Goal: Task Accomplishment & Management: Manage account settings

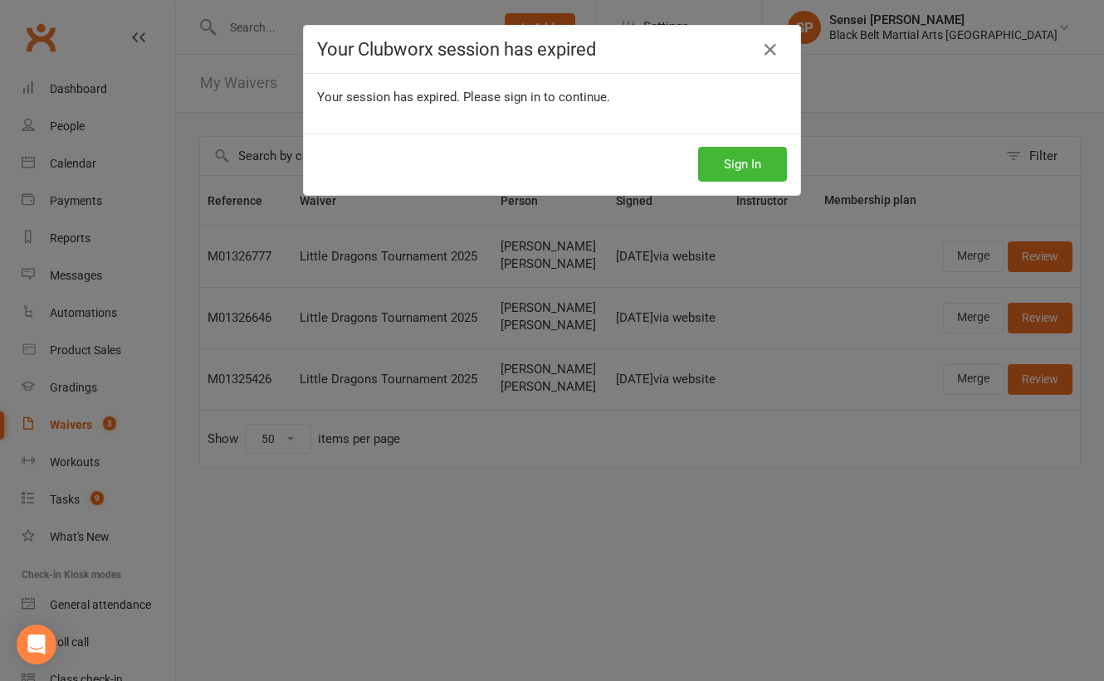
select select "50"
click at [748, 164] on button "Sign In" at bounding box center [742, 164] width 89 height 35
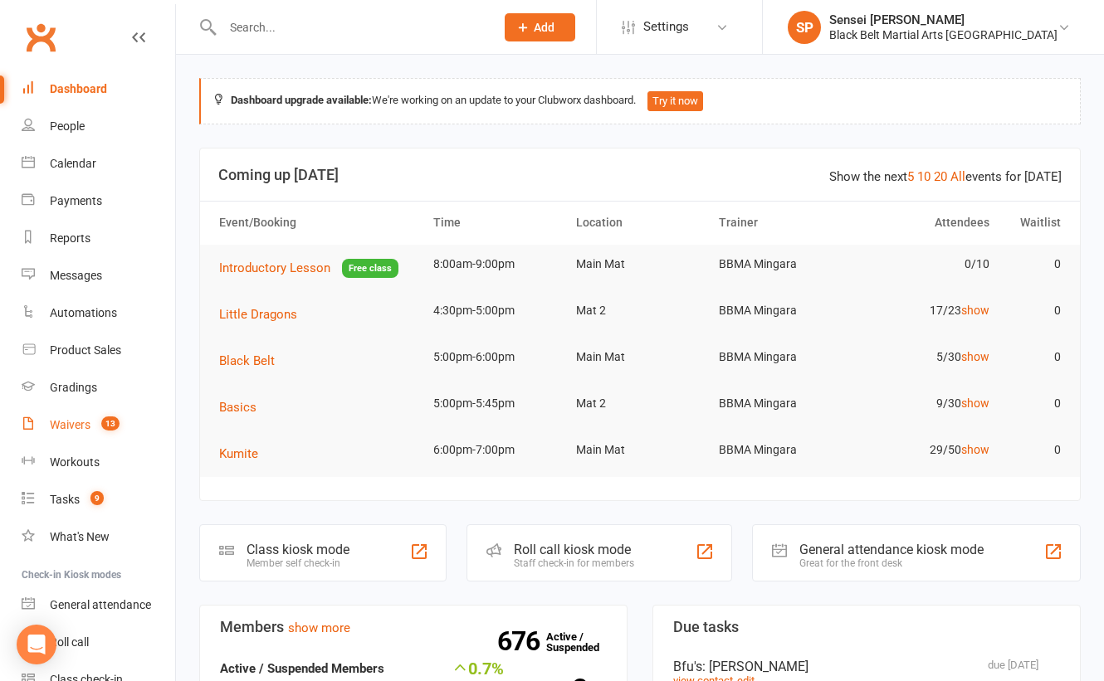
click at [61, 422] on div "Waivers" at bounding box center [70, 424] width 41 height 13
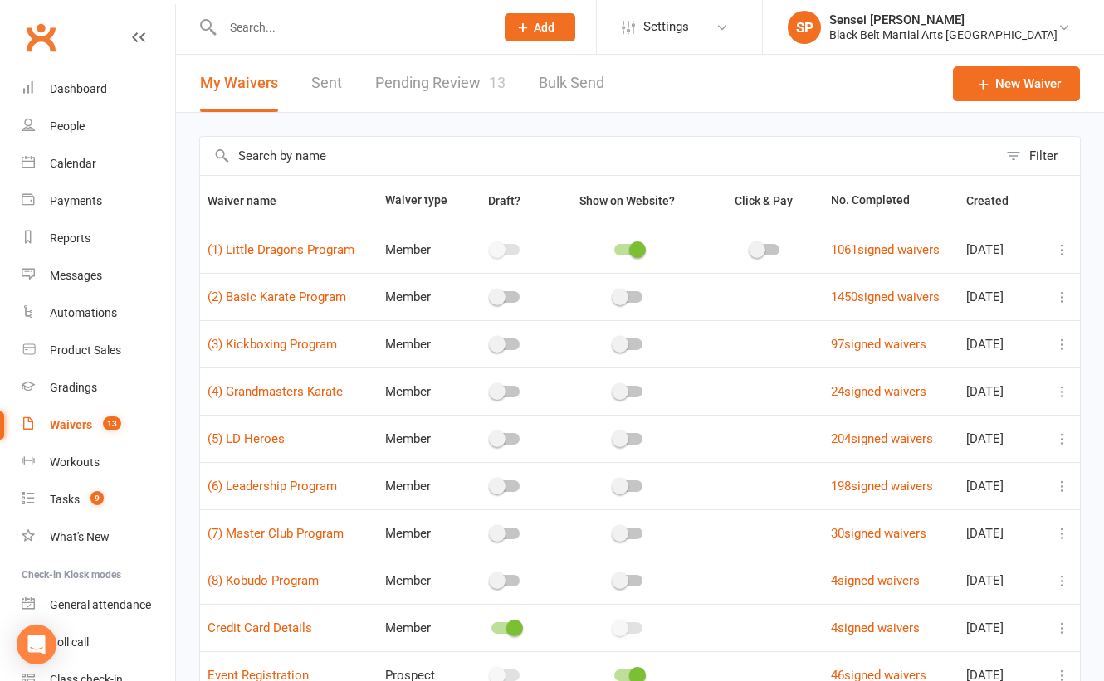
click at [460, 85] on link "Pending Review 13" at bounding box center [440, 83] width 130 height 57
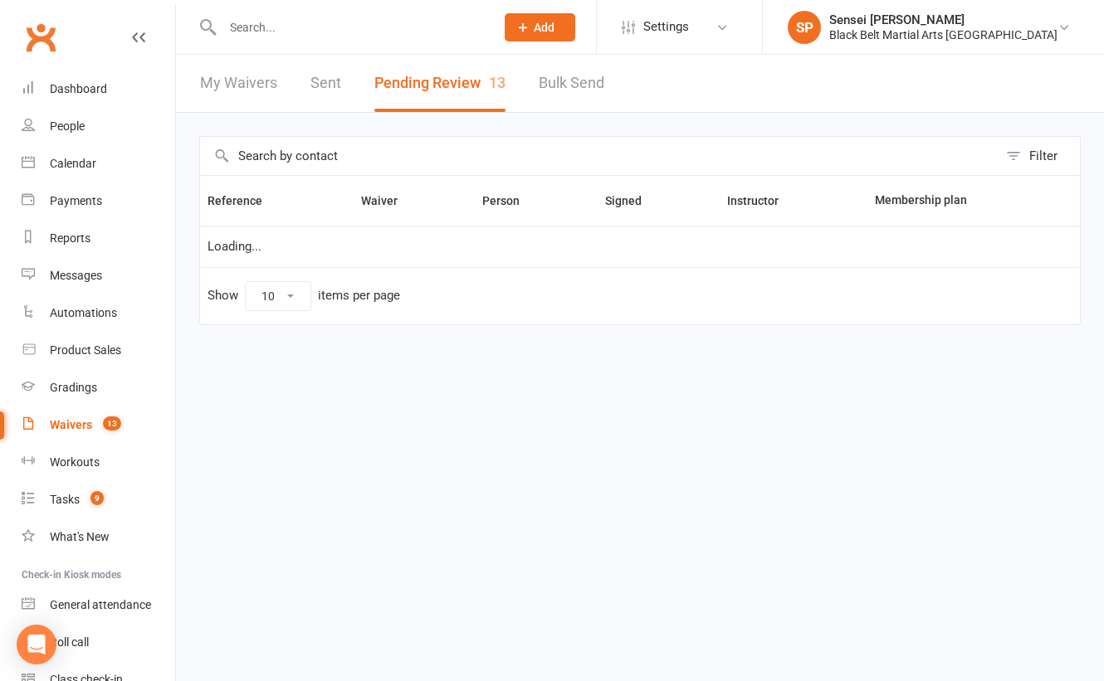
select select "50"
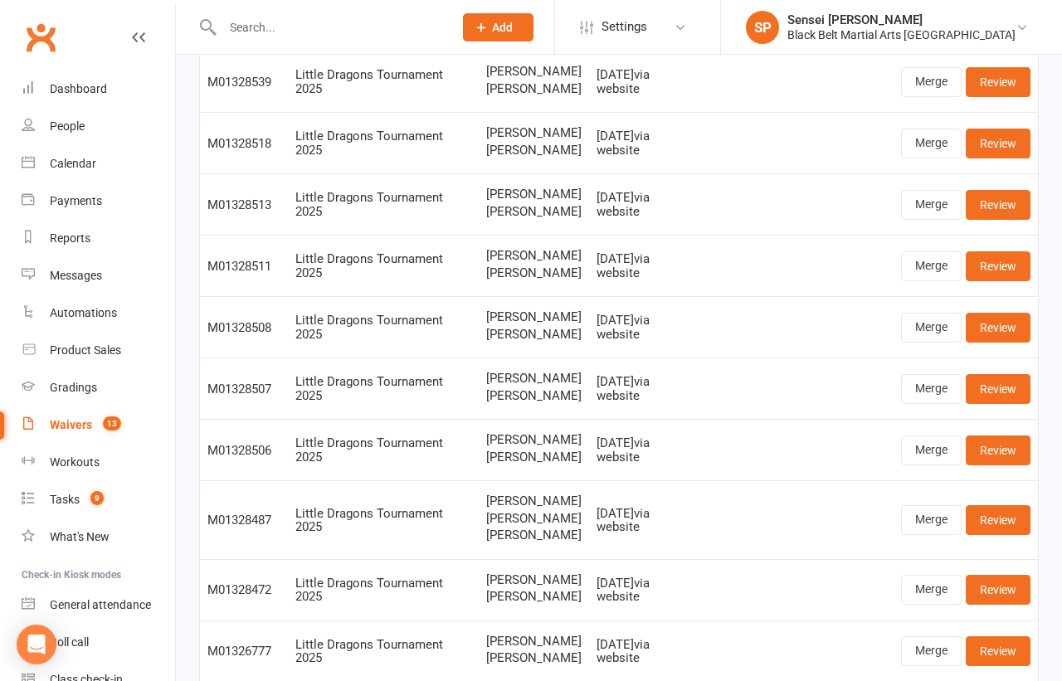
scroll to position [327, 0]
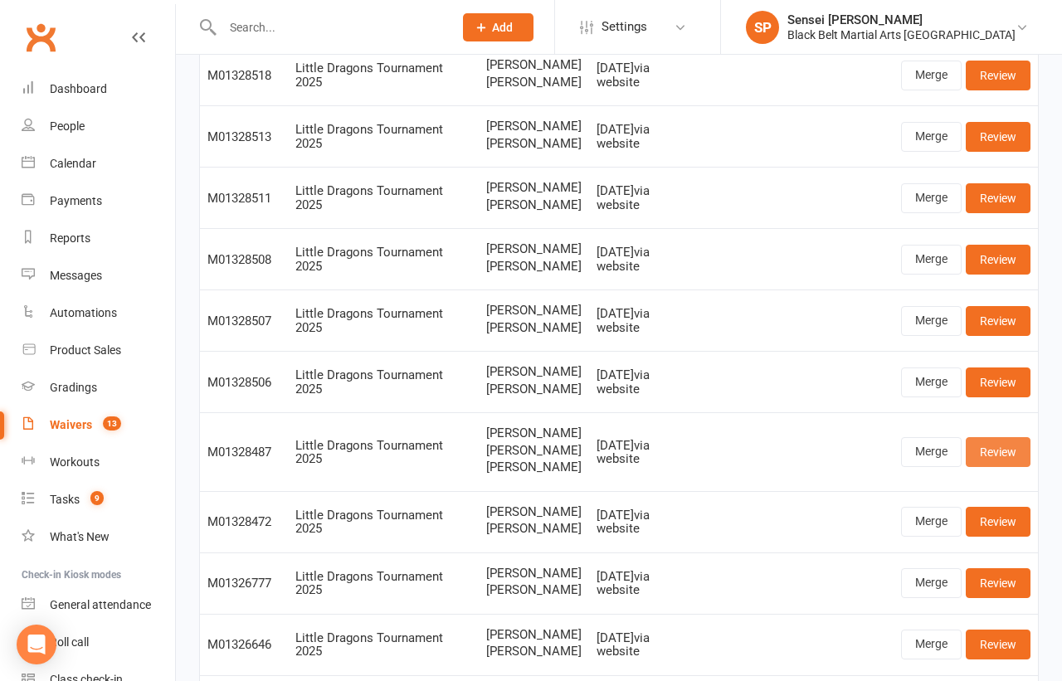
click at [982, 456] on link "Review" at bounding box center [998, 452] width 65 height 30
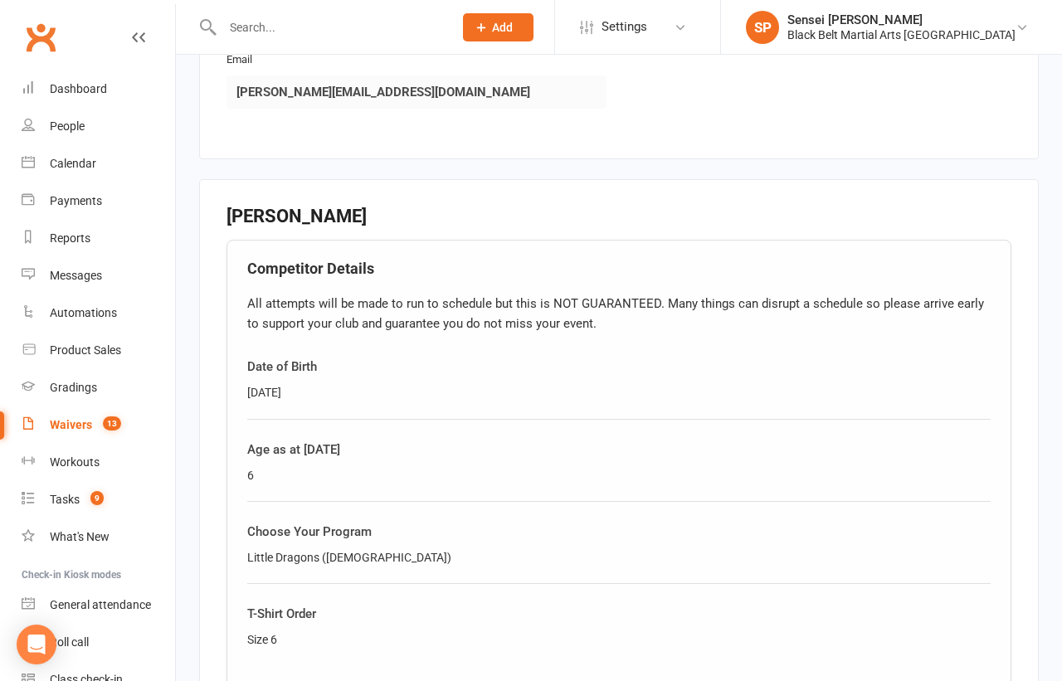
scroll to position [2073, 0]
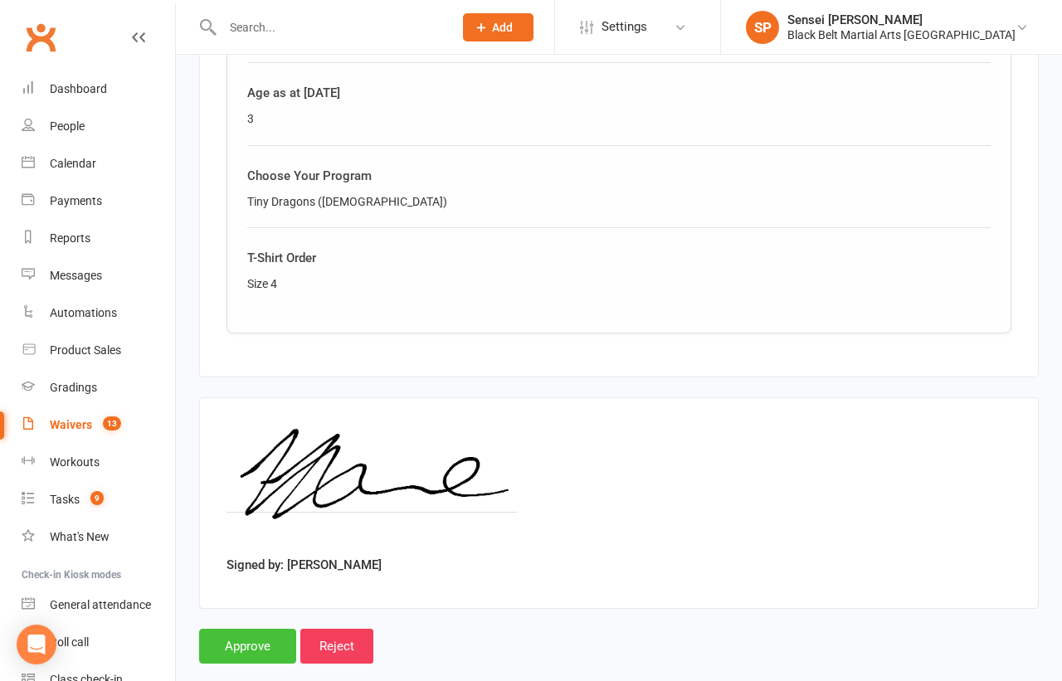
click at [257, 629] on input "Approve" at bounding box center [247, 646] width 97 height 35
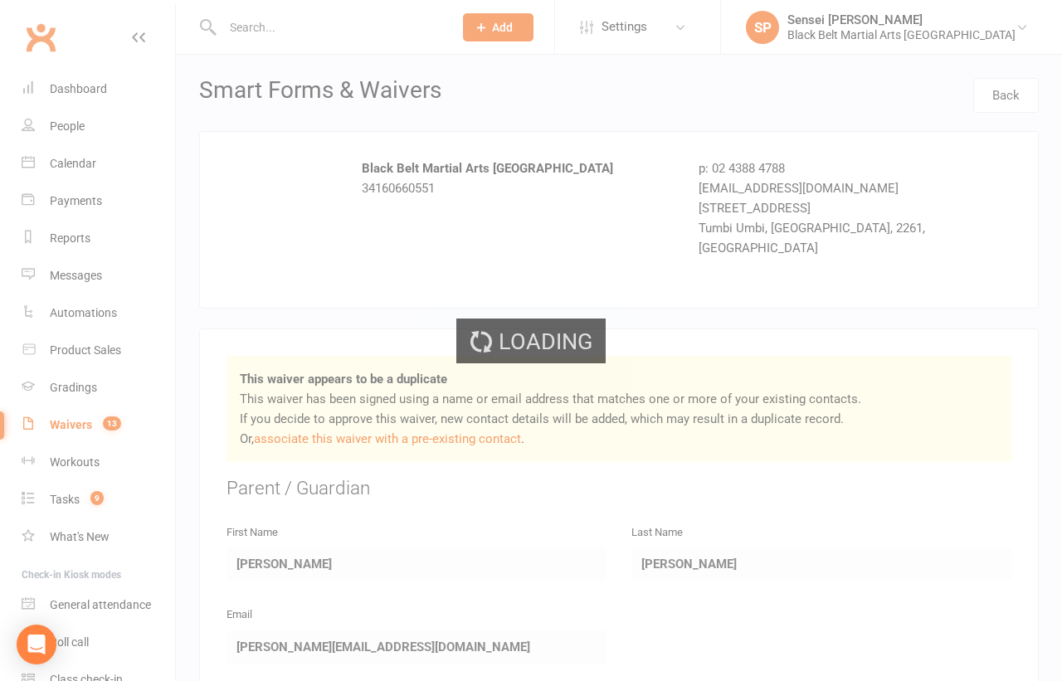
select select "50"
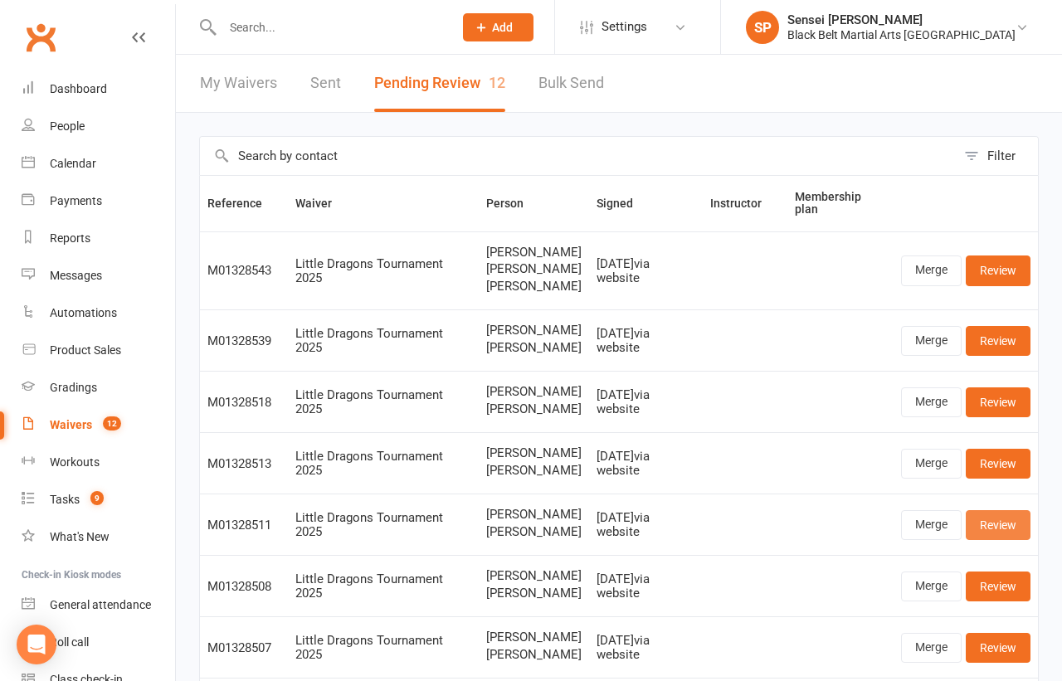
click at [987, 530] on link "Review" at bounding box center [998, 525] width 65 height 30
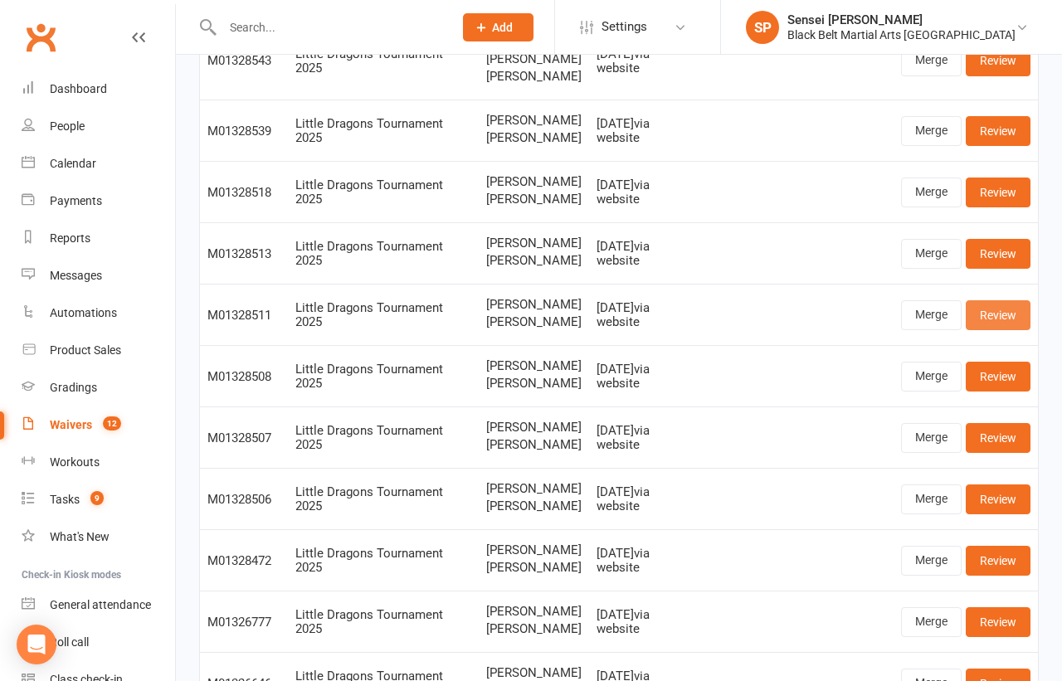
scroll to position [184, 0]
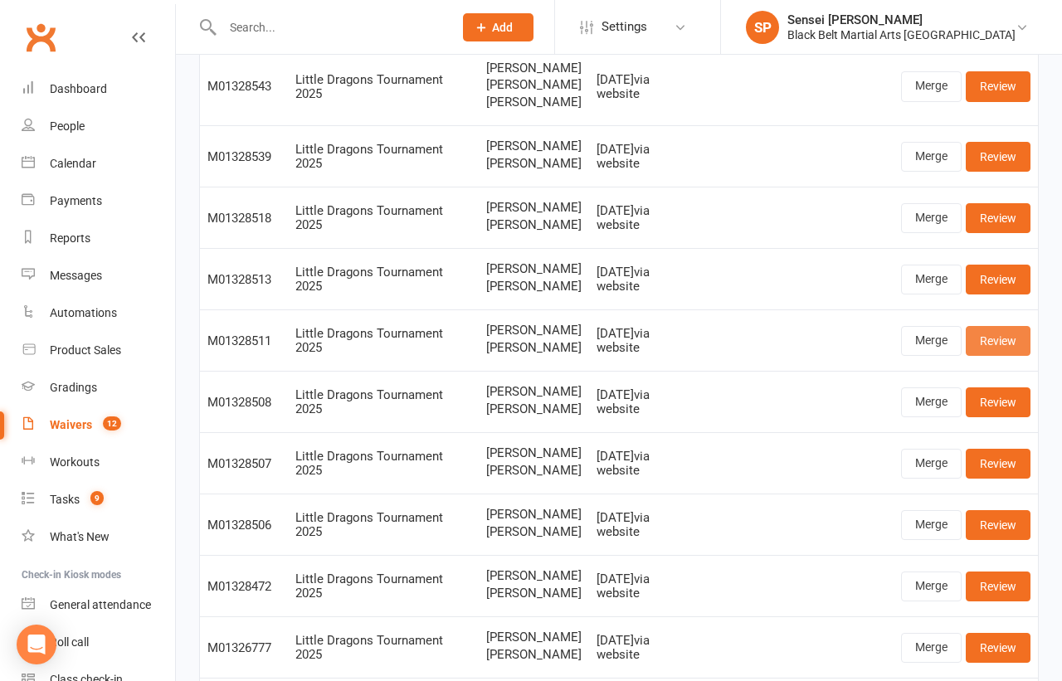
click at [993, 350] on link "Review" at bounding box center [998, 341] width 65 height 30
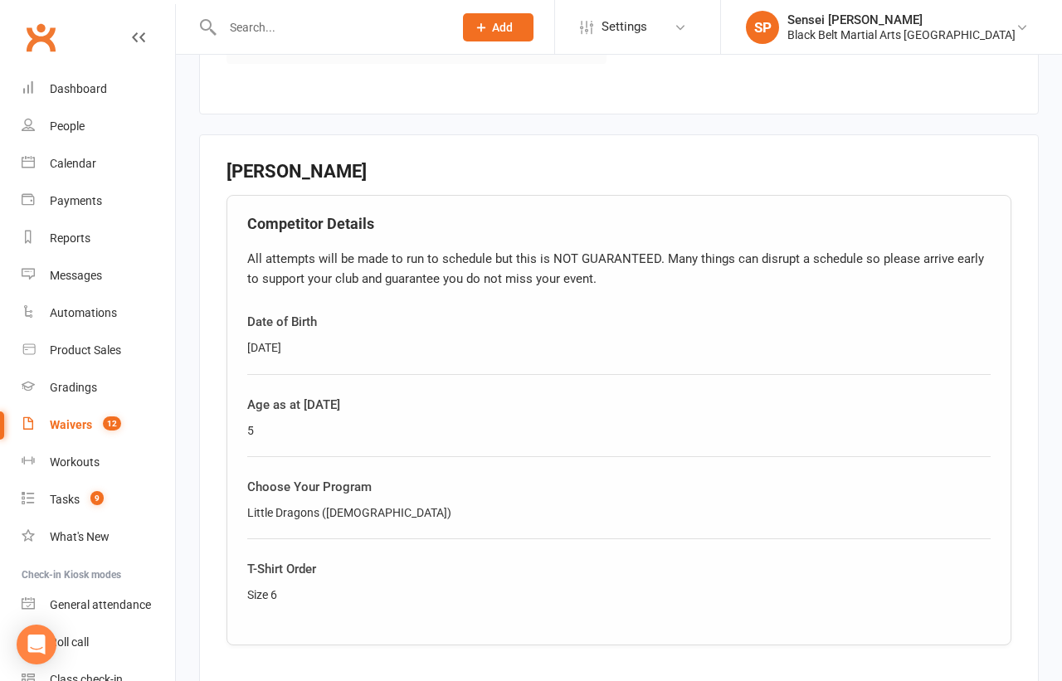
scroll to position [1250, 0]
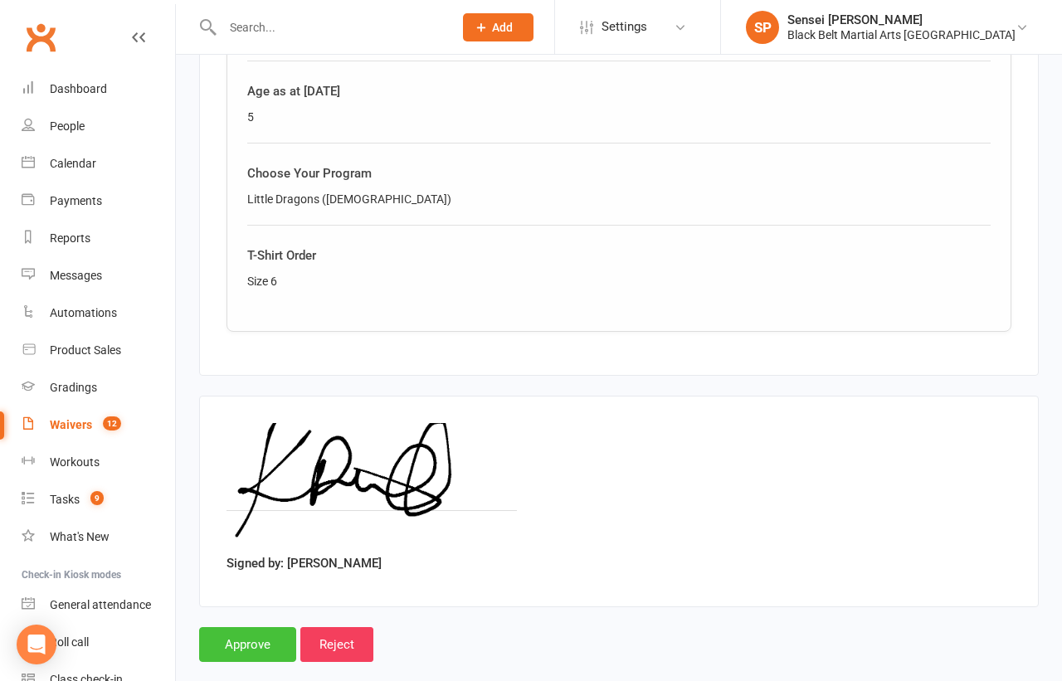
click at [247, 627] on input "Approve" at bounding box center [247, 644] width 97 height 35
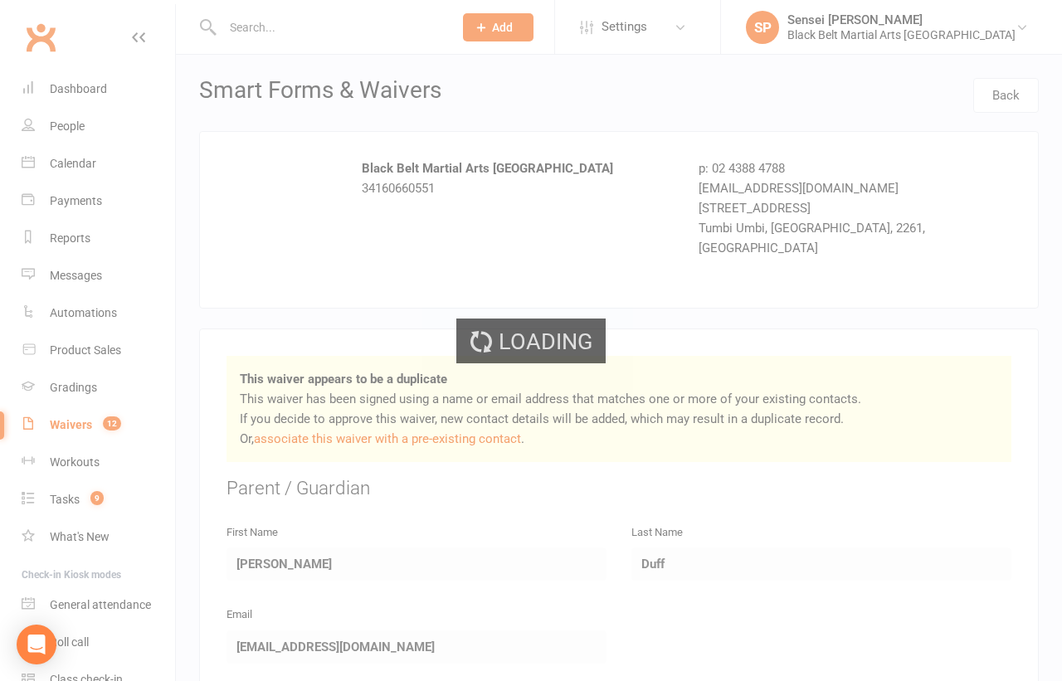
select select "50"
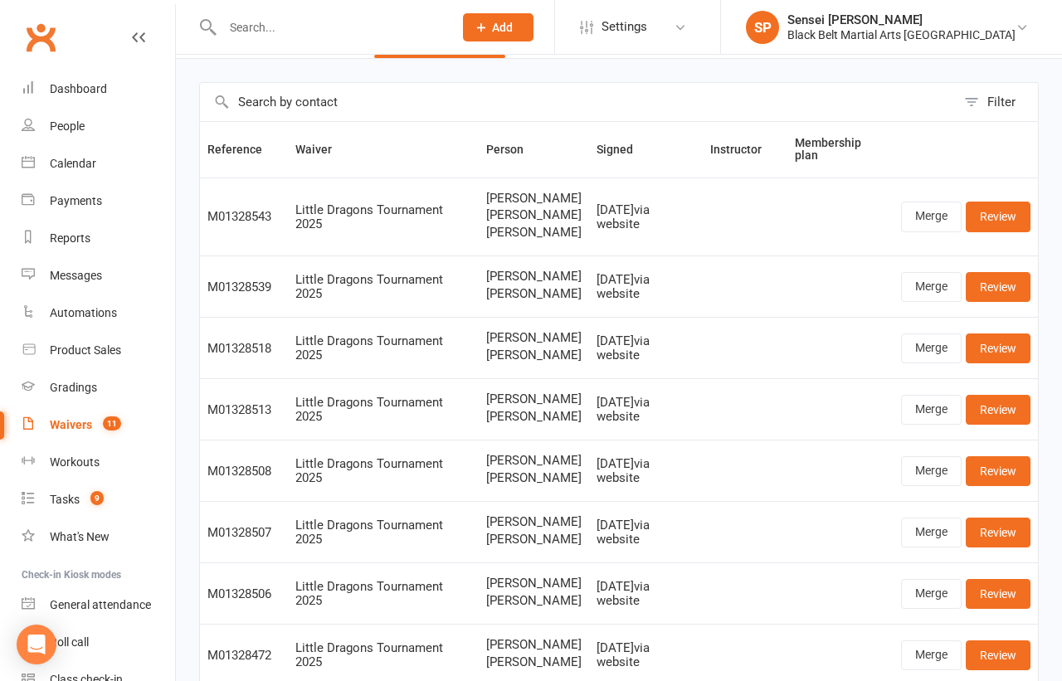
scroll to position [51, 0]
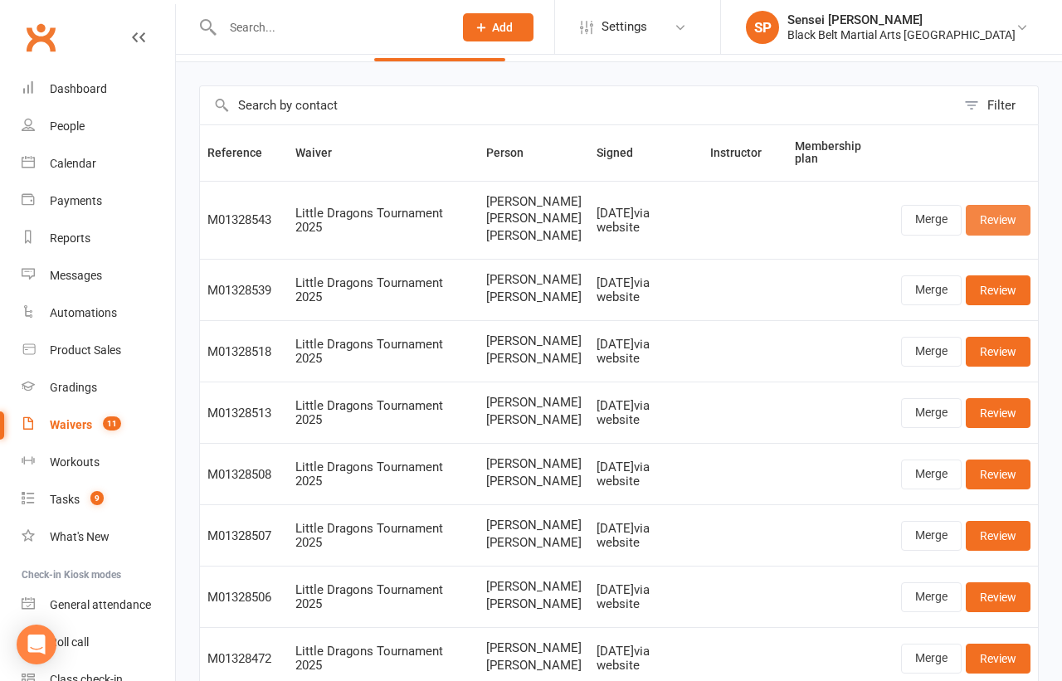
click at [1009, 220] on link "Review" at bounding box center [998, 220] width 65 height 30
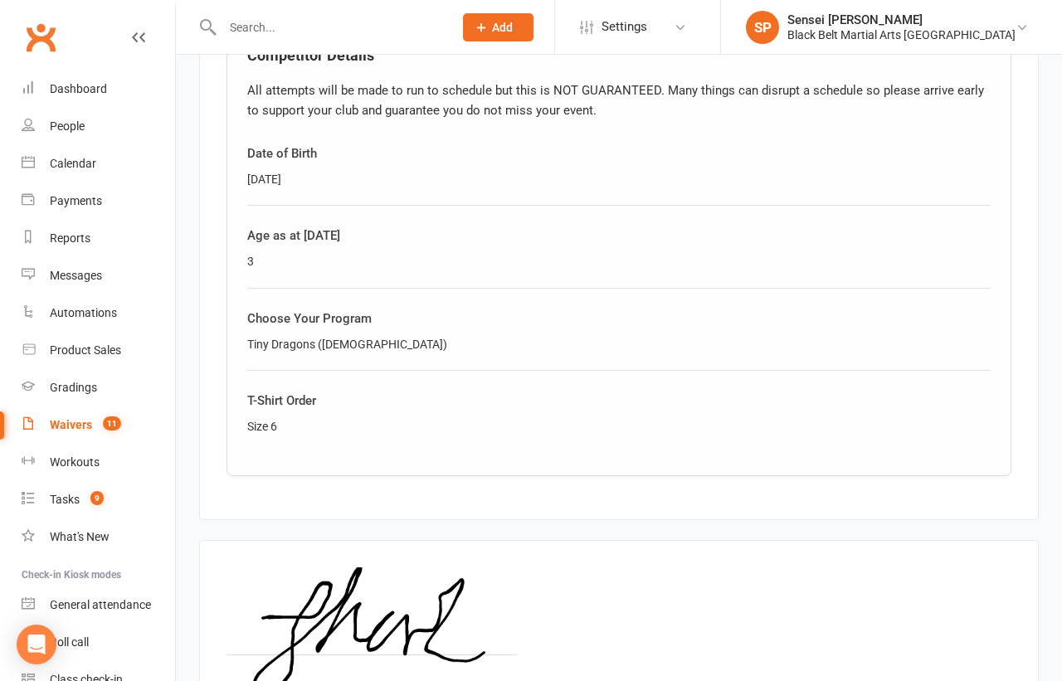
scroll to position [2073, 0]
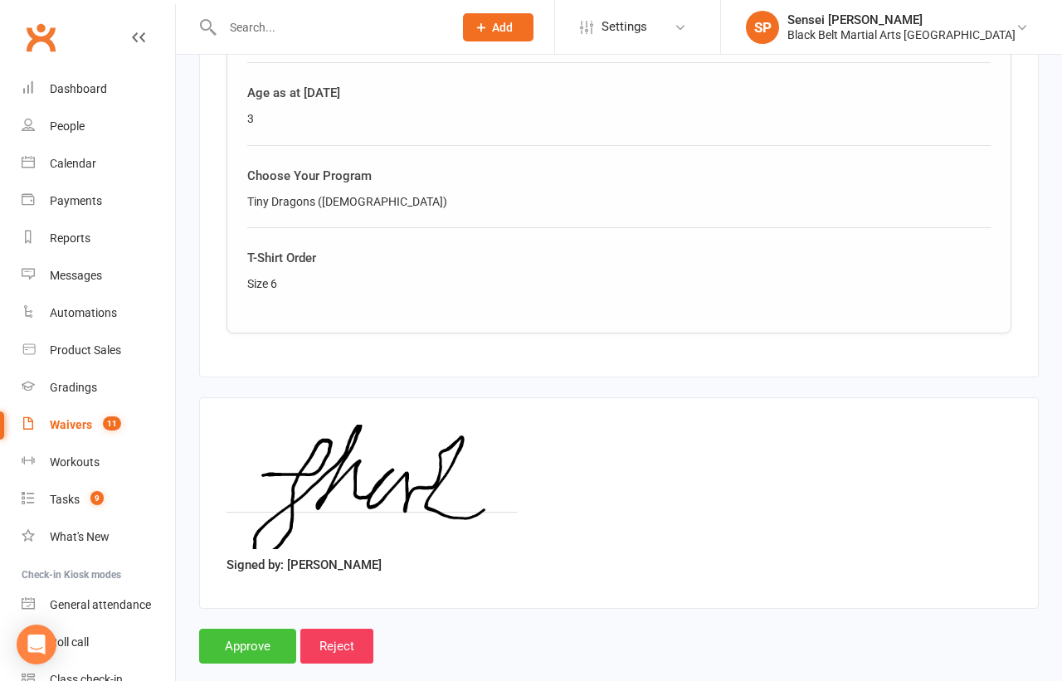
click at [268, 629] on input "Approve" at bounding box center [247, 646] width 97 height 35
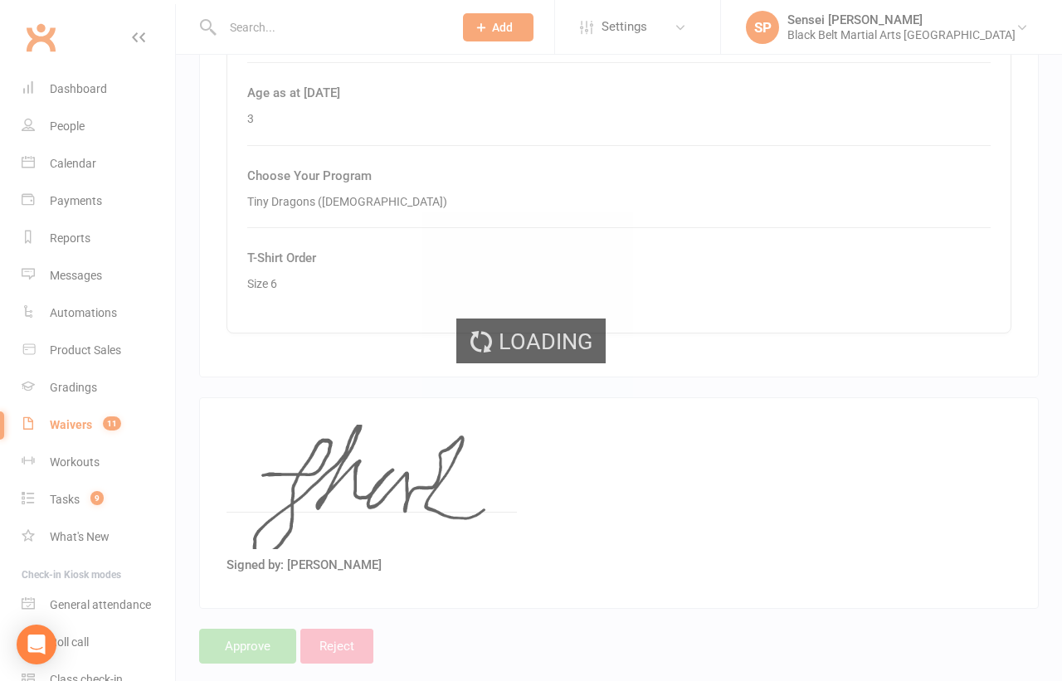
select select "50"
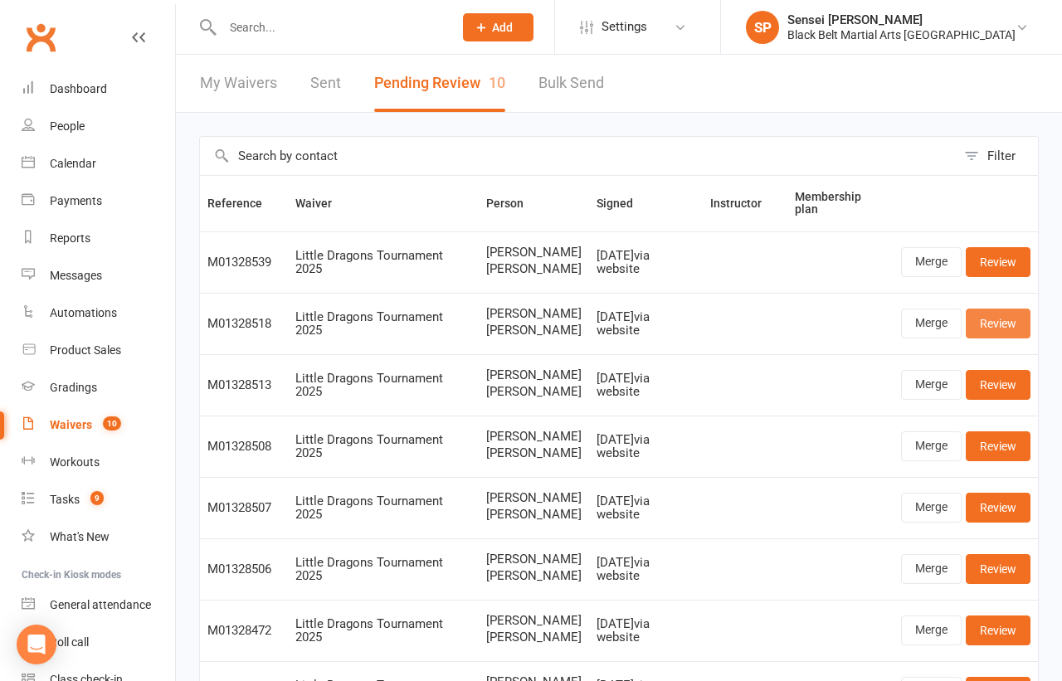
click at [1008, 324] on link "Review" at bounding box center [998, 324] width 65 height 30
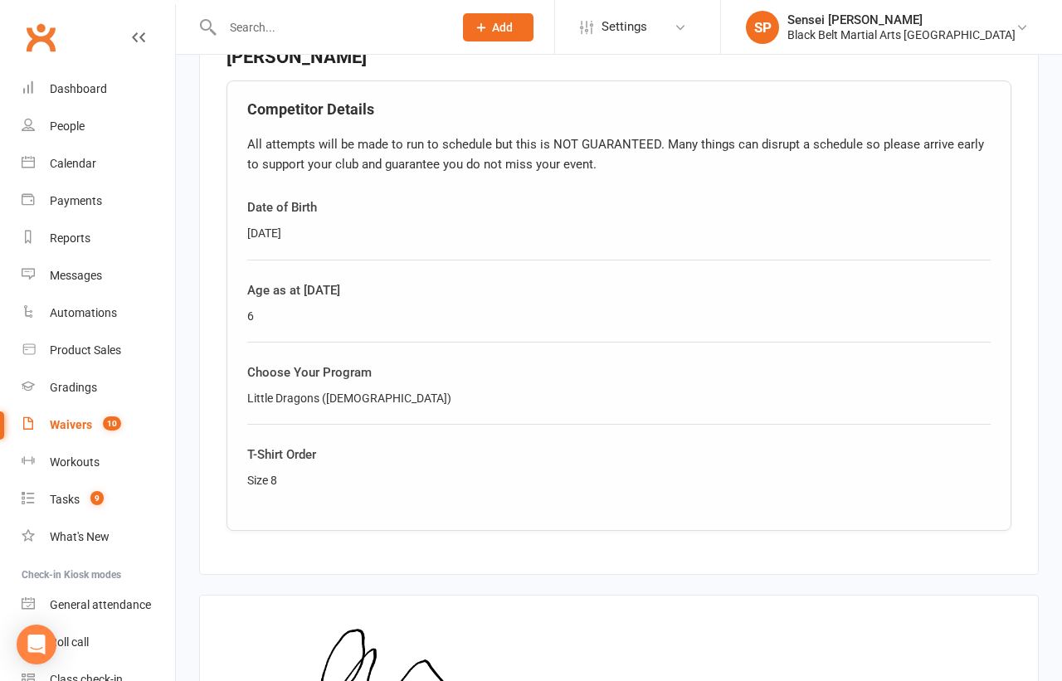
scroll to position [1250, 0]
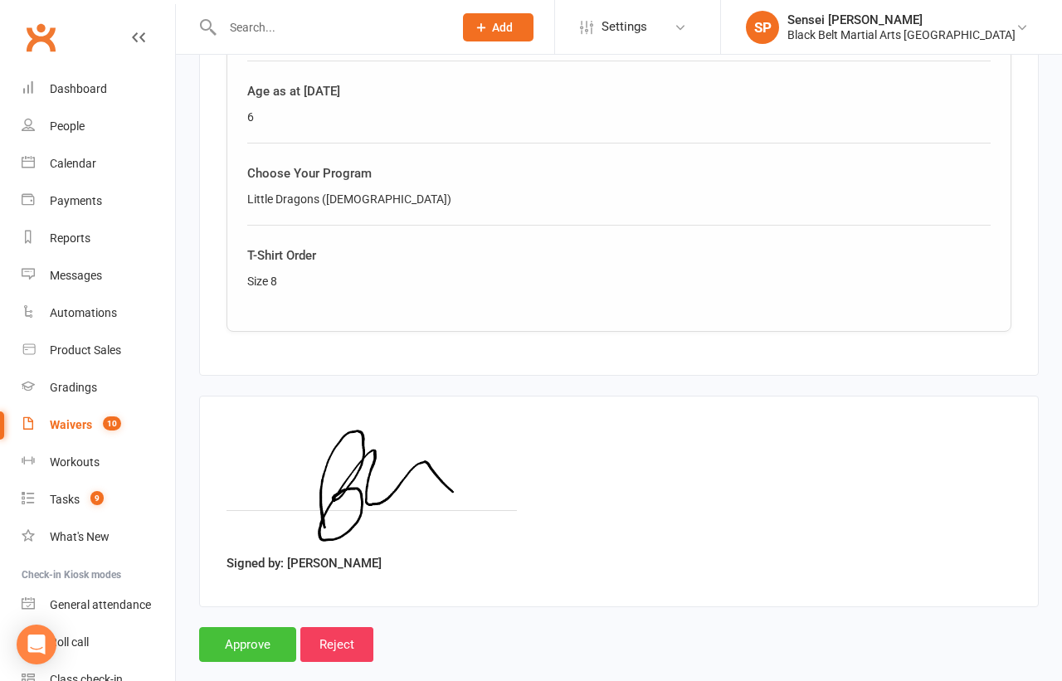
click at [228, 627] on input "Approve" at bounding box center [247, 644] width 97 height 35
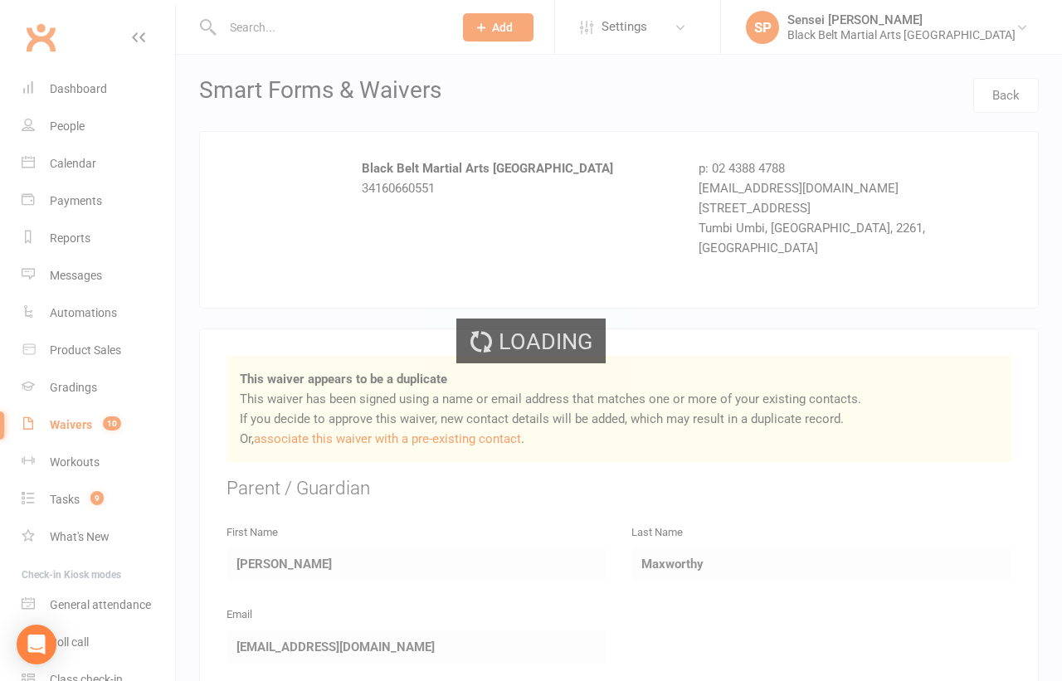
select select "50"
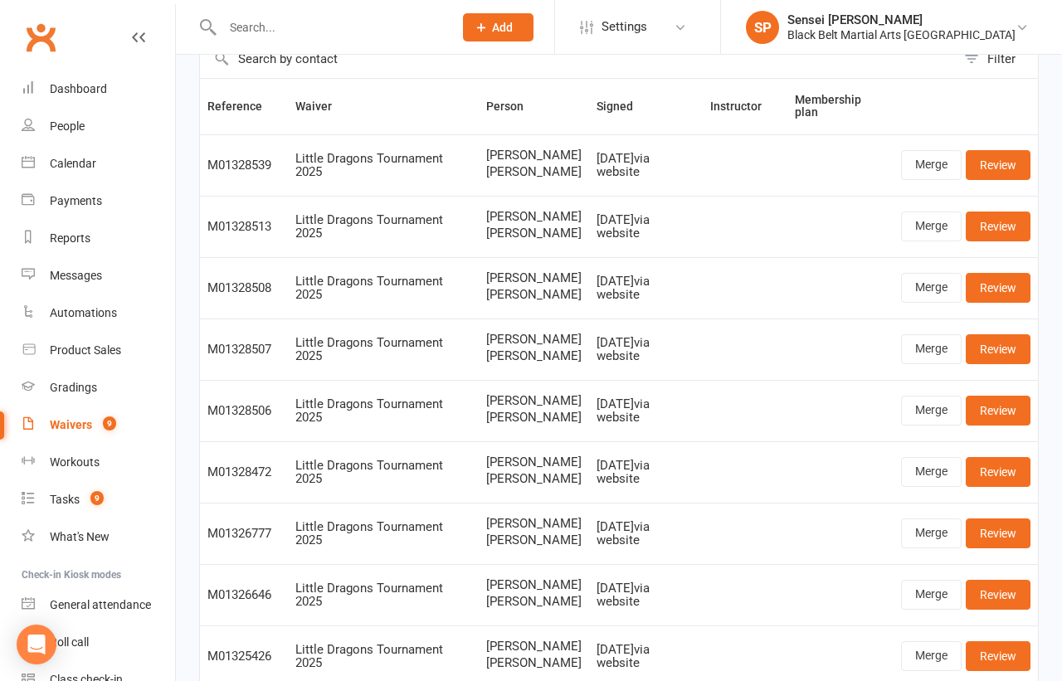
scroll to position [33, 0]
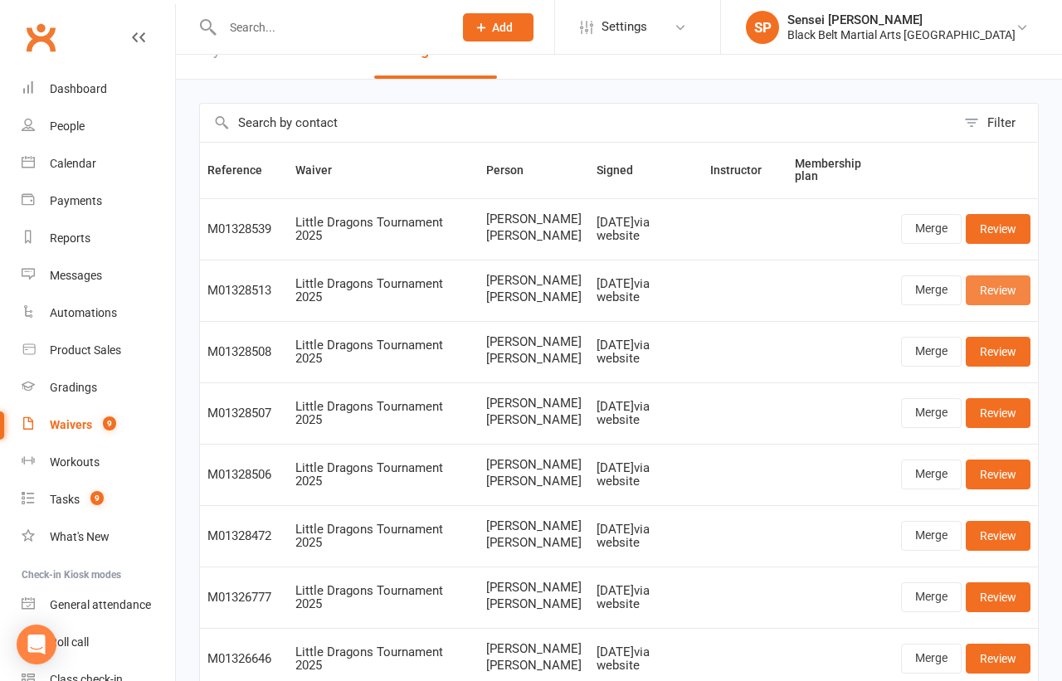
click at [990, 295] on link "Review" at bounding box center [998, 290] width 65 height 30
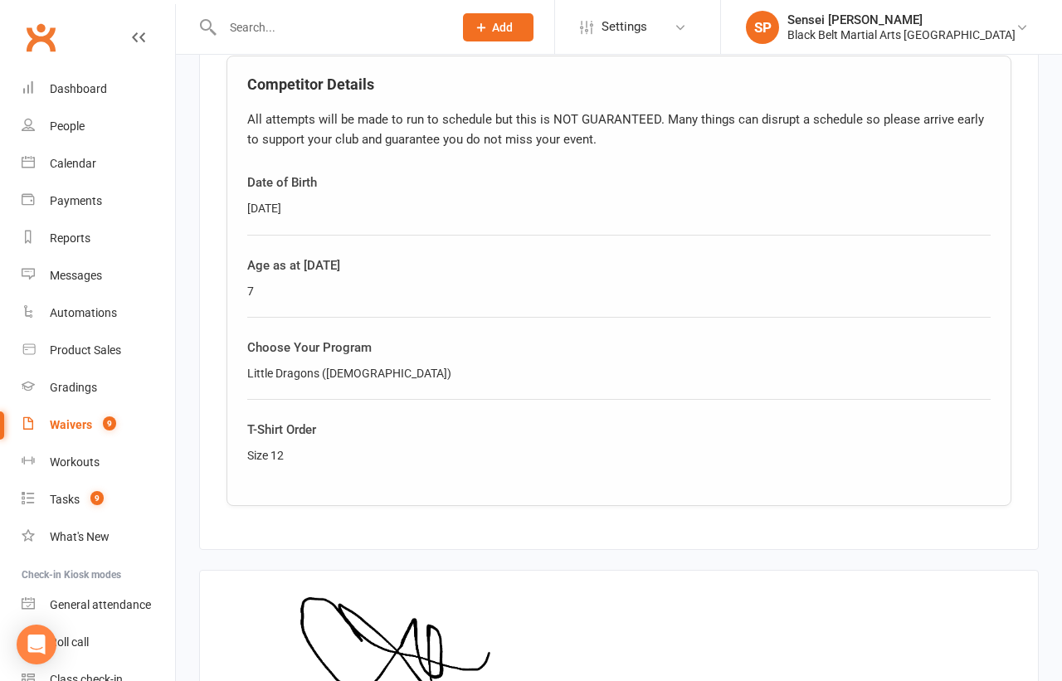
scroll to position [1250, 0]
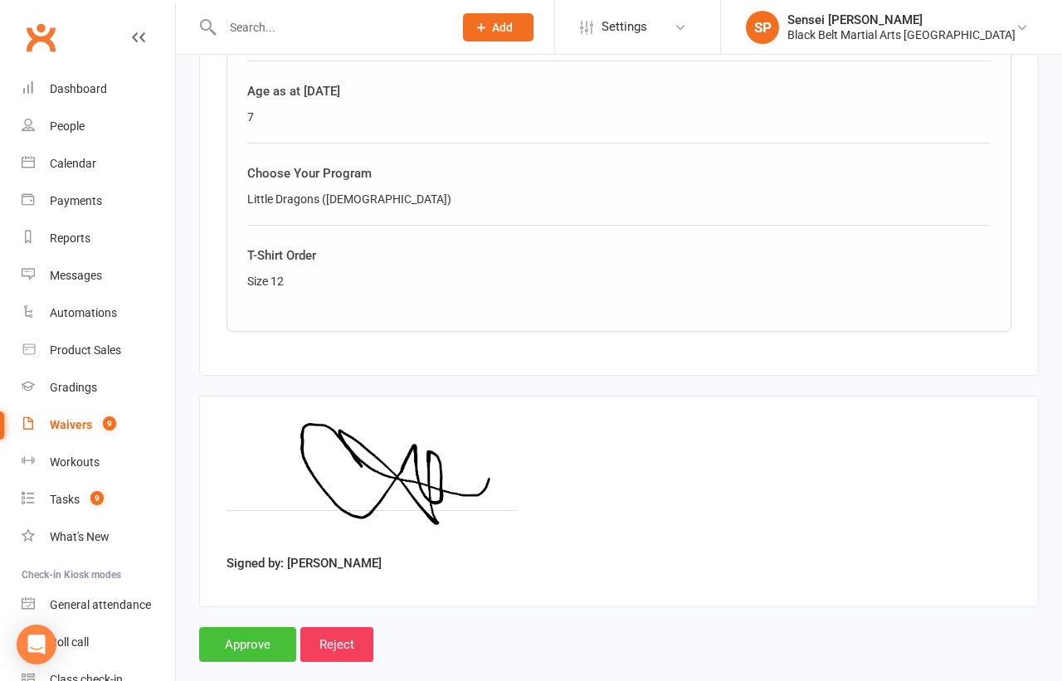
click at [242, 627] on input "Approve" at bounding box center [247, 644] width 97 height 35
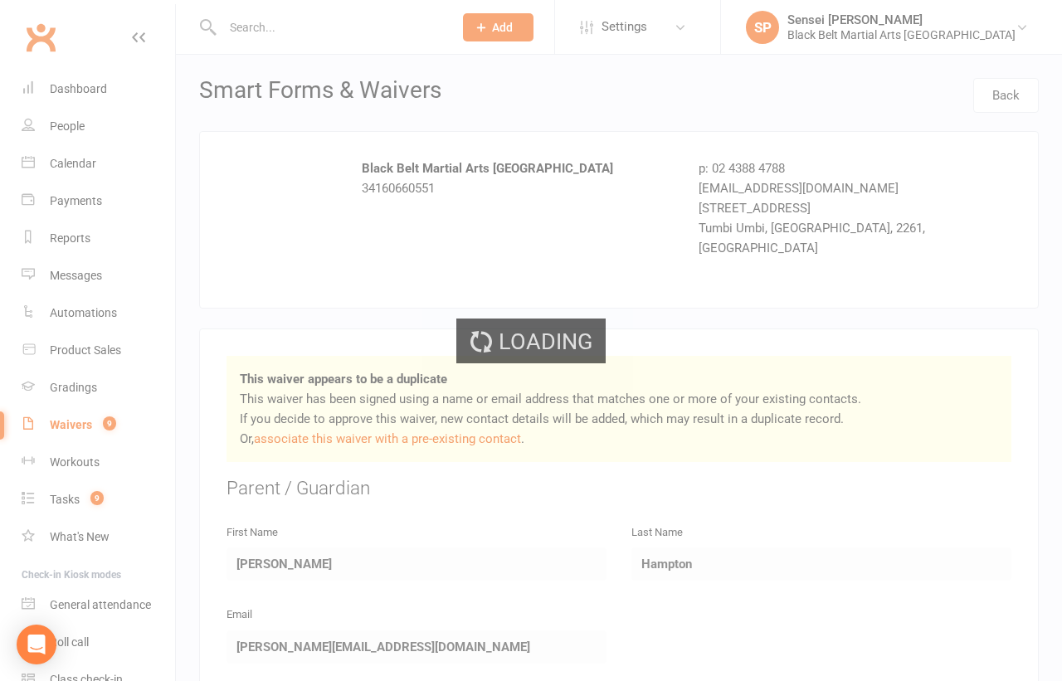
select select "50"
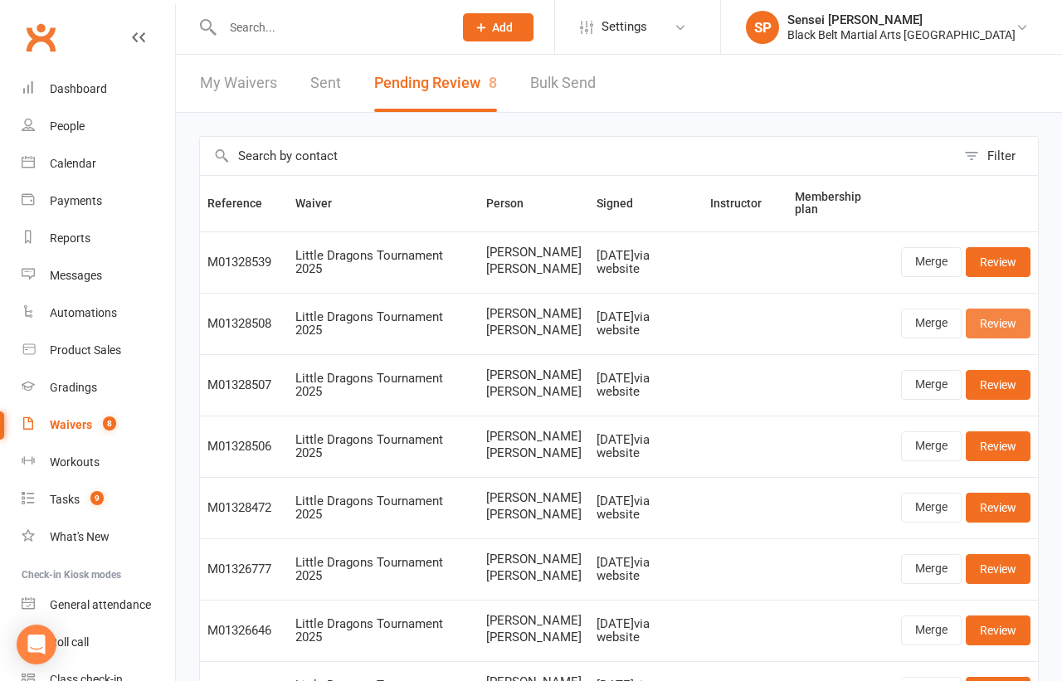
click at [1004, 322] on link "Review" at bounding box center [998, 324] width 65 height 30
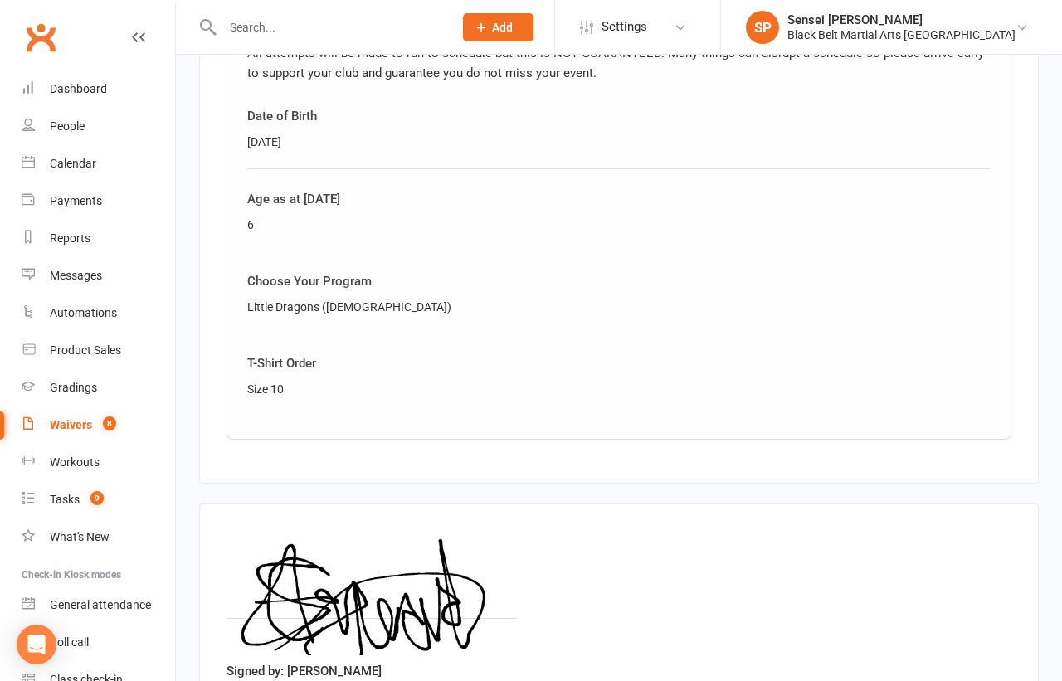
scroll to position [1250, 0]
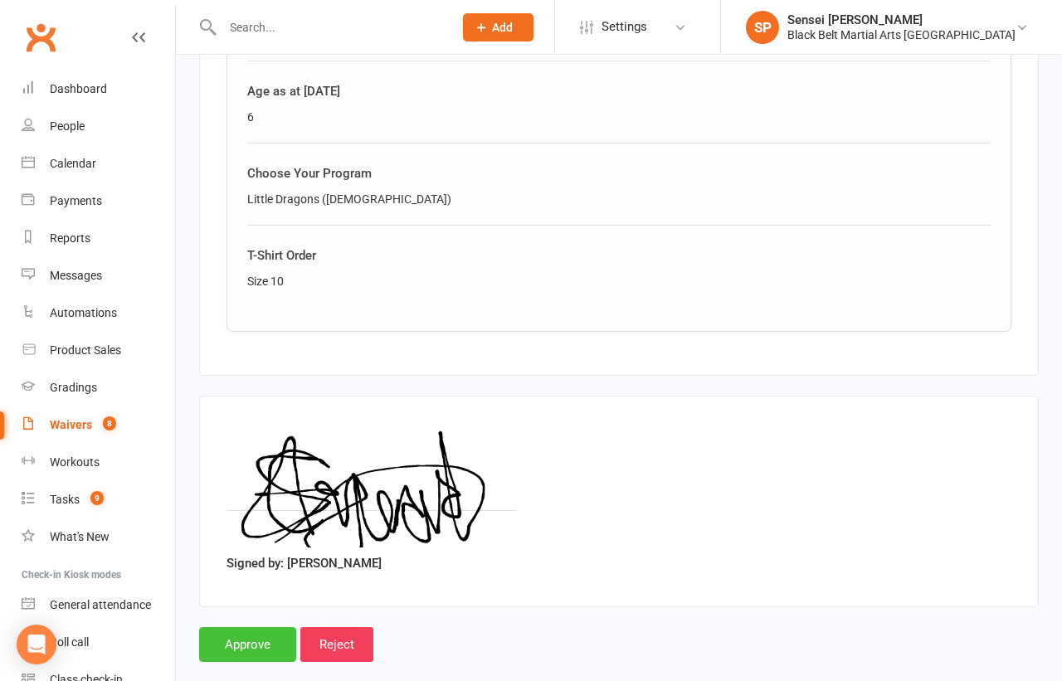
click at [241, 627] on input "Approve" at bounding box center [247, 644] width 97 height 35
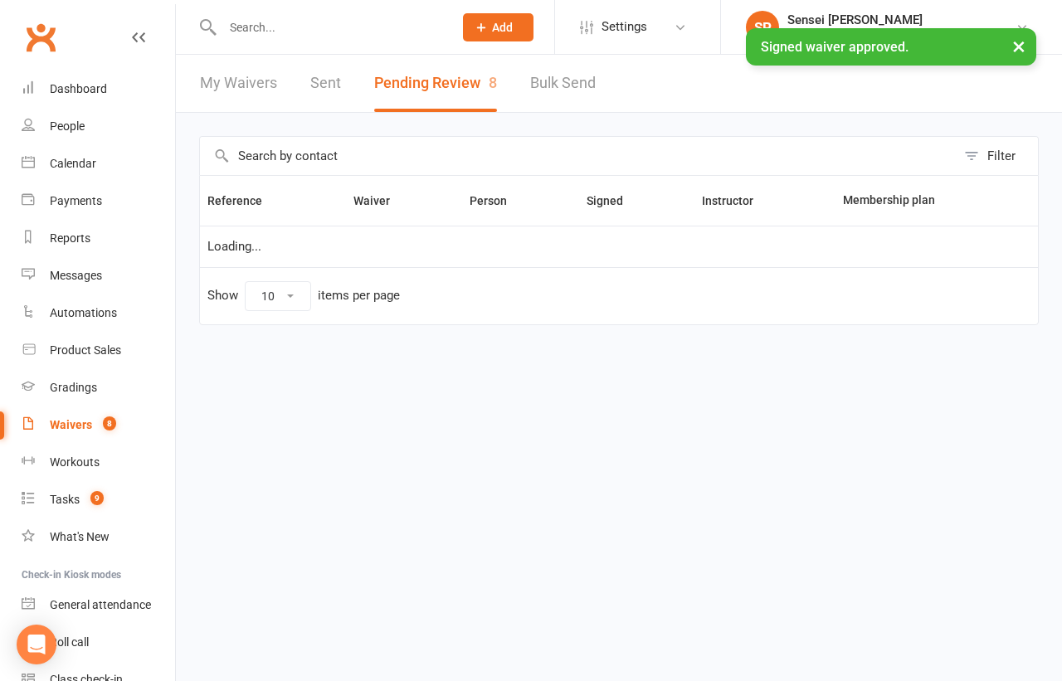
select select "50"
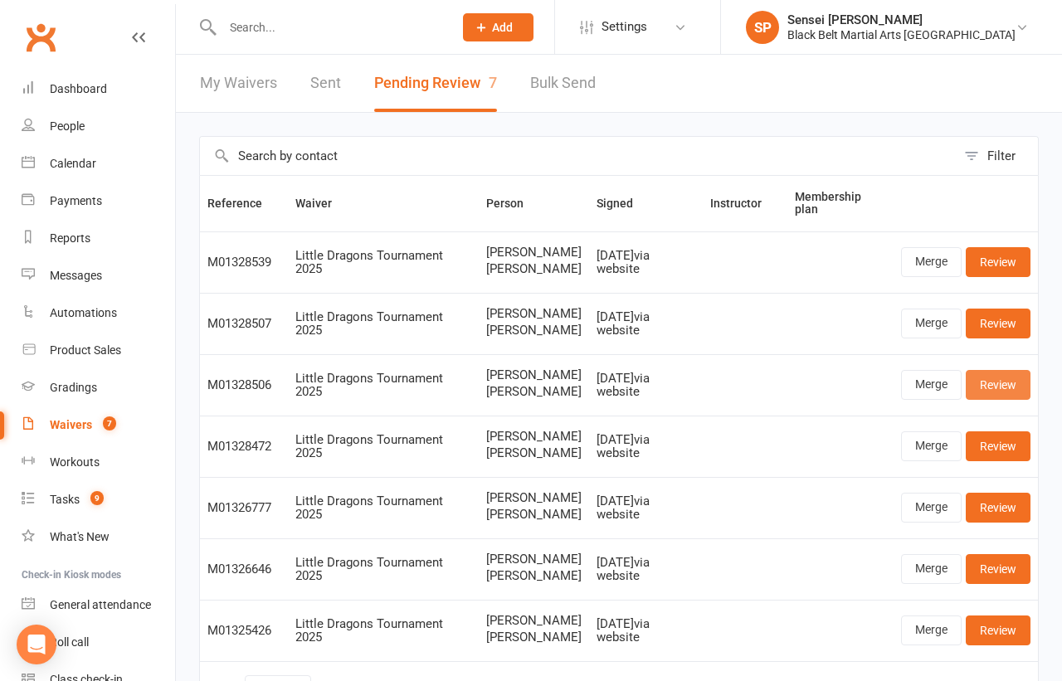
click at [987, 384] on link "Review" at bounding box center [998, 385] width 65 height 30
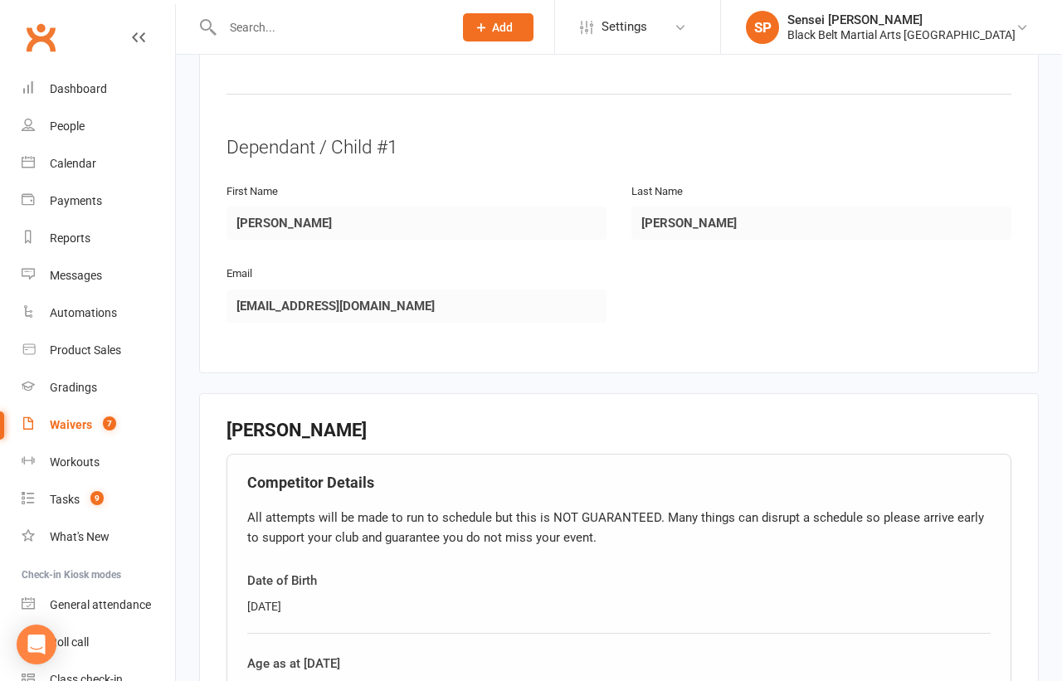
scroll to position [1250, 0]
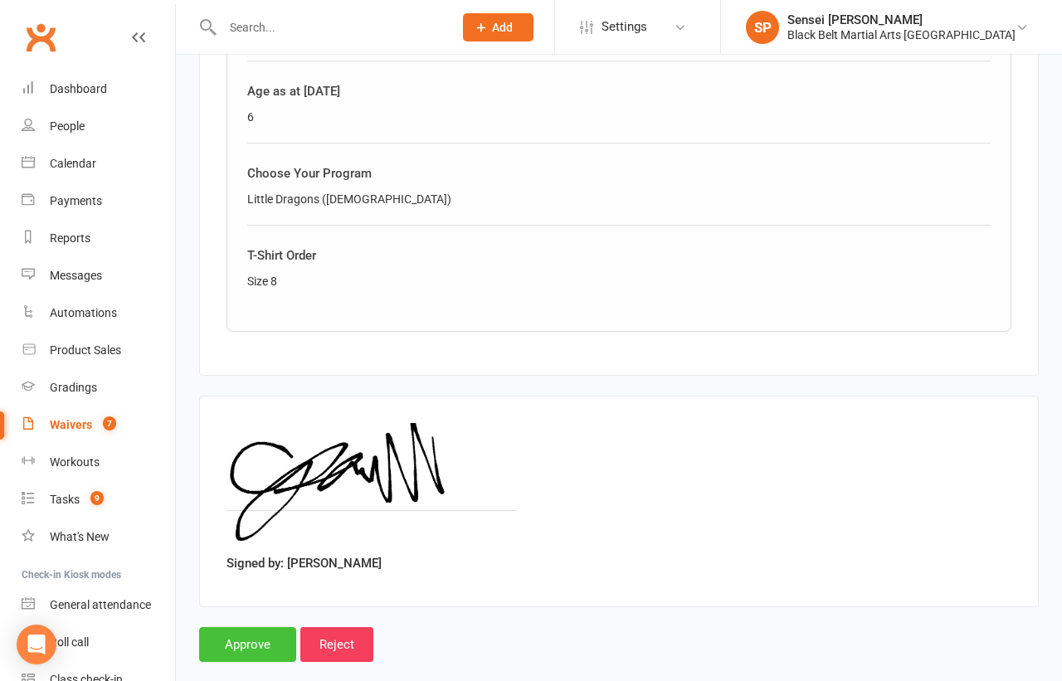
click at [240, 627] on input "Approve" at bounding box center [247, 644] width 97 height 35
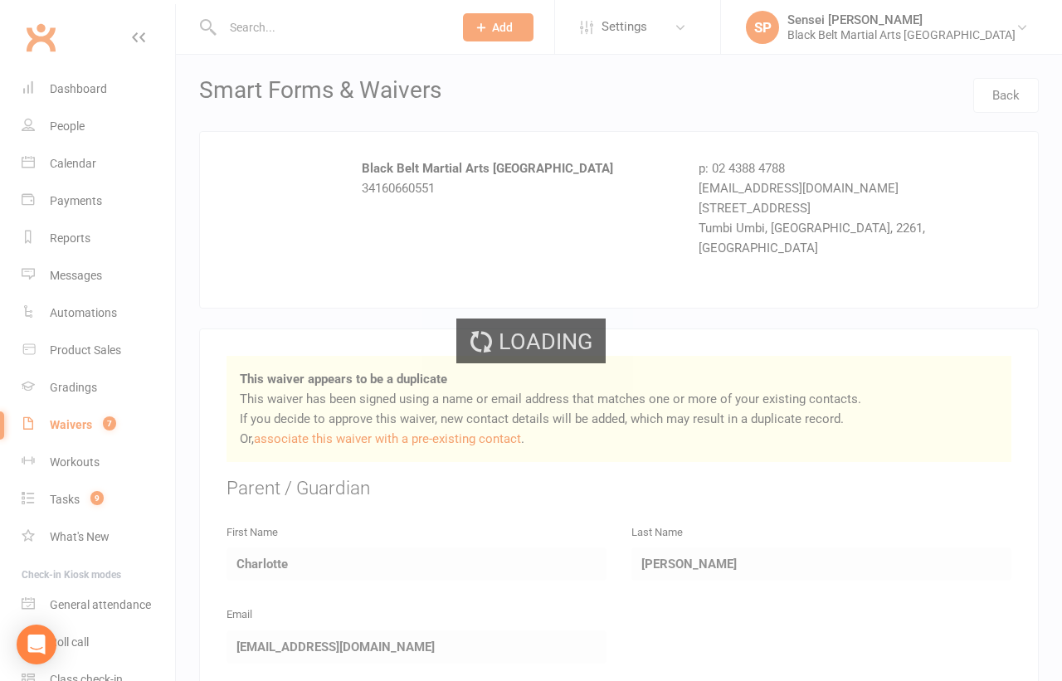
select select "50"
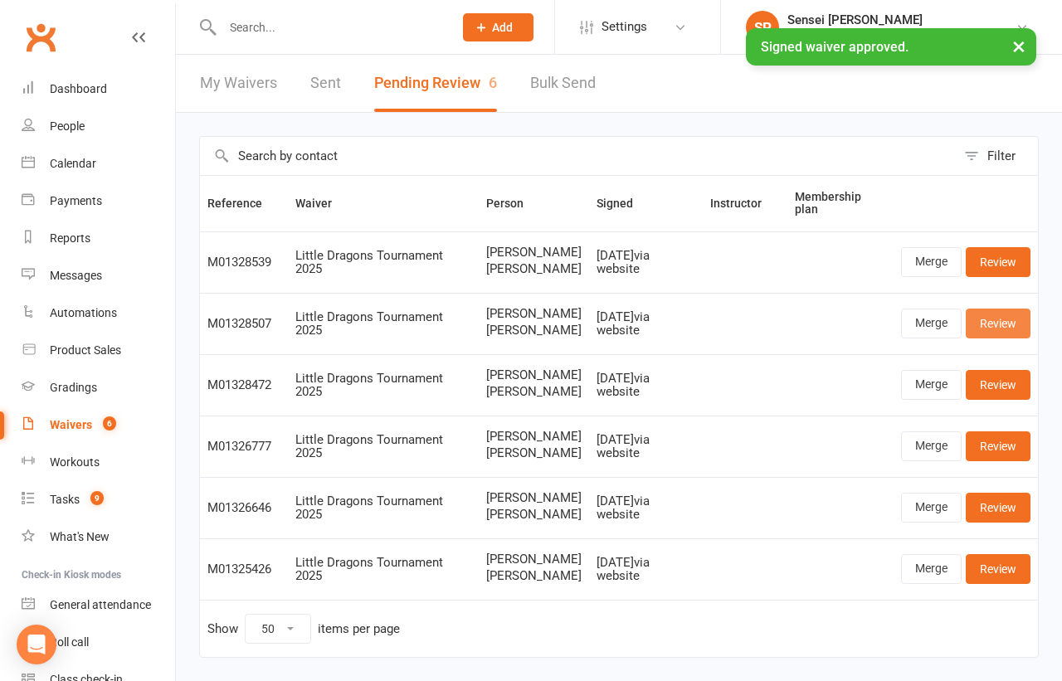
click at [1002, 317] on link "Review" at bounding box center [998, 324] width 65 height 30
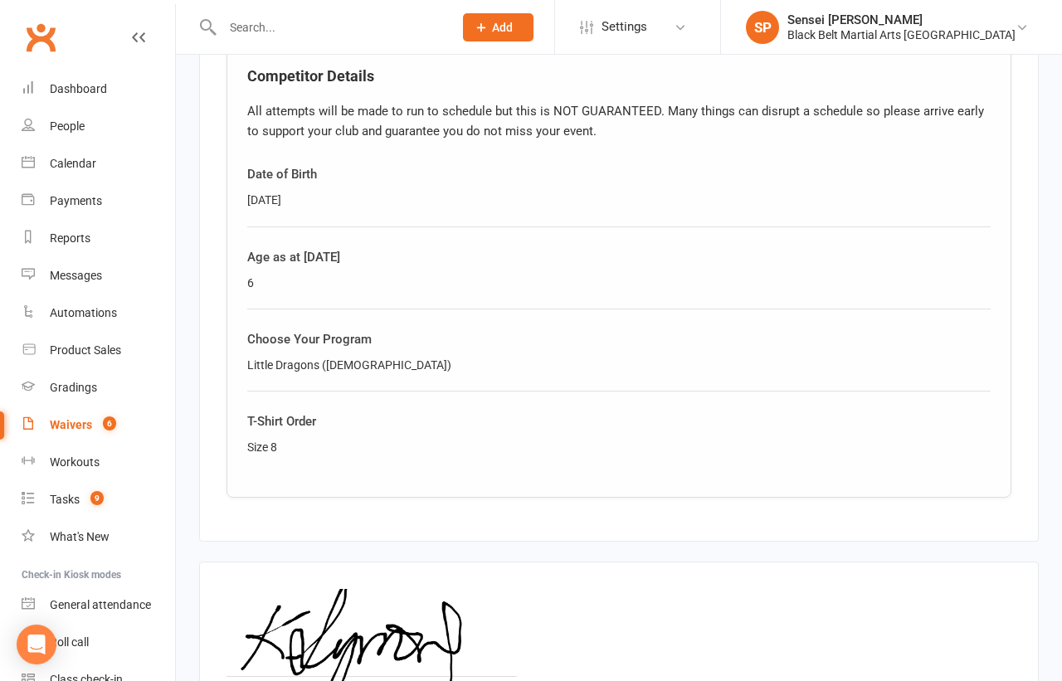
scroll to position [1250, 0]
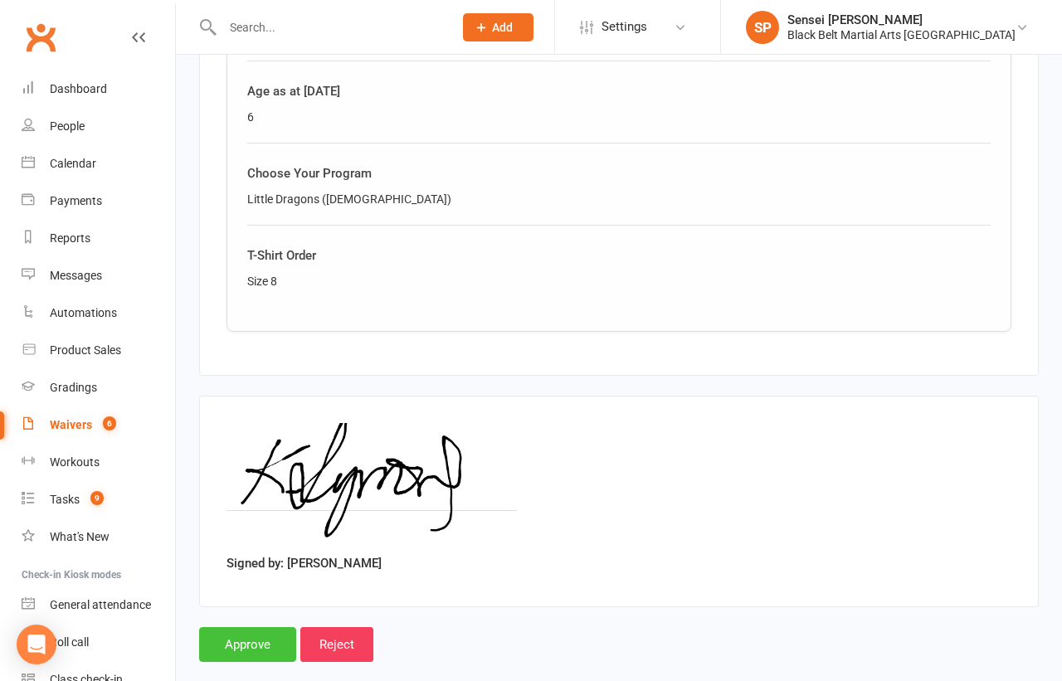
click at [236, 627] on input "Approve" at bounding box center [247, 644] width 97 height 35
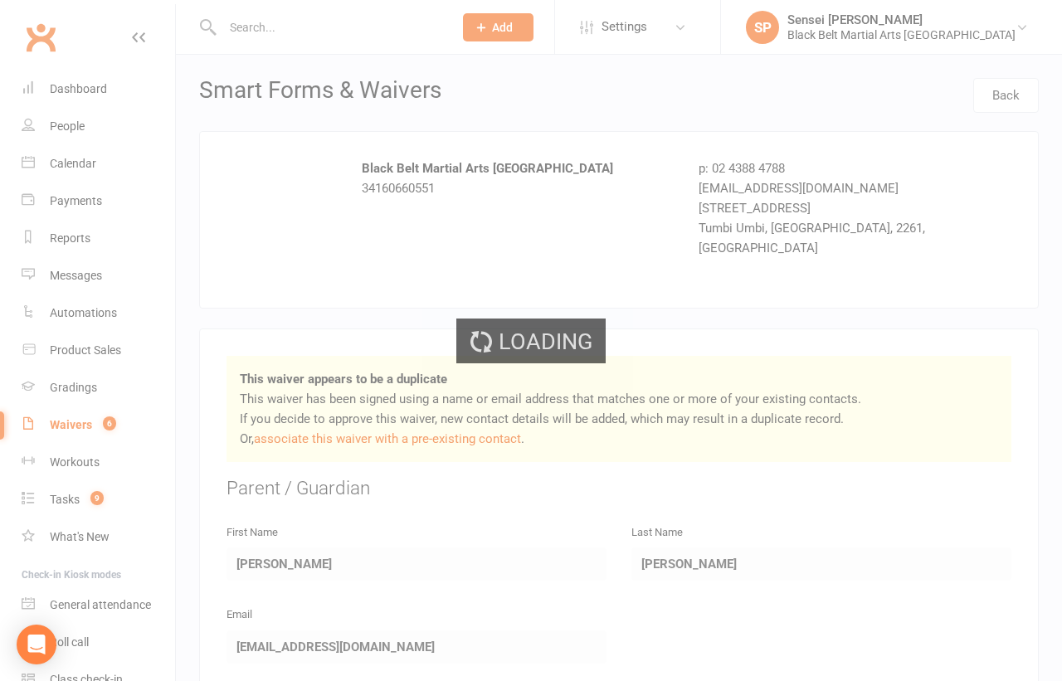
select select "50"
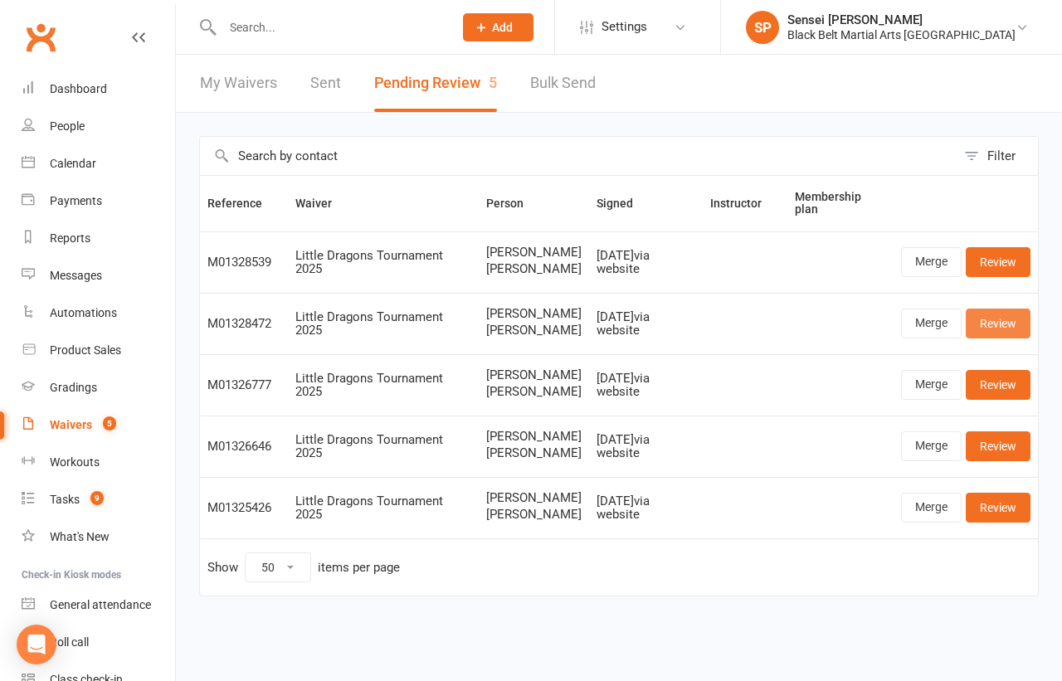
click at [997, 330] on link "Review" at bounding box center [998, 324] width 65 height 30
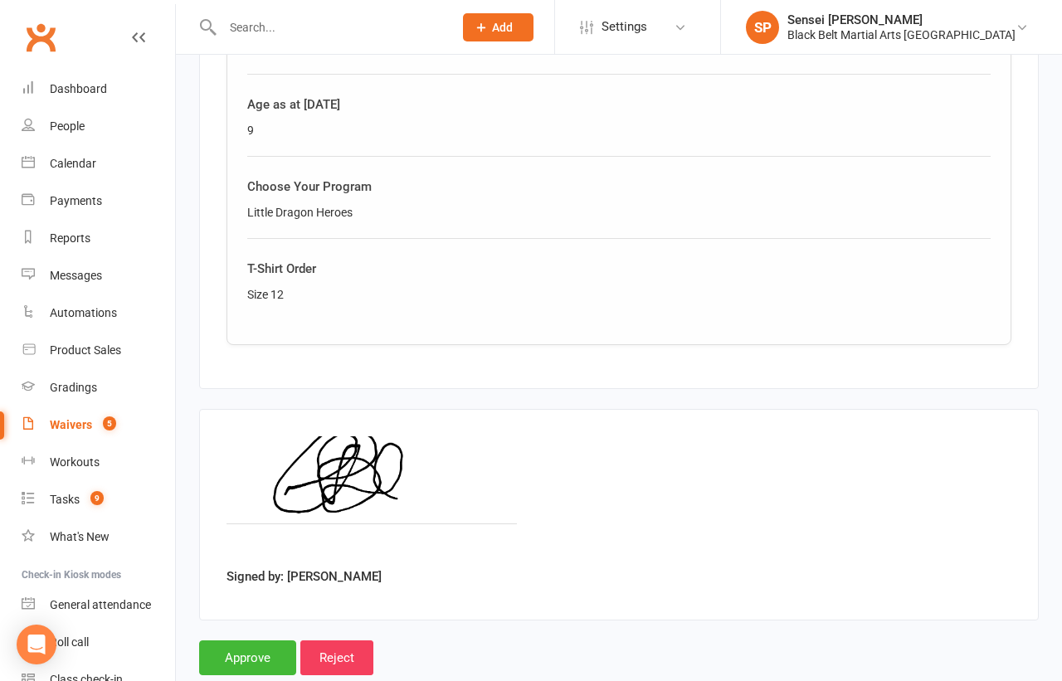
scroll to position [1250, 0]
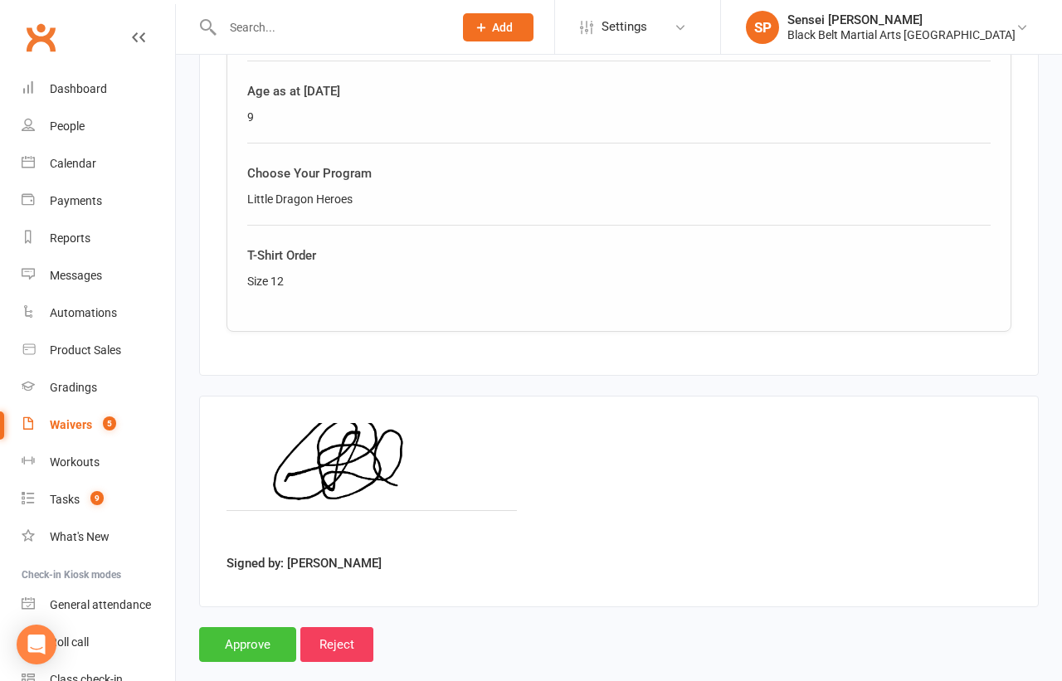
click at [226, 627] on input "Approve" at bounding box center [247, 644] width 97 height 35
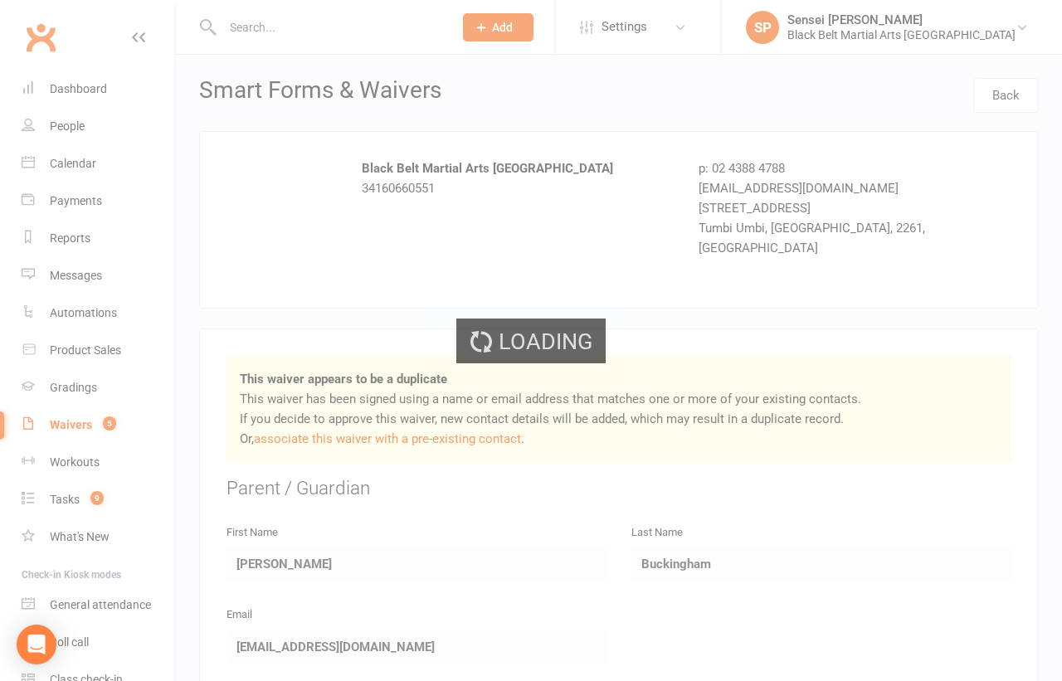
select select "50"
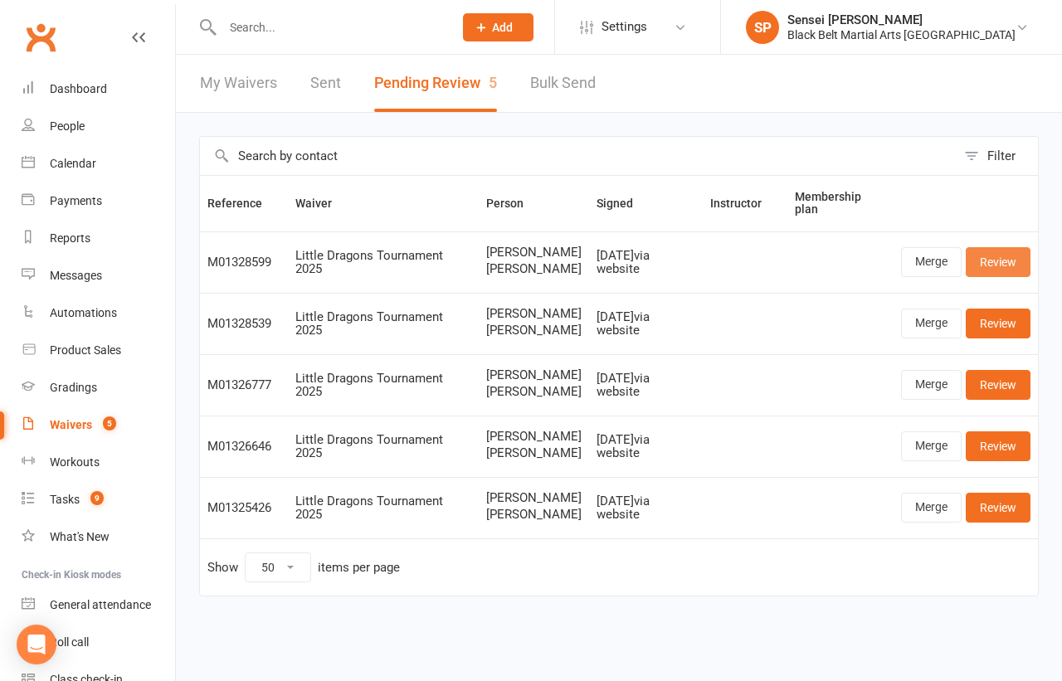
click at [1002, 253] on link "Review" at bounding box center [998, 262] width 65 height 30
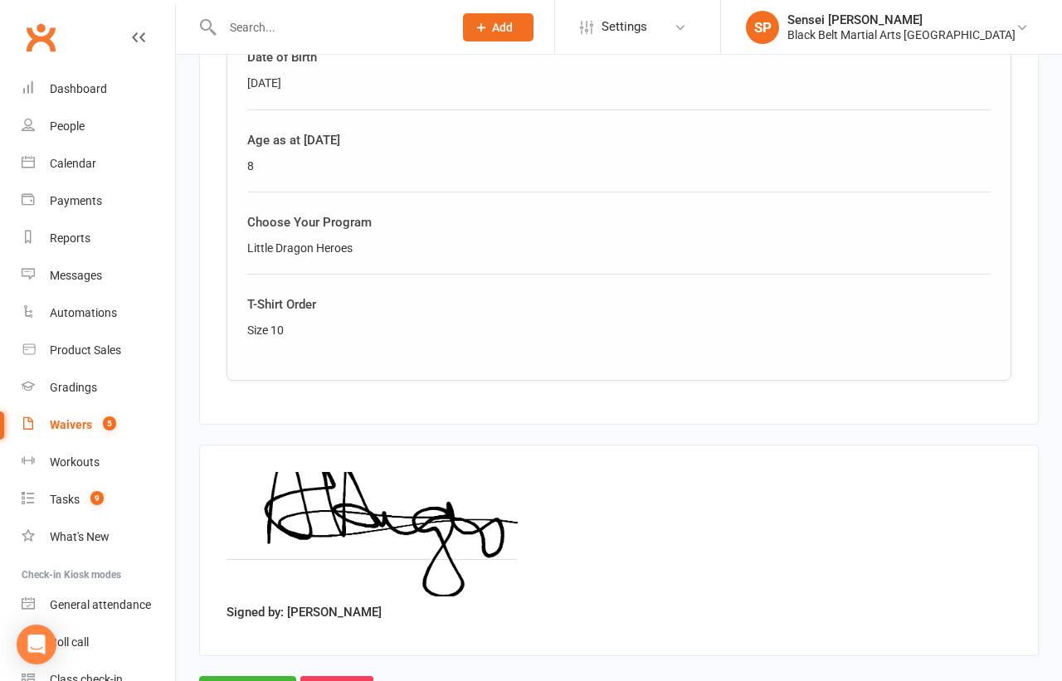
scroll to position [1250, 0]
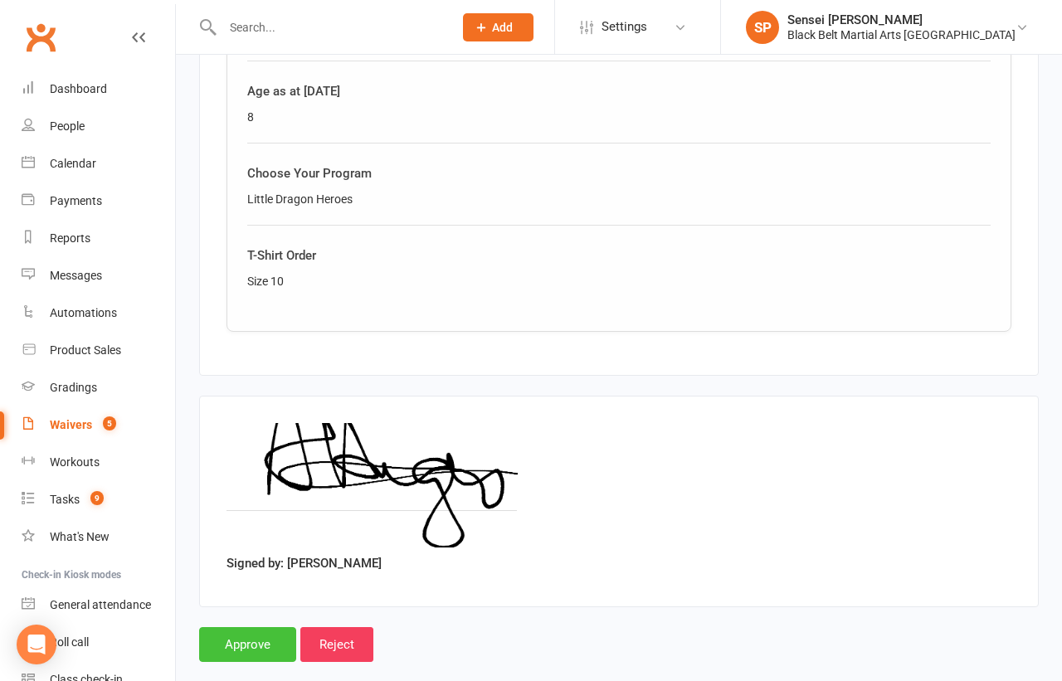
click at [260, 627] on input "Approve" at bounding box center [247, 644] width 97 height 35
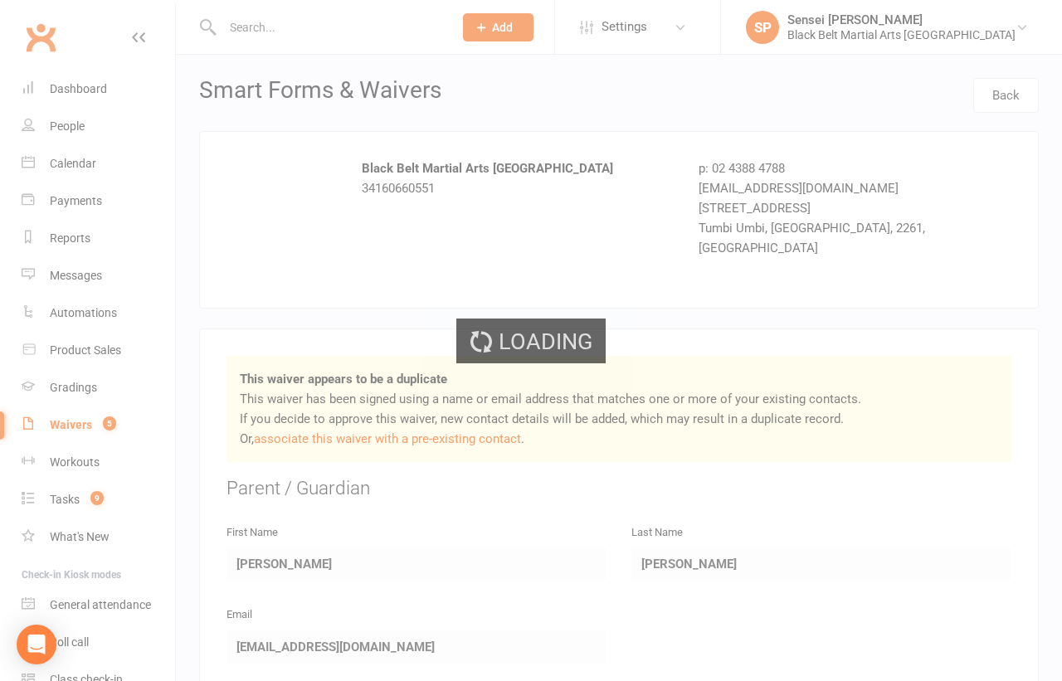
select select "50"
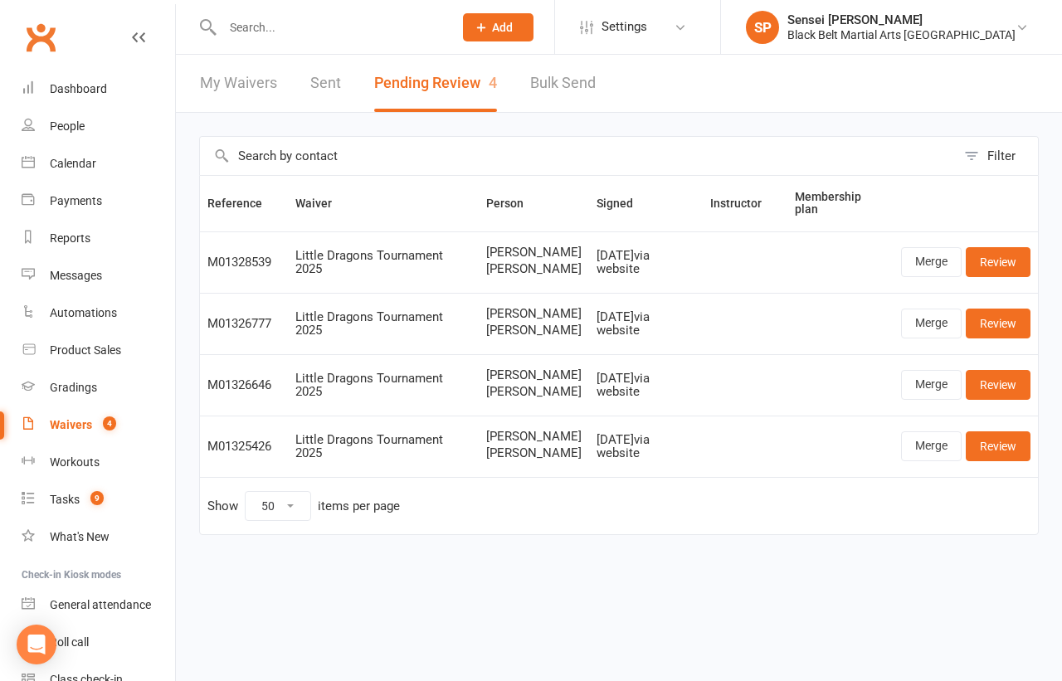
click at [65, 423] on div "Waivers" at bounding box center [71, 424] width 42 height 13
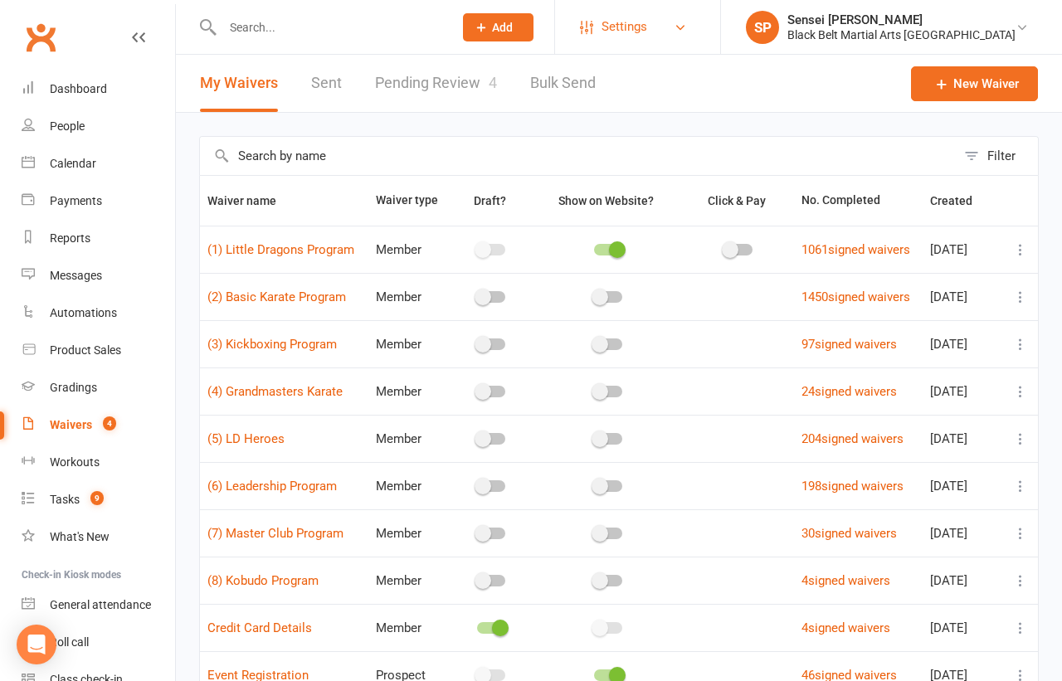
click at [647, 33] on span "Settings" at bounding box center [625, 26] width 46 height 37
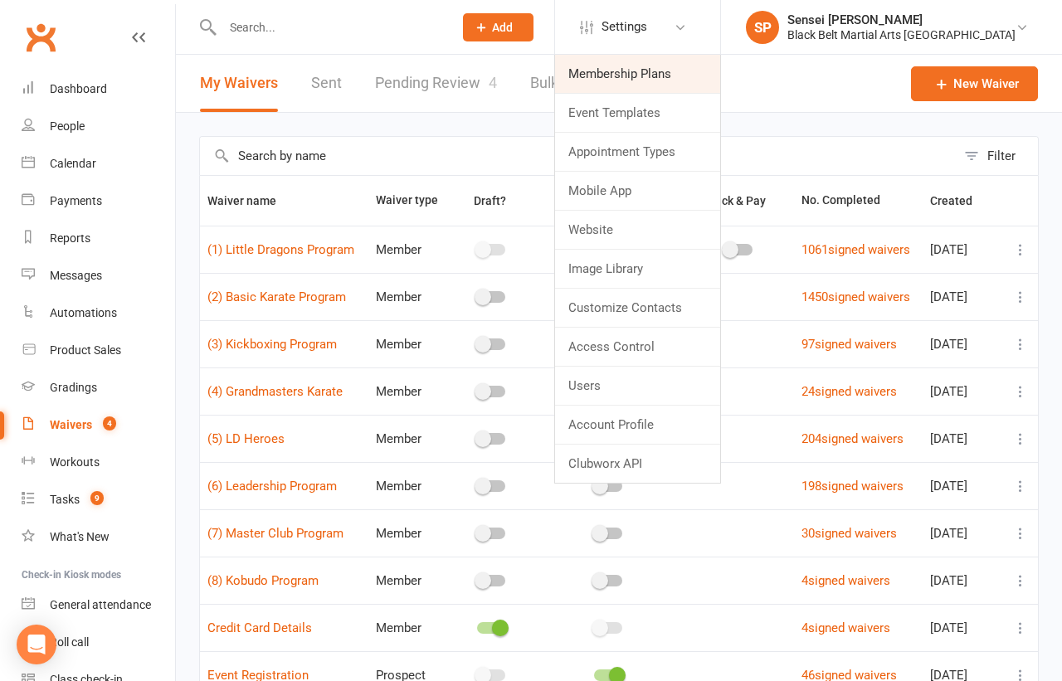
click at [670, 76] on link "Membership Plans" at bounding box center [637, 74] width 165 height 38
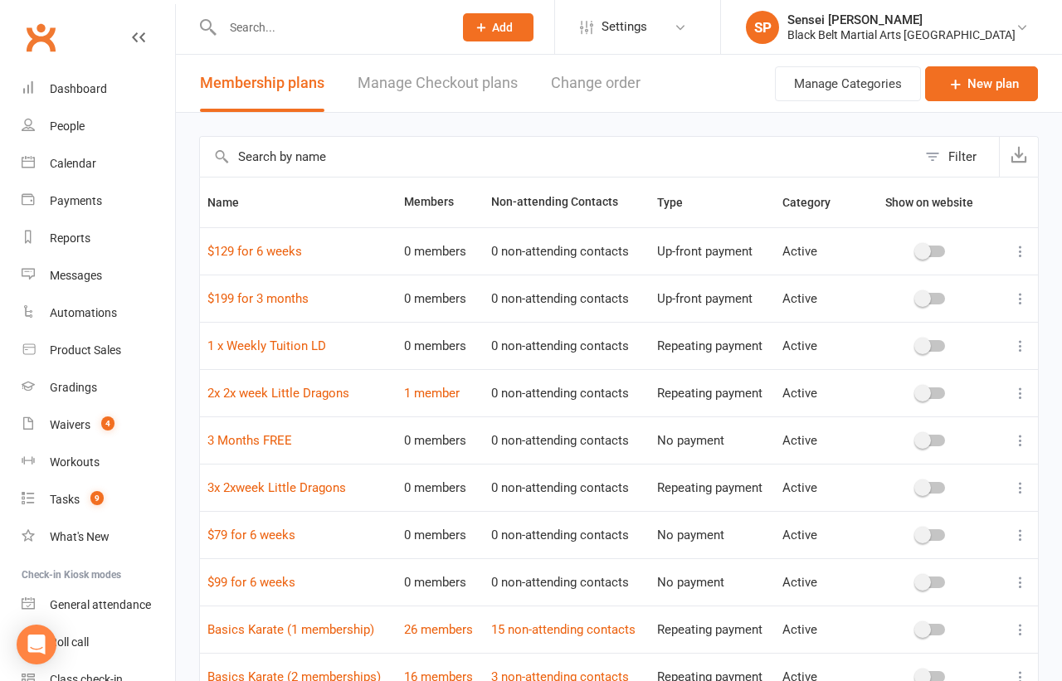
click at [481, 92] on link "Manage Checkout plans" at bounding box center [438, 83] width 160 height 57
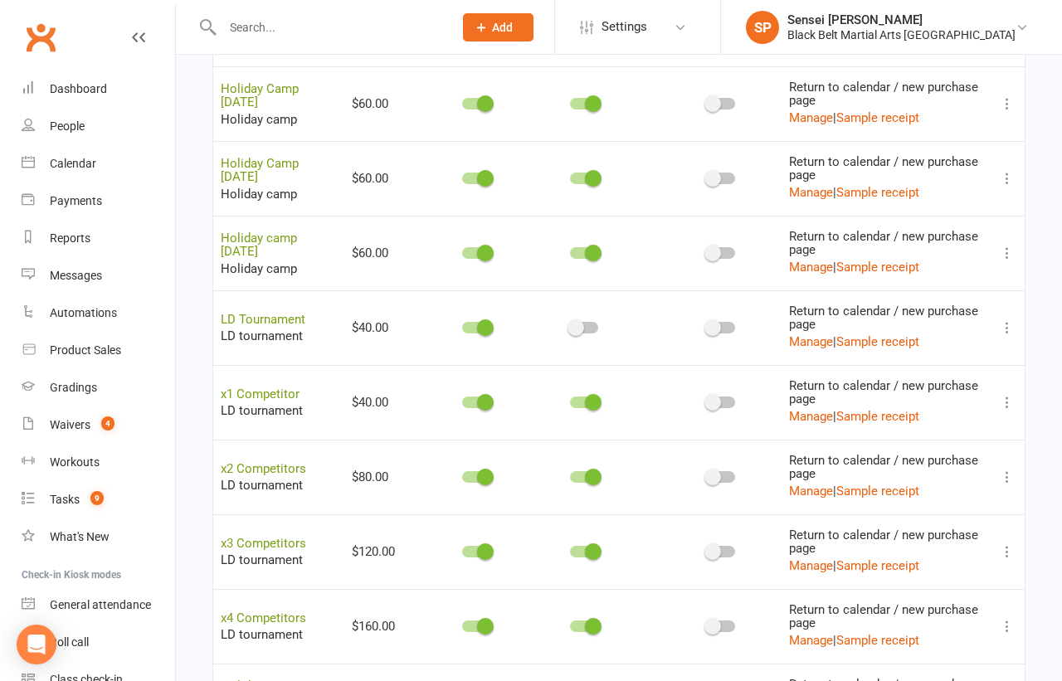
scroll to position [1319, 0]
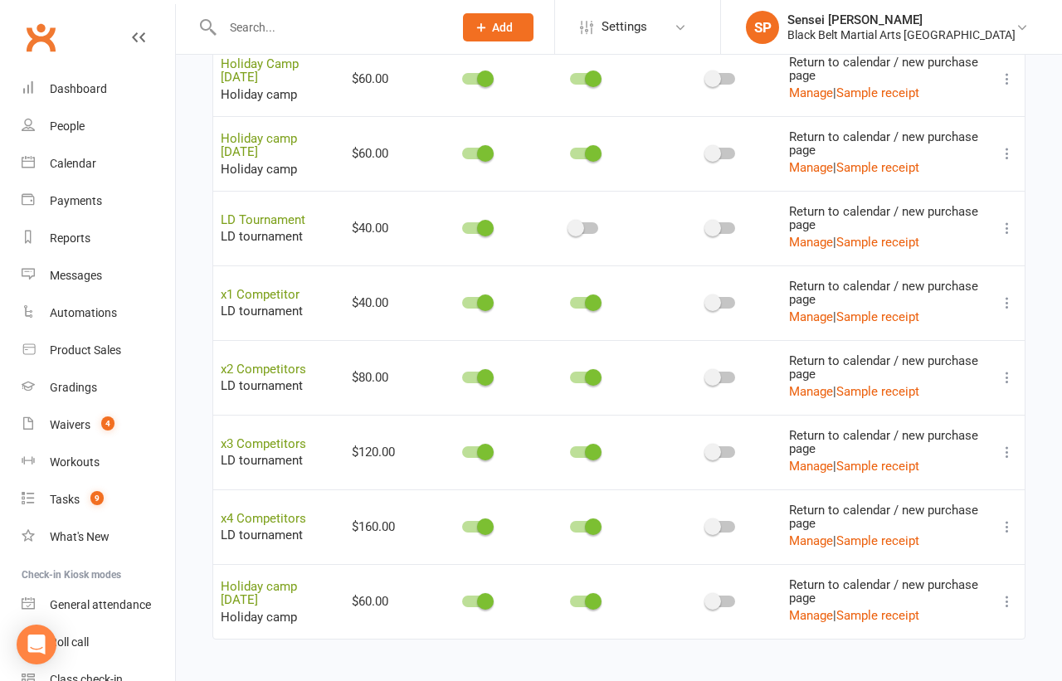
click at [1006, 295] on icon at bounding box center [1007, 303] width 17 height 17
click at [958, 329] on link "Copy direct link to clipboard" at bounding box center [925, 328] width 183 height 33
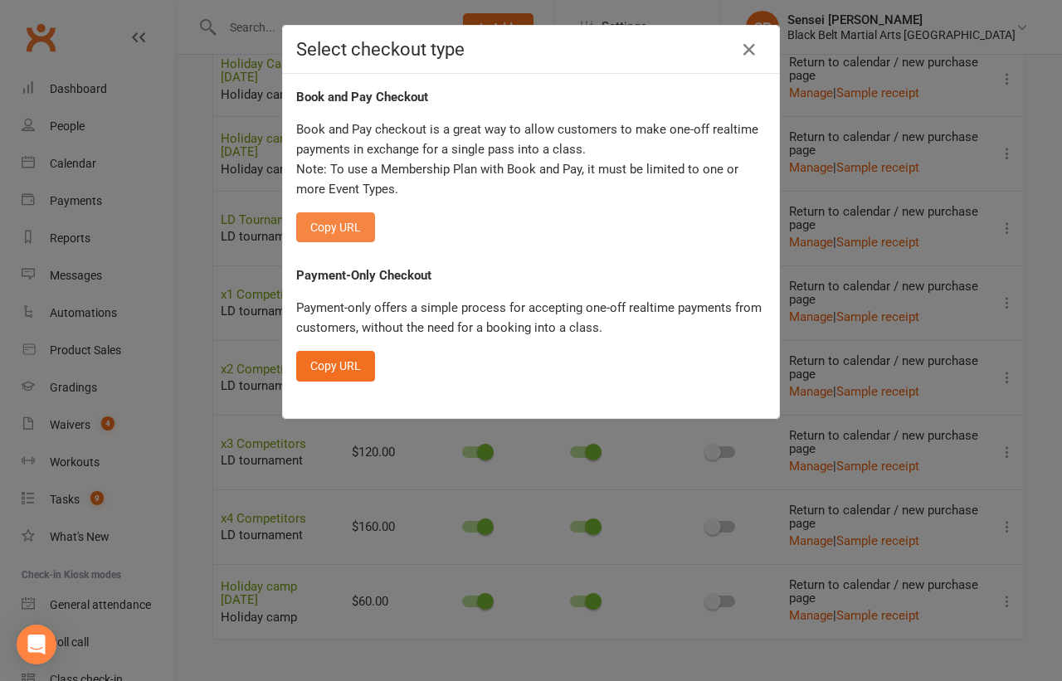
click at [348, 224] on button "Copy URL" at bounding box center [335, 227] width 79 height 30
click at [751, 50] on icon "button" at bounding box center [749, 50] width 20 height 20
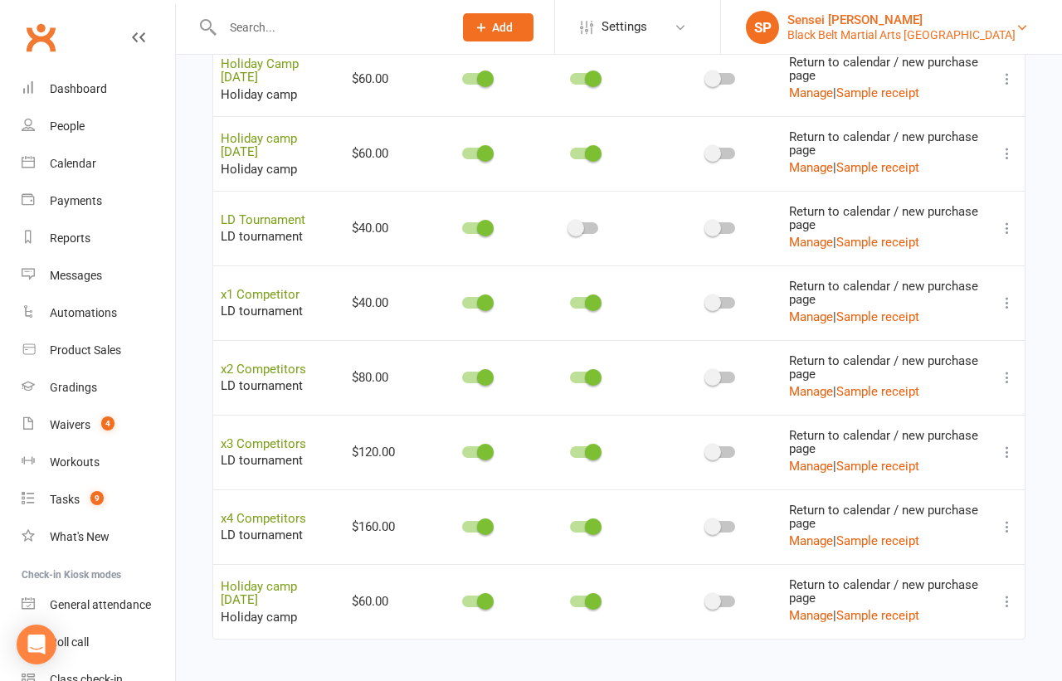
click at [889, 35] on div "Black Belt Martial Arts [GEOGRAPHIC_DATA]" at bounding box center [901, 34] width 228 height 15
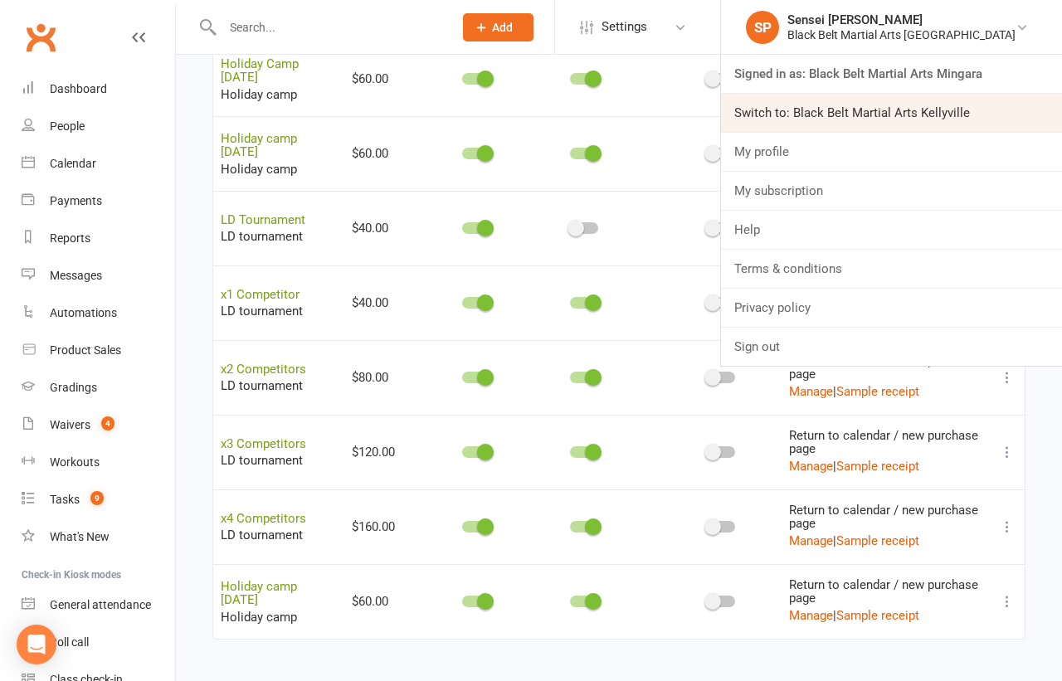
click at [855, 110] on link "Switch to: Black Belt Martial Arts Kellyville" at bounding box center [891, 113] width 341 height 38
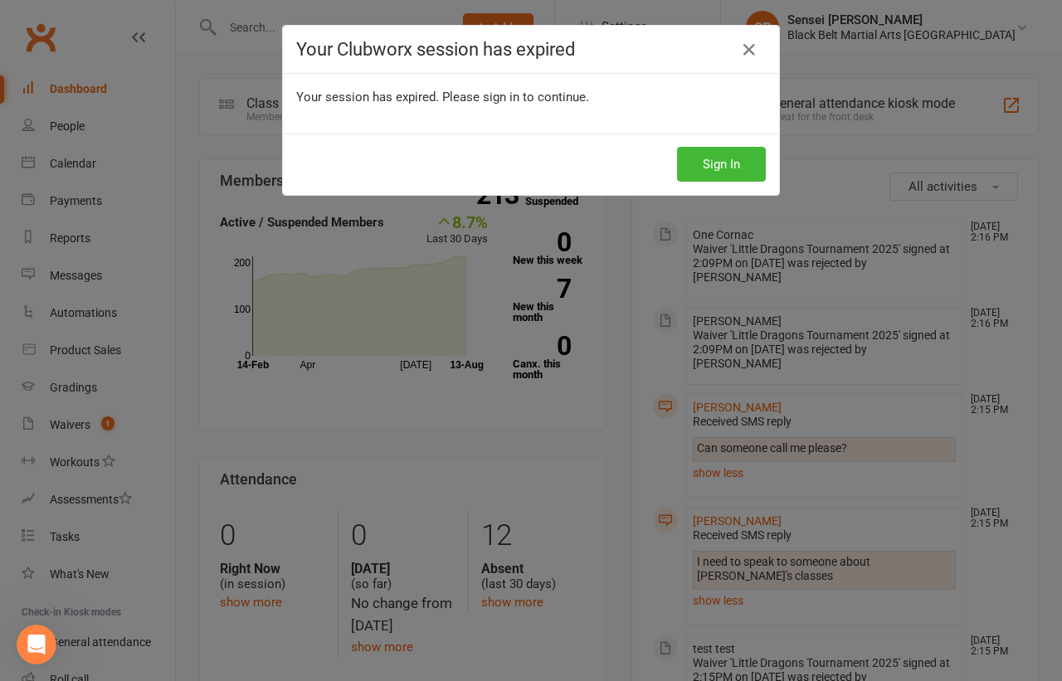
scroll to position [3411, 0]
click at [733, 157] on button "Sign In" at bounding box center [721, 164] width 89 height 35
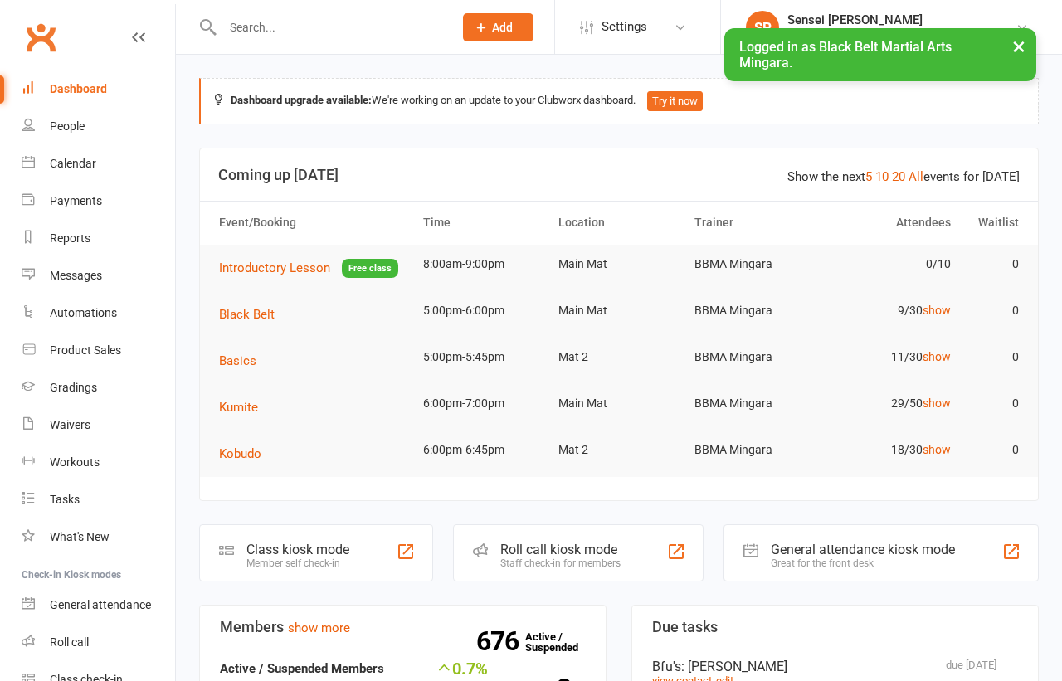
click at [305, 23] on input "text" at bounding box center [329, 27] width 224 height 23
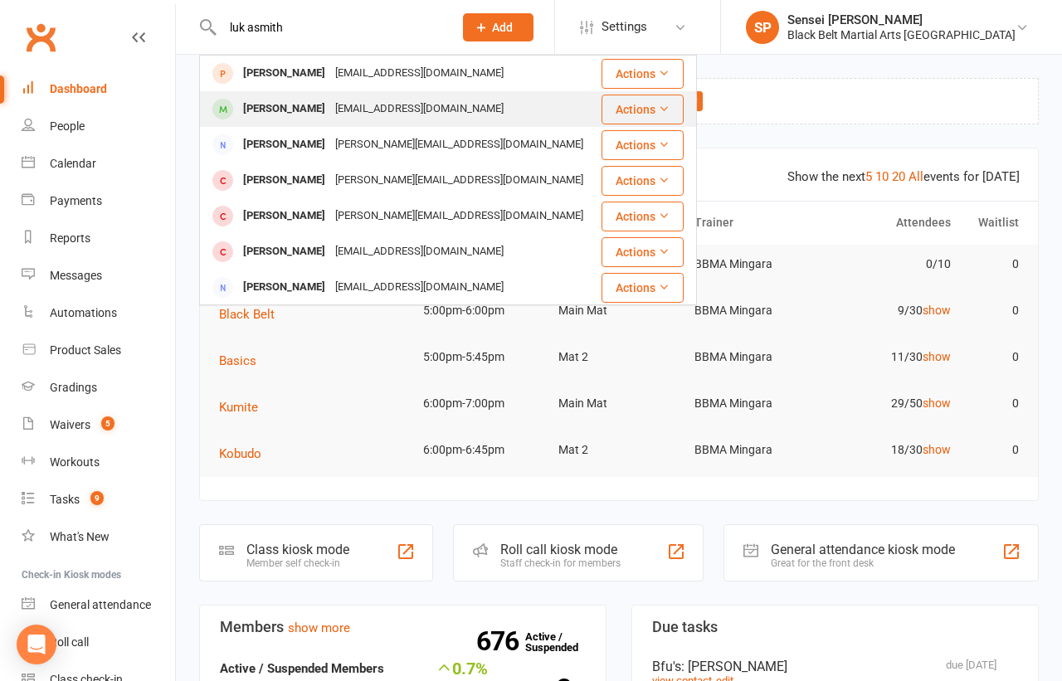
type input "luk asmith"
click at [280, 100] on div "Luka Smith" at bounding box center [284, 109] width 92 height 24
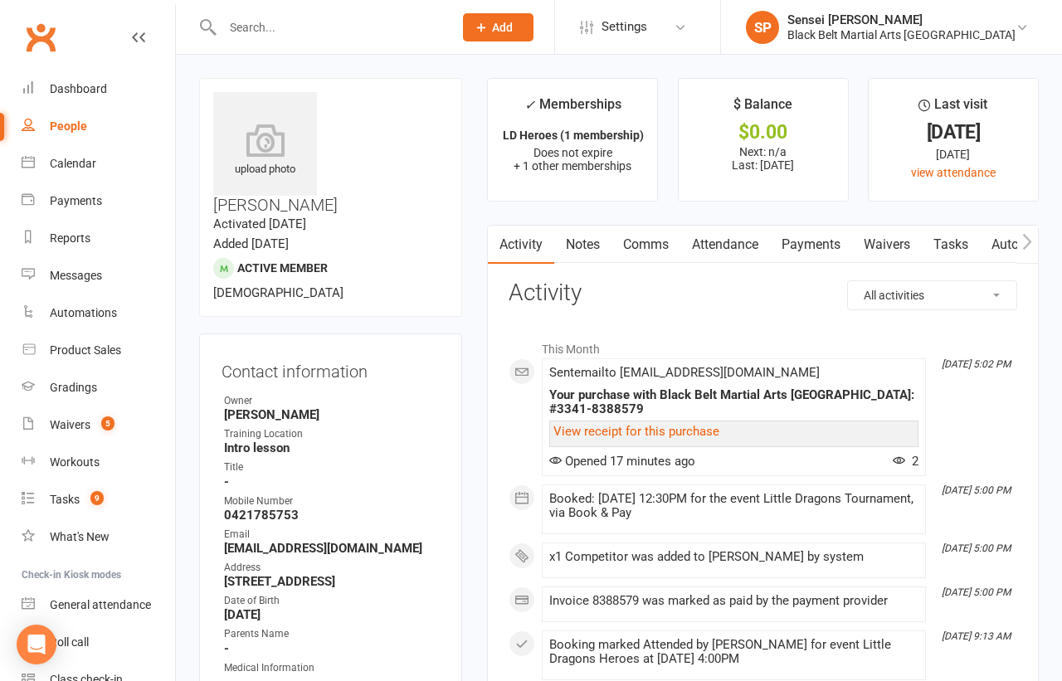
click at [250, 27] on input "text" at bounding box center [329, 27] width 224 height 23
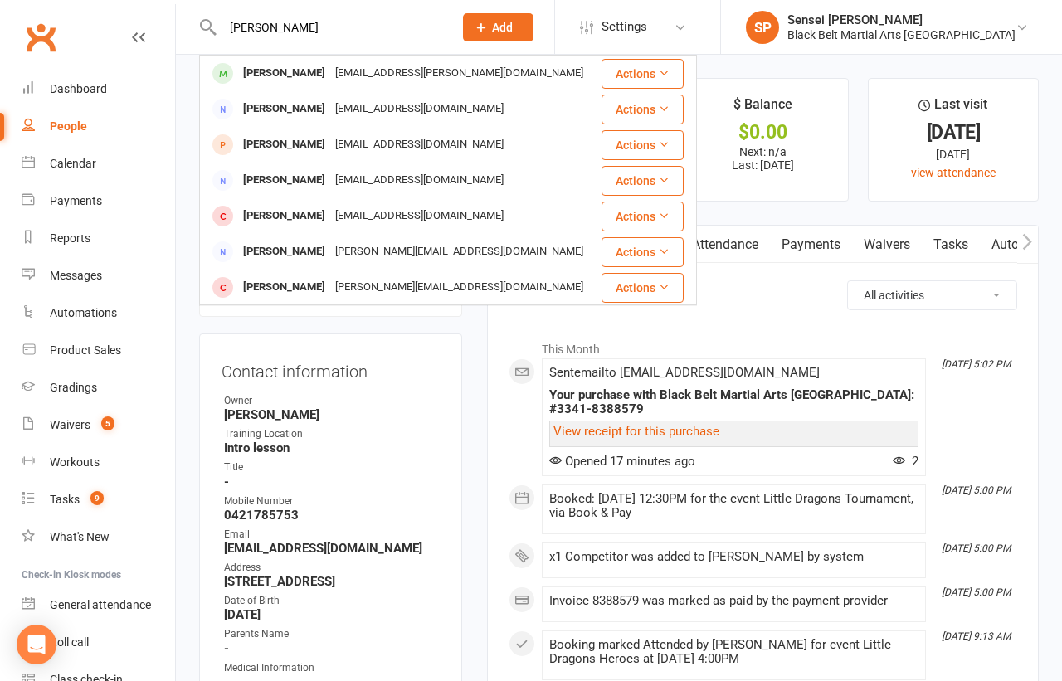
click at [250, 27] on input "isabelle martin" at bounding box center [329, 27] width 224 height 23
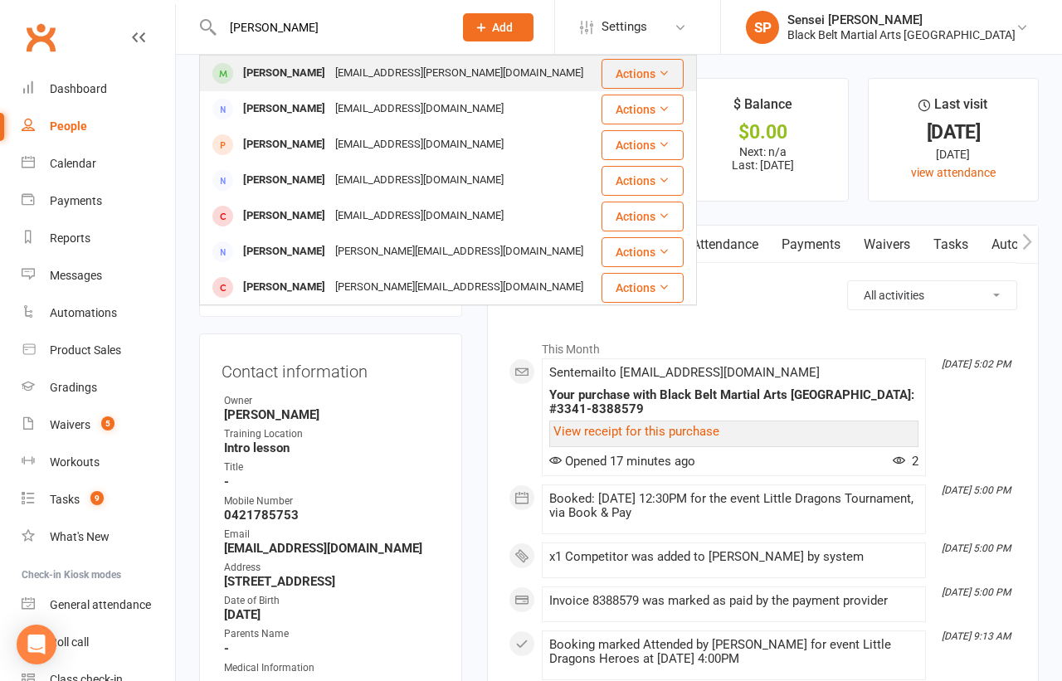
type input "isabelle martin"
click at [275, 69] on div "[PERSON_NAME]" at bounding box center [284, 73] width 92 height 24
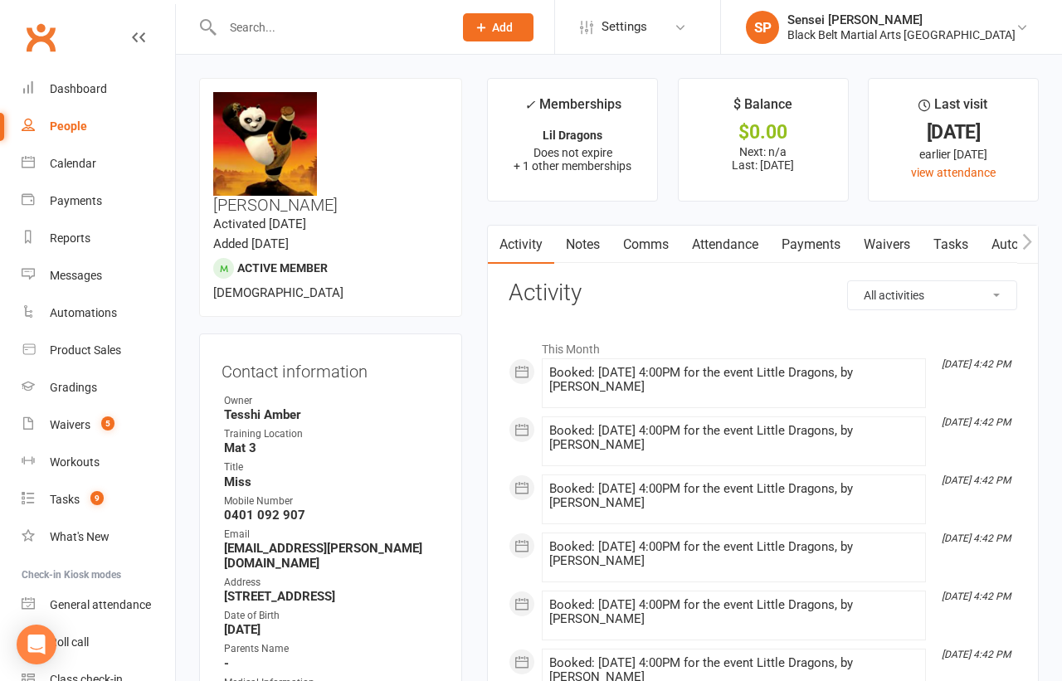
click at [459, 483] on div "Contact information Owner Tesshi Amber Training Location Mat 3 Title Miss Mobil…" at bounding box center [330, 557] width 263 height 446
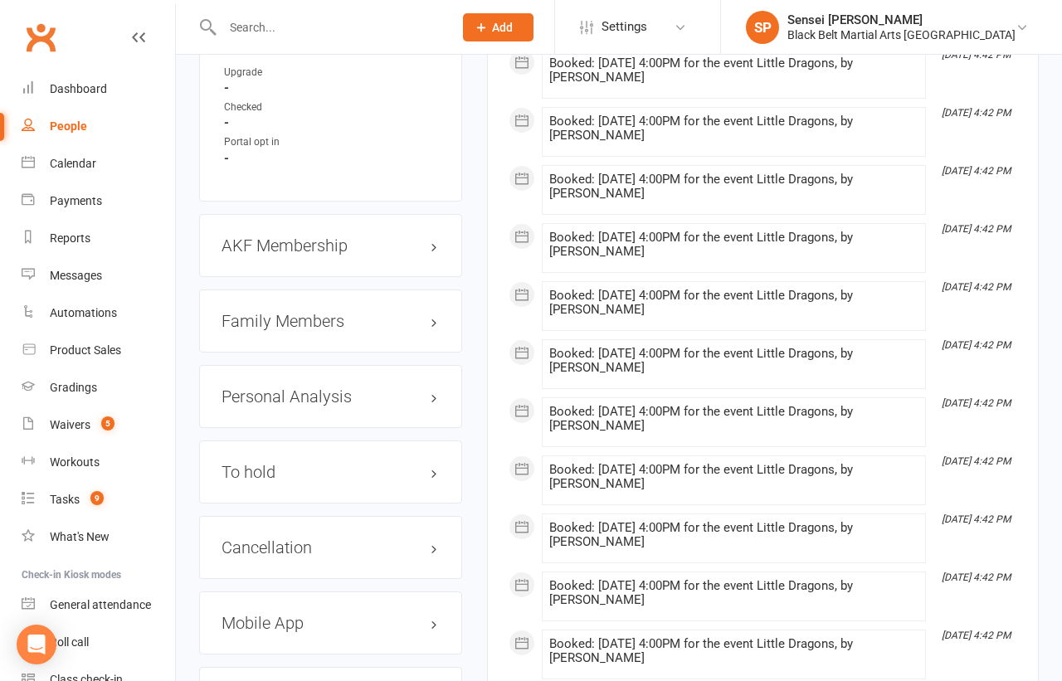
scroll to position [1901, 0]
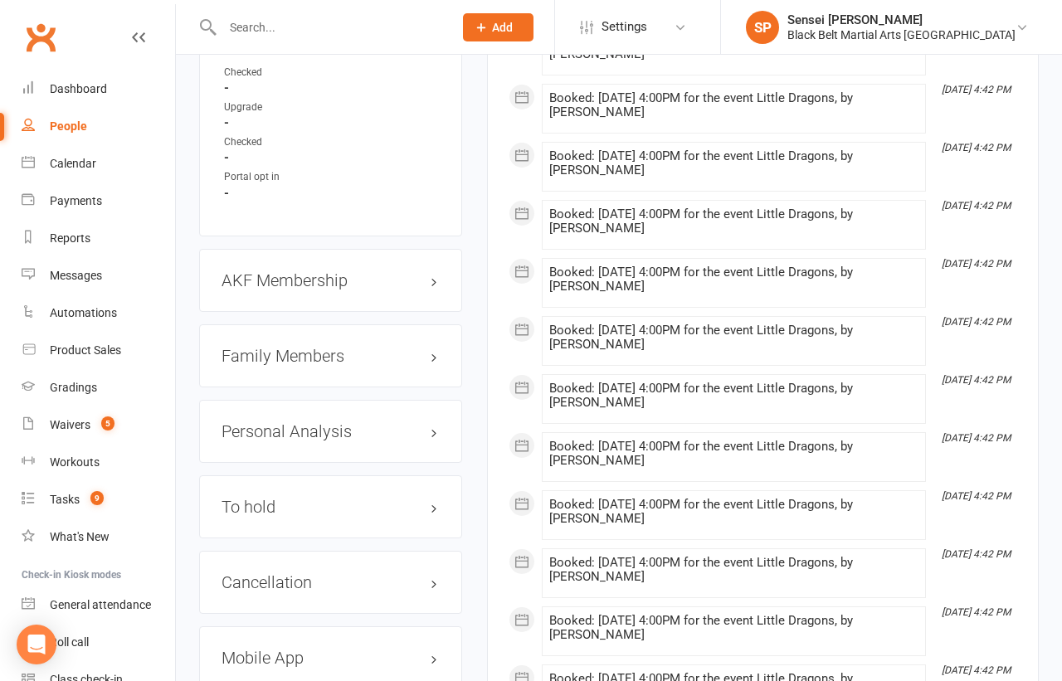
click at [263, 347] on h3 "Family Members" at bounding box center [331, 356] width 218 height 18
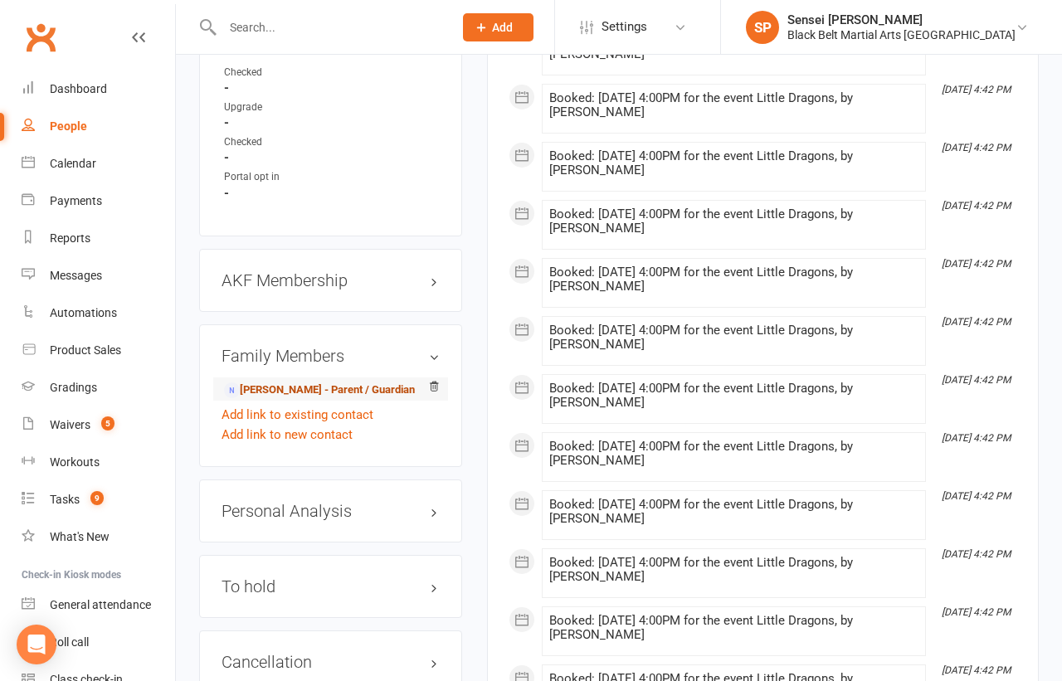
click at [279, 382] on link "Stephanie Martin - Parent / Guardian" at bounding box center [319, 390] width 191 height 17
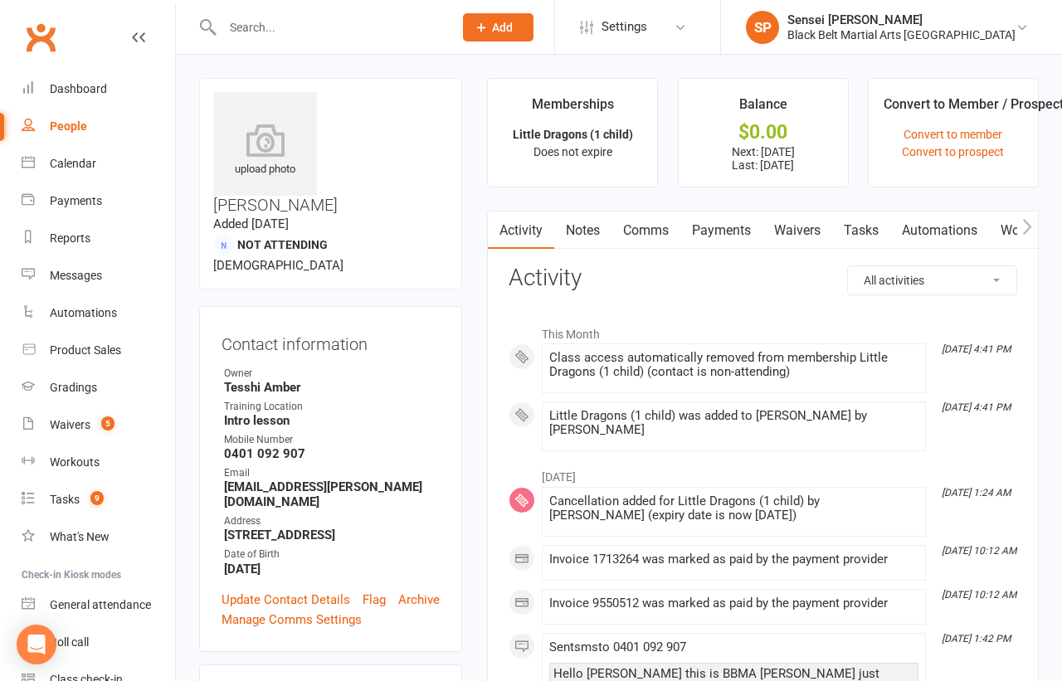
click at [728, 225] on link "Payments" at bounding box center [721, 231] width 82 height 38
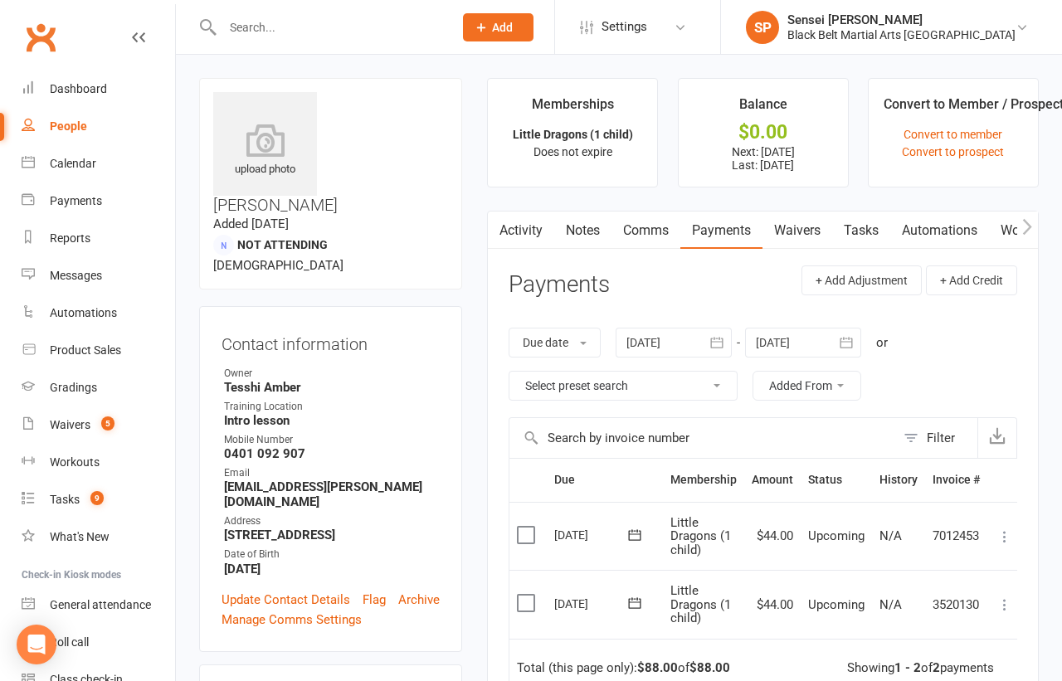
click at [650, 224] on link "Comms" at bounding box center [645, 231] width 69 height 38
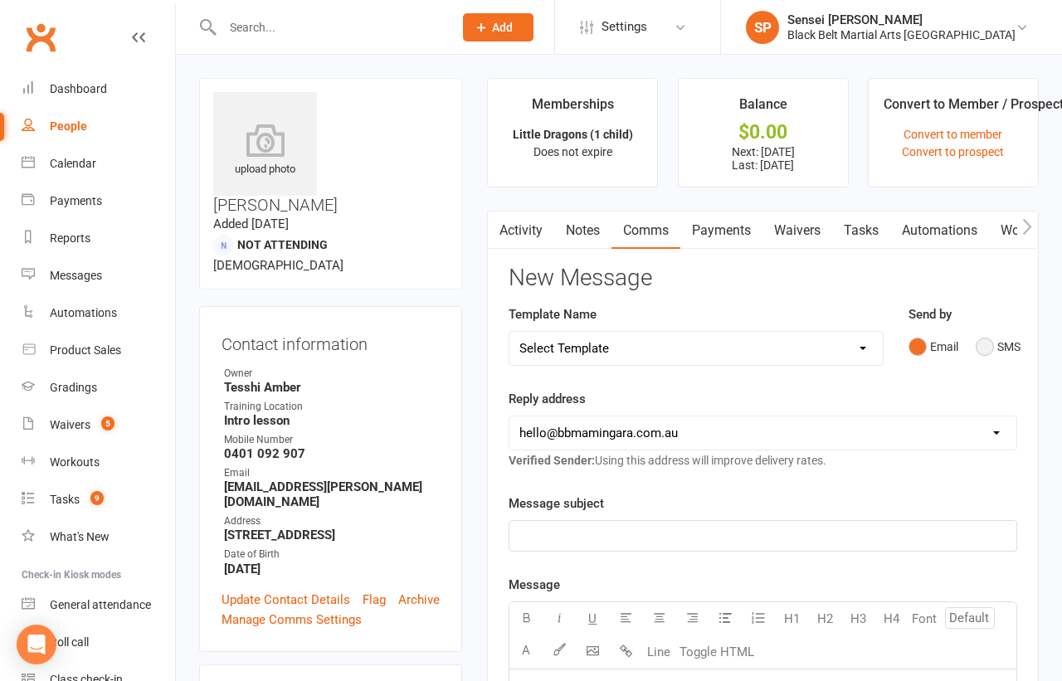
click at [980, 344] on button "SMS" at bounding box center [998, 347] width 45 height 32
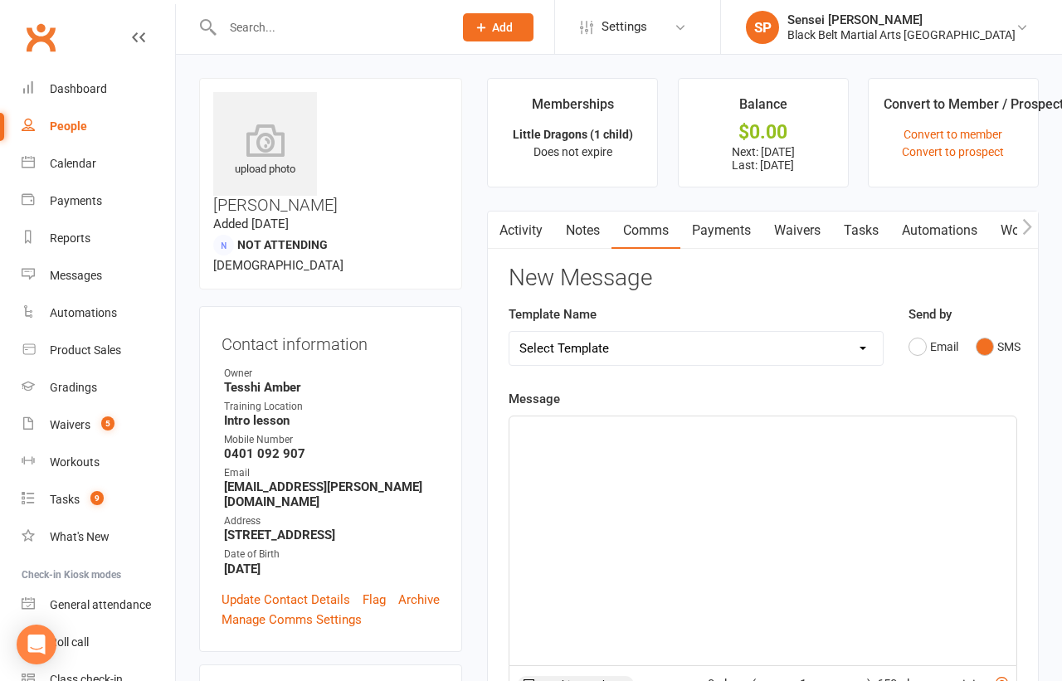
click at [813, 508] on div "﻿" at bounding box center [762, 541] width 507 height 249
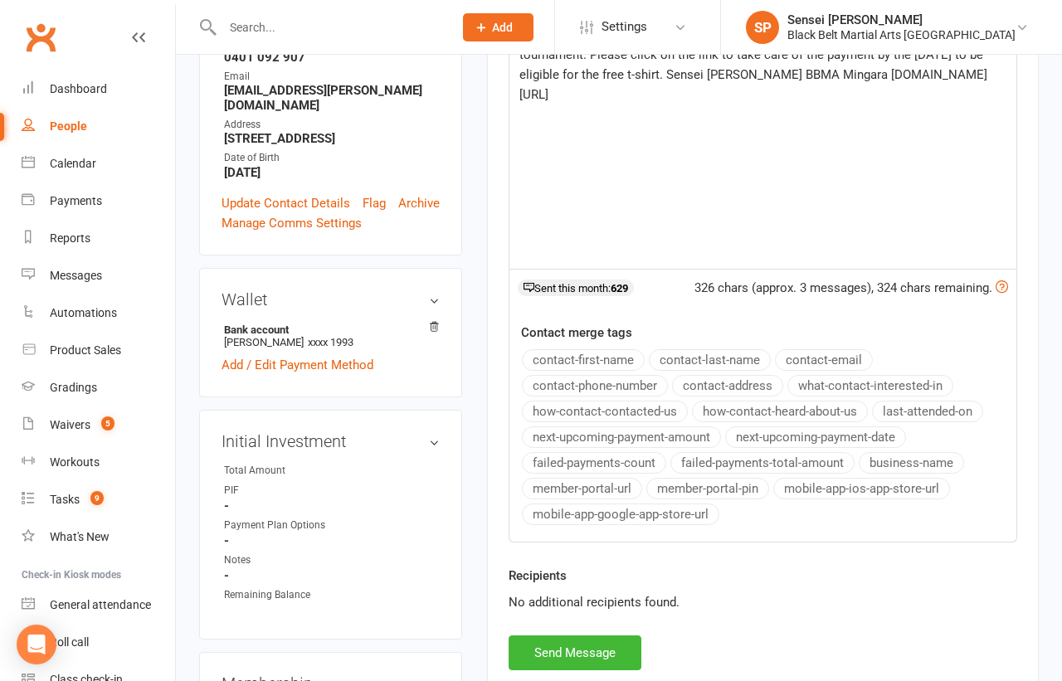
scroll to position [474, 0]
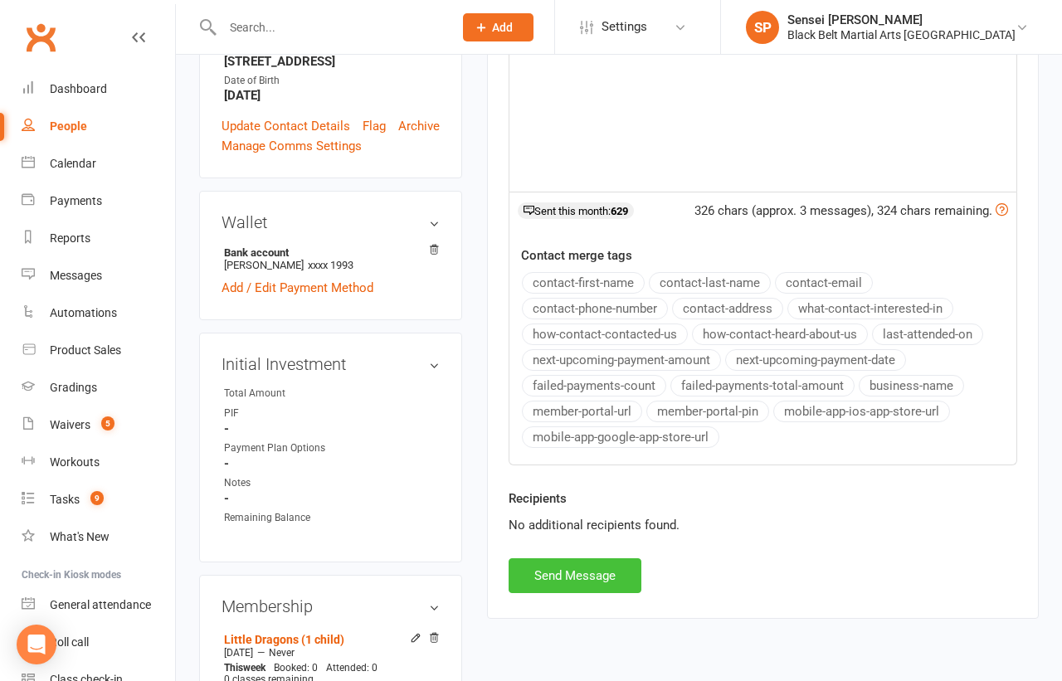
click at [600, 568] on button "Send Message" at bounding box center [575, 575] width 133 height 35
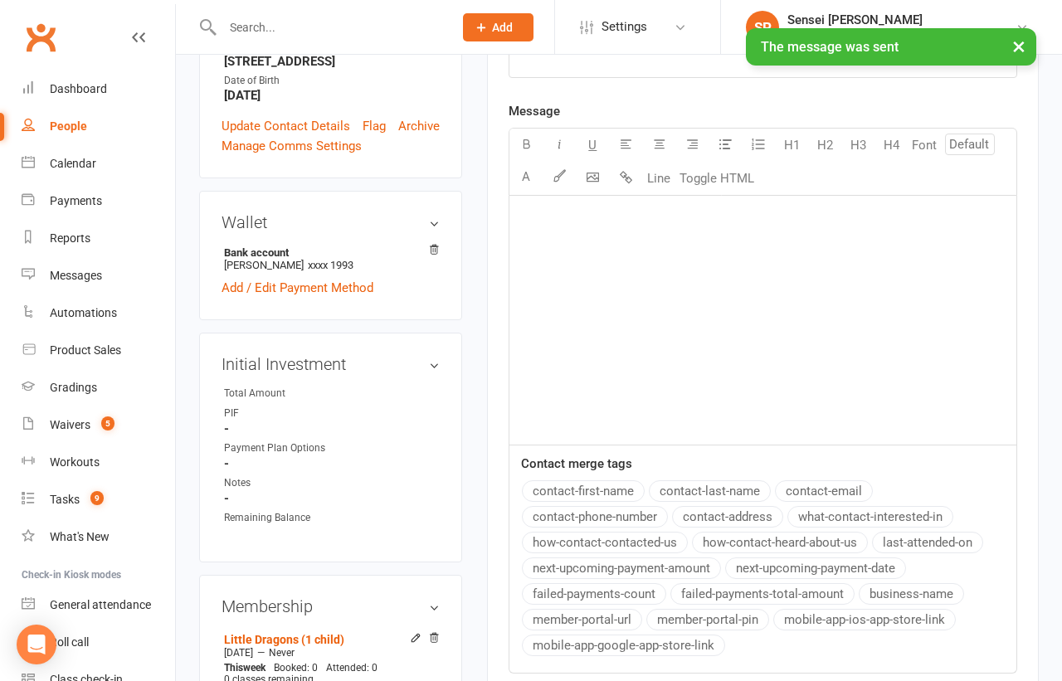
click at [181, 446] on div "upload photo Stephanie Martin Added 11 February, 2021 Not Attending 37 years ol…" at bounding box center [619, 484] width 886 height 1806
click at [72, 414] on link "Waivers 5" at bounding box center [98, 425] width 153 height 37
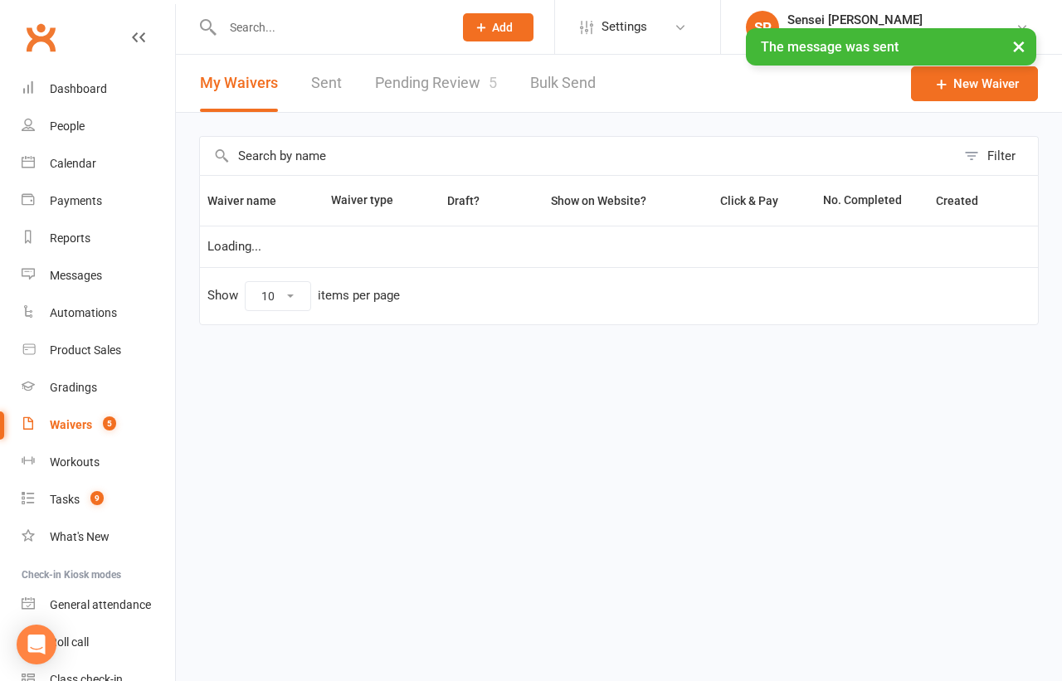
click at [439, 82] on link "Pending Review 5" at bounding box center [436, 83] width 122 height 57
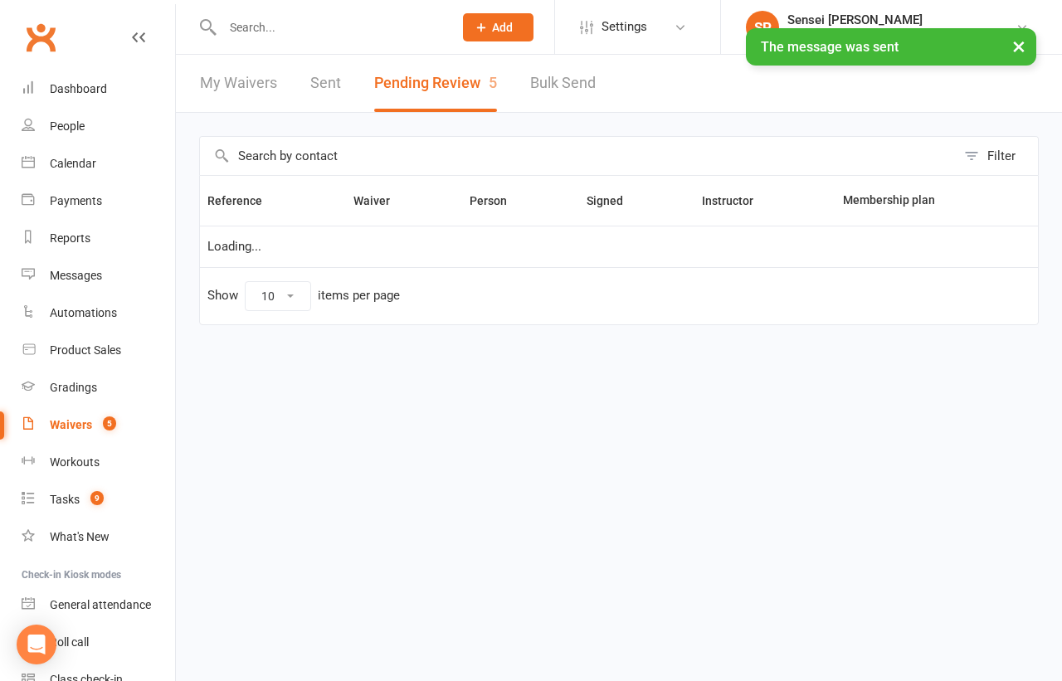
select select "50"
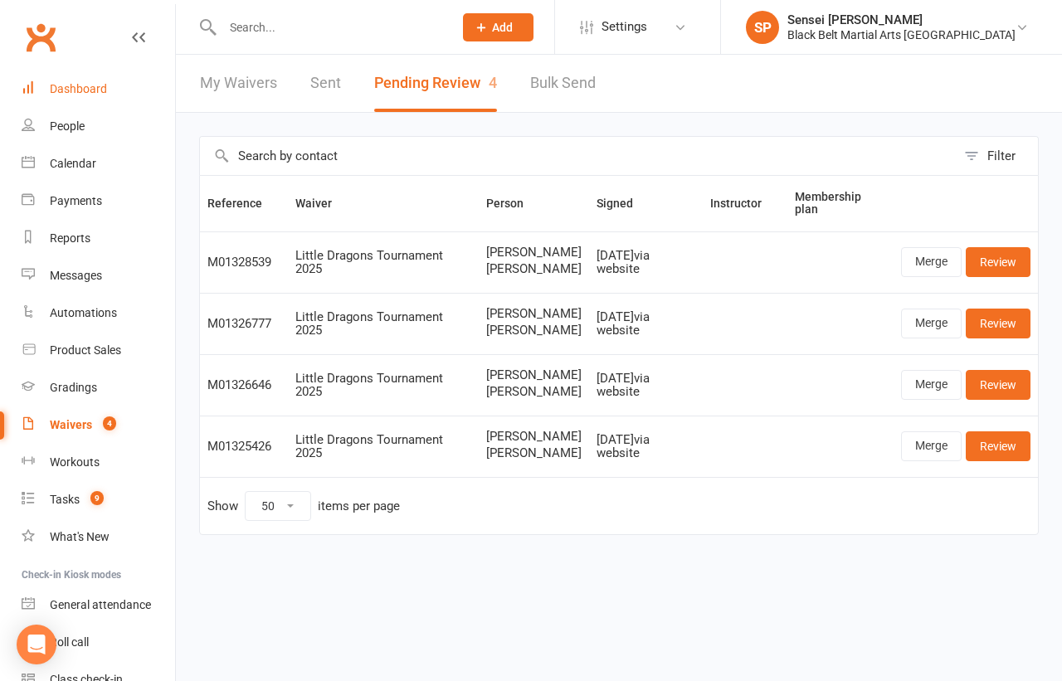
click at [101, 93] on div "Dashboard" at bounding box center [78, 88] width 57 height 13
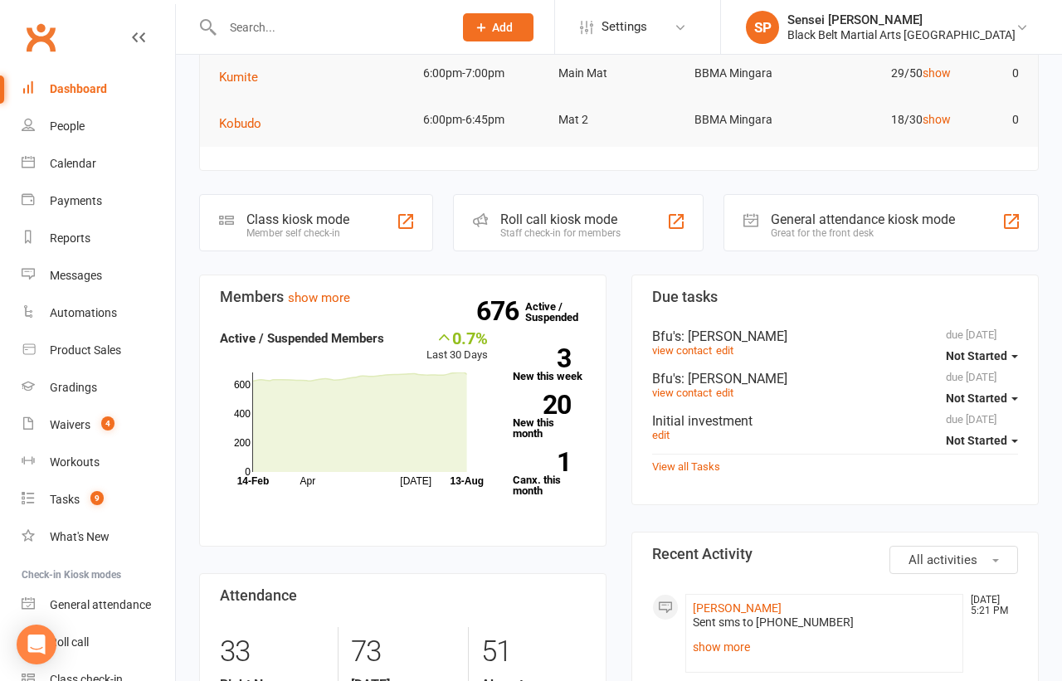
scroll to position [442, 0]
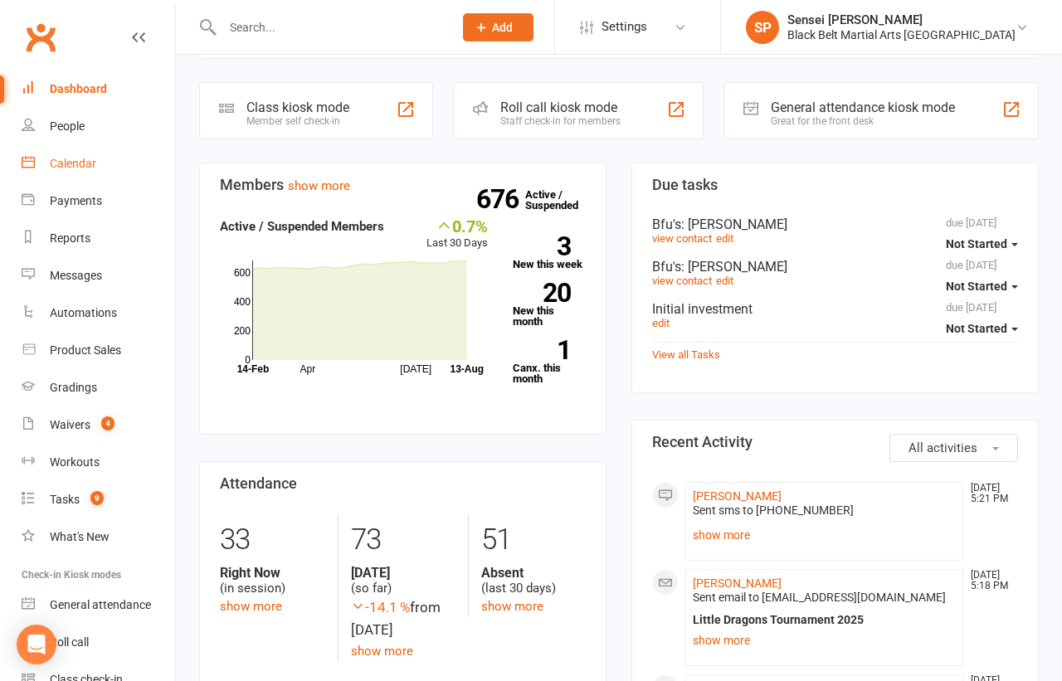
click at [74, 160] on div "Calendar" at bounding box center [73, 163] width 46 height 13
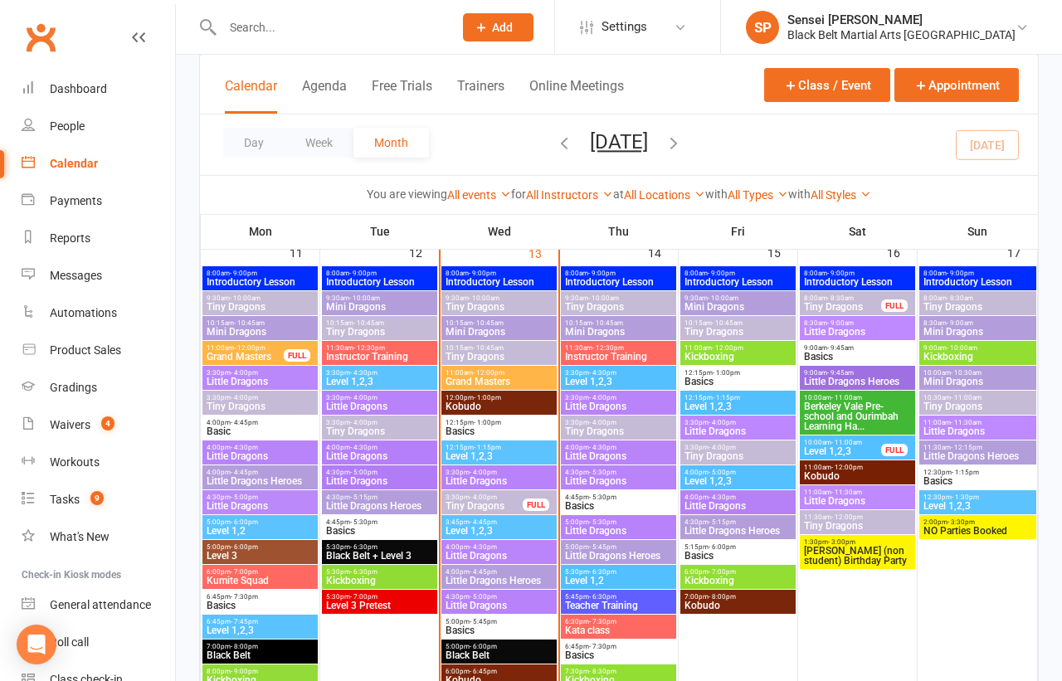
scroll to position [1308, 0]
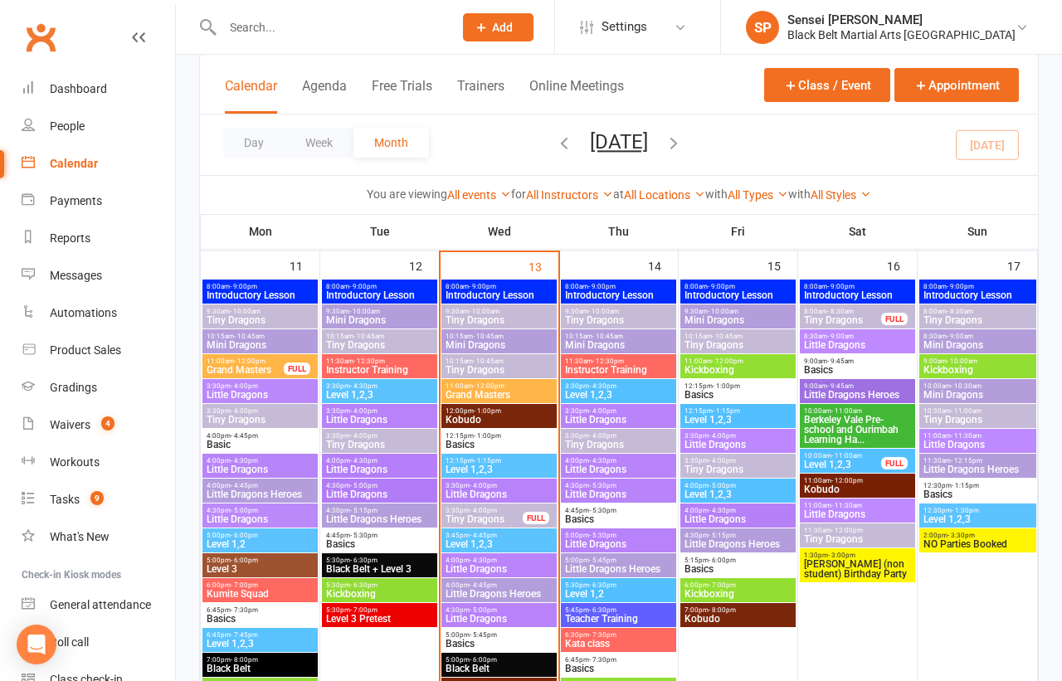
click at [482, 483] on span "- 4:00pm" at bounding box center [483, 485] width 27 height 7
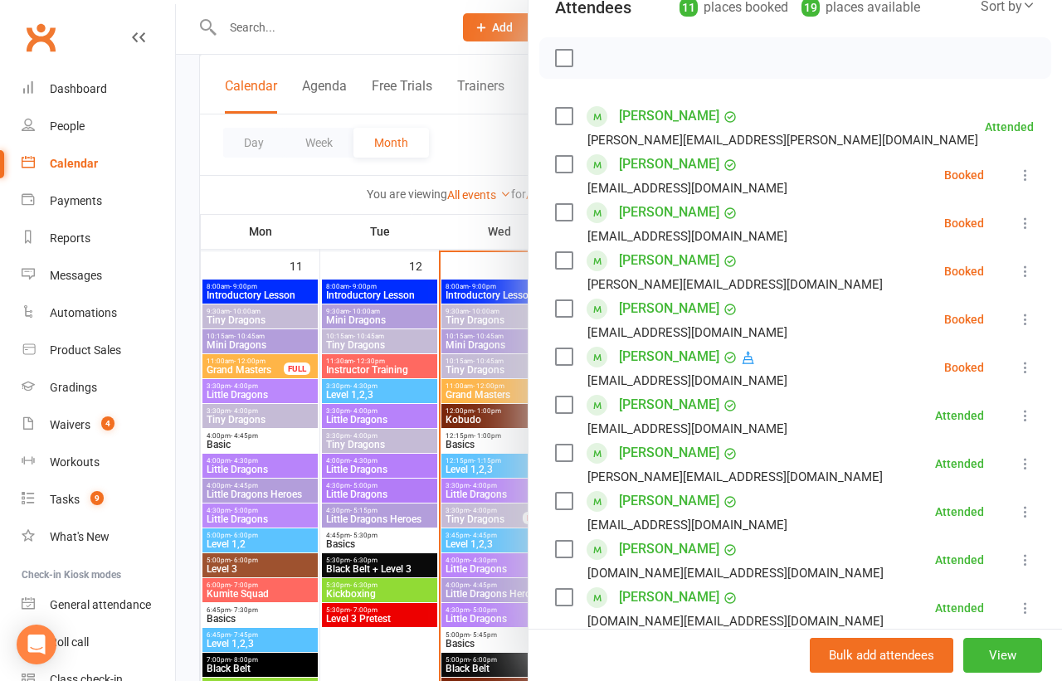
scroll to position [236, 0]
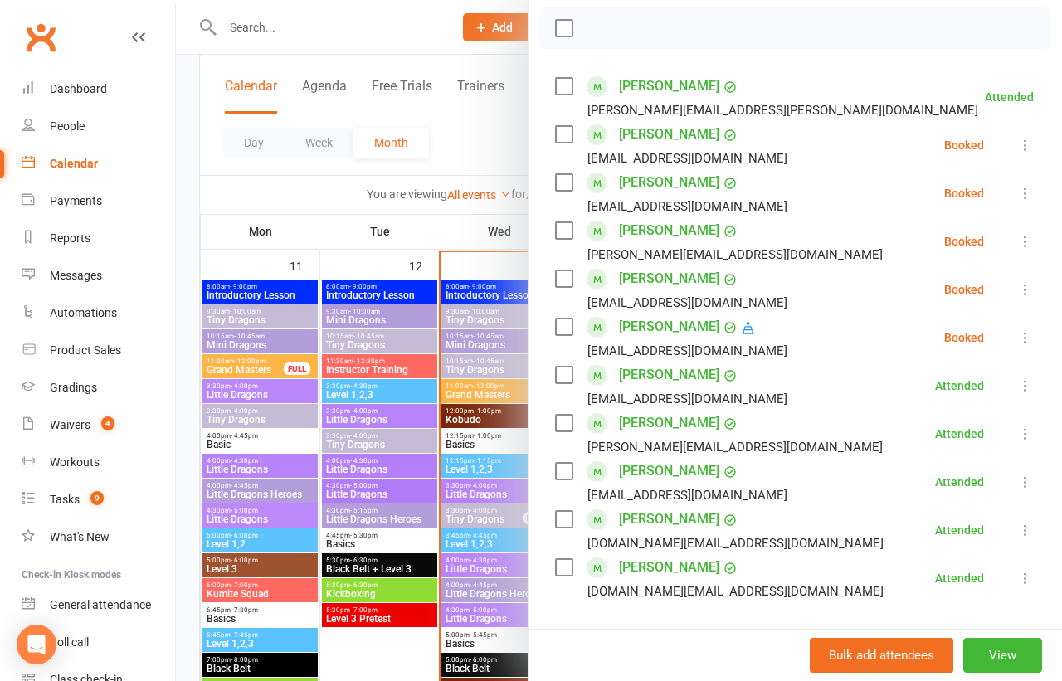
click at [1021, 141] on icon at bounding box center [1025, 145] width 17 height 17
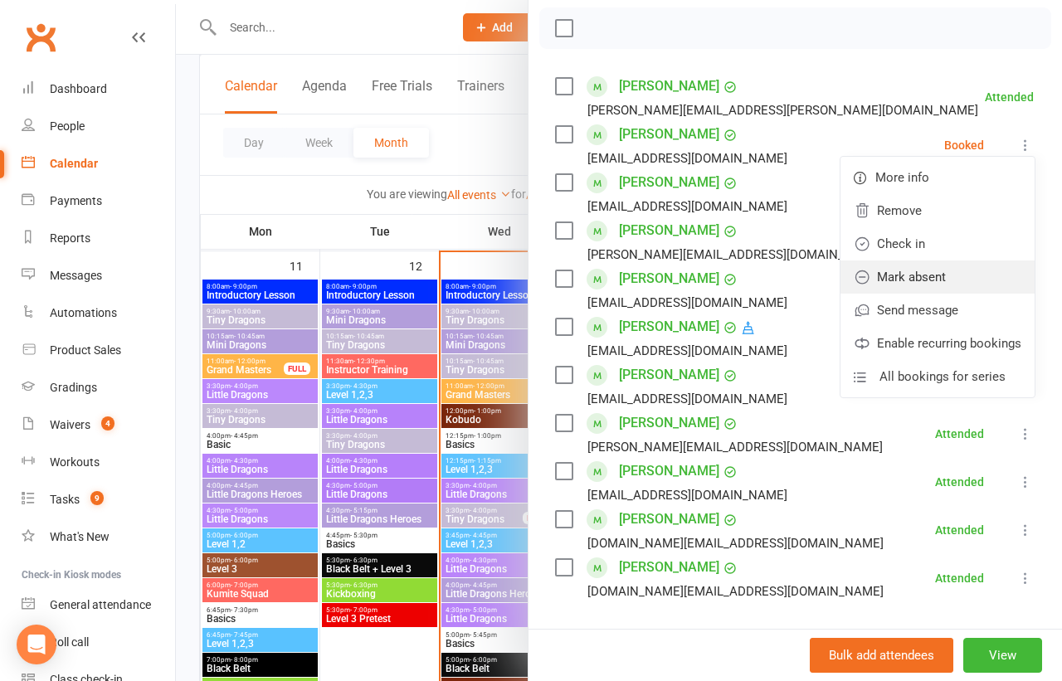
click at [938, 270] on link "Mark absent" at bounding box center [937, 277] width 194 height 33
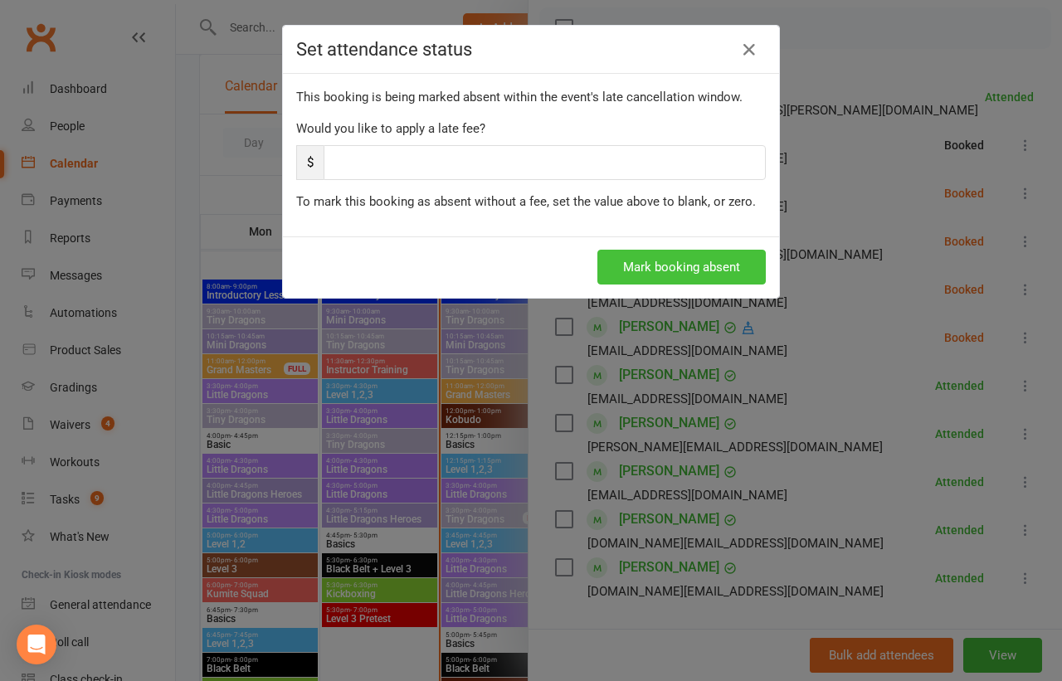
click at [721, 263] on button "Mark booking absent" at bounding box center [681, 267] width 168 height 35
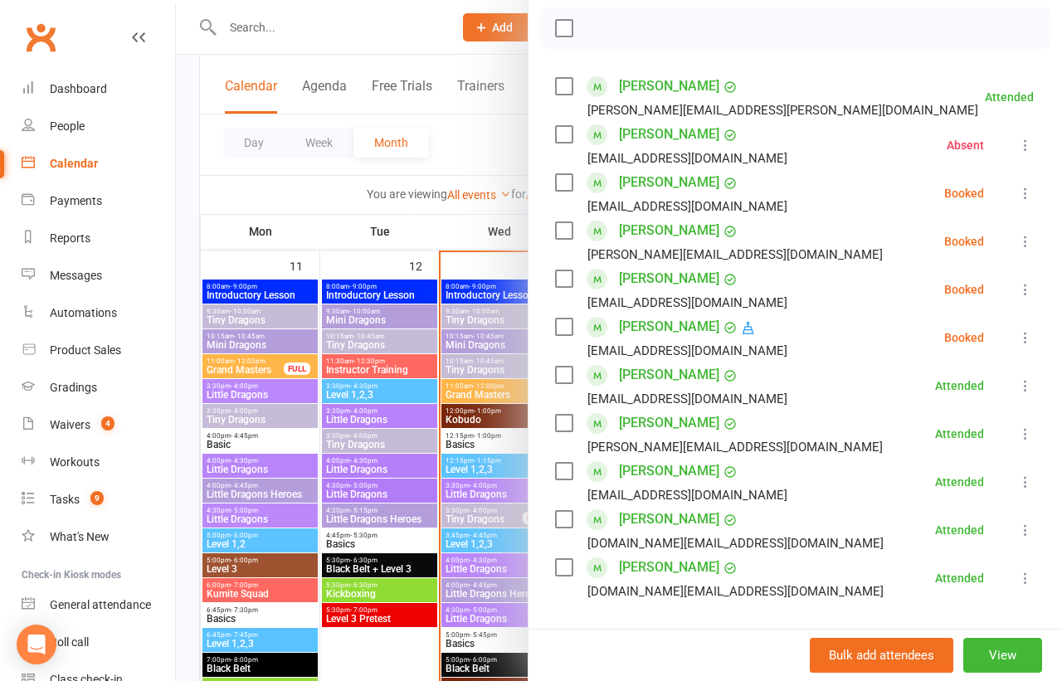
click at [1023, 284] on icon at bounding box center [1025, 289] width 17 height 17
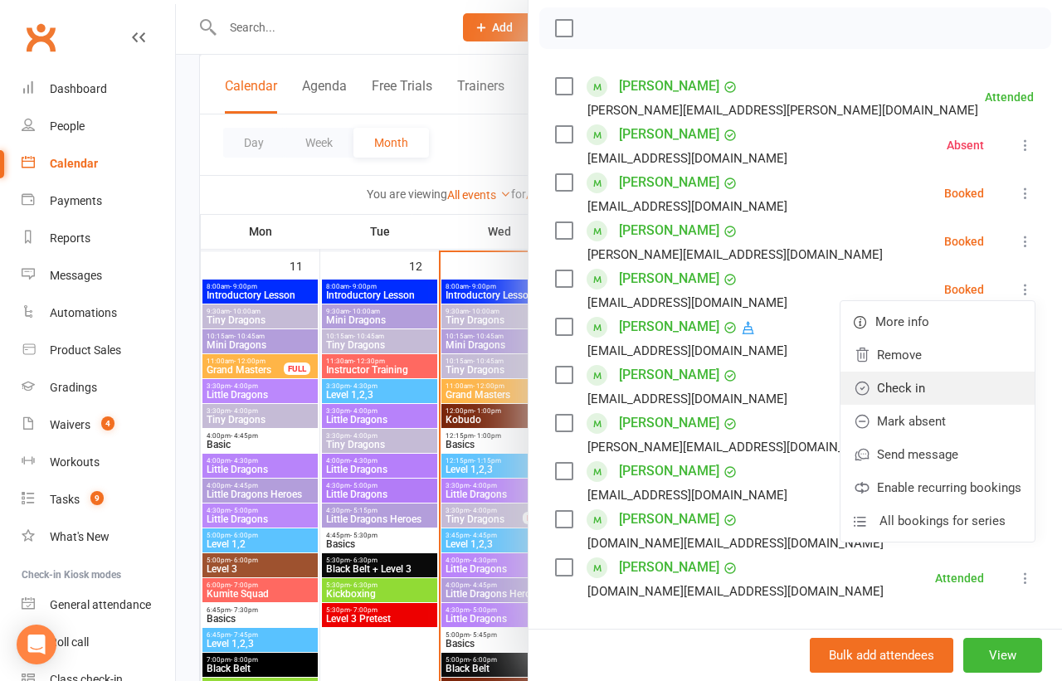
click at [931, 389] on link "Check in" at bounding box center [937, 388] width 194 height 33
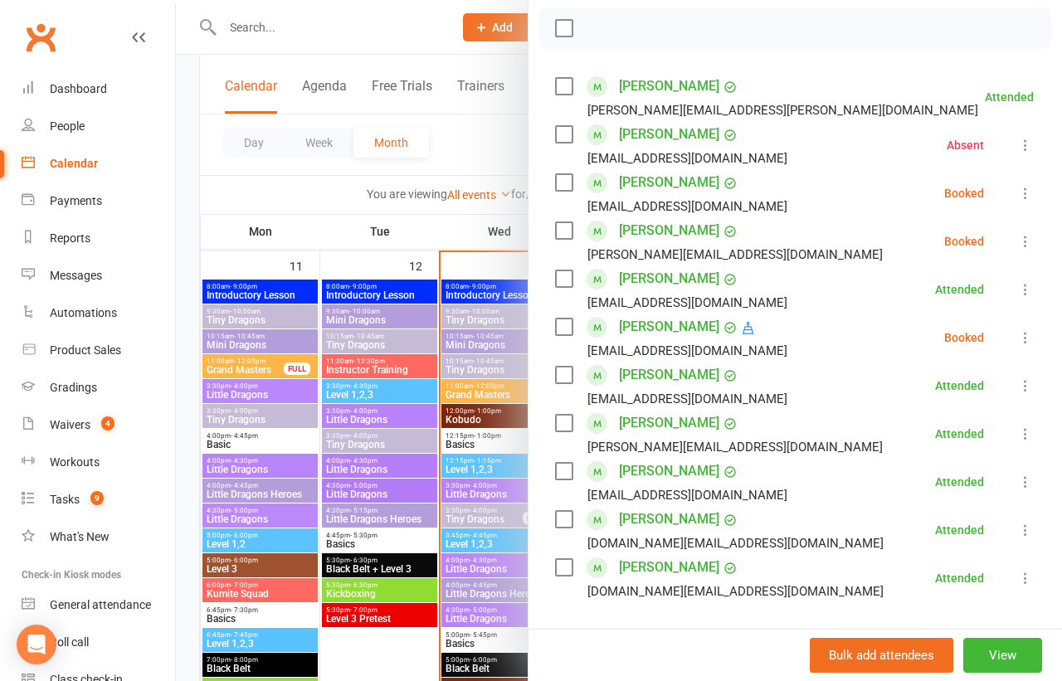
click at [1021, 234] on icon at bounding box center [1025, 241] width 17 height 17
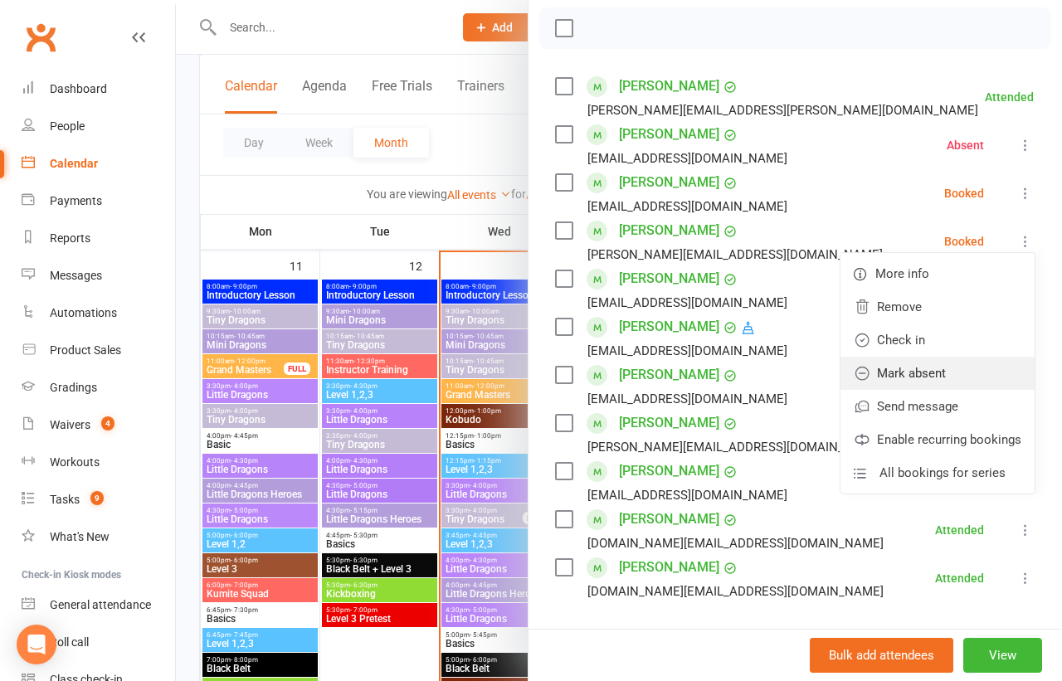
click at [901, 367] on link "Mark absent" at bounding box center [937, 373] width 194 height 33
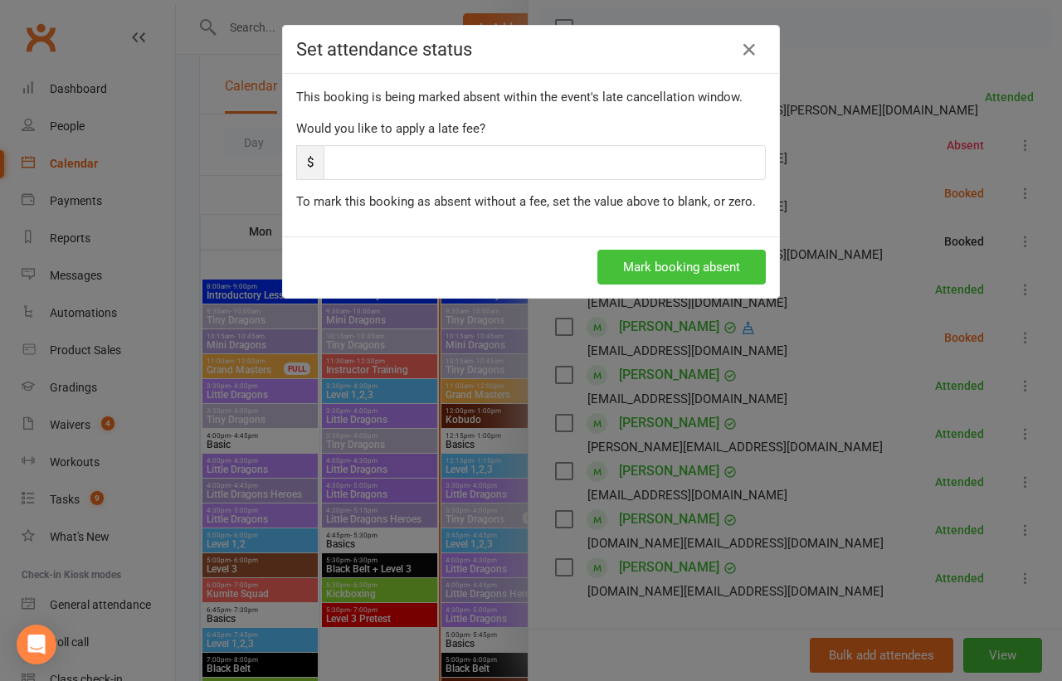
click at [675, 266] on button "Mark booking absent" at bounding box center [681, 267] width 168 height 35
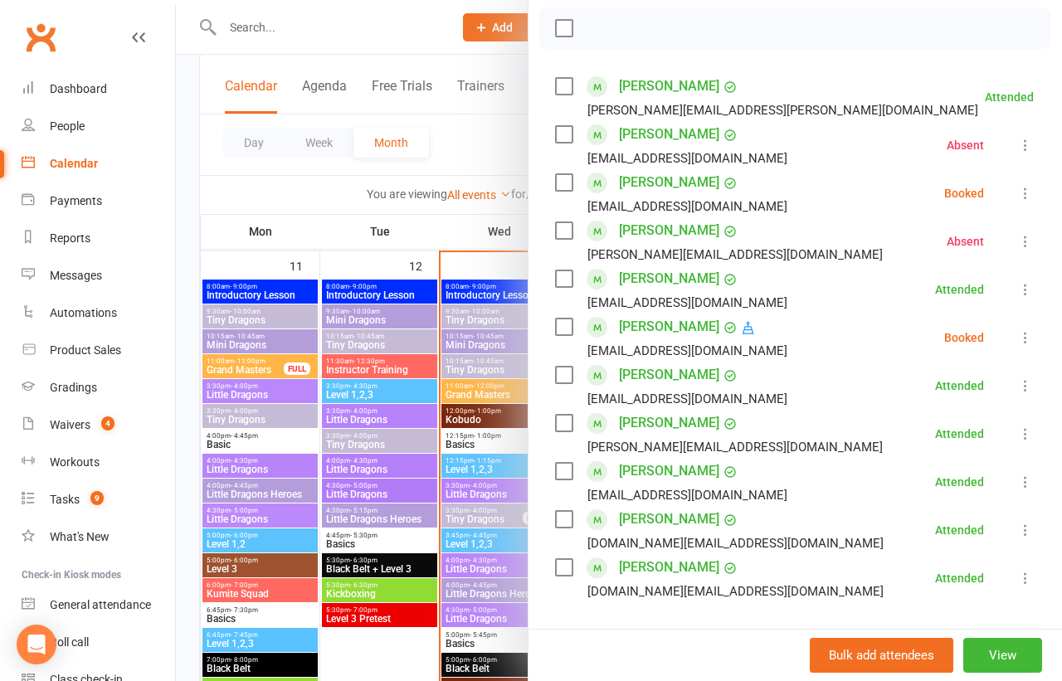
click at [485, 411] on div at bounding box center [619, 340] width 886 height 681
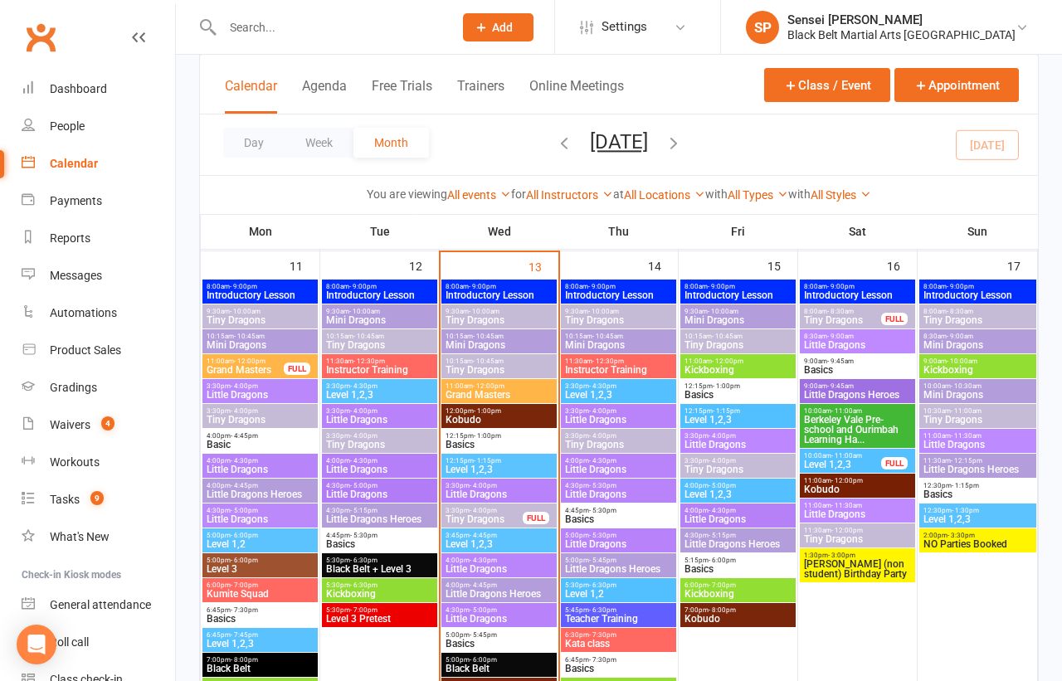
click at [383, 365] on span "Instructor Training" at bounding box center [379, 370] width 109 height 10
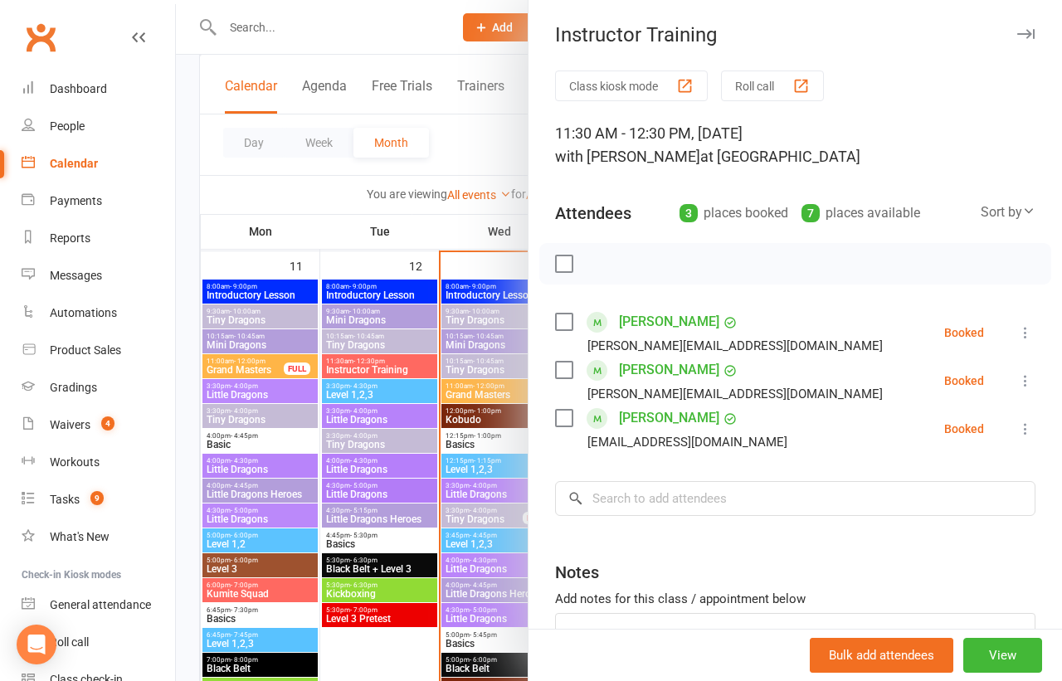
click at [562, 266] on label at bounding box center [563, 264] width 17 height 17
click at [601, 260] on icon "button" at bounding box center [601, 264] width 18 height 18
click at [477, 453] on div at bounding box center [619, 340] width 886 height 681
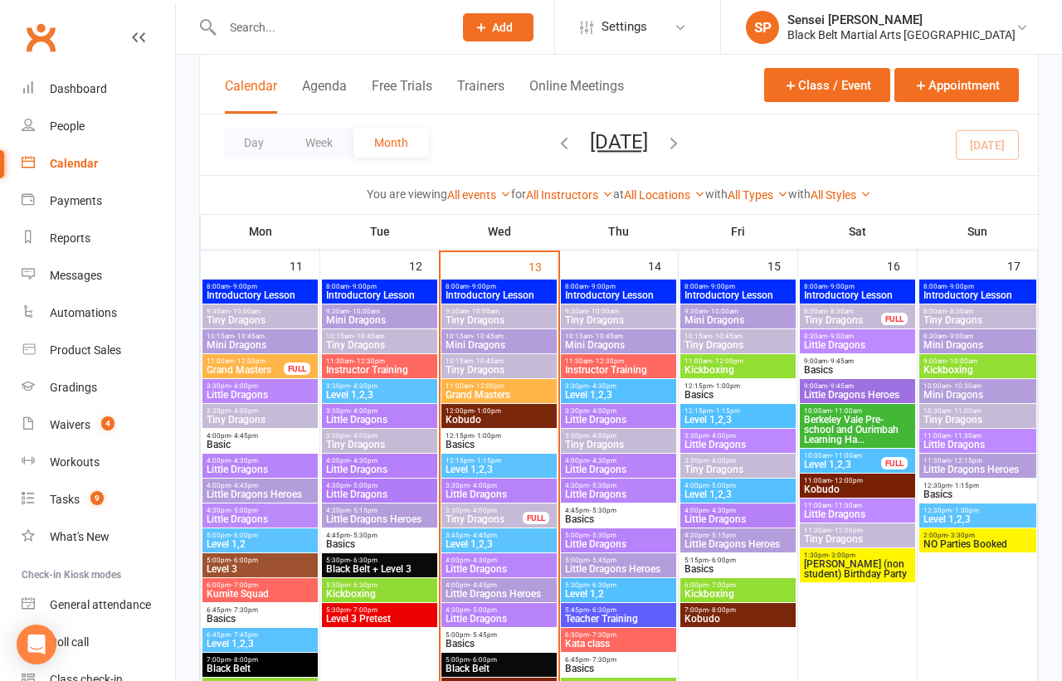
click at [475, 509] on span "- 4:00pm" at bounding box center [483, 510] width 27 height 7
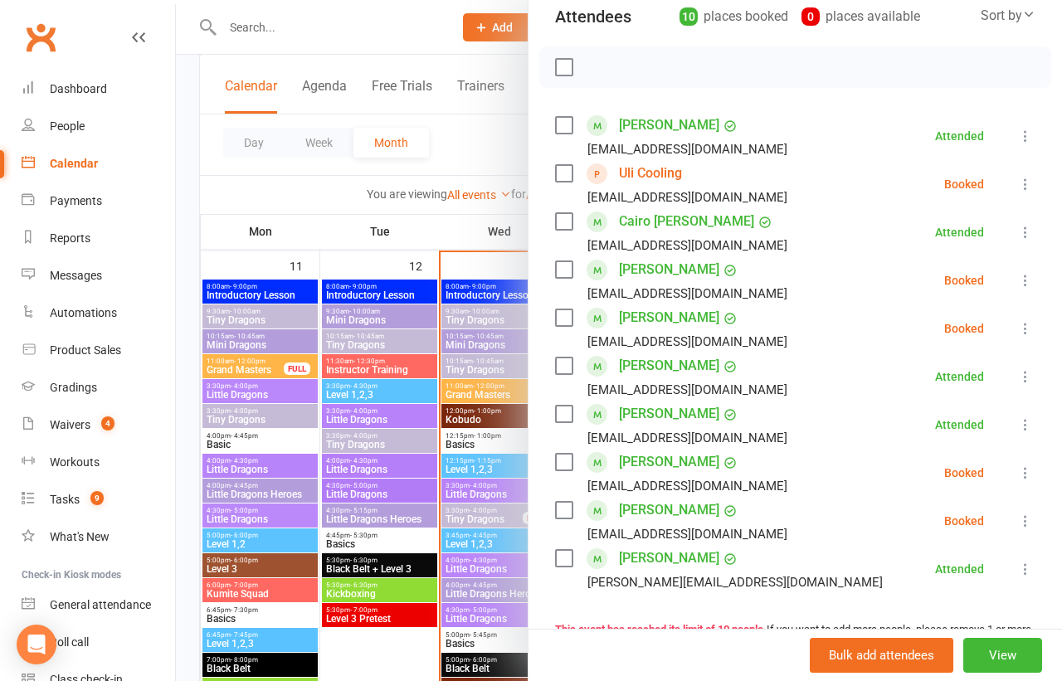
scroll to position [203, 0]
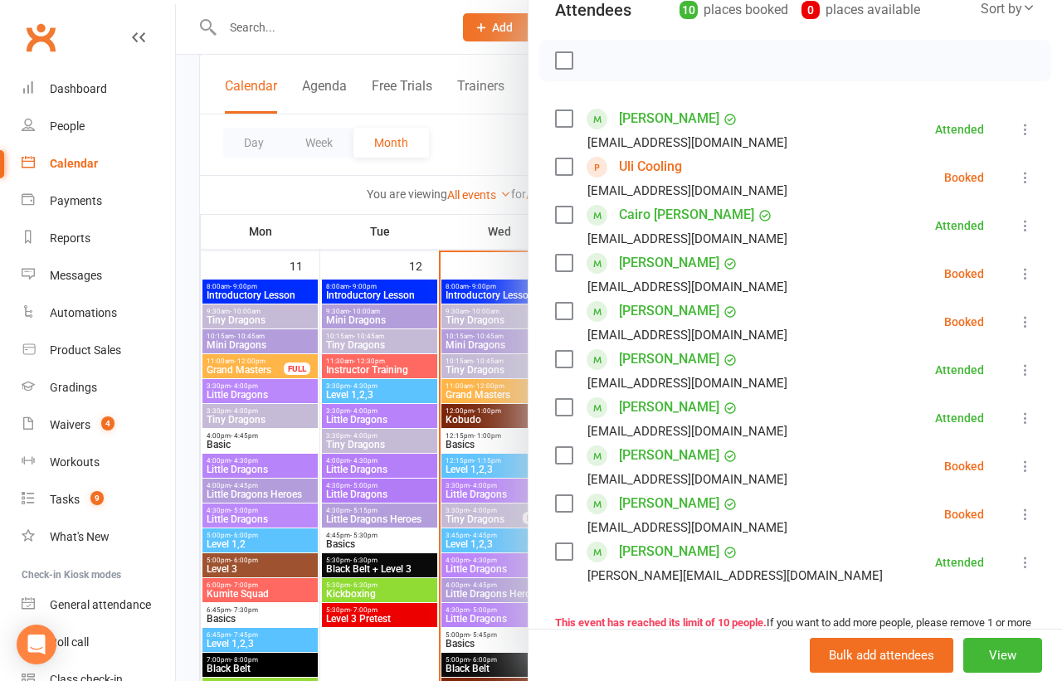
click at [1024, 468] on icon at bounding box center [1025, 466] width 17 height 17
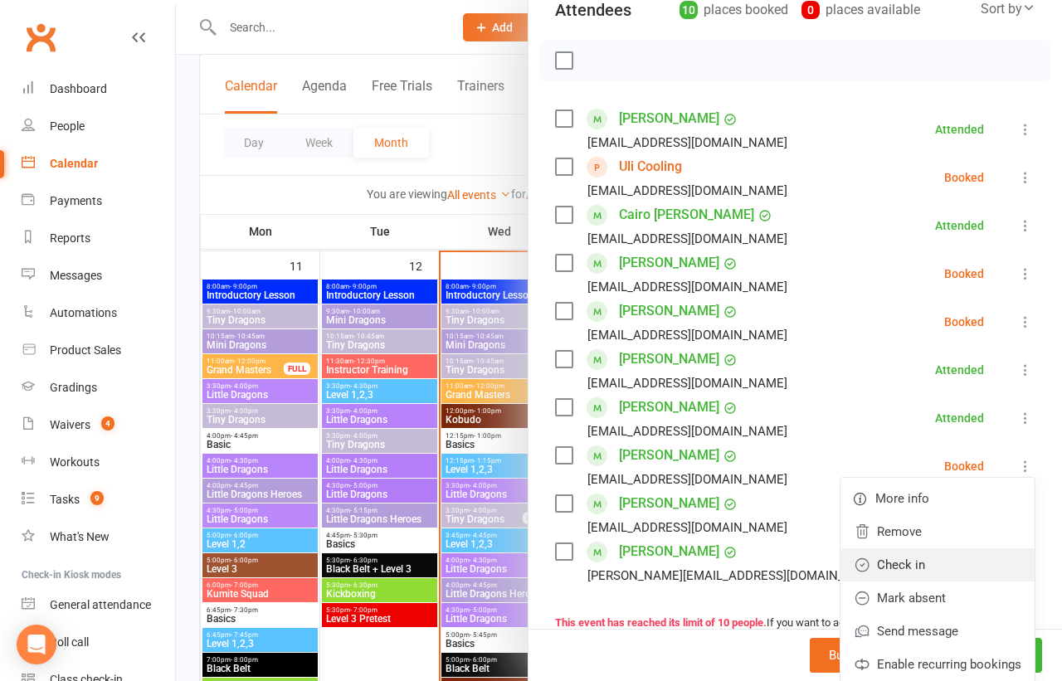
click at [893, 557] on link "Check in" at bounding box center [937, 564] width 194 height 33
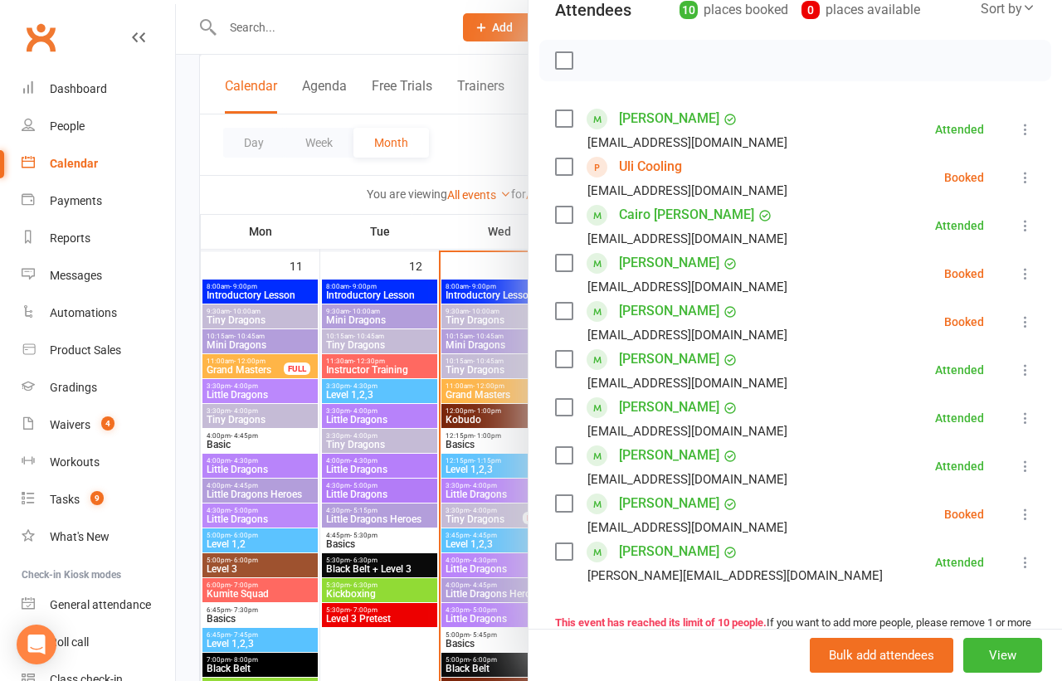
click at [1023, 509] on icon at bounding box center [1025, 514] width 17 height 17
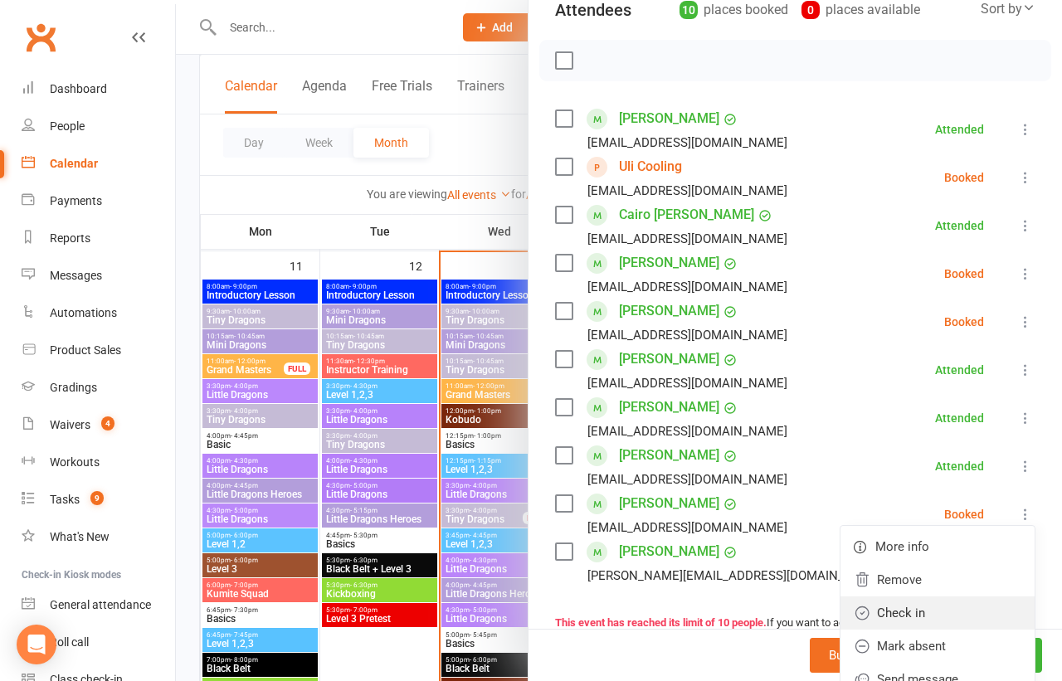
click at [889, 605] on link "Check in" at bounding box center [937, 613] width 194 height 33
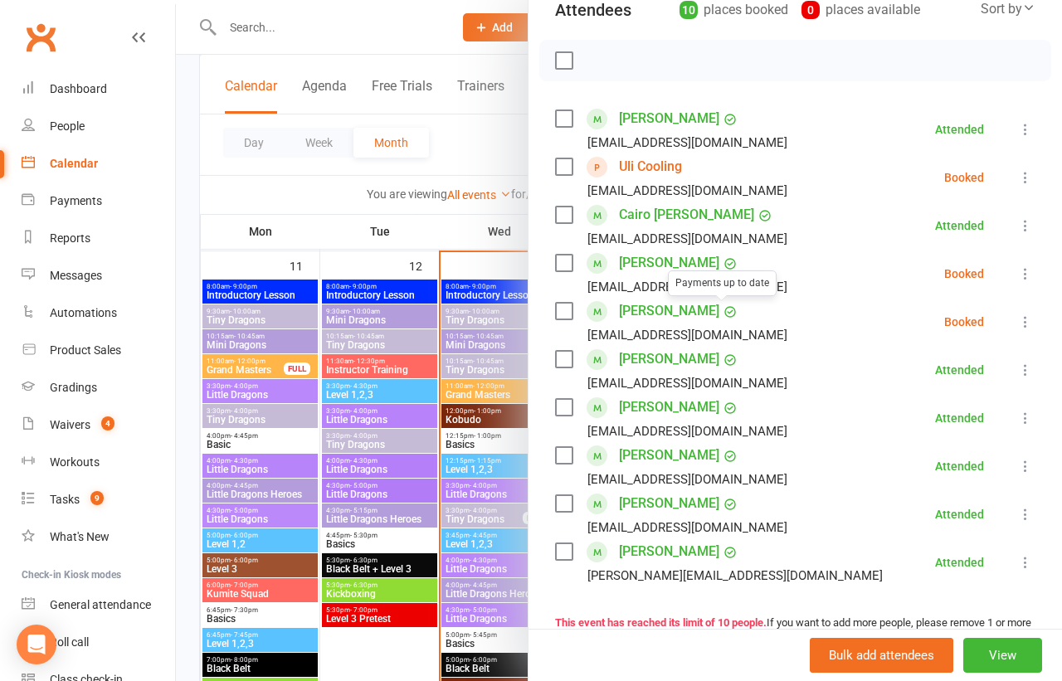
click at [662, 173] on link "Uli Cooling" at bounding box center [650, 166] width 63 height 27
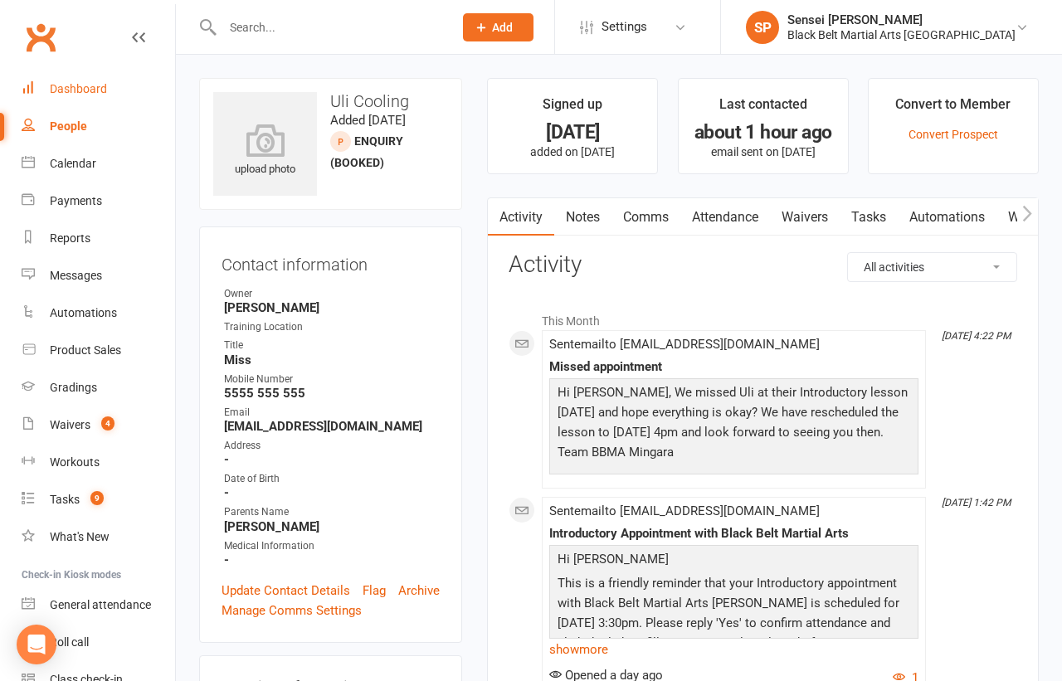
click at [85, 88] on div "Dashboard" at bounding box center [78, 88] width 57 height 13
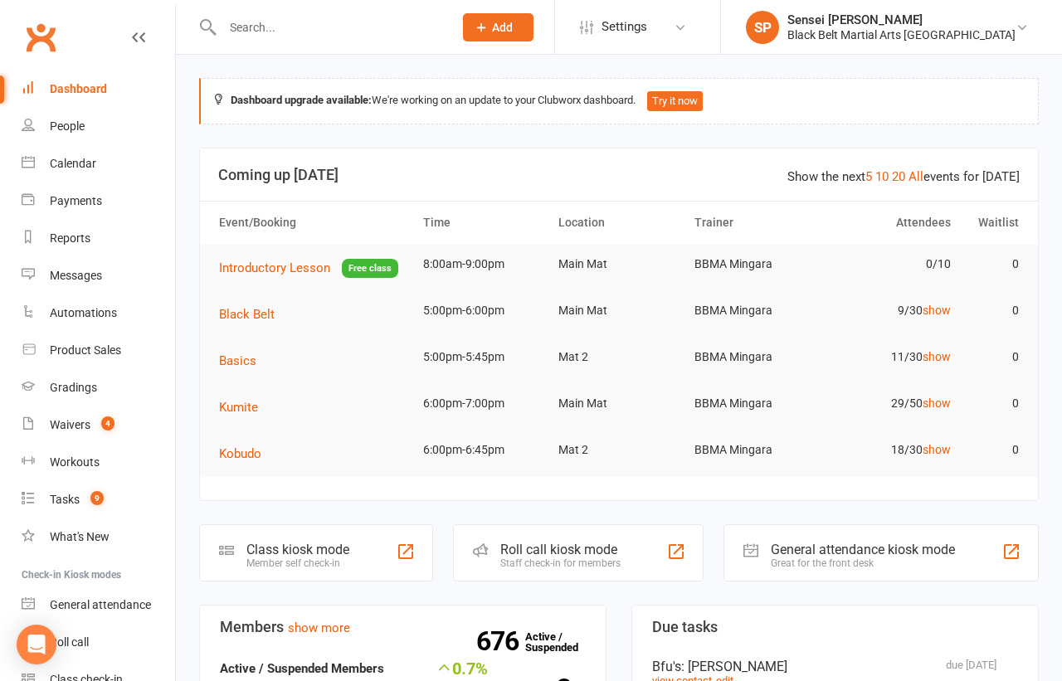
click at [80, 125] on div "People" at bounding box center [67, 125] width 35 height 13
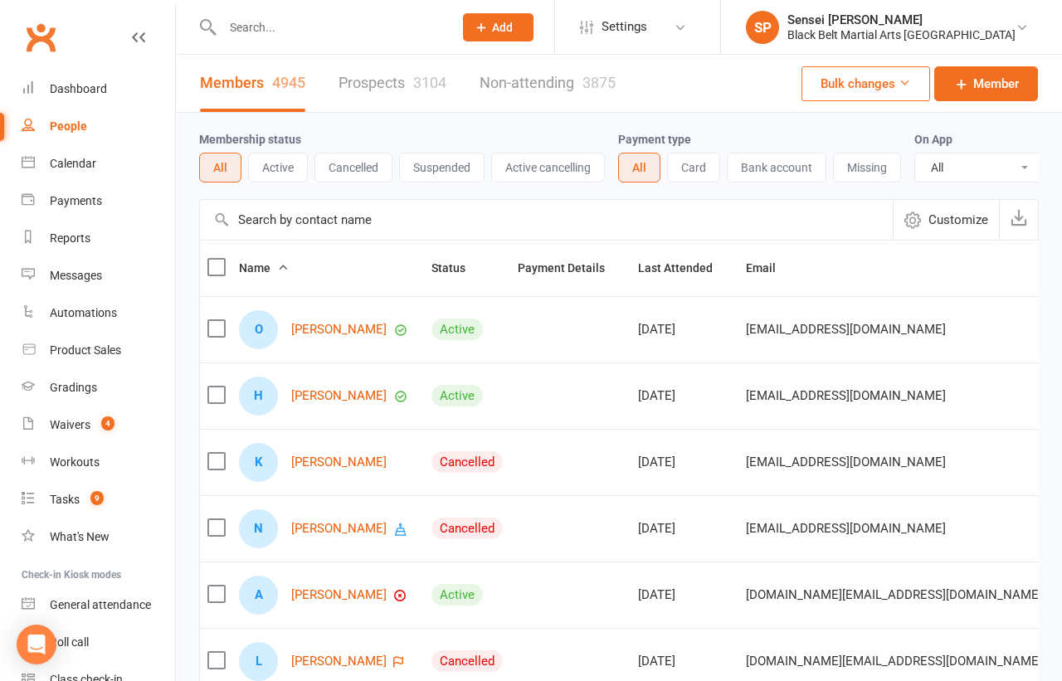
click at [361, 81] on link "Prospects 3104" at bounding box center [393, 83] width 108 height 57
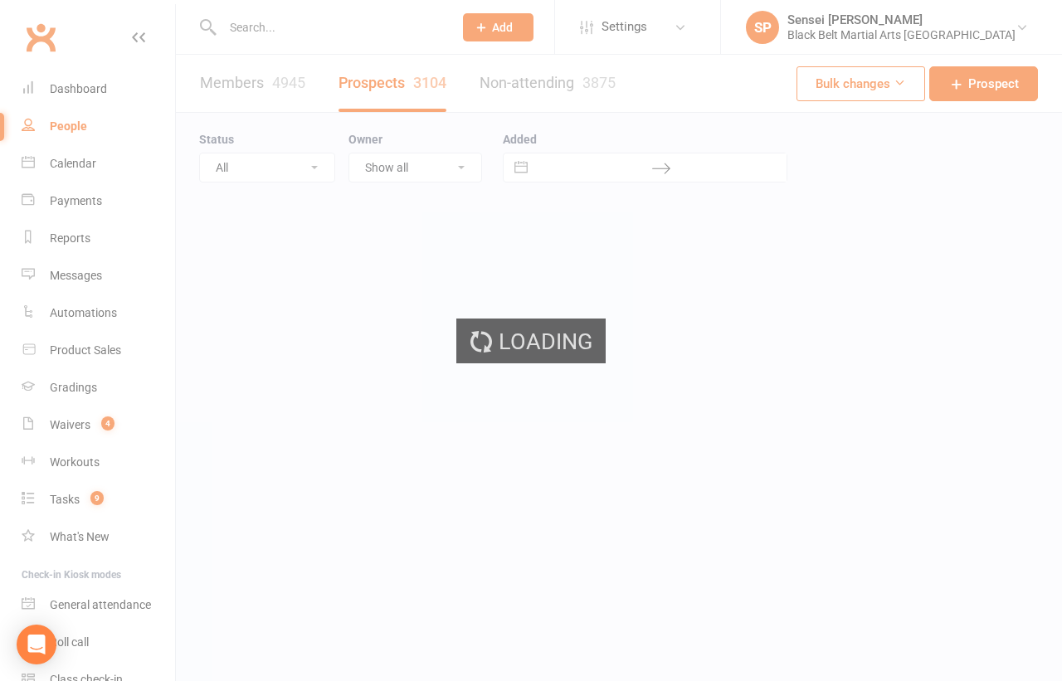
select select "100"
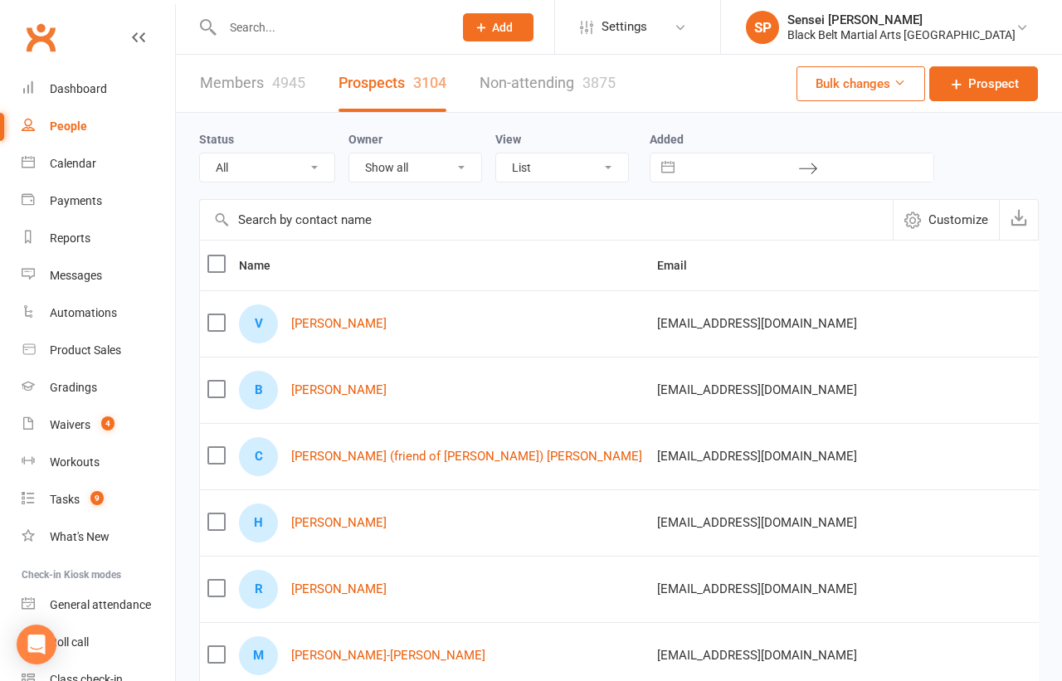
click at [312, 163] on select "All (No status set) (Invalid status) Enquiry (Booked) Enquiry (Not Booked) Pend…" at bounding box center [267, 167] width 134 height 28
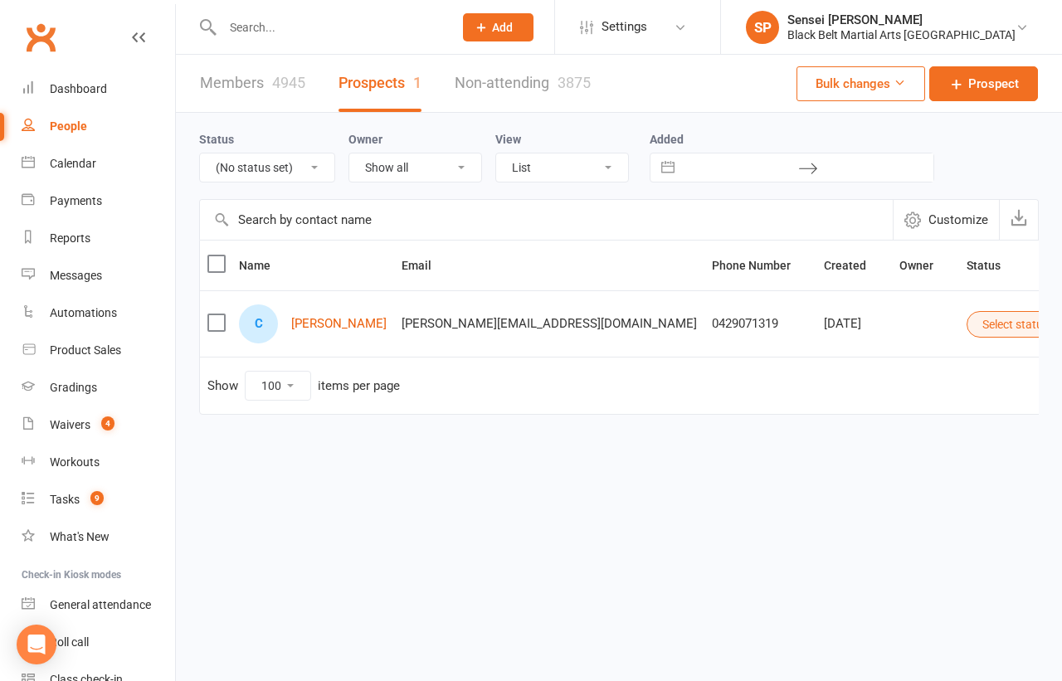
click at [967, 324] on button "Select status" at bounding box center [1023, 324] width 112 height 27
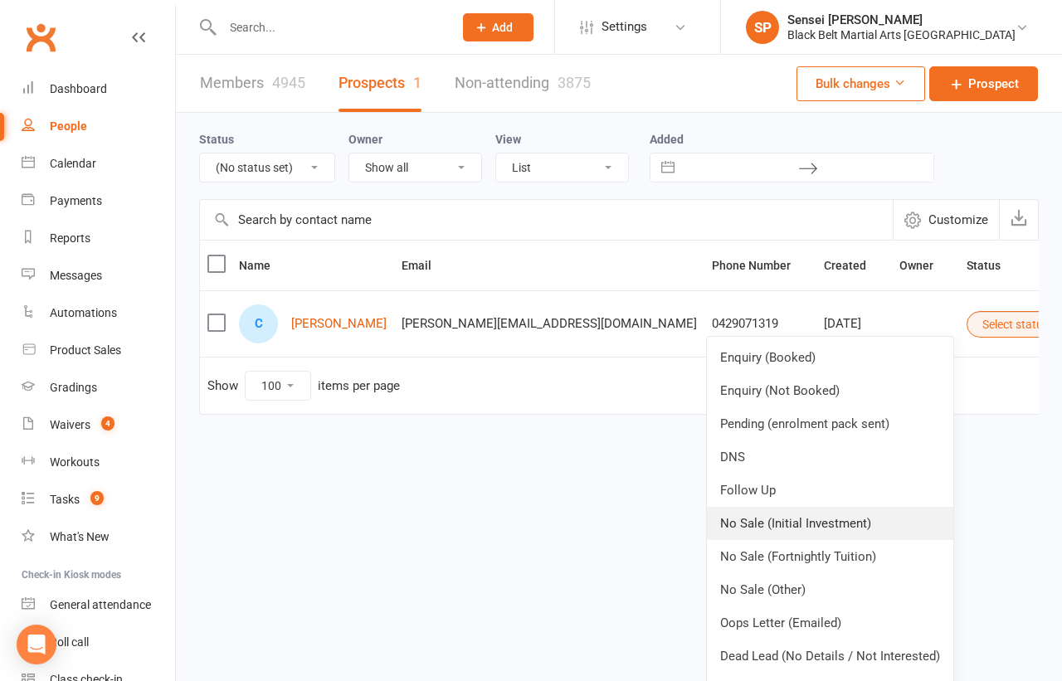
scroll to position [29, 0]
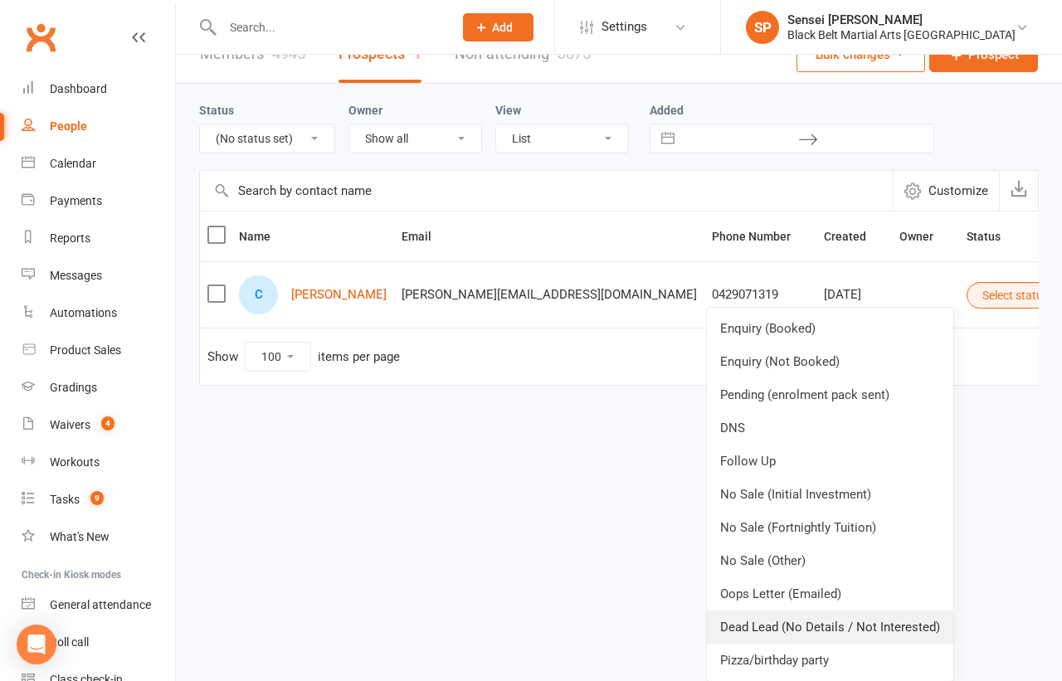
click at [761, 617] on link "Dead Lead (No Details / Not Interested)" at bounding box center [830, 627] width 246 height 33
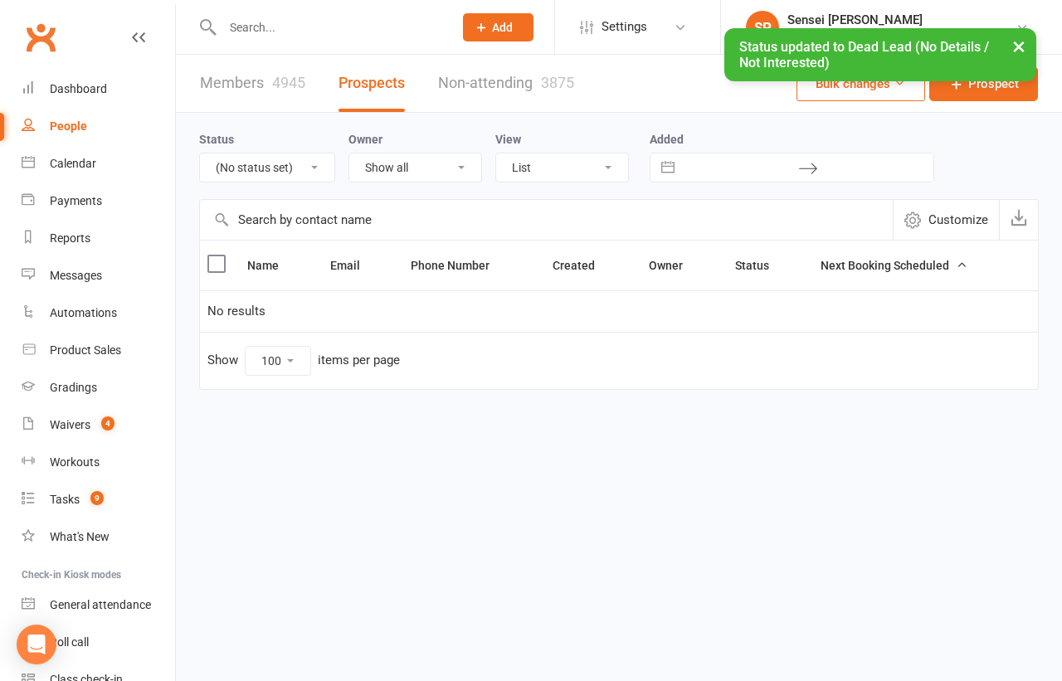
click at [268, 161] on select "All (No status set) (Invalid status) Enquiry (Booked) Enquiry (Not Booked) Pend…" at bounding box center [267, 167] width 134 height 28
click at [273, 163] on select "All (No status set) (Invalid status) Enquiry (Booked) Enquiry (Not Booked) Pend…" at bounding box center [267, 167] width 134 height 28
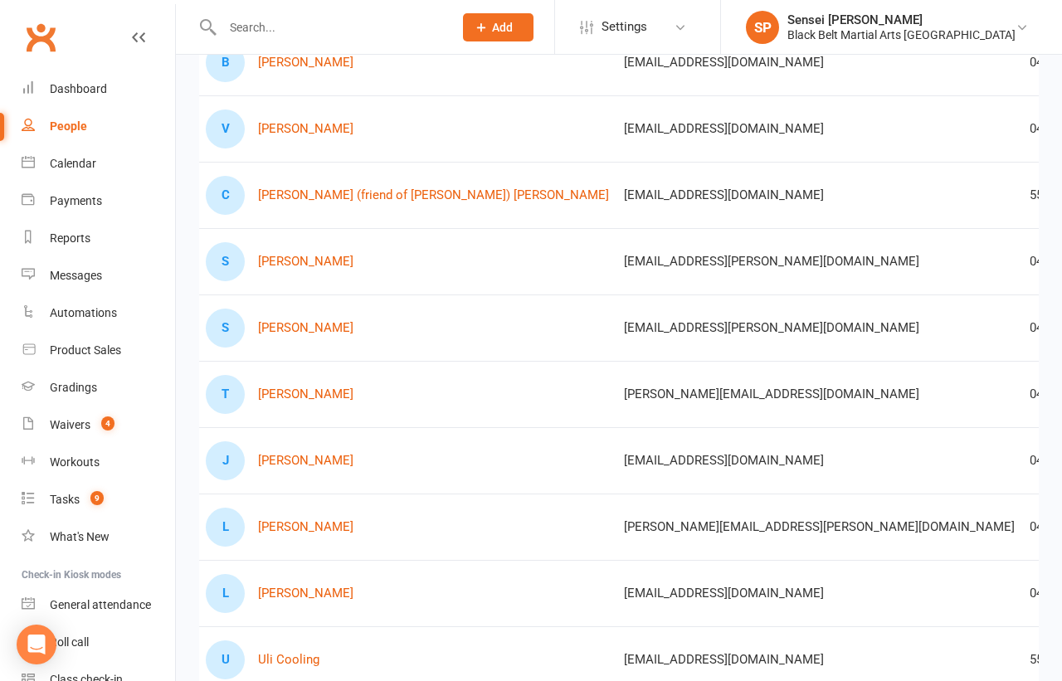
scroll to position [0, 43]
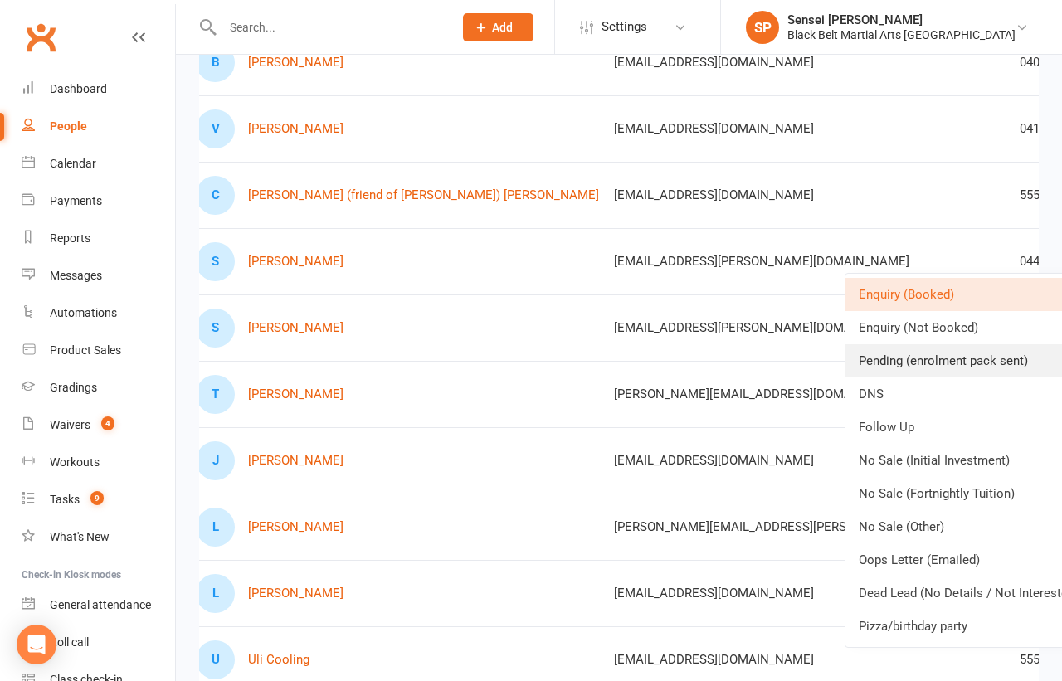
click at [924, 350] on link "Pending (enrolment pack sent)" at bounding box center [968, 360] width 246 height 33
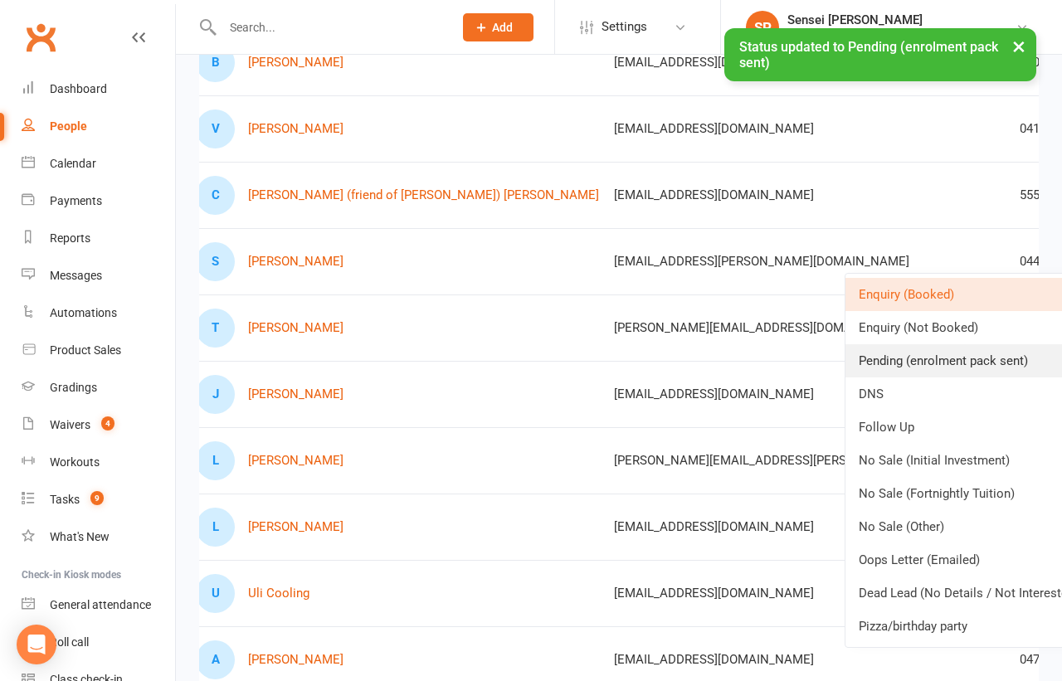
click at [901, 354] on link "Pending (enrolment pack sent)" at bounding box center [968, 360] width 246 height 33
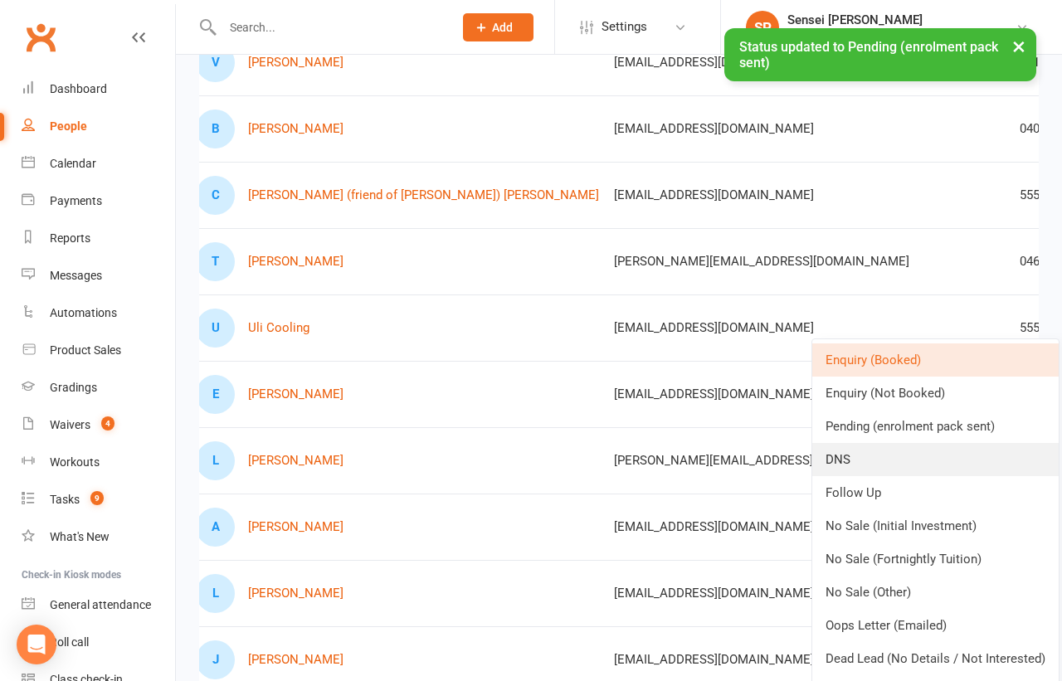
click at [879, 453] on link "DNS" at bounding box center [935, 459] width 246 height 33
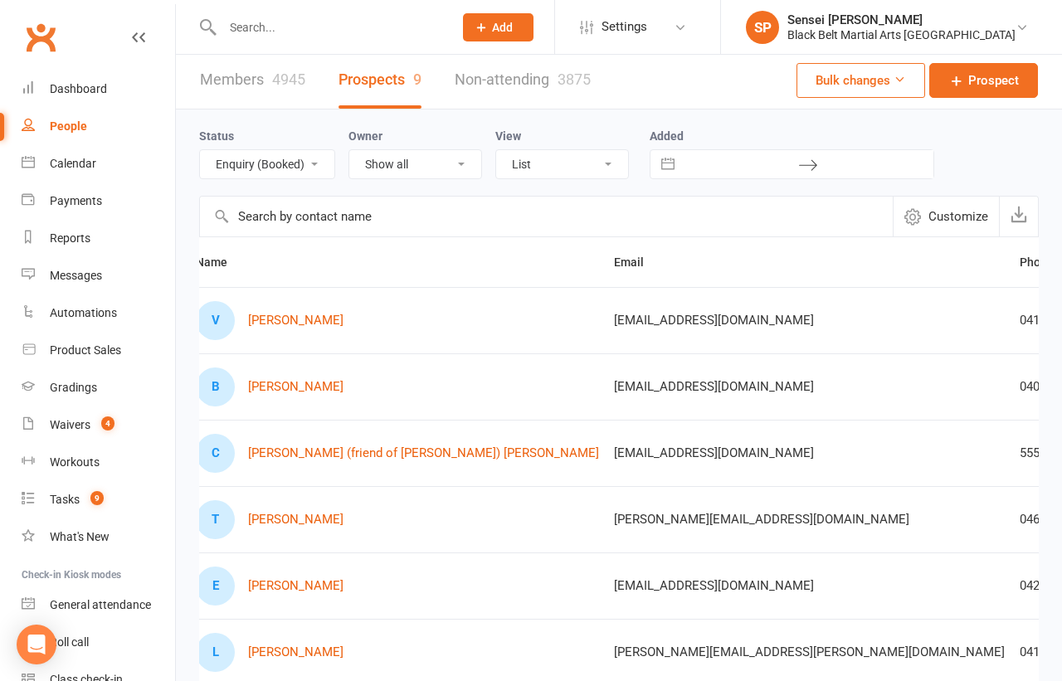
scroll to position [0, 0]
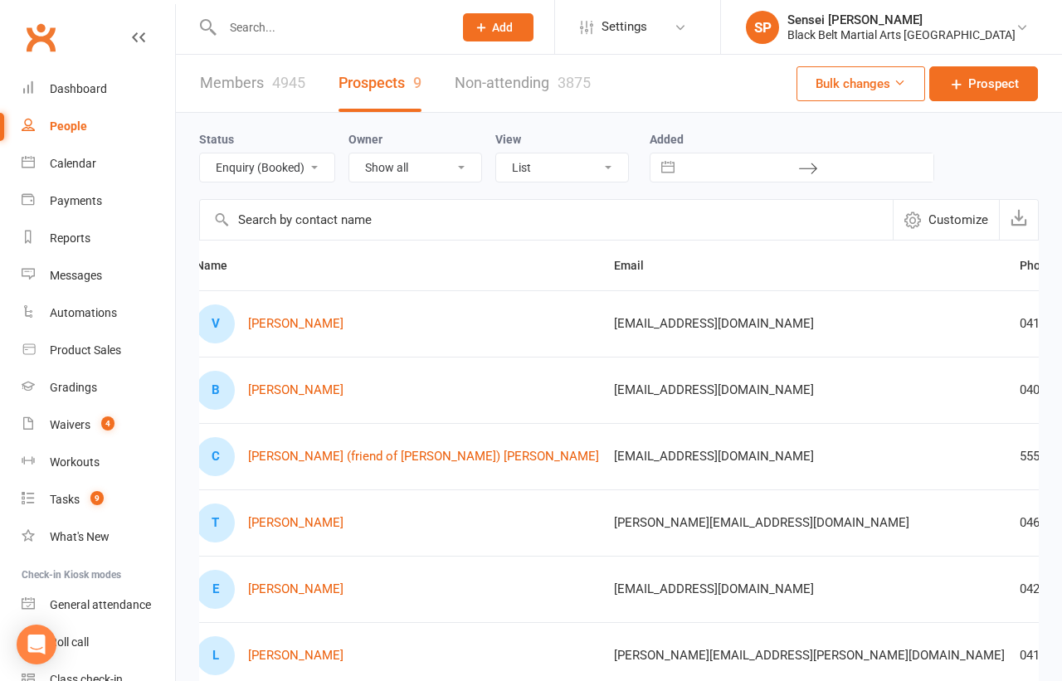
click at [305, 161] on select "All (No status set) (Invalid status) Enquiry (Booked) Enquiry (Not Booked) Pend…" at bounding box center [267, 167] width 134 height 28
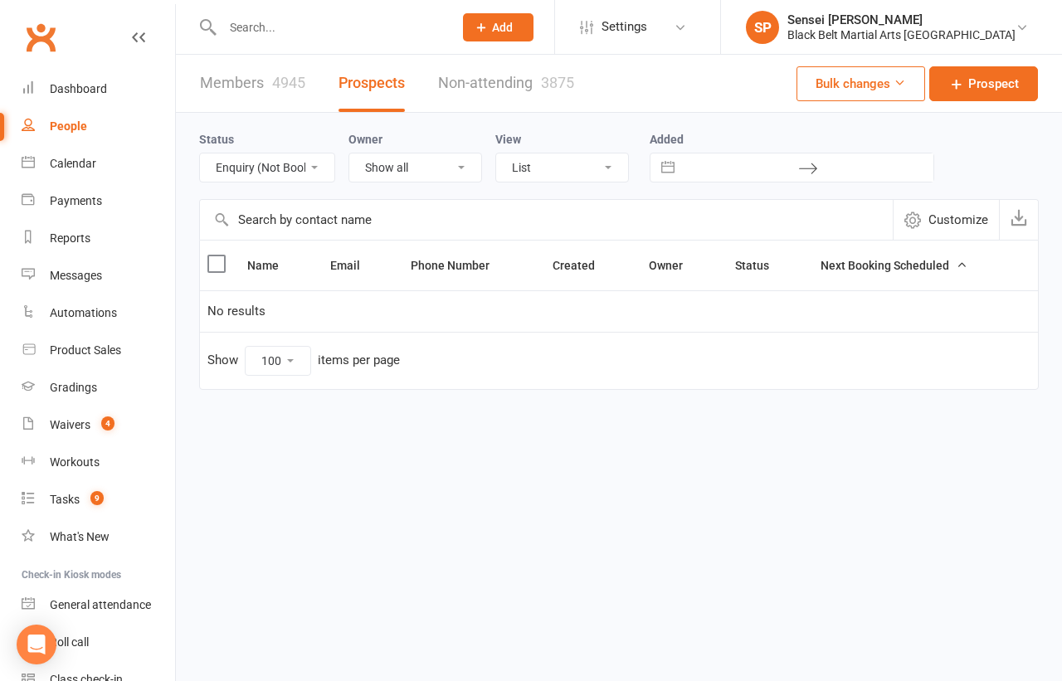
click at [286, 163] on select "All (No status set) (Invalid status) Enquiry (Booked) Enquiry (Not Booked) Pend…" at bounding box center [267, 167] width 134 height 28
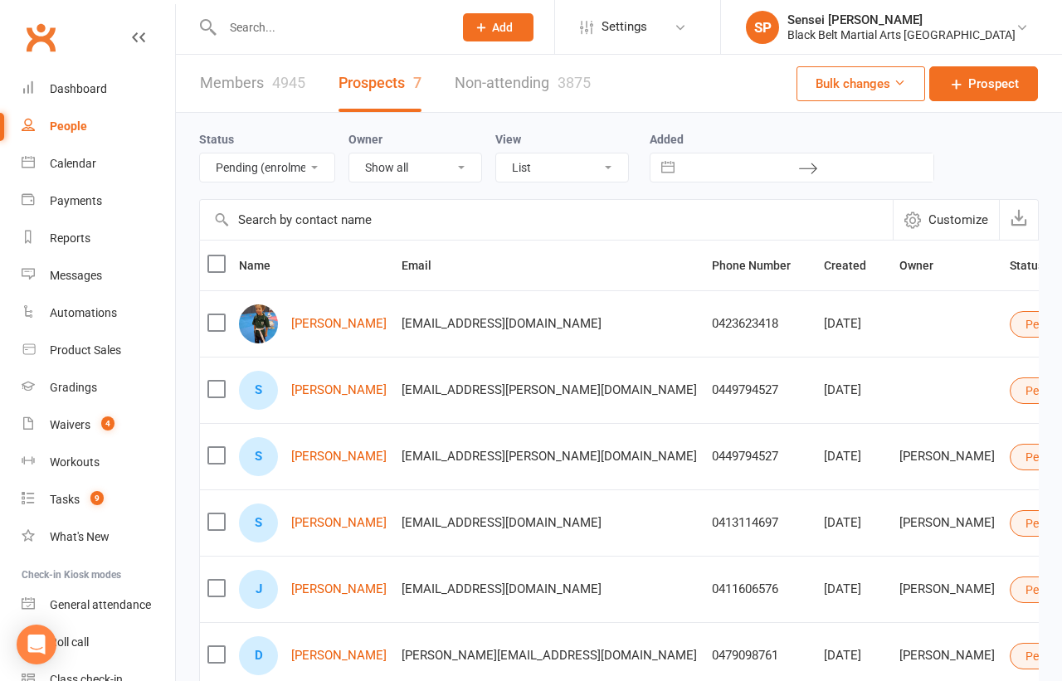
click at [295, 162] on select "All (No status set) (Invalid status) Enquiry (Booked) Enquiry (Not Booked) Pend…" at bounding box center [267, 167] width 134 height 28
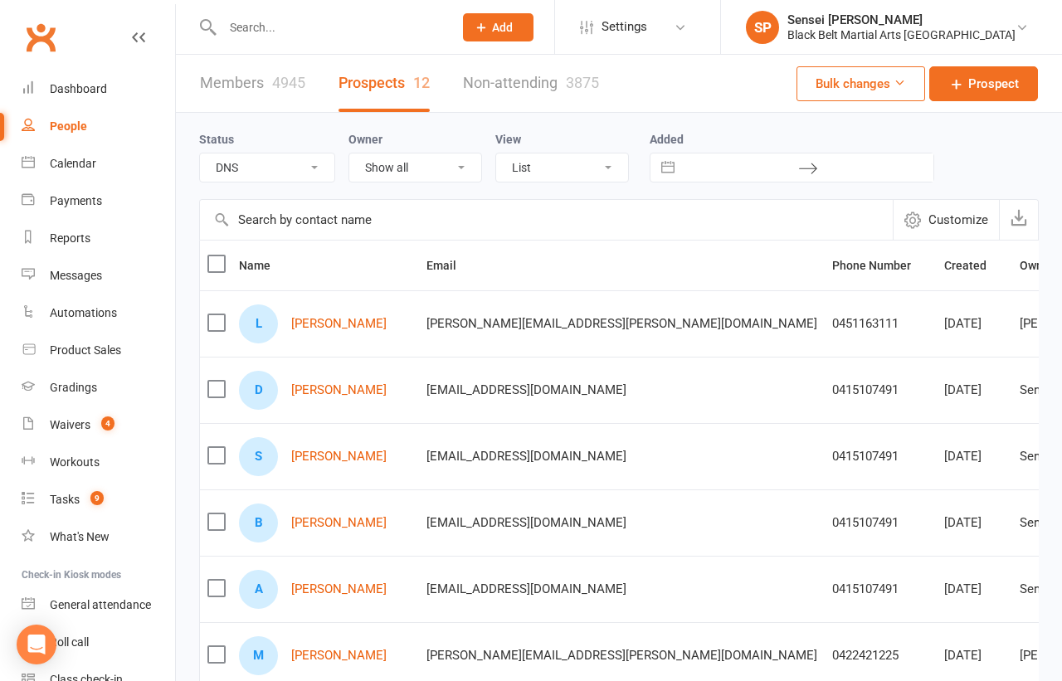
click at [311, 161] on select "All (No status set) (Invalid status) Enquiry (Booked) Enquiry (Not Booked) Pend…" at bounding box center [267, 167] width 134 height 28
select select "Follow Up"
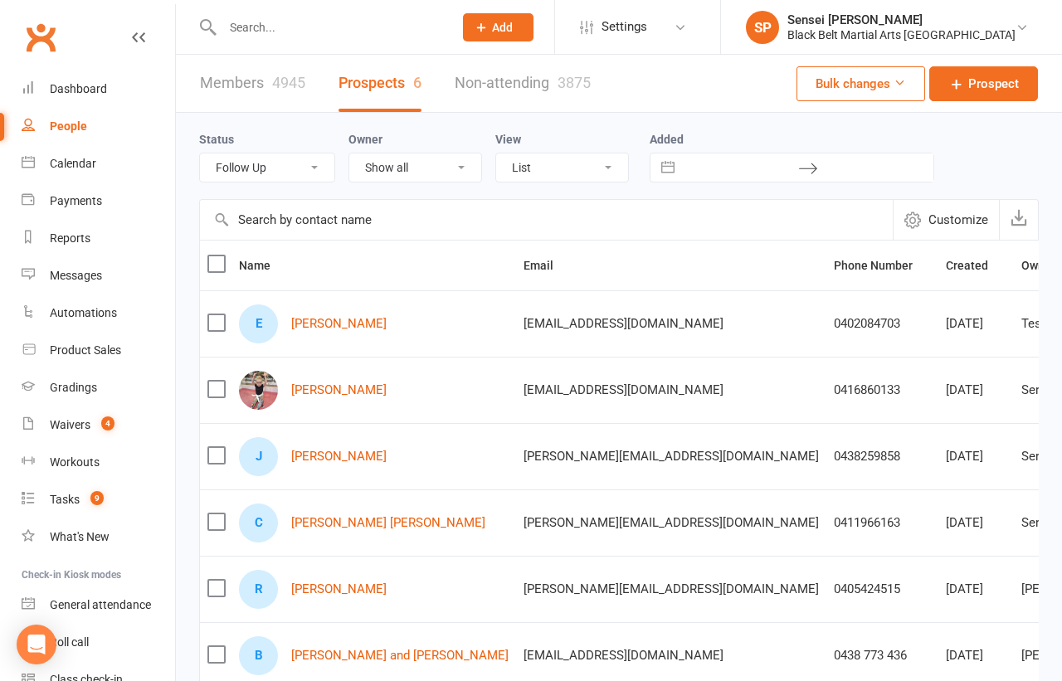
click at [183, 296] on div "Status All (No status set) (Invalid status) Enquiry (Booked) Enquiry (Not Booke…" at bounding box center [619, 441] width 886 height 657
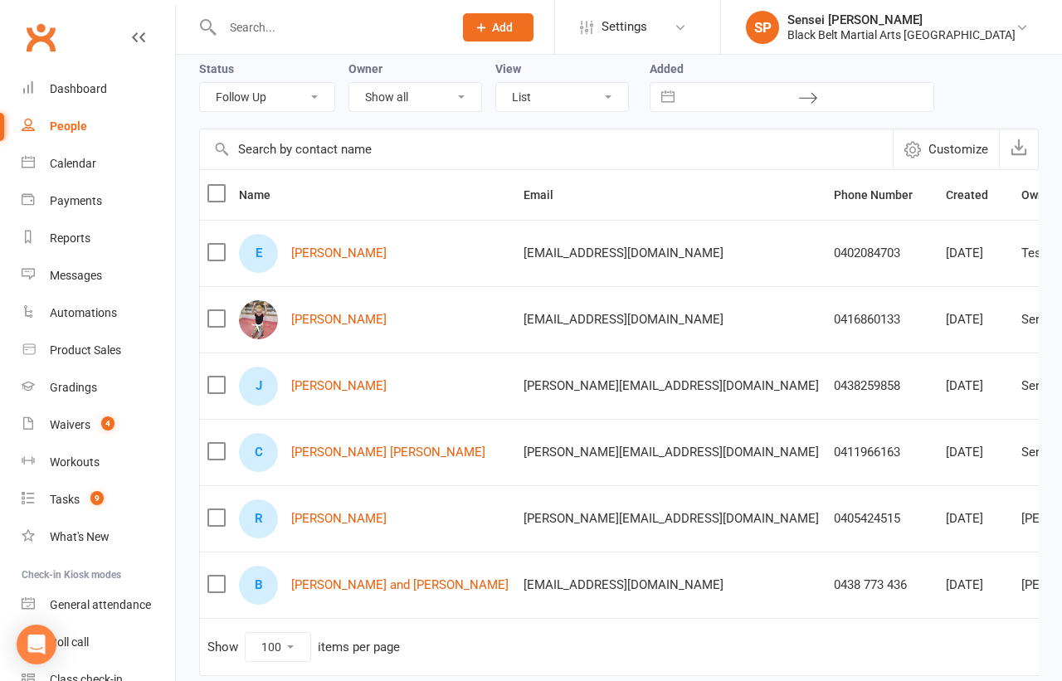
scroll to position [76, 0]
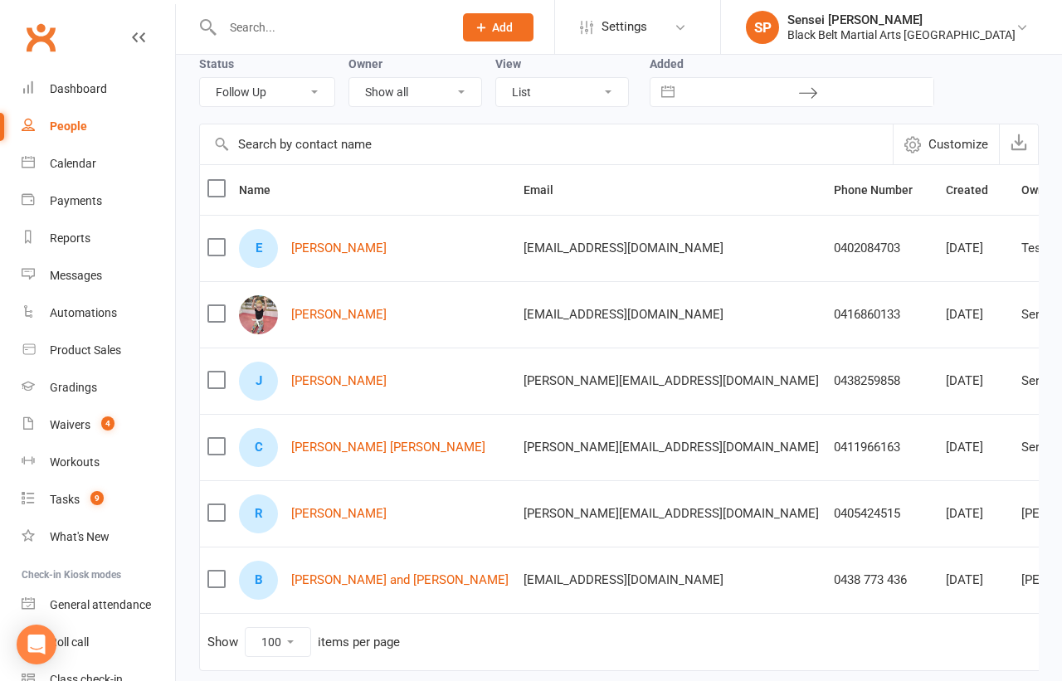
click at [213, 189] on label at bounding box center [215, 188] width 17 height 17
click at [213, 180] on input "checkbox" at bounding box center [215, 180] width 17 height 0
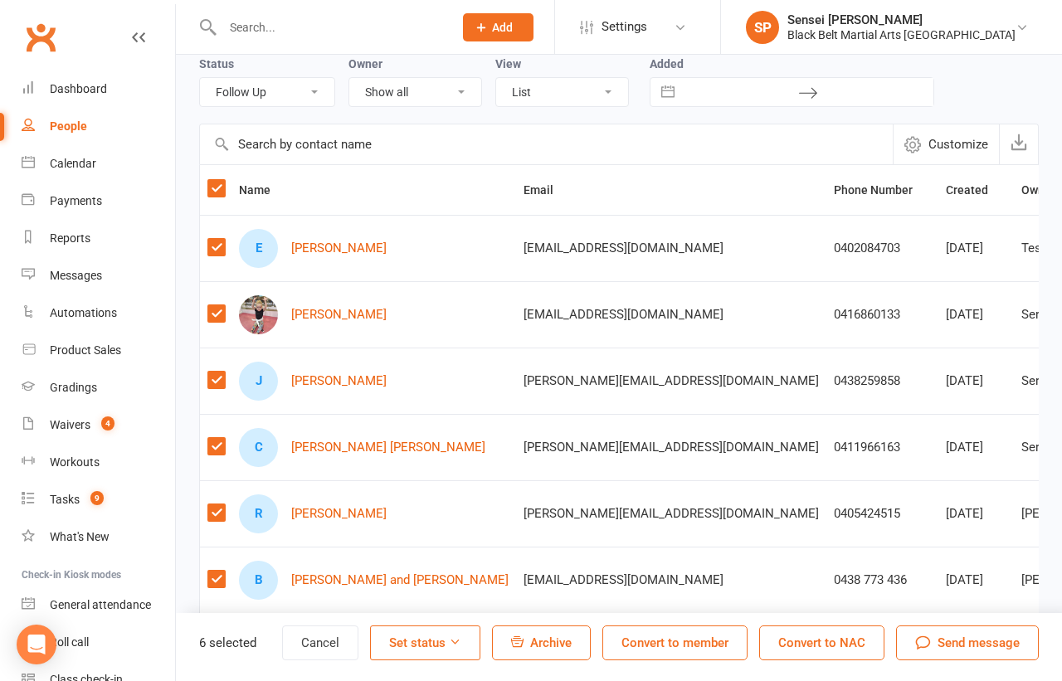
click at [984, 640] on span "Send message" at bounding box center [979, 643] width 82 height 20
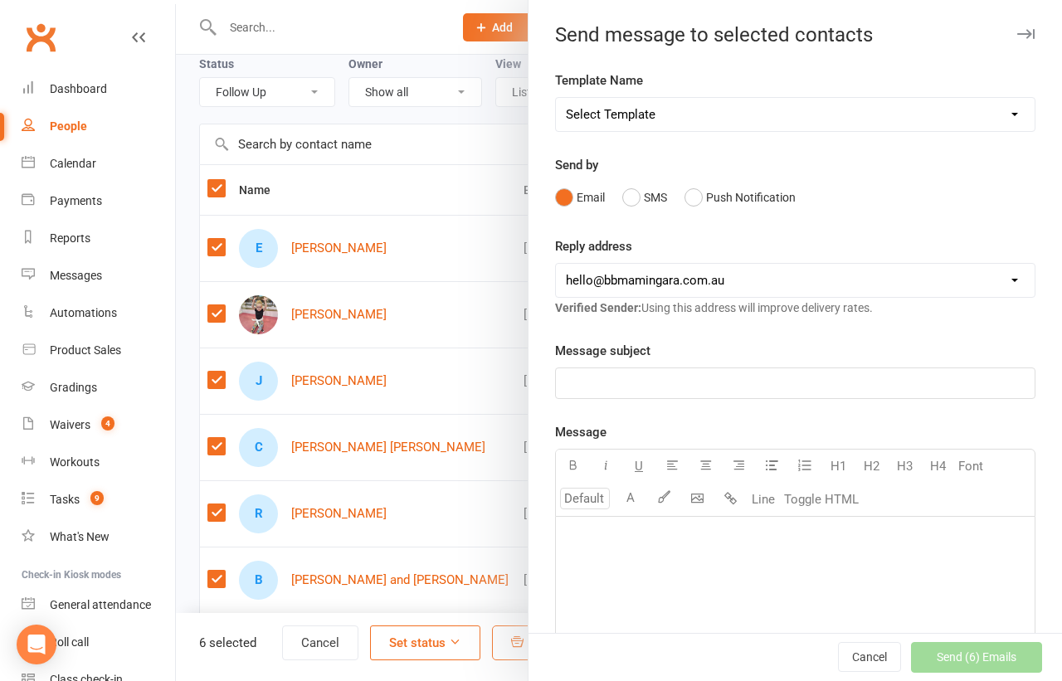
click at [869, 108] on select "Select Template [SMS] 14 Day Absentee AFU Lil Dragons [SMS] 14 day Absentee AFU…" at bounding box center [795, 114] width 479 height 33
select select "44"
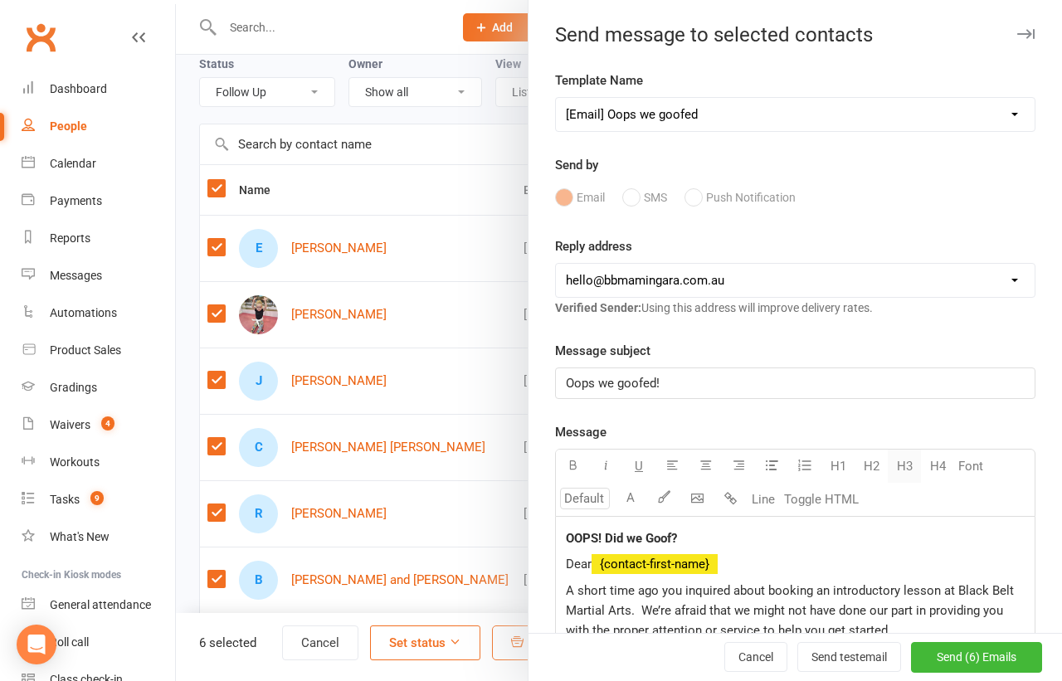
scroll to position [114, 0]
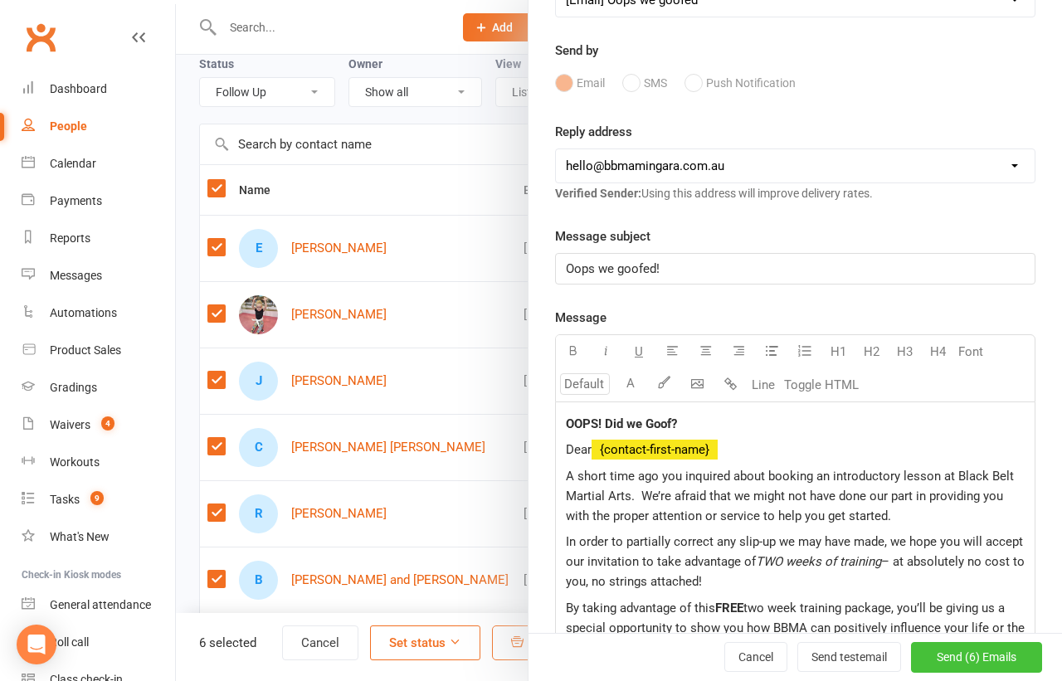
click at [955, 655] on span "Send (6) Emails" at bounding box center [977, 657] width 80 height 13
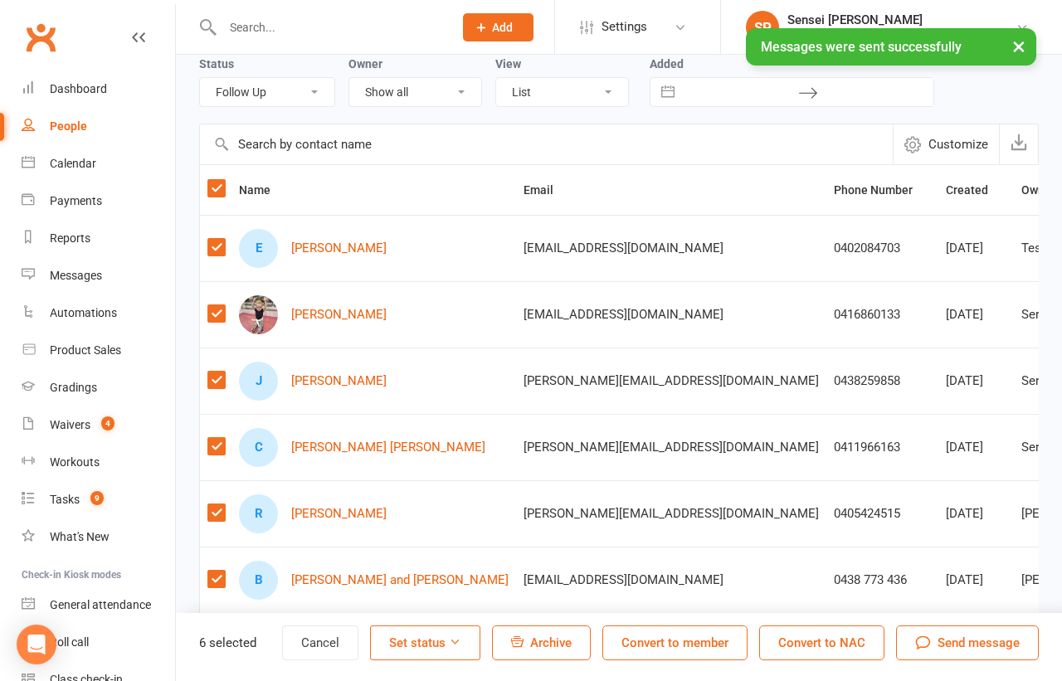
click at [426, 641] on button "Set status" at bounding box center [425, 643] width 110 height 35
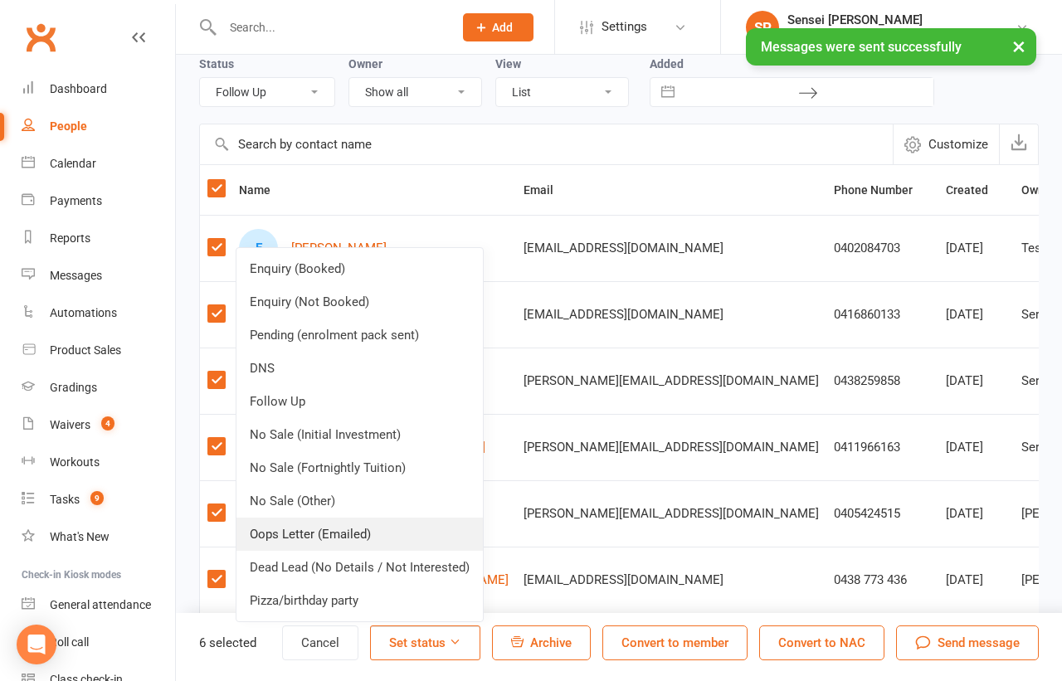
click at [387, 538] on link "Oops Letter (Emailed)" at bounding box center [359, 534] width 246 height 33
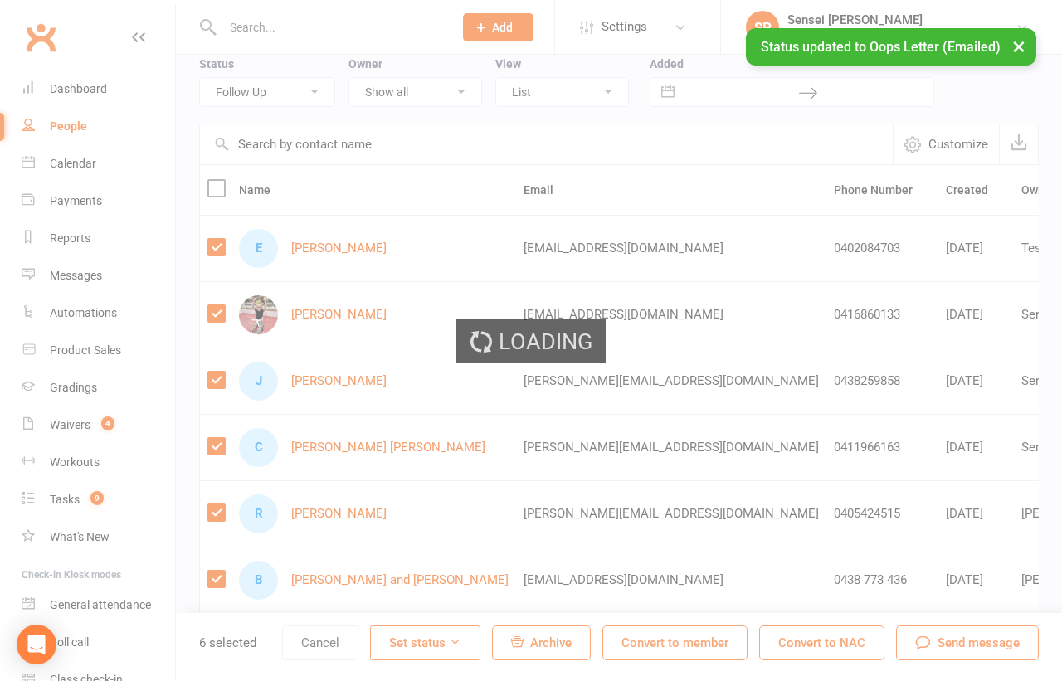
scroll to position [0, 0]
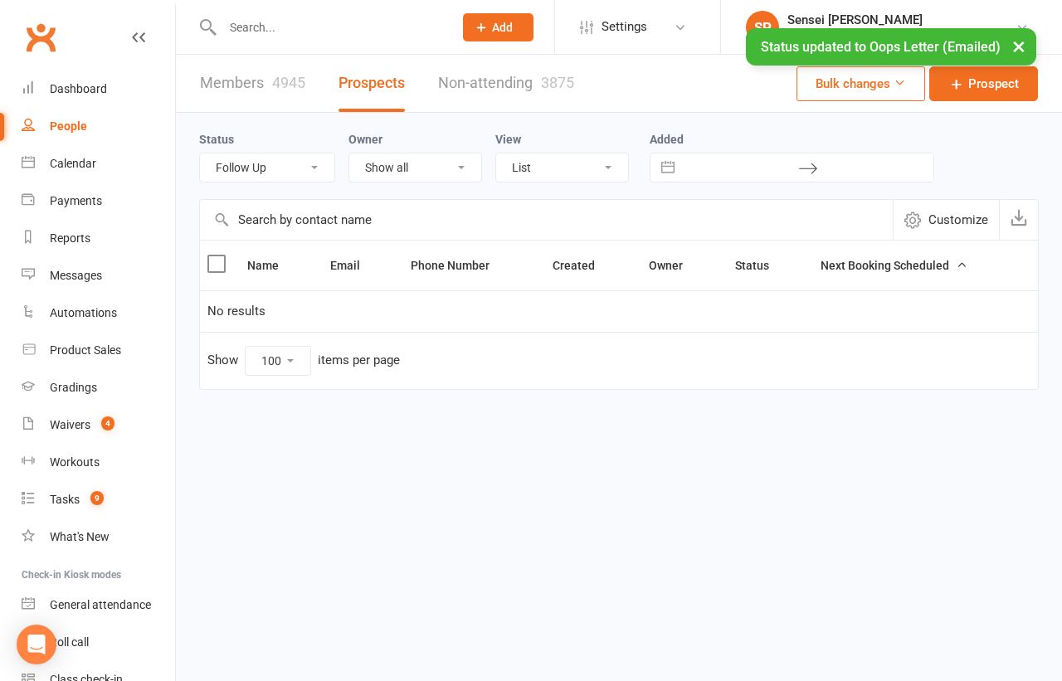
click at [271, 161] on select "All (No status set) (Invalid status) Enquiry (Booked) Enquiry (Not Booked) Pend…" at bounding box center [267, 167] width 134 height 28
click at [275, 153] on select "All (No status set) (Invalid status) Enquiry (Booked) Enquiry (Not Booked) Pend…" at bounding box center [267, 167] width 134 height 28
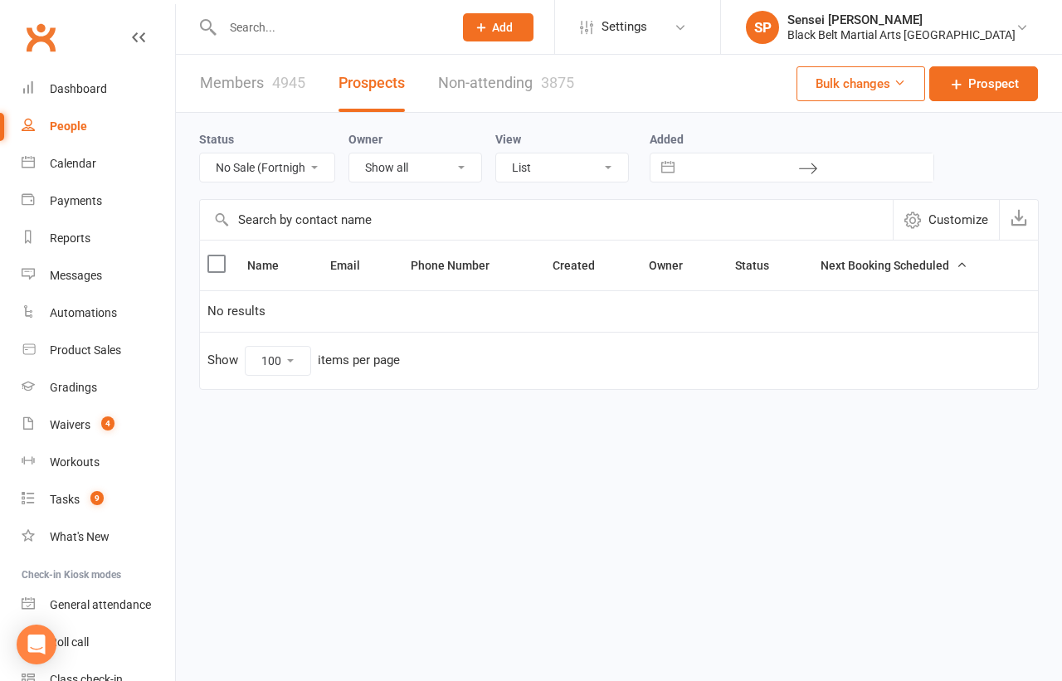
click at [271, 170] on select "All (No status set) (Invalid status) Enquiry (Booked) Enquiry (Not Booked) Pend…" at bounding box center [267, 167] width 134 height 28
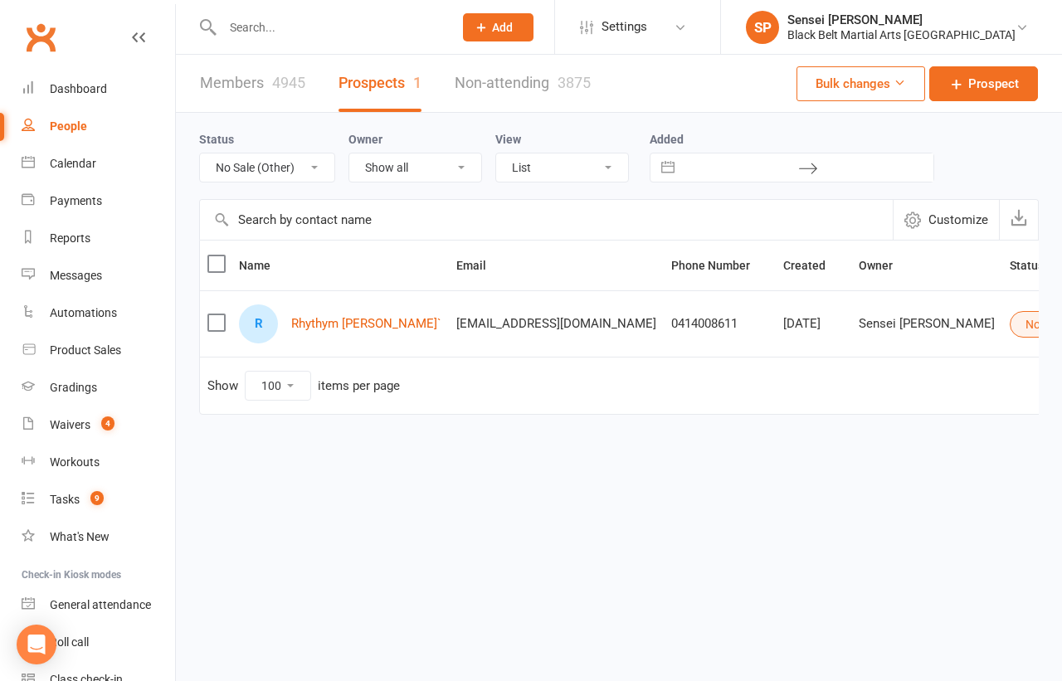
click at [266, 165] on select "All (No status set) (Invalid status) Enquiry (Booked) Enquiry (Not Booked) Pend…" at bounding box center [267, 167] width 134 height 28
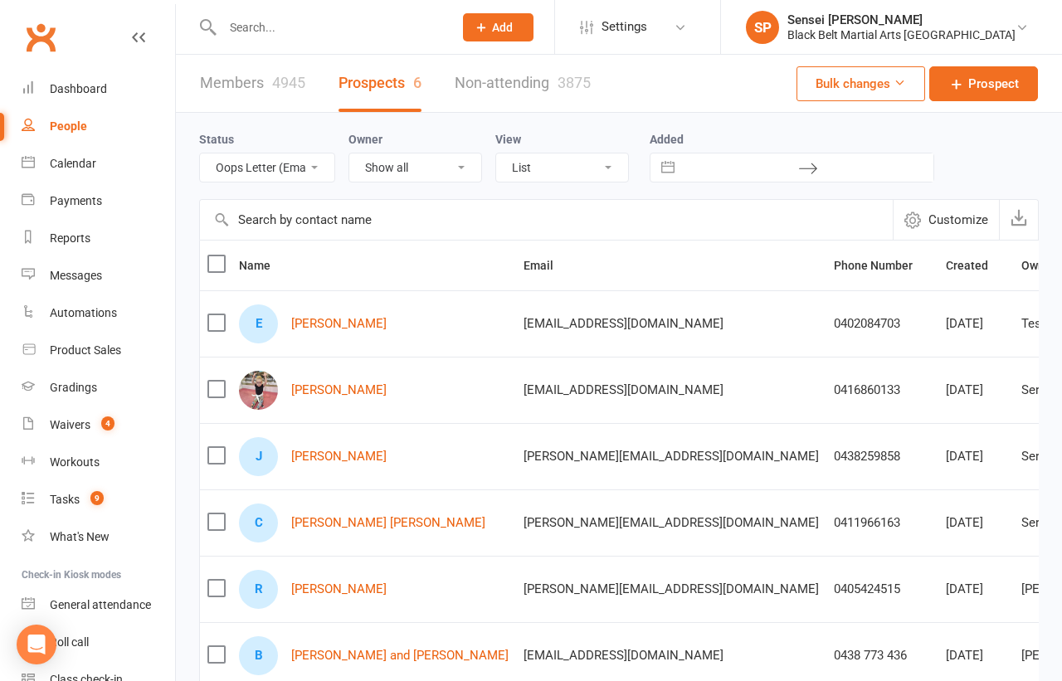
click at [215, 263] on label at bounding box center [215, 264] width 17 height 17
click at [215, 256] on input "checkbox" at bounding box center [215, 256] width 17 height 0
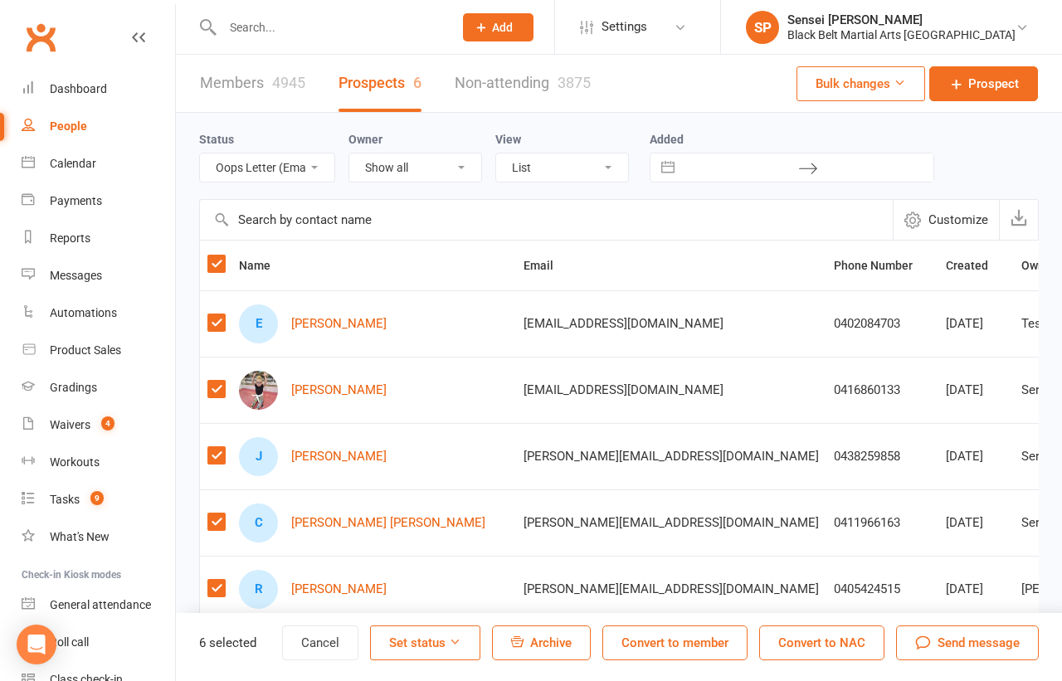
click at [444, 637] on button "Set status" at bounding box center [425, 643] width 110 height 35
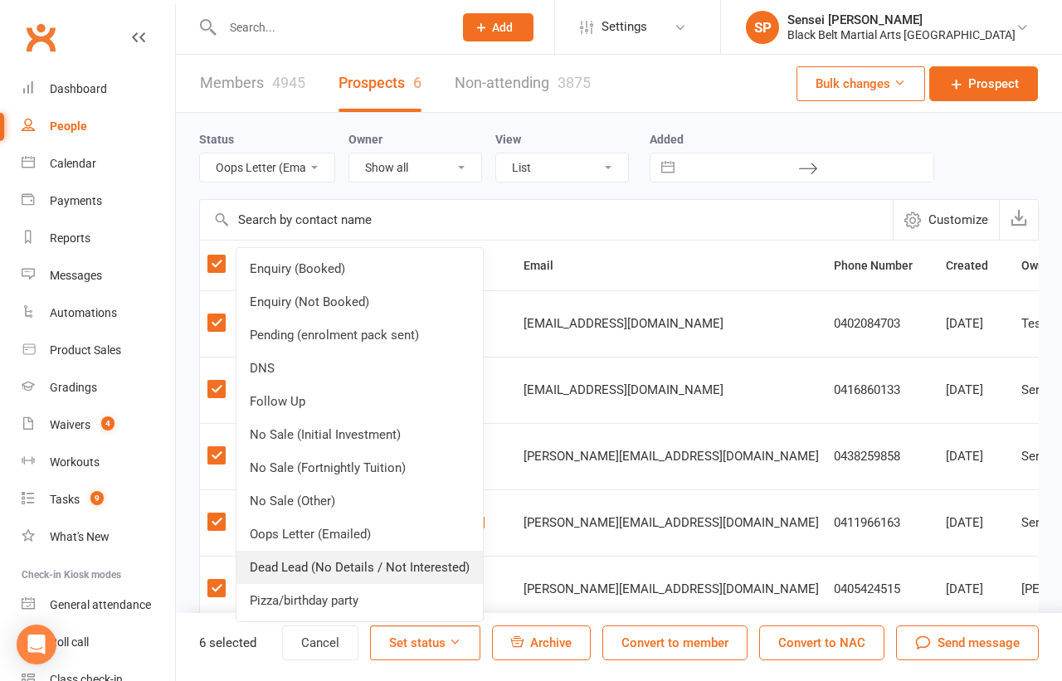
click at [426, 570] on link "Dead Lead (No Details / Not Interested)" at bounding box center [359, 567] width 246 height 33
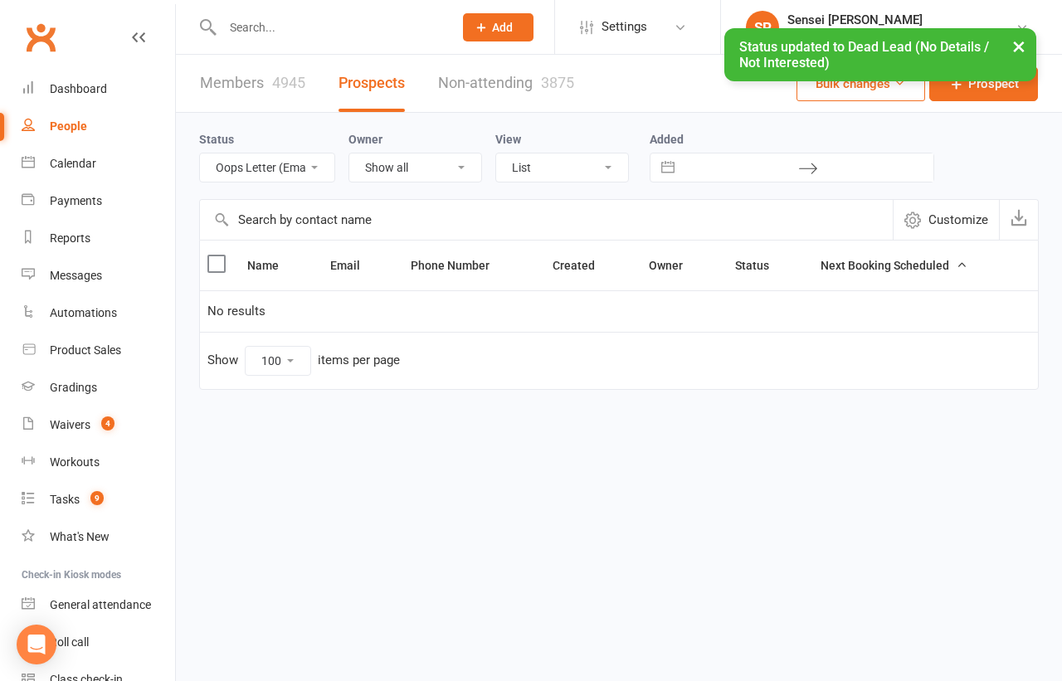
click at [307, 163] on select "All (No status set) (Invalid status) Enquiry (Booked) Enquiry (Not Booked) Pend…" at bounding box center [267, 167] width 134 height 28
select select "Pizza/birthday party"
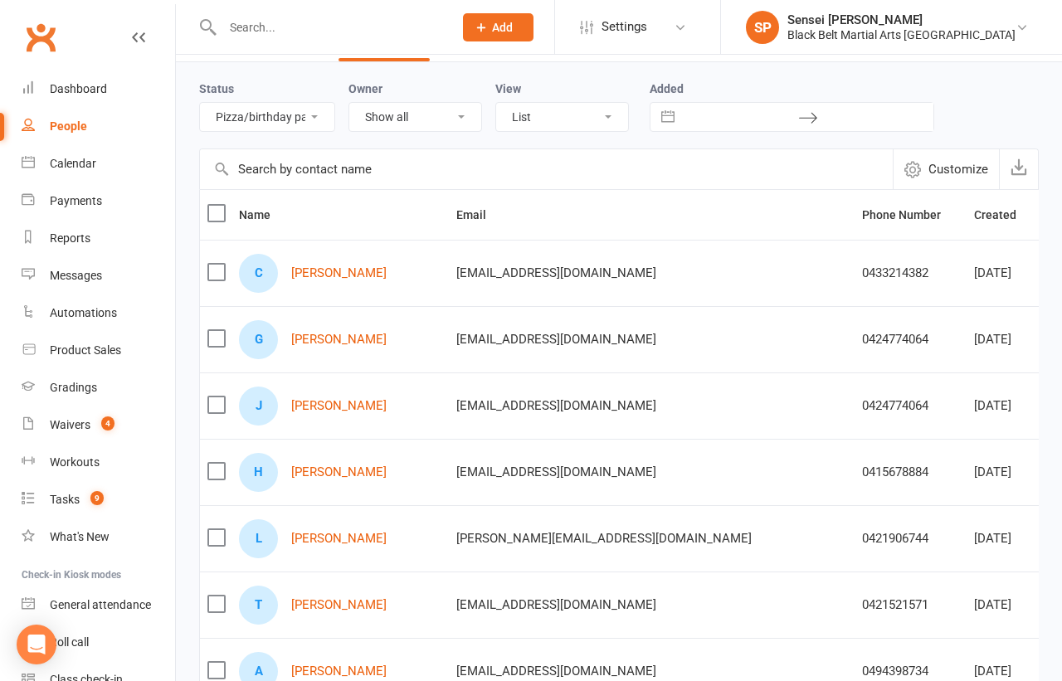
scroll to position [36, 0]
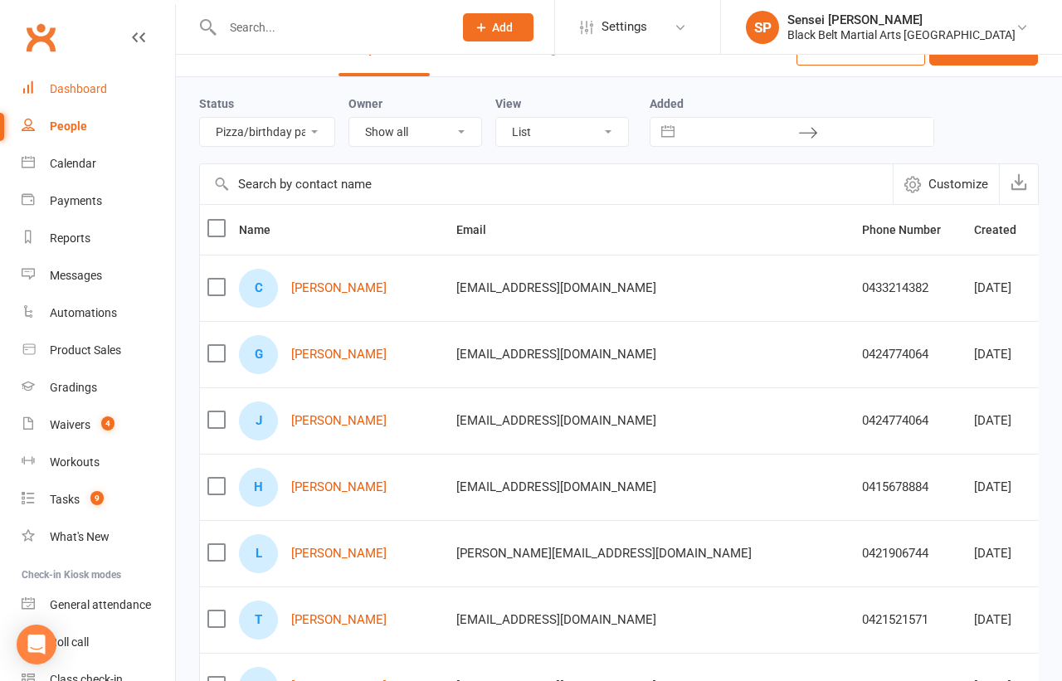
click at [61, 90] on div "Dashboard" at bounding box center [78, 88] width 57 height 13
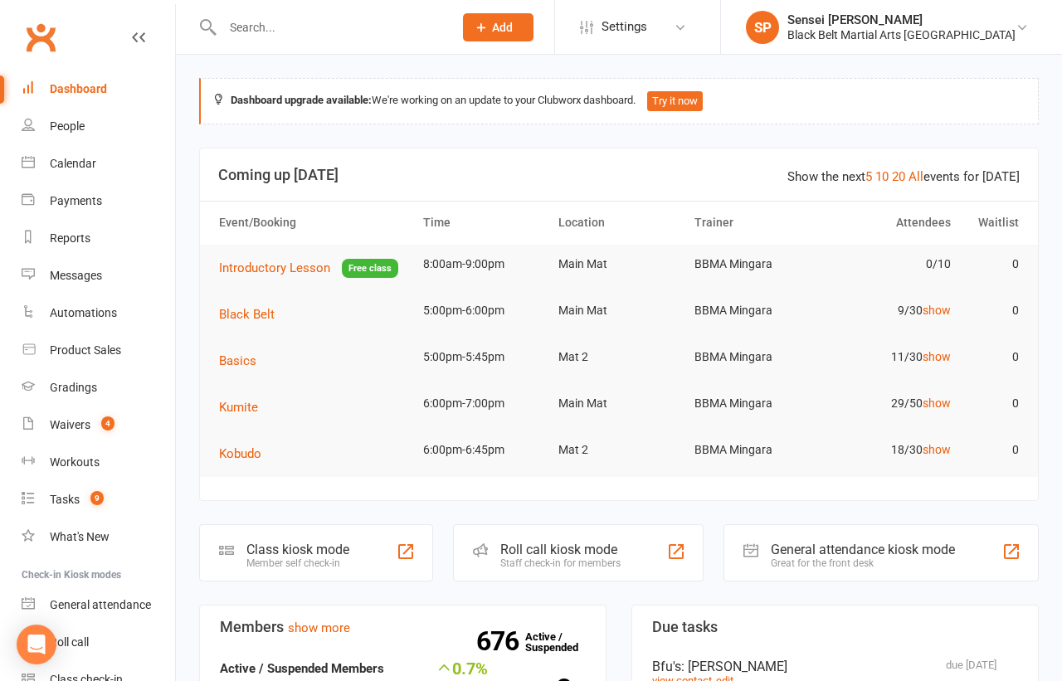
click at [284, 30] on input "text" at bounding box center [329, 27] width 224 height 23
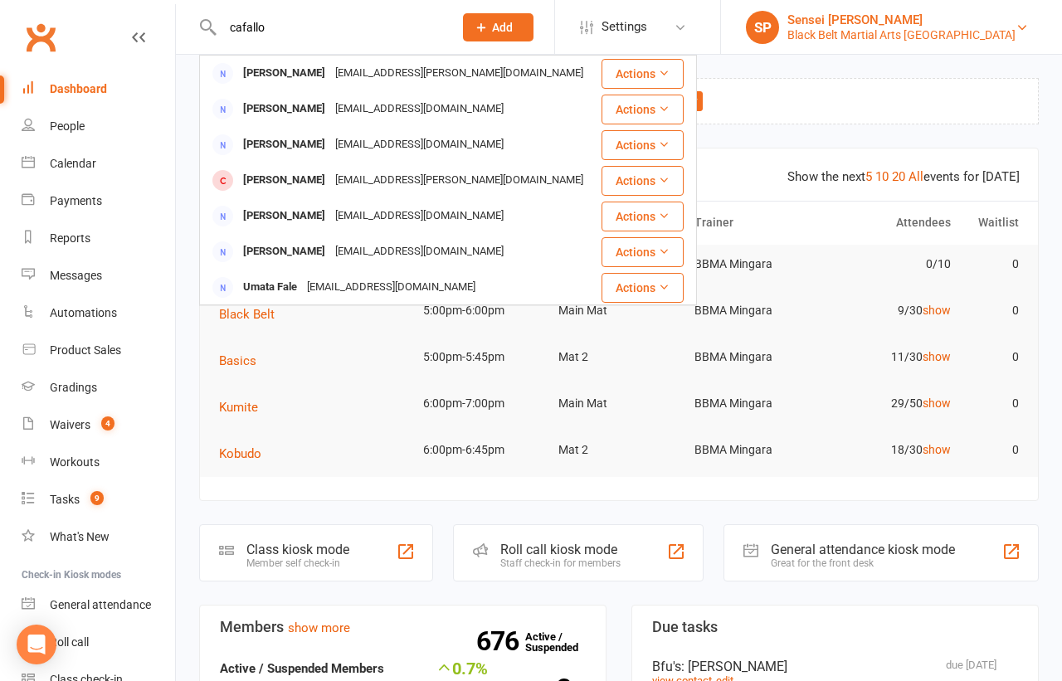
type input "cafallo"
click at [879, 28] on div "Black Belt Martial Arts [GEOGRAPHIC_DATA]" at bounding box center [901, 34] width 228 height 15
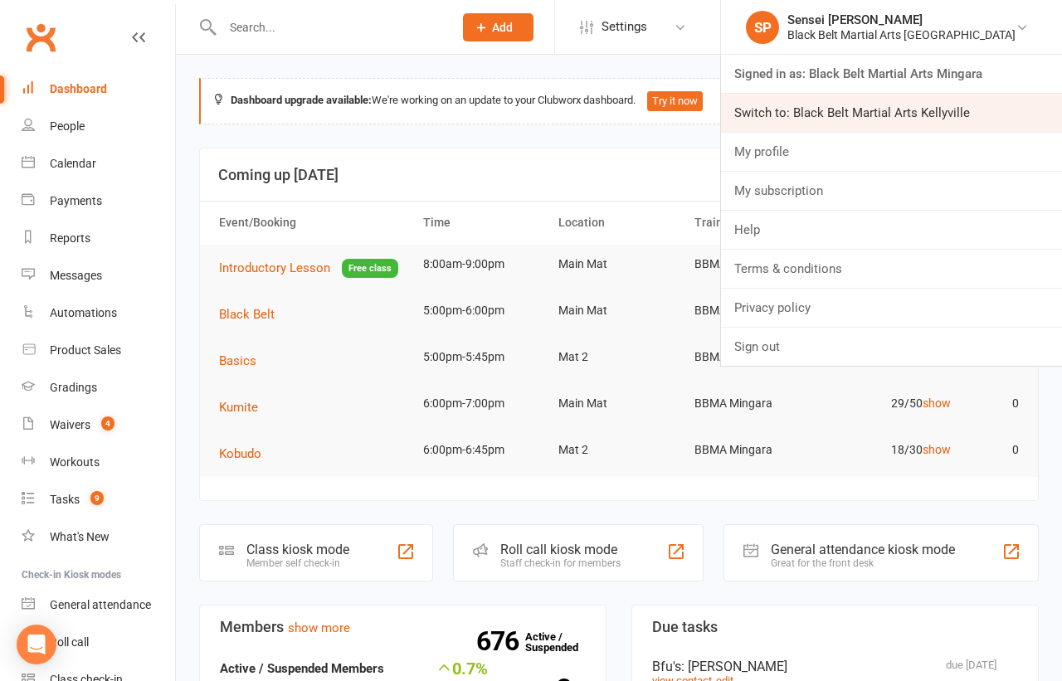
click at [870, 107] on link "Switch to: Black Belt Martial Arts Kellyville" at bounding box center [891, 113] width 341 height 38
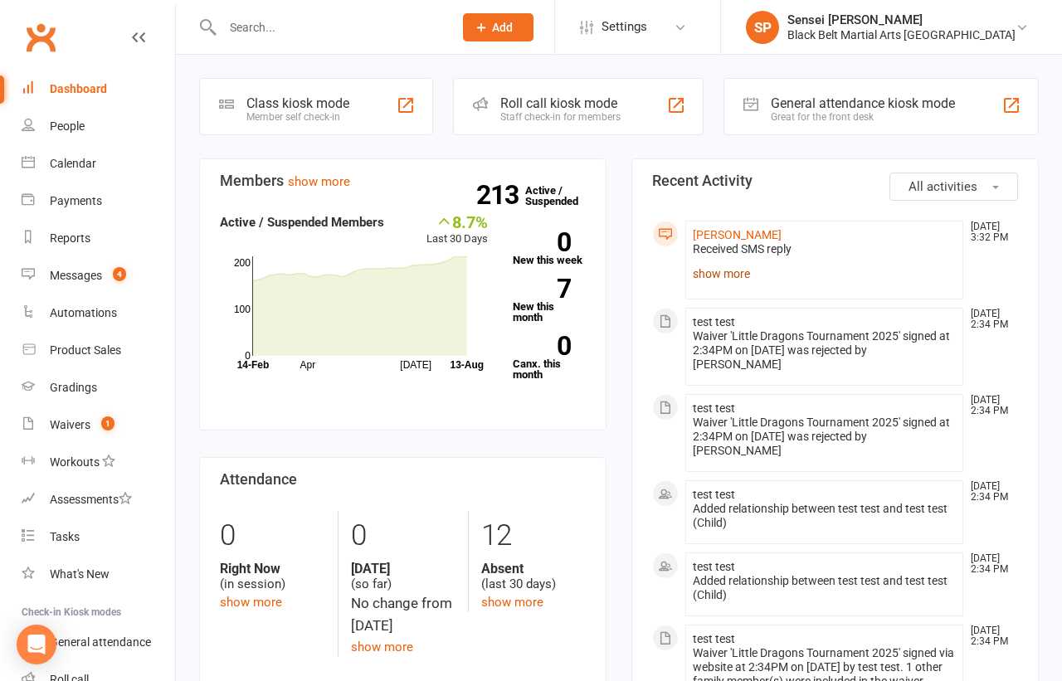
click at [719, 268] on link "show more" at bounding box center [824, 273] width 263 height 23
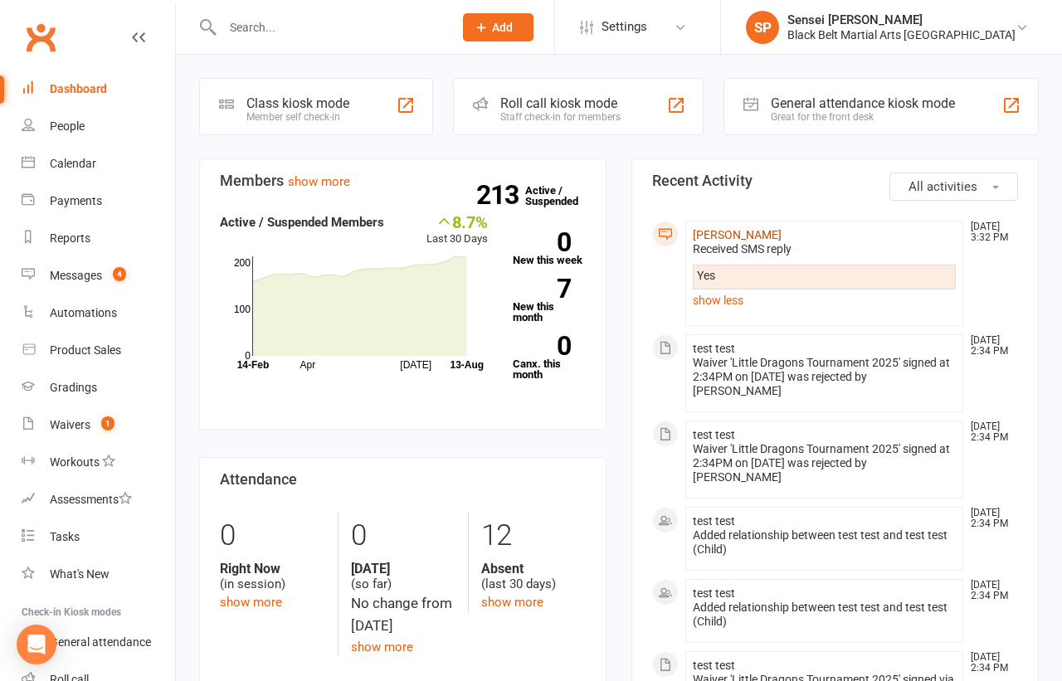
click at [719, 231] on link "[PERSON_NAME]" at bounding box center [737, 234] width 89 height 13
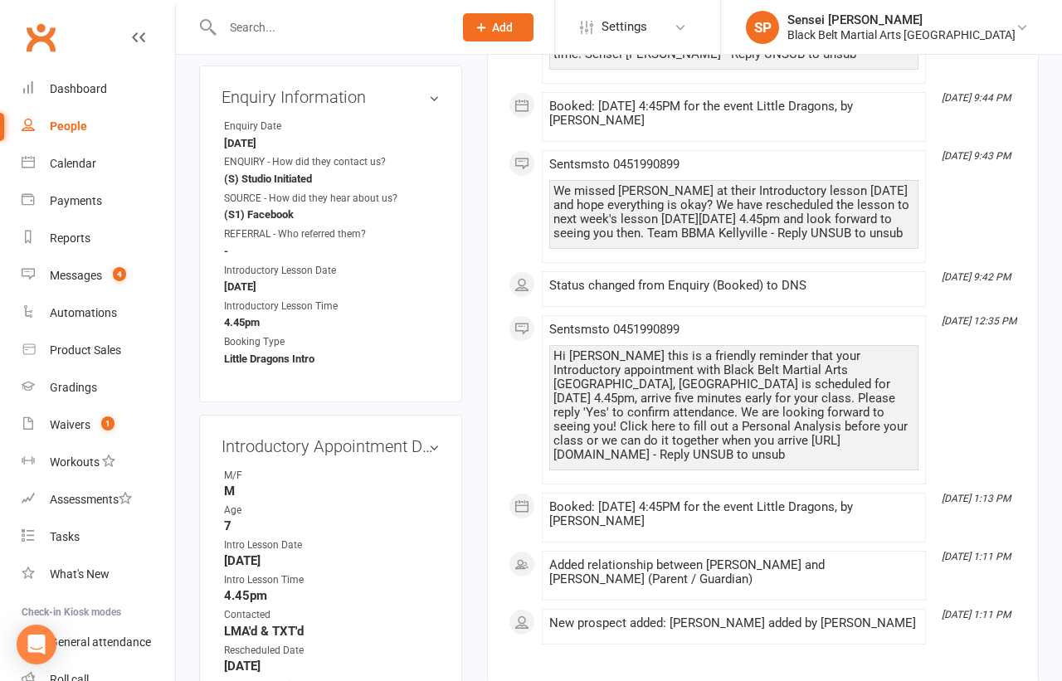
scroll to position [745, 0]
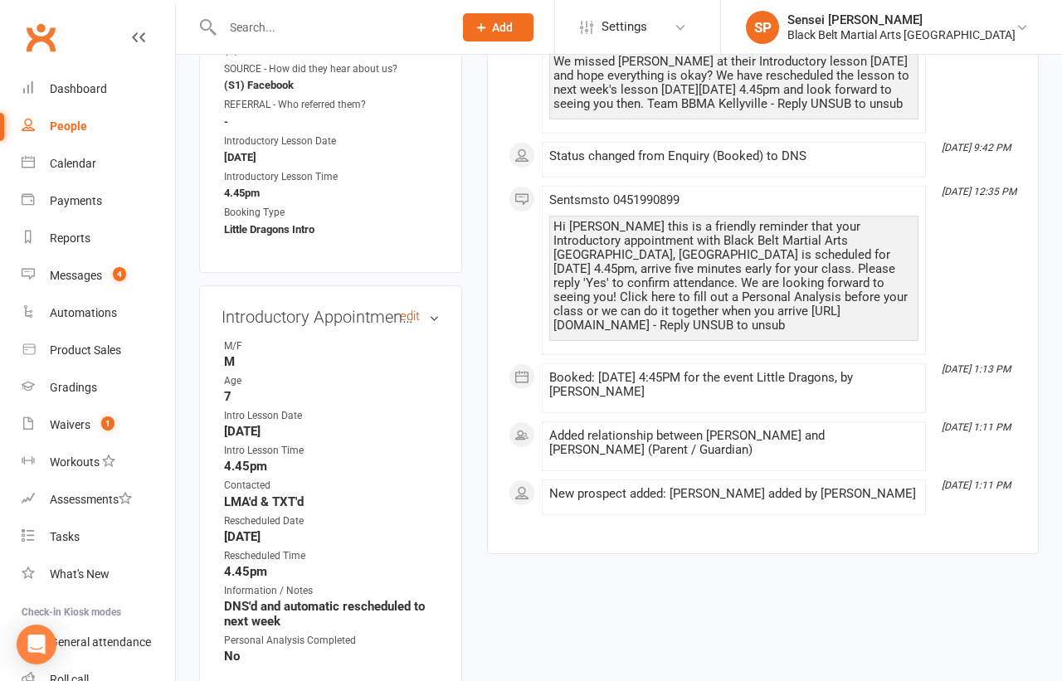
click at [411, 309] on link "edit" at bounding box center [410, 316] width 20 height 14
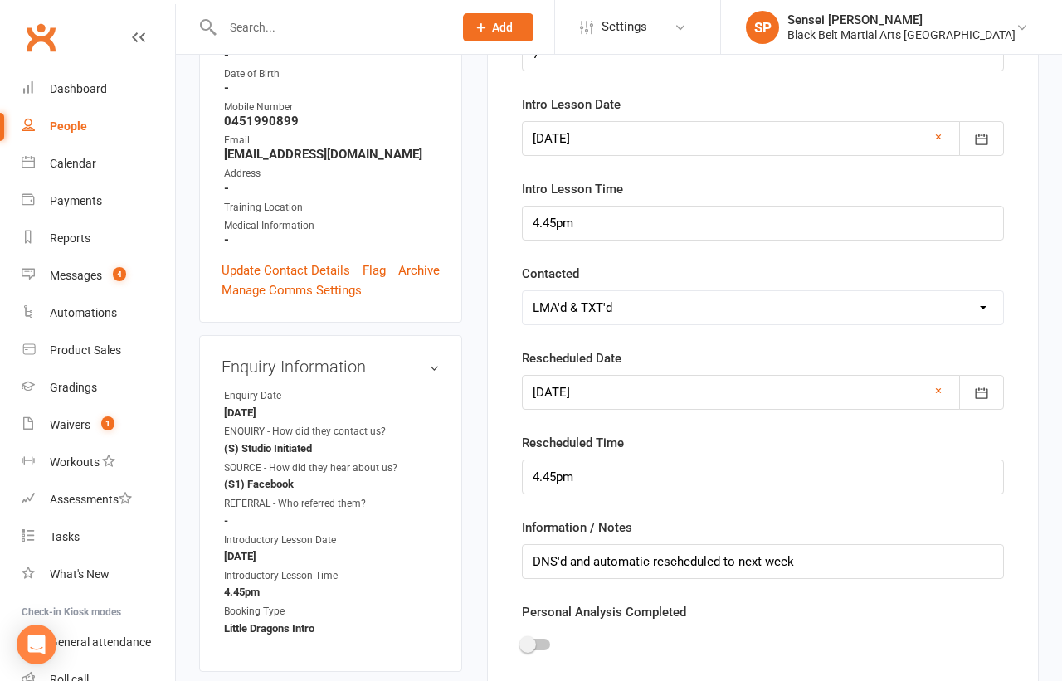
scroll to position [378, 0]
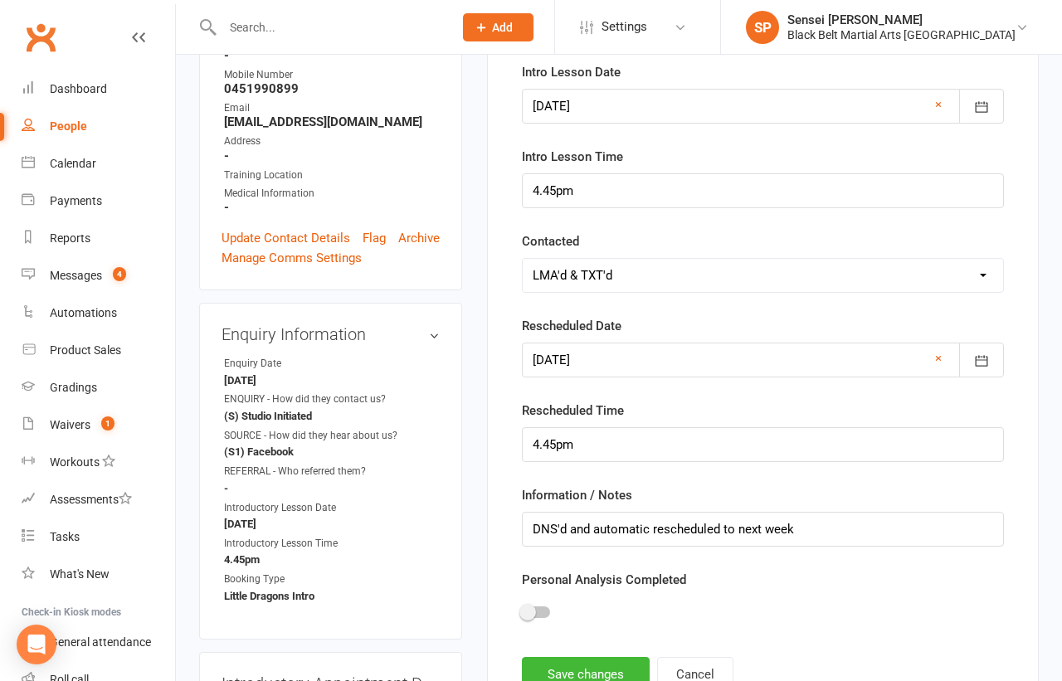
click at [632, 271] on select "Select Confirmed LMA'd & TXT'd Rescheduled Cancelled" at bounding box center [763, 275] width 480 height 33
select select "Confirmed"
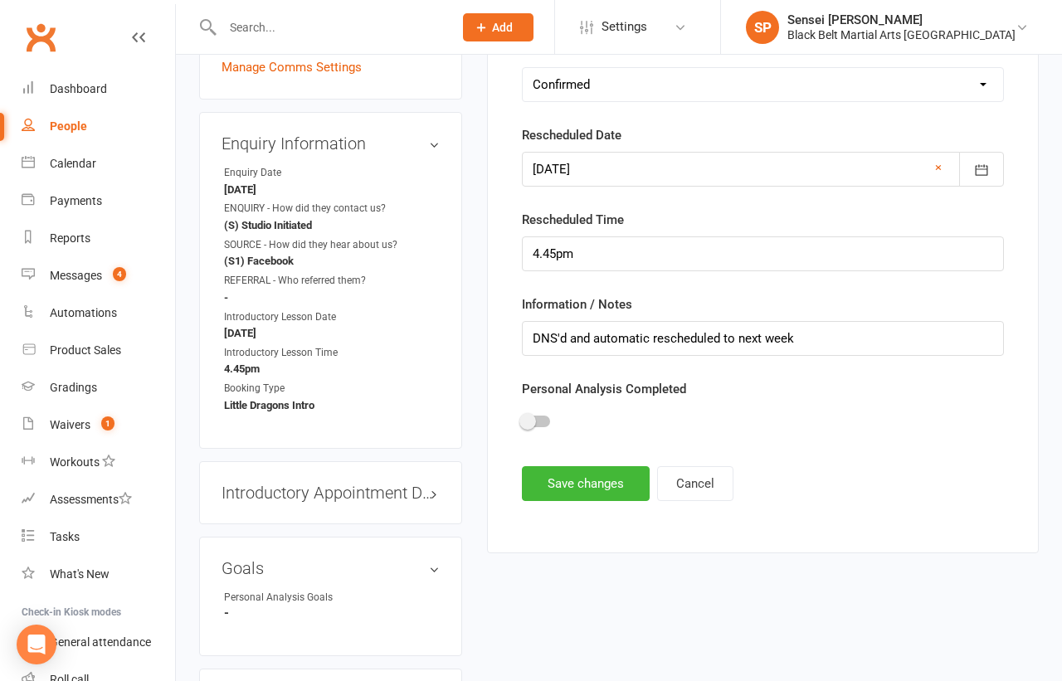
scroll to position [593, 0]
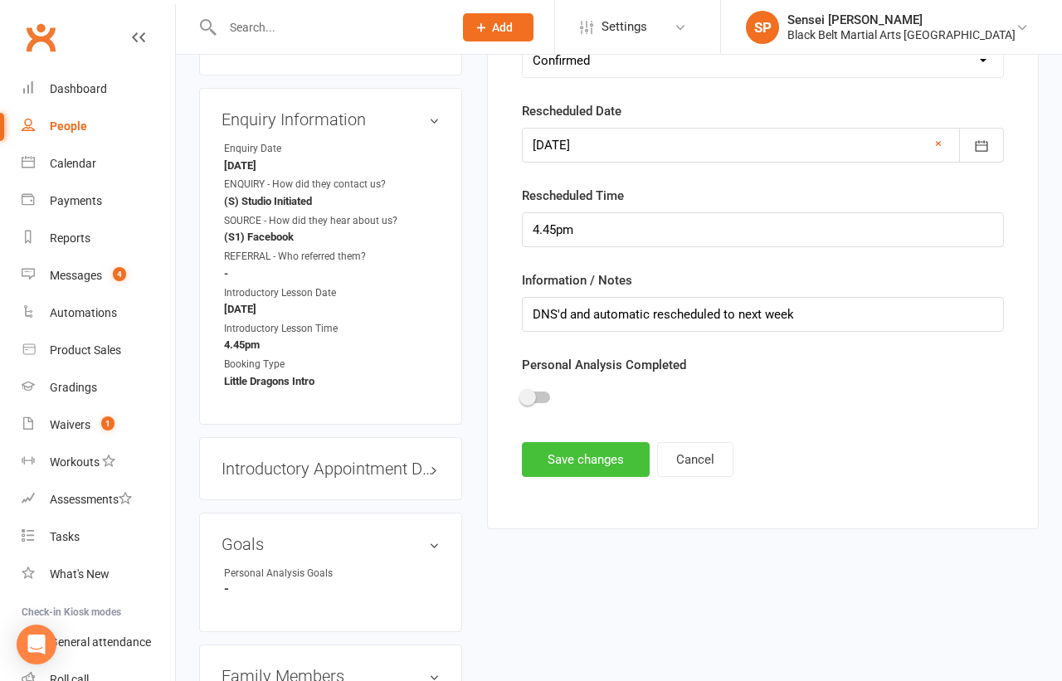
click at [574, 456] on button "Save changes" at bounding box center [586, 459] width 128 height 35
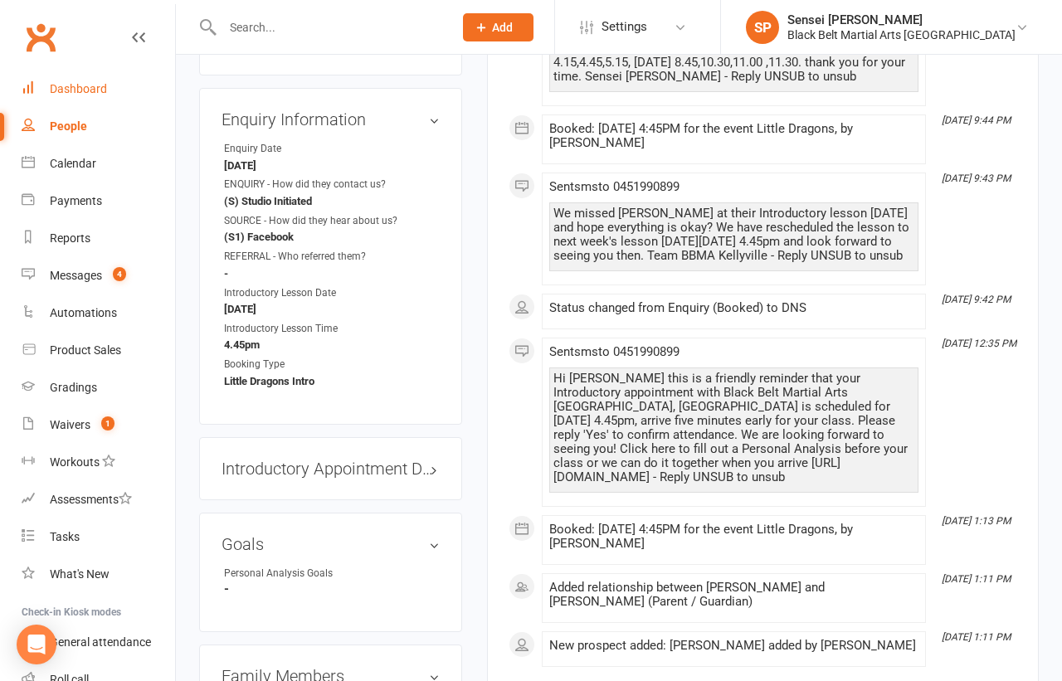
click at [69, 89] on div "Dashboard" at bounding box center [78, 88] width 57 height 13
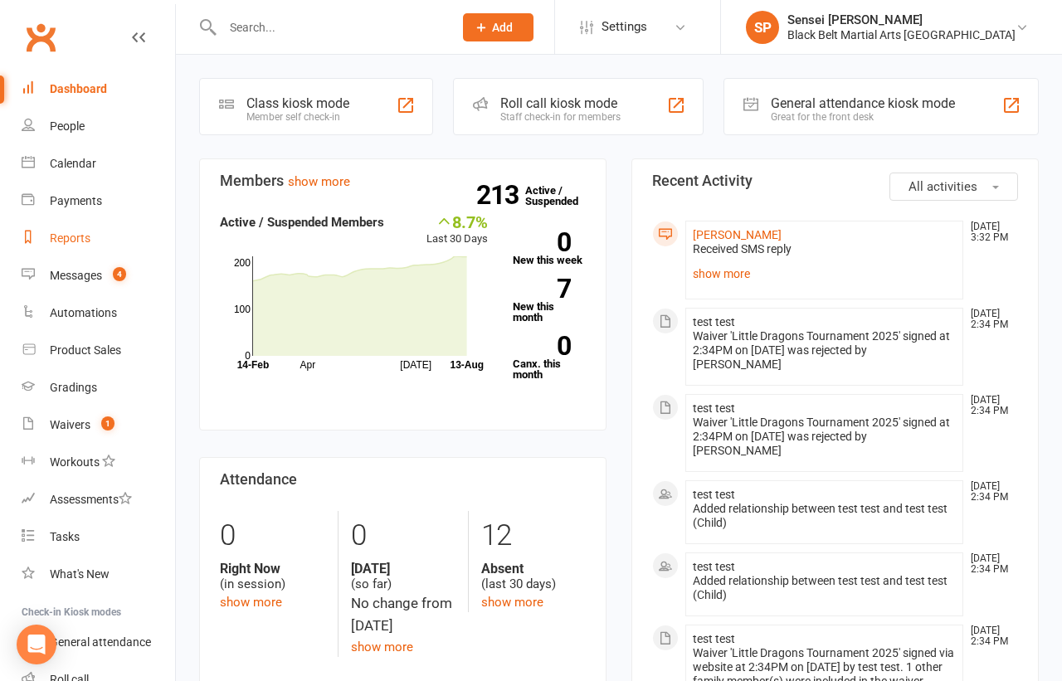
click at [72, 237] on div "Reports" at bounding box center [70, 237] width 41 height 13
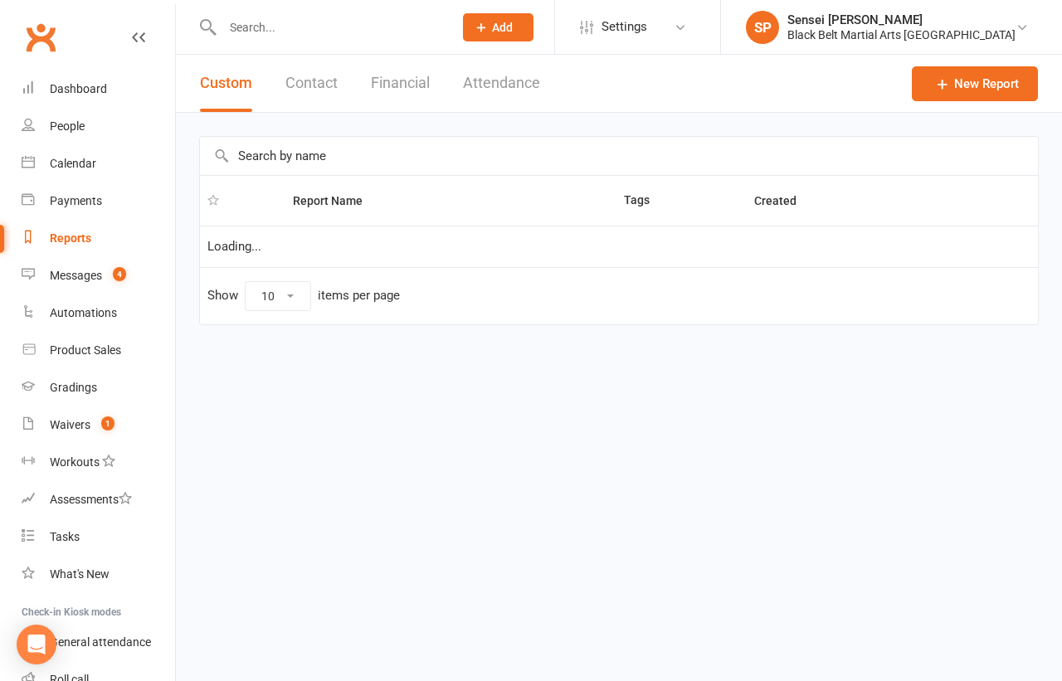
select select "100"
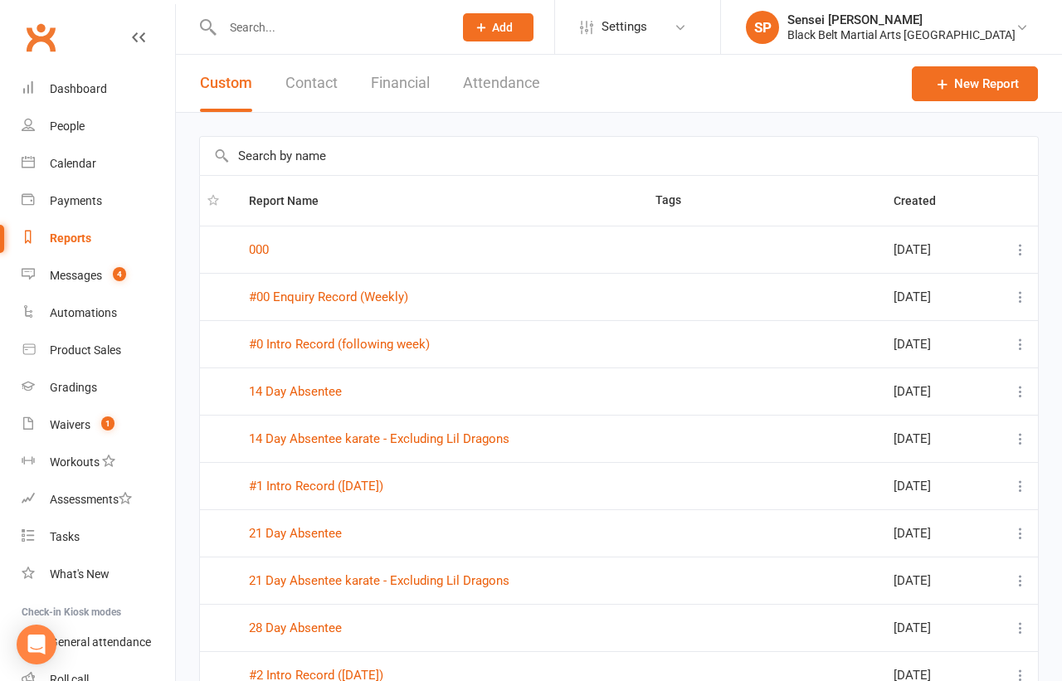
click at [342, 157] on input "text" at bounding box center [619, 156] width 838 height 38
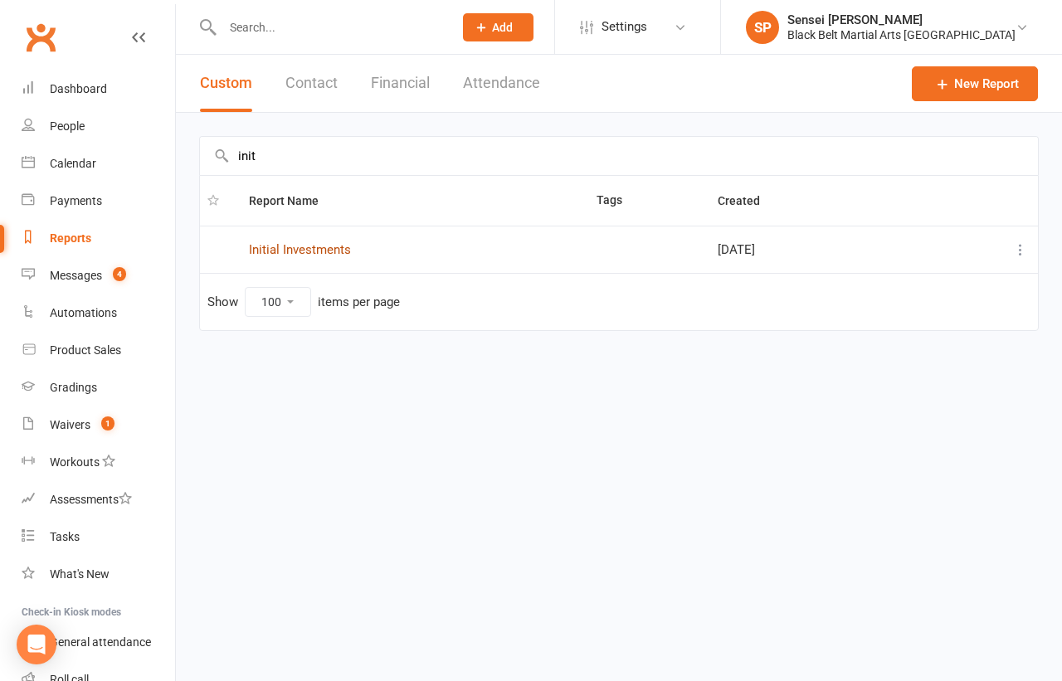
type input "init"
click at [328, 243] on link "Initial Investments" at bounding box center [300, 249] width 102 height 15
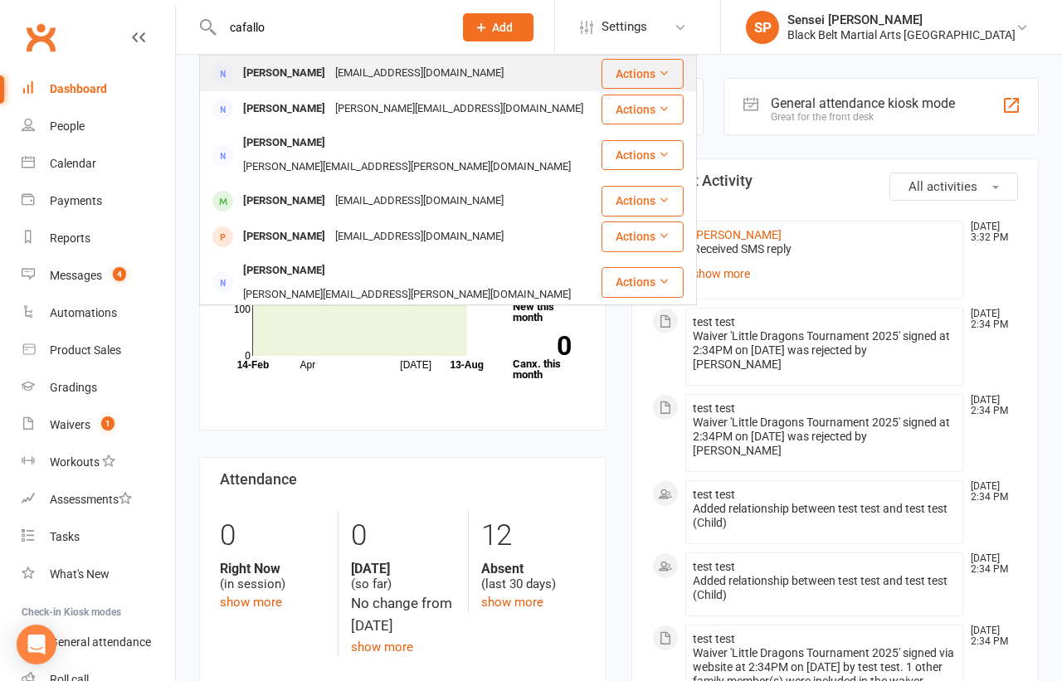
type input "cafallo"
click at [262, 67] on div "Laura Cafolla" at bounding box center [284, 73] width 92 height 24
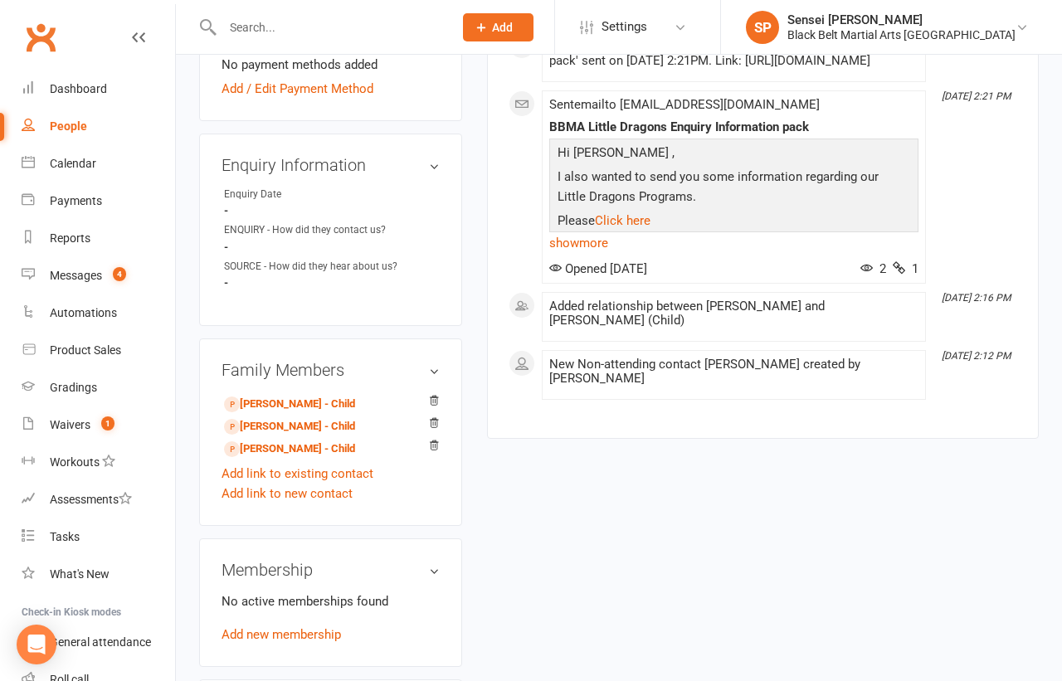
scroll to position [677, 0]
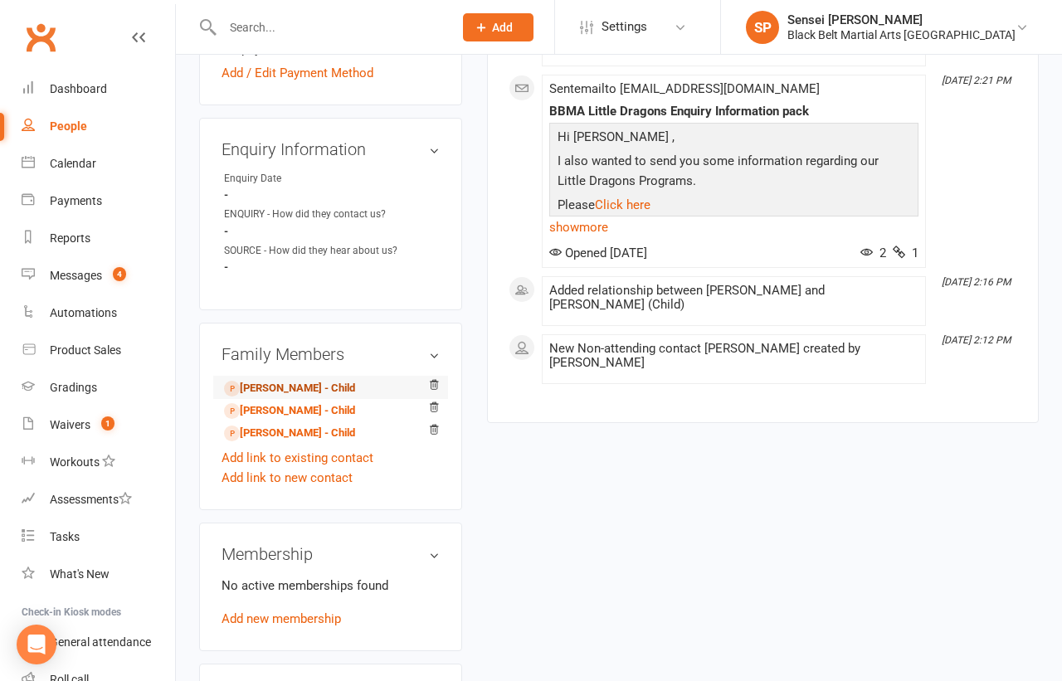
click at [308, 380] on link "Emma Cafolla - Child" at bounding box center [289, 388] width 131 height 17
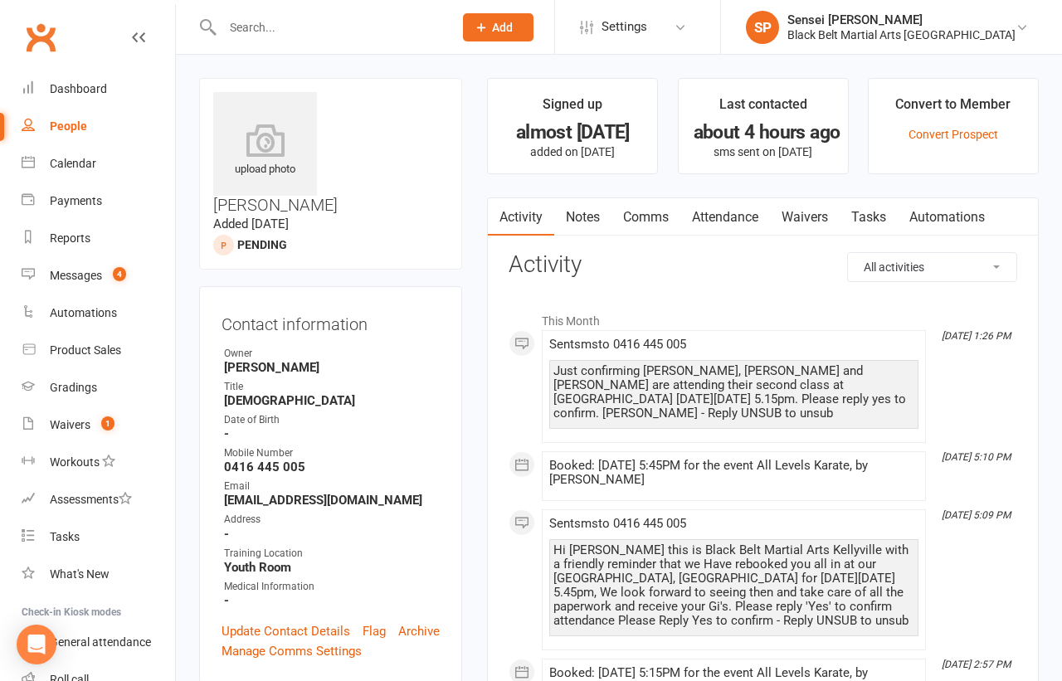
click at [254, 26] on input "text" at bounding box center [329, 27] width 224 height 23
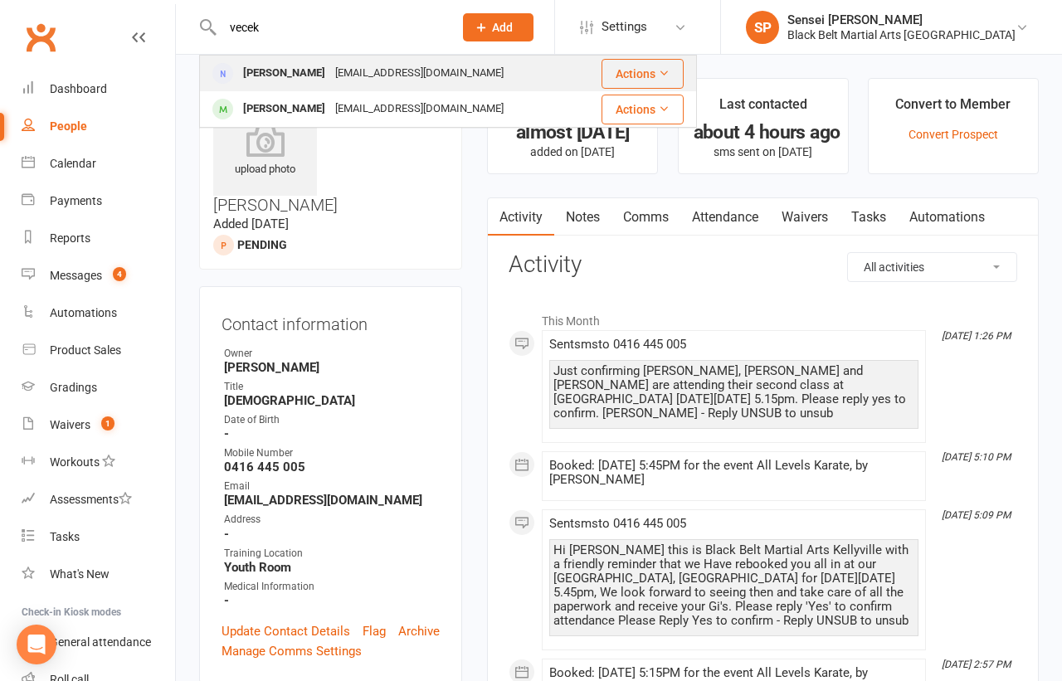
type input "vecek"
click at [269, 71] on div "Silvia Vecek" at bounding box center [284, 73] width 92 height 24
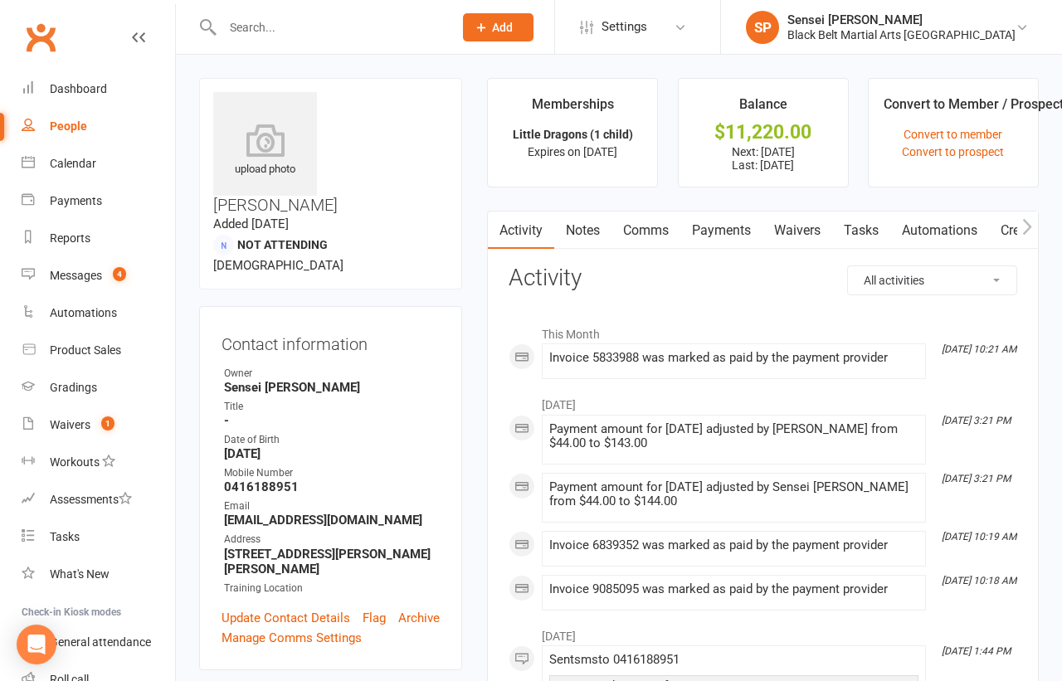
click at [732, 227] on link "Payments" at bounding box center [721, 231] width 82 height 38
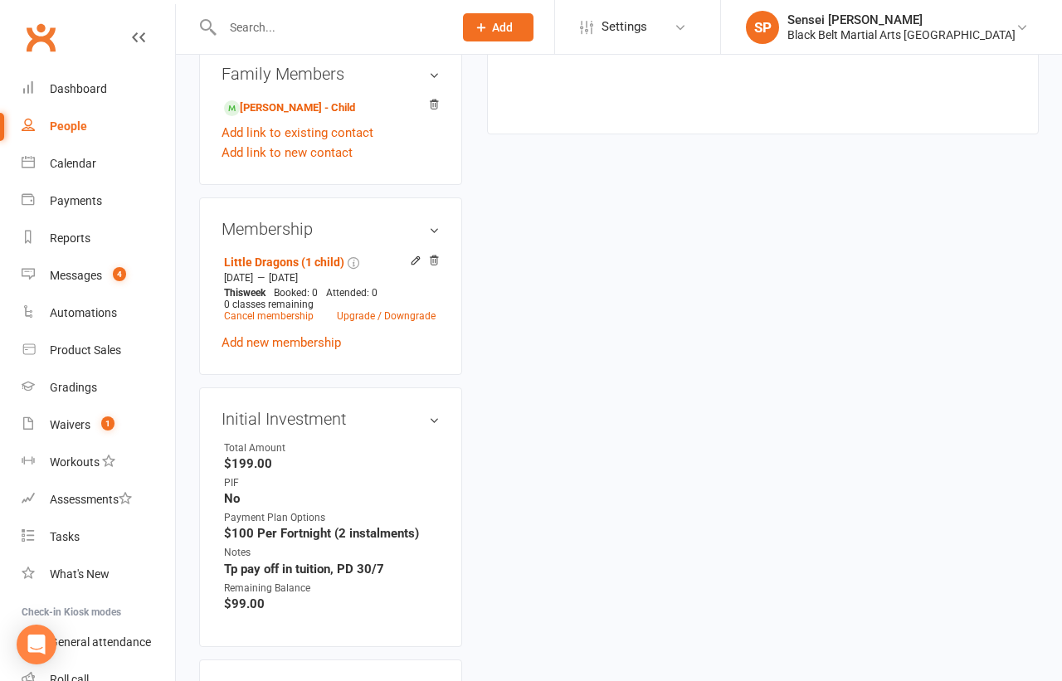
scroll to position [1083, 0]
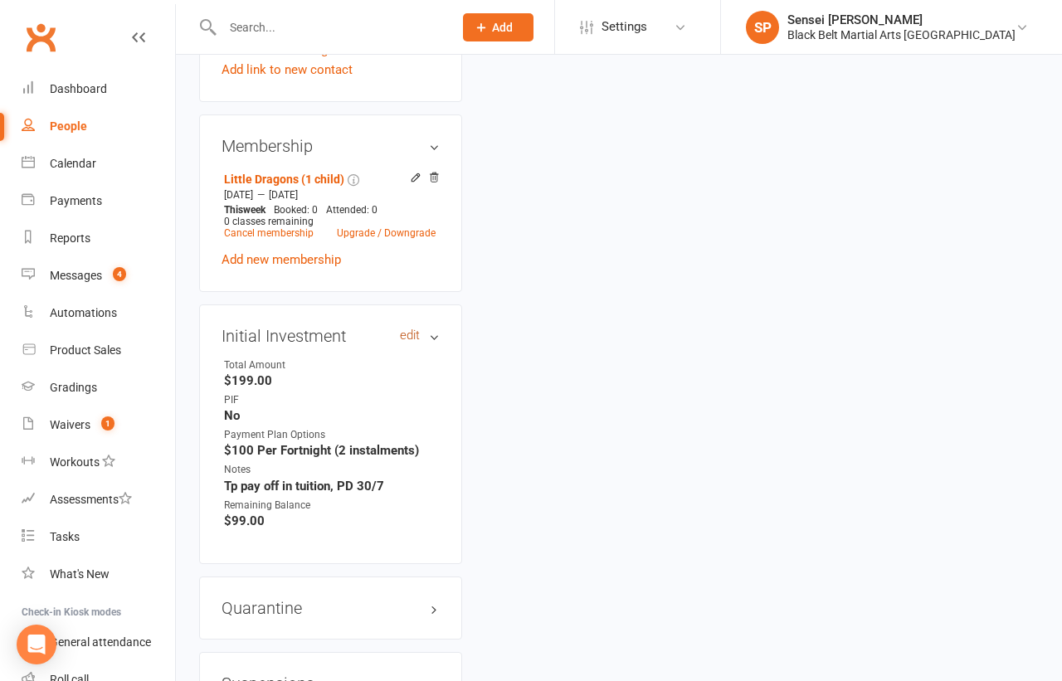
click at [414, 329] on link "edit" at bounding box center [410, 336] width 20 height 14
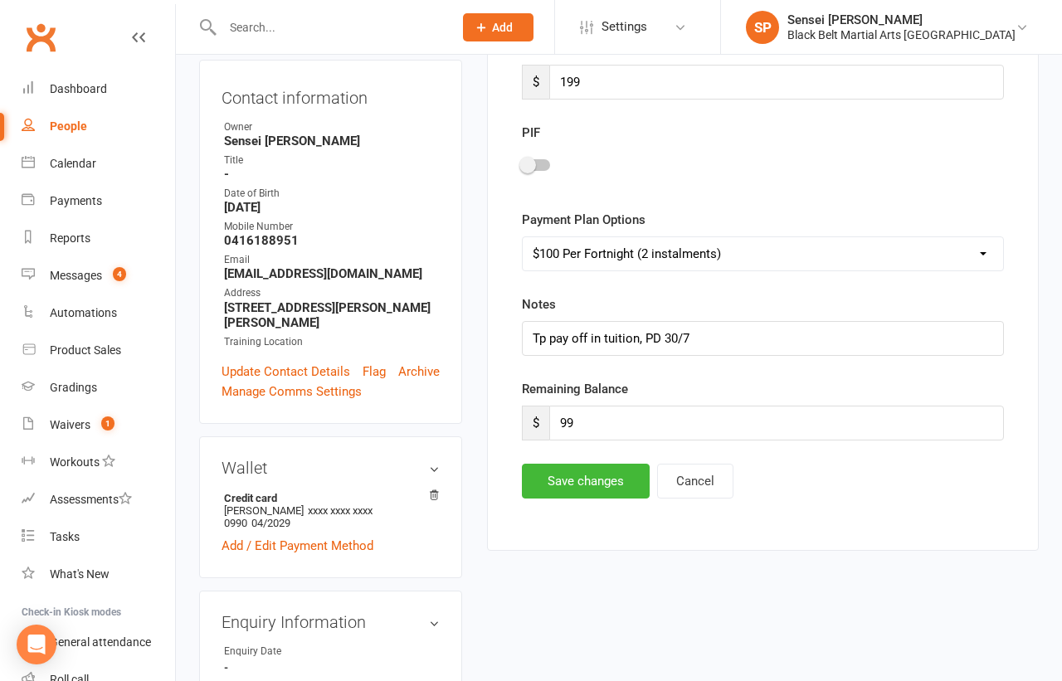
scroll to position [280, 0]
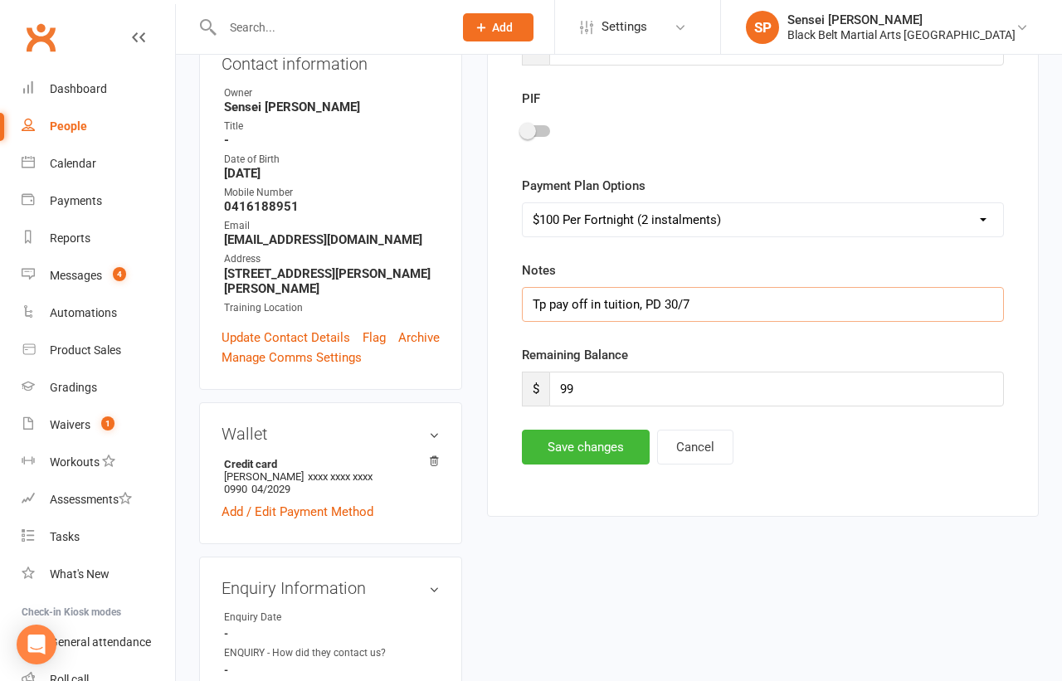
click at [707, 296] on input "Tp pay off in tuition, PD 30/7" at bounding box center [763, 304] width 482 height 35
type input "Tp pay off in tuition, PD 30/7, PD 13/8"
drag, startPoint x: 585, startPoint y: 382, endPoint x: 568, endPoint y: 382, distance: 17.4
click at [568, 382] on input "99" at bounding box center [776, 389] width 455 height 35
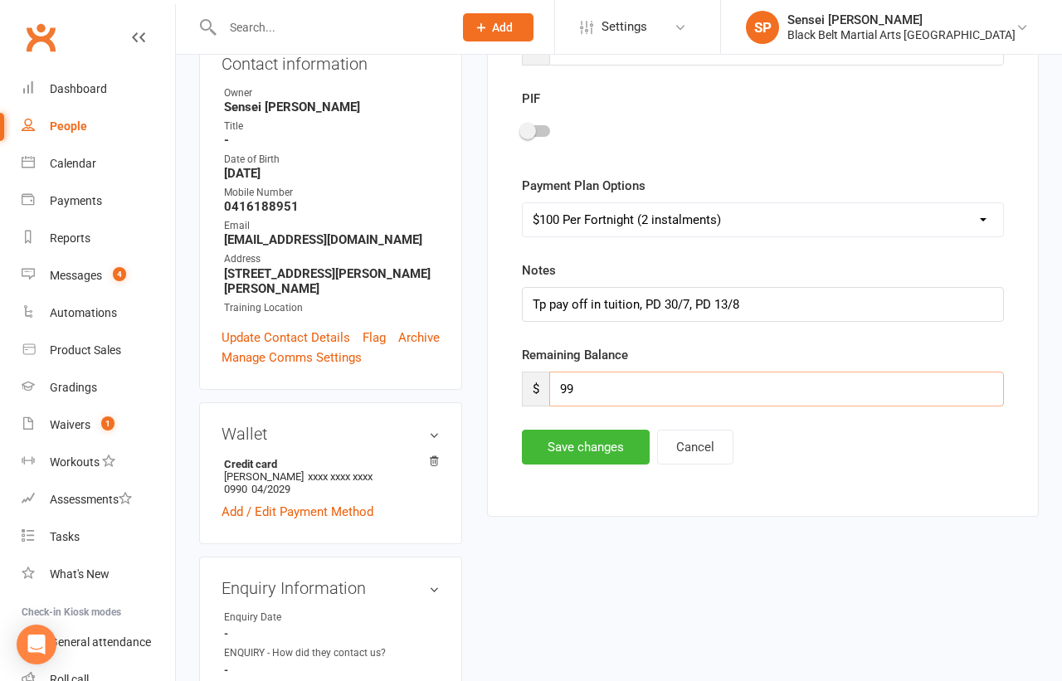
click at [573, 382] on input "99" at bounding box center [776, 389] width 455 height 35
type input "9"
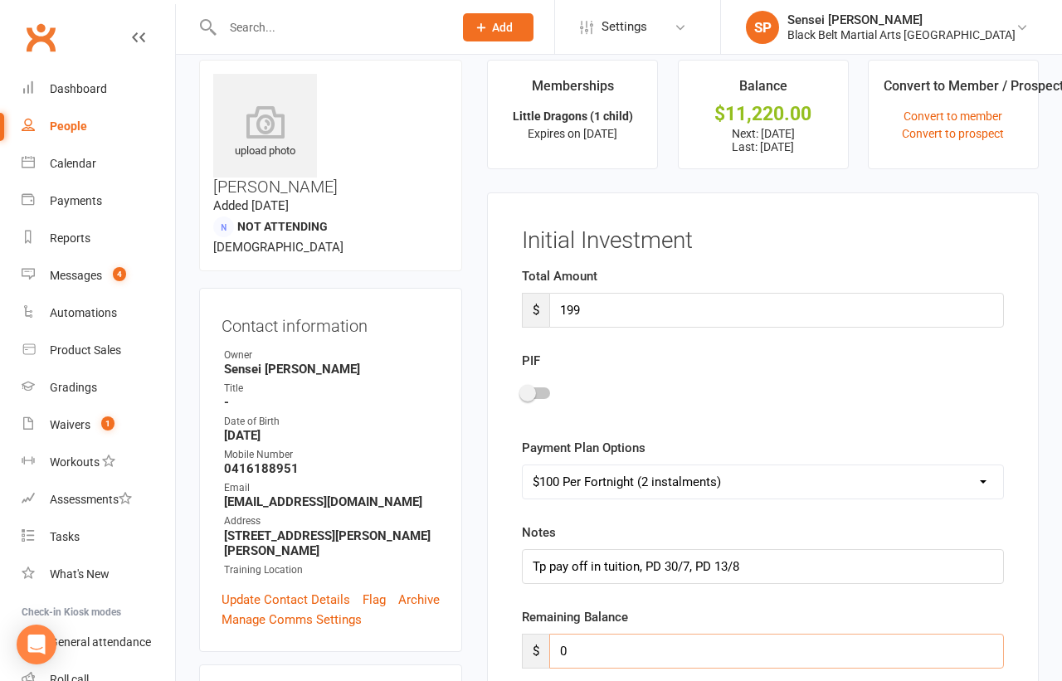
scroll to position [12, 0]
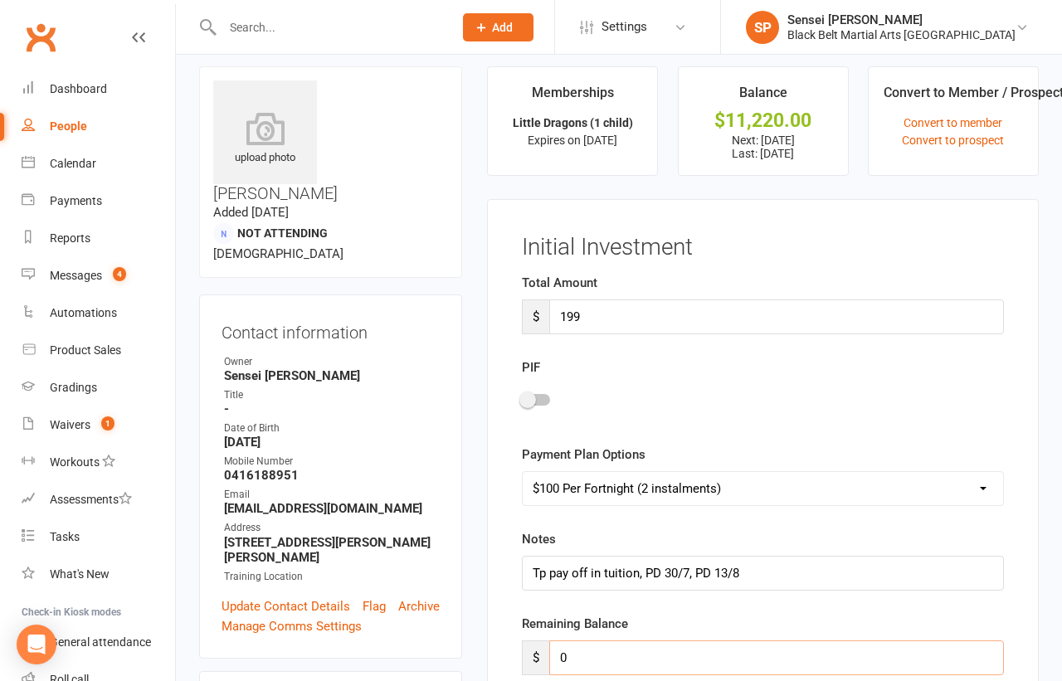
type input "0"
click at [533, 392] on span at bounding box center [527, 400] width 17 height 17
click at [522, 397] on input "checkbox" at bounding box center [522, 397] width 0 height 0
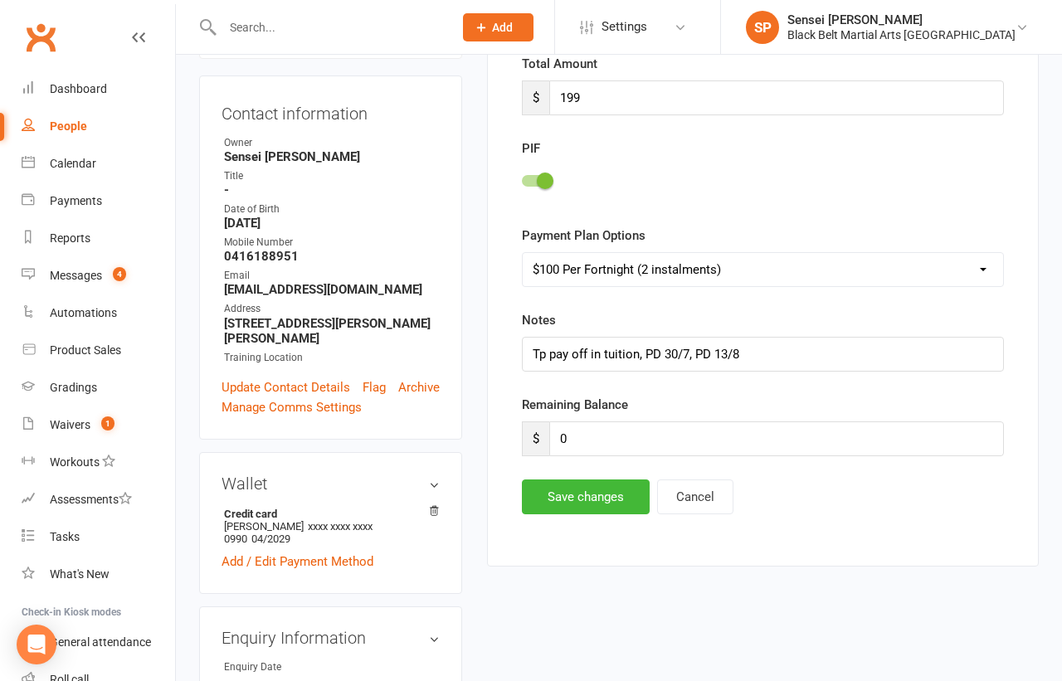
scroll to position [286, 0]
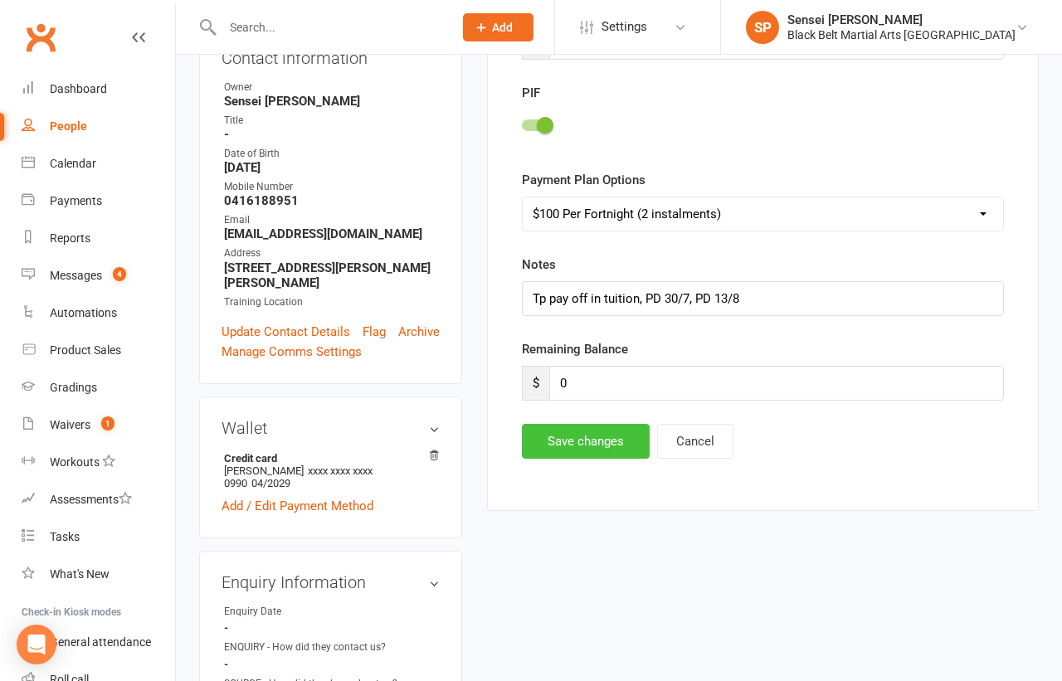
click at [560, 441] on button "Save changes" at bounding box center [586, 441] width 128 height 35
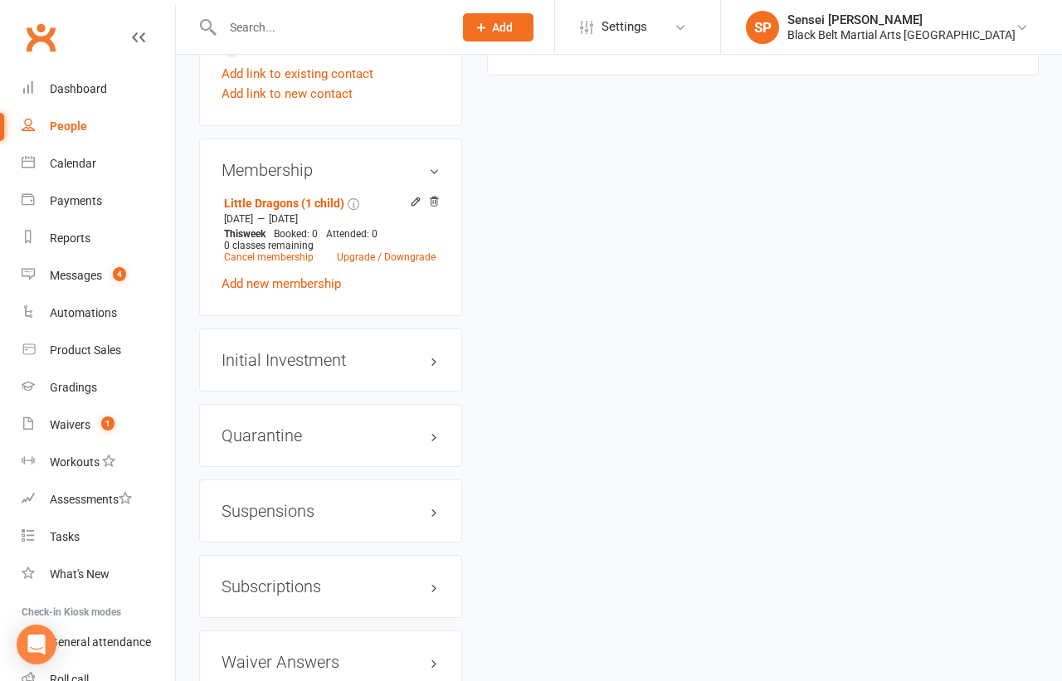
scroll to position [1065, 0]
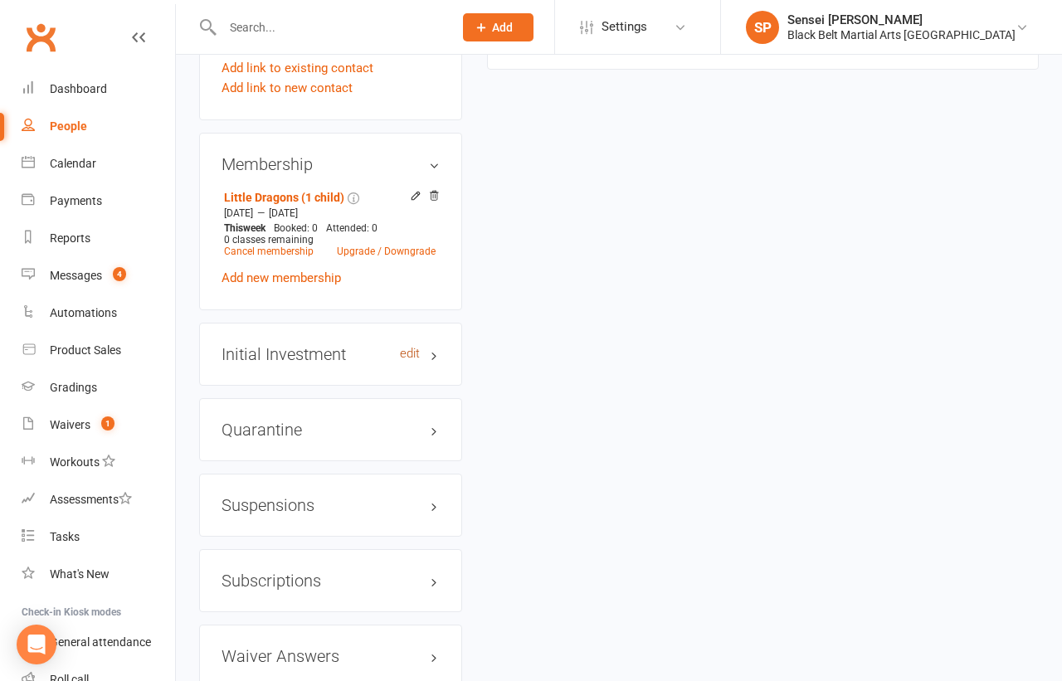
click at [411, 347] on link "edit" at bounding box center [410, 354] width 20 height 14
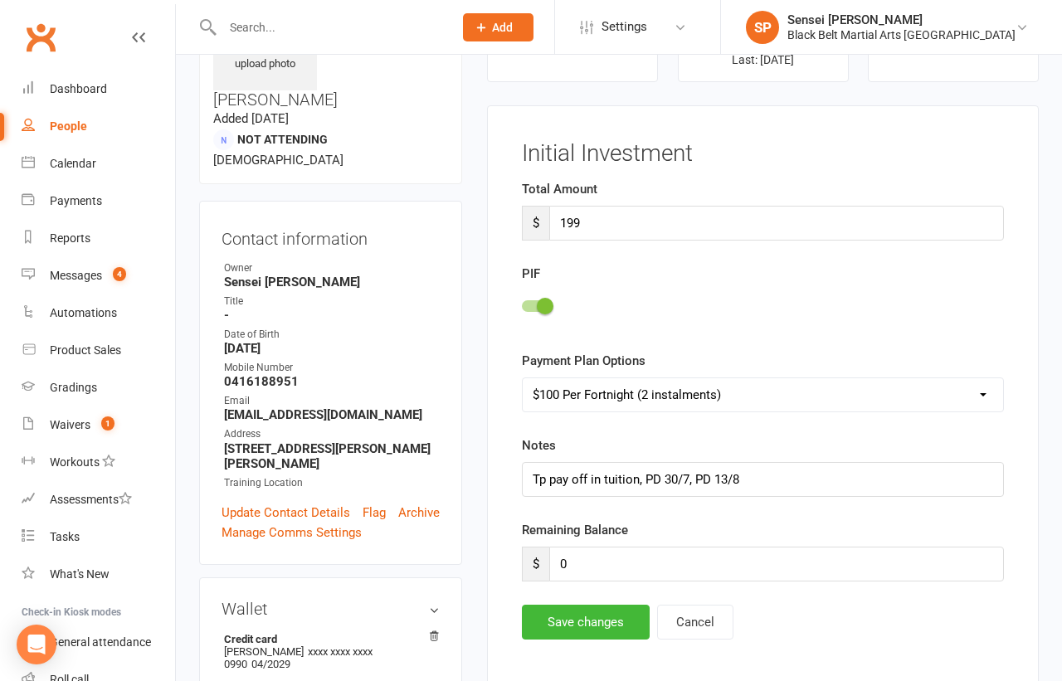
scroll to position [276, 0]
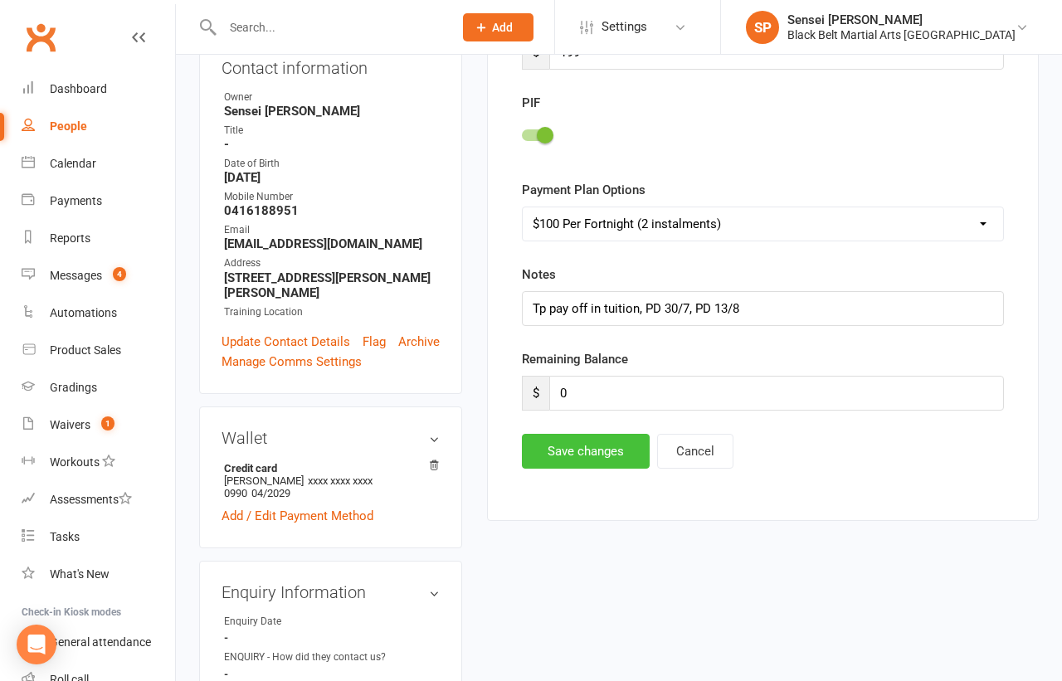
click at [586, 441] on button "Save changes" at bounding box center [586, 451] width 128 height 35
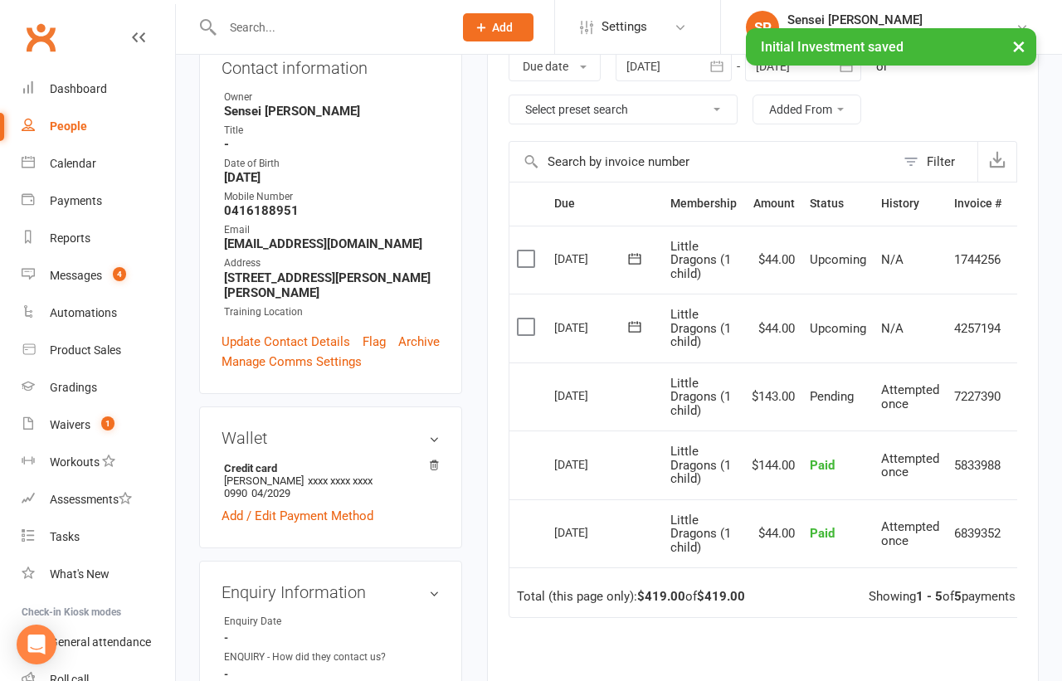
click at [261, 28] on div "× Initial Investment saved" at bounding box center [520, 28] width 1040 height 0
click at [258, 22] on input "text" at bounding box center [329, 27] width 224 height 23
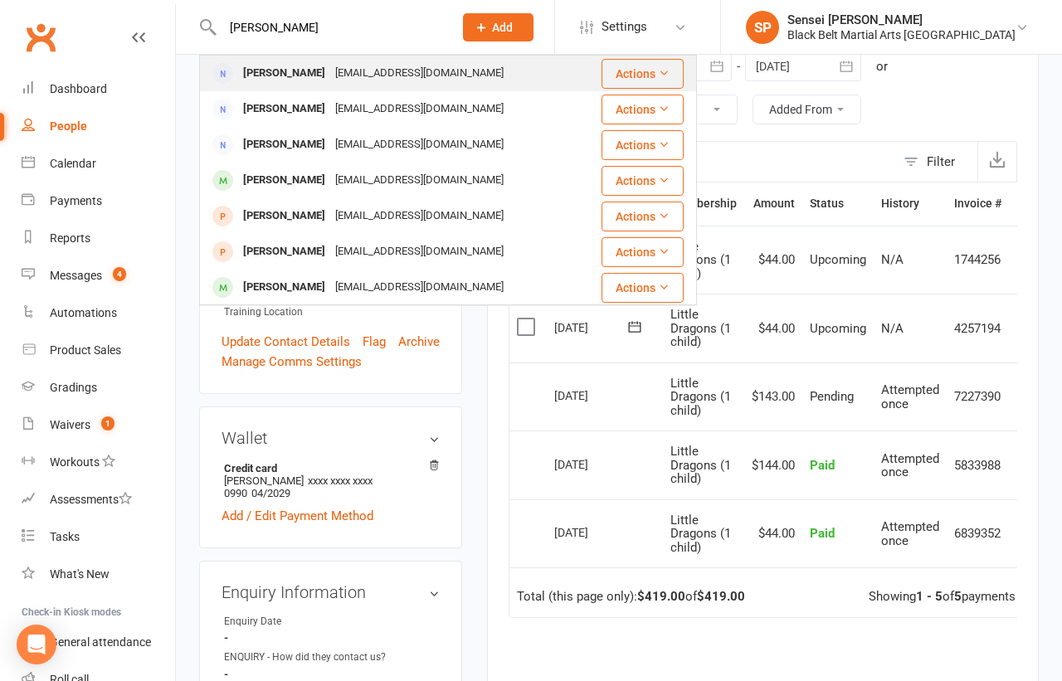
type input "amanda perera"
click at [255, 69] on div "Amanda Perera" at bounding box center [284, 73] width 92 height 24
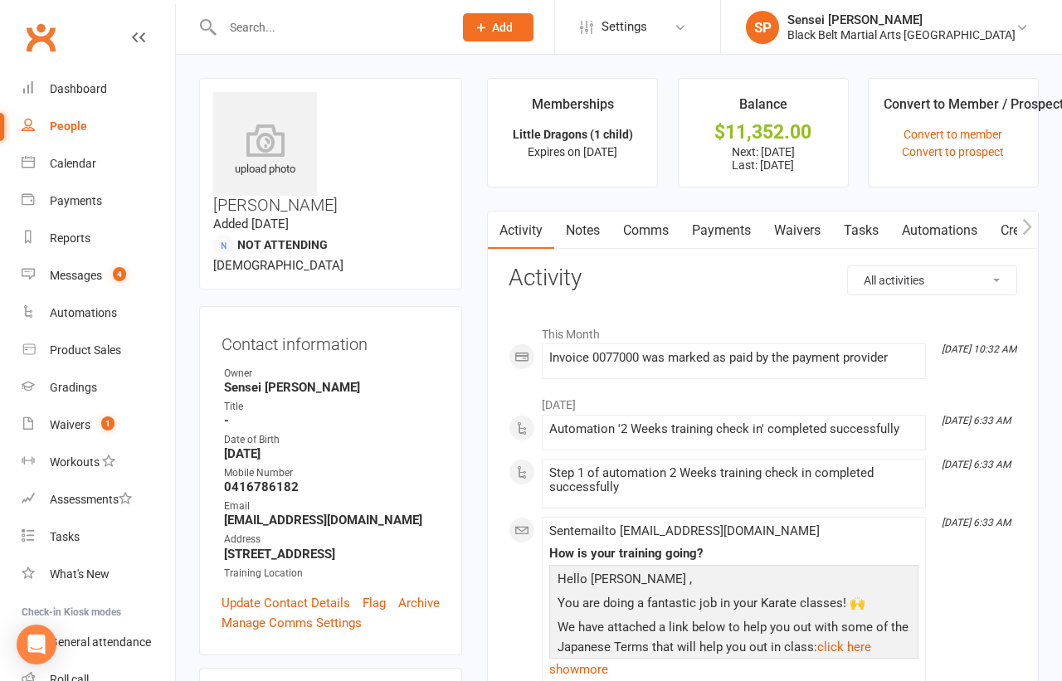
click at [723, 228] on link "Payments" at bounding box center [721, 231] width 82 height 38
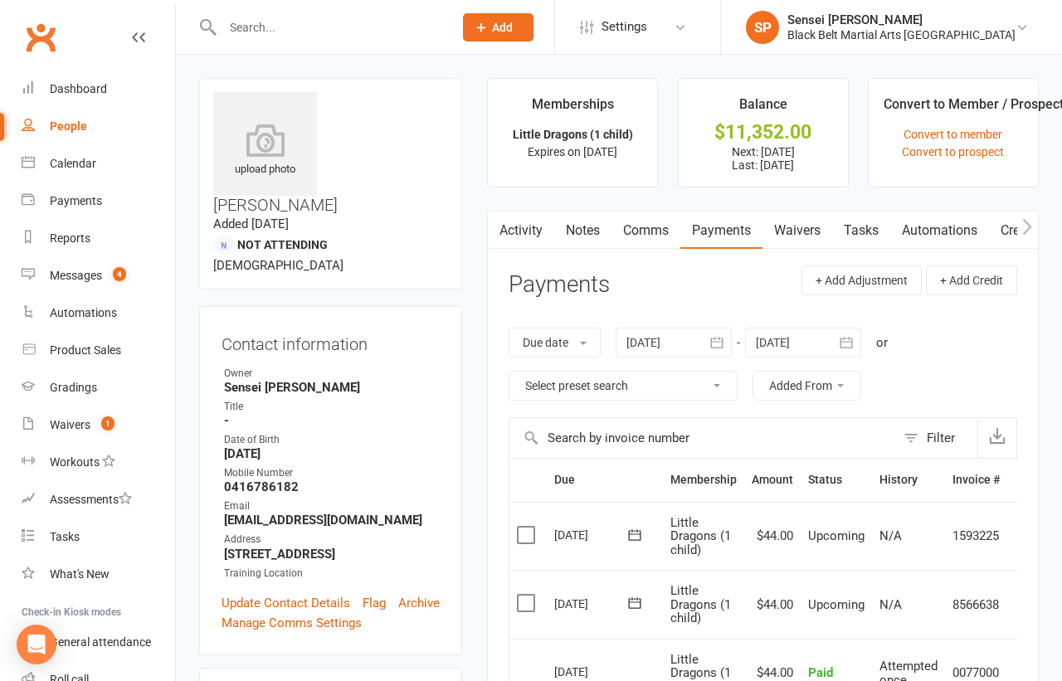
click at [302, 26] on input "text" at bounding box center [329, 27] width 224 height 23
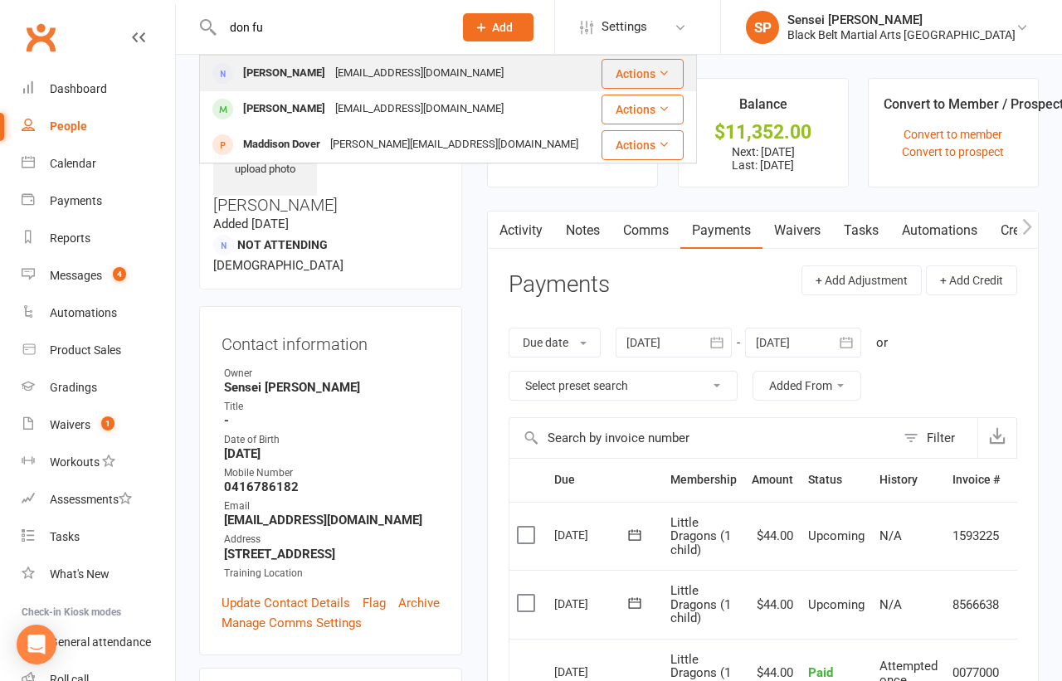
type input "don fu"
click at [330, 66] on div "dongzhenfu_209@hotmail.com" at bounding box center [419, 73] width 178 height 24
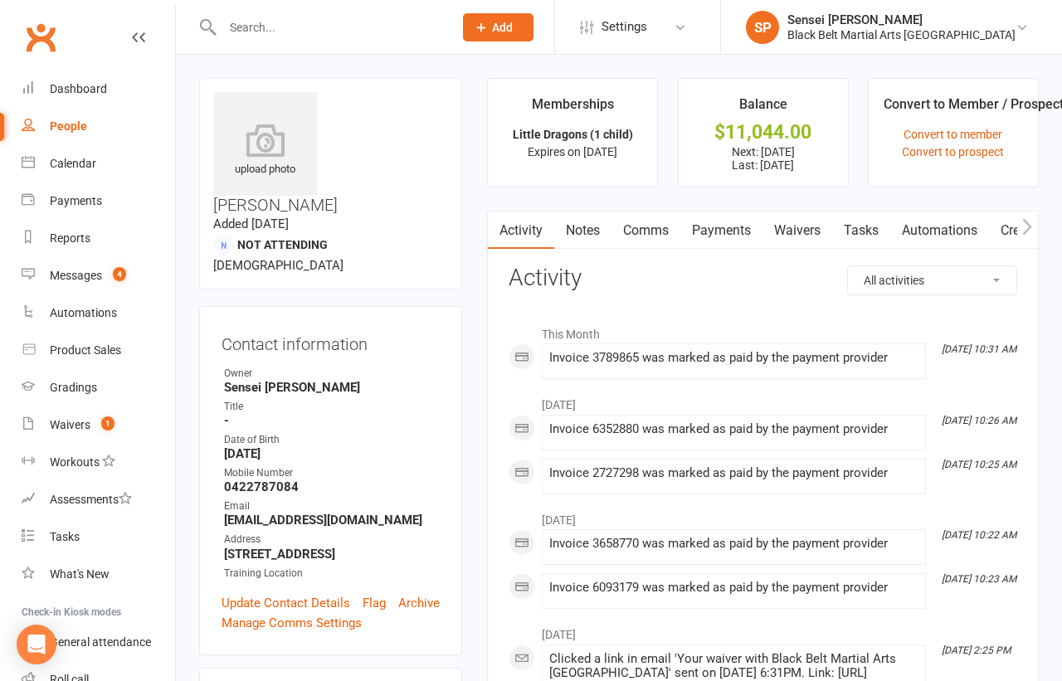
click at [731, 227] on link "Payments" at bounding box center [721, 231] width 82 height 38
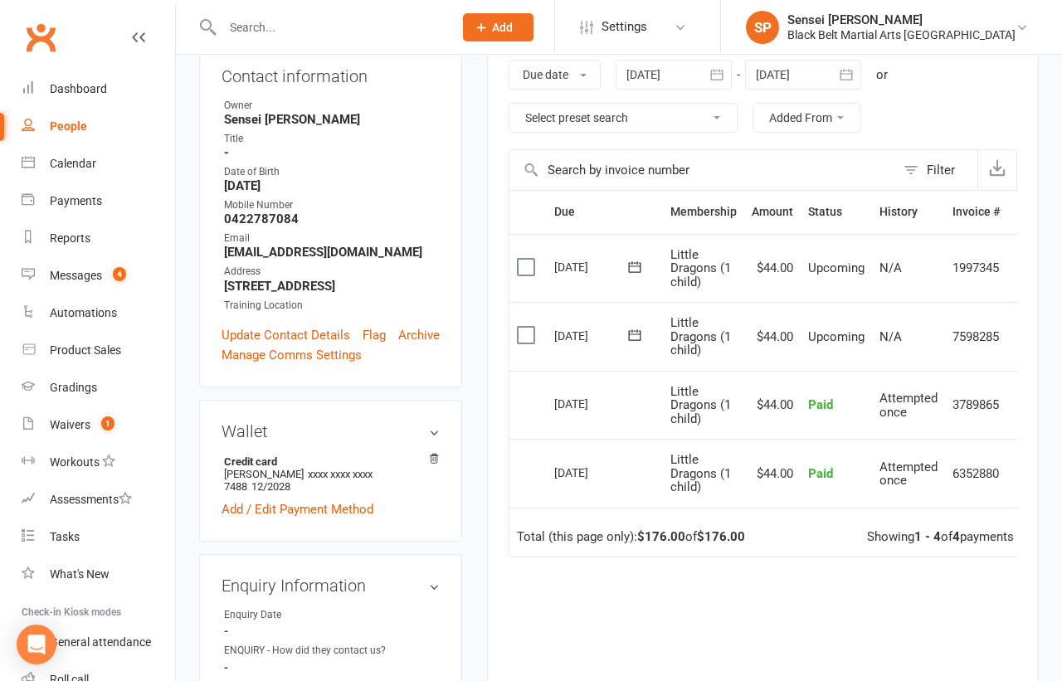
scroll to position [267, 0]
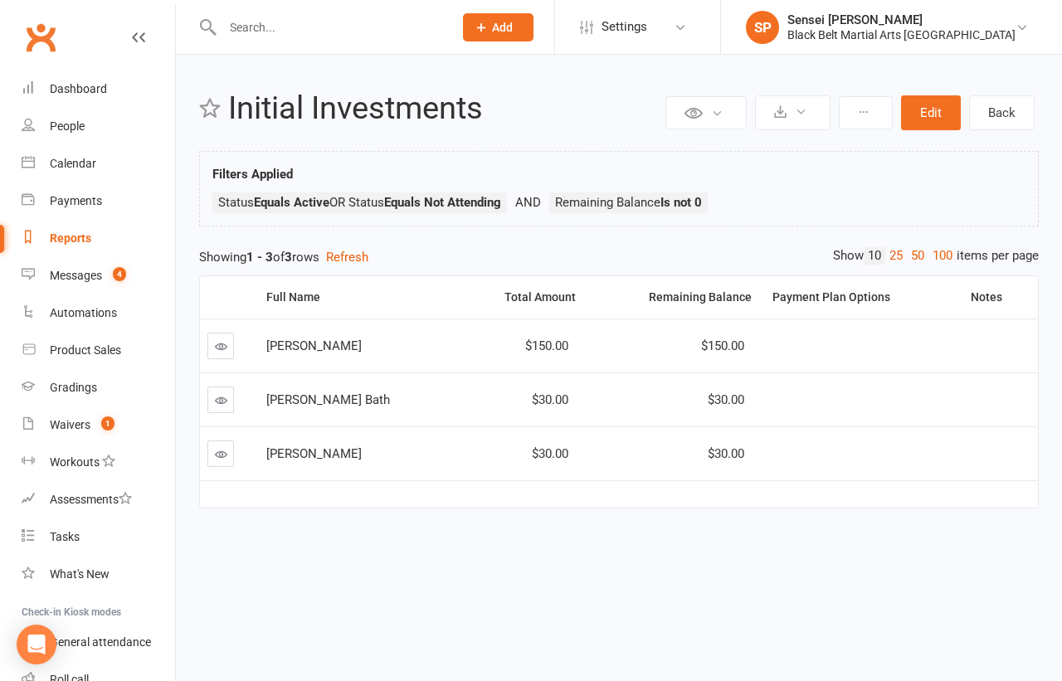
click at [305, 20] on input "text" at bounding box center [329, 27] width 224 height 23
click at [873, 31] on div "Black Belt Martial Arts [GEOGRAPHIC_DATA]" at bounding box center [901, 34] width 228 height 15
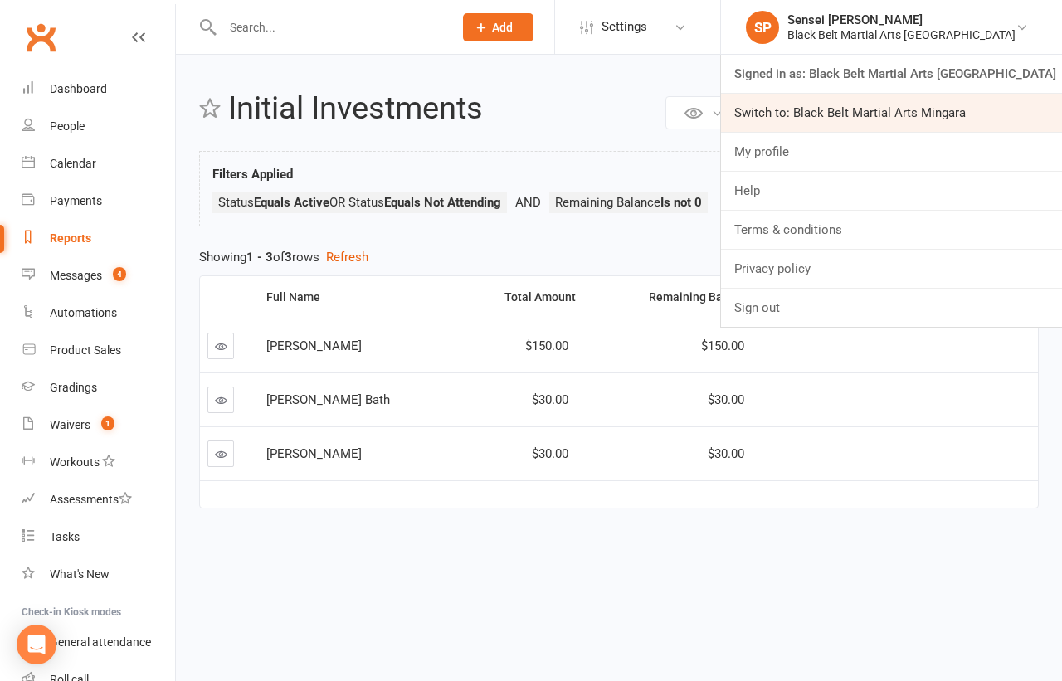
click at [861, 106] on link "Switch to: Black Belt Martial Arts Mingara" at bounding box center [891, 113] width 341 height 38
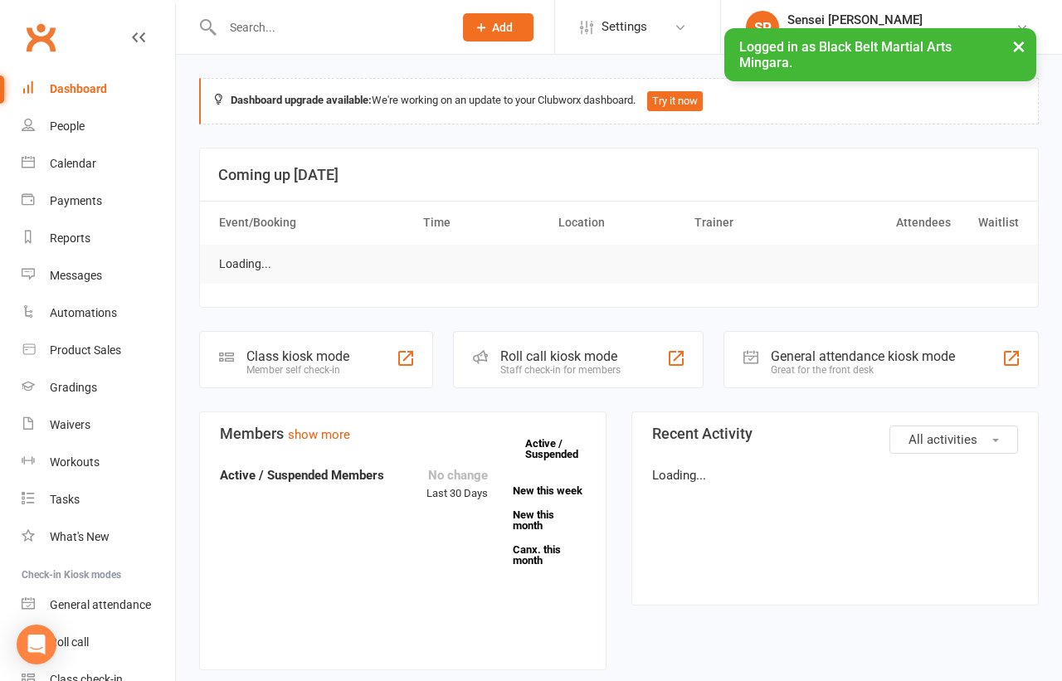
click at [368, 30] on input "text" at bounding box center [329, 27] width 224 height 23
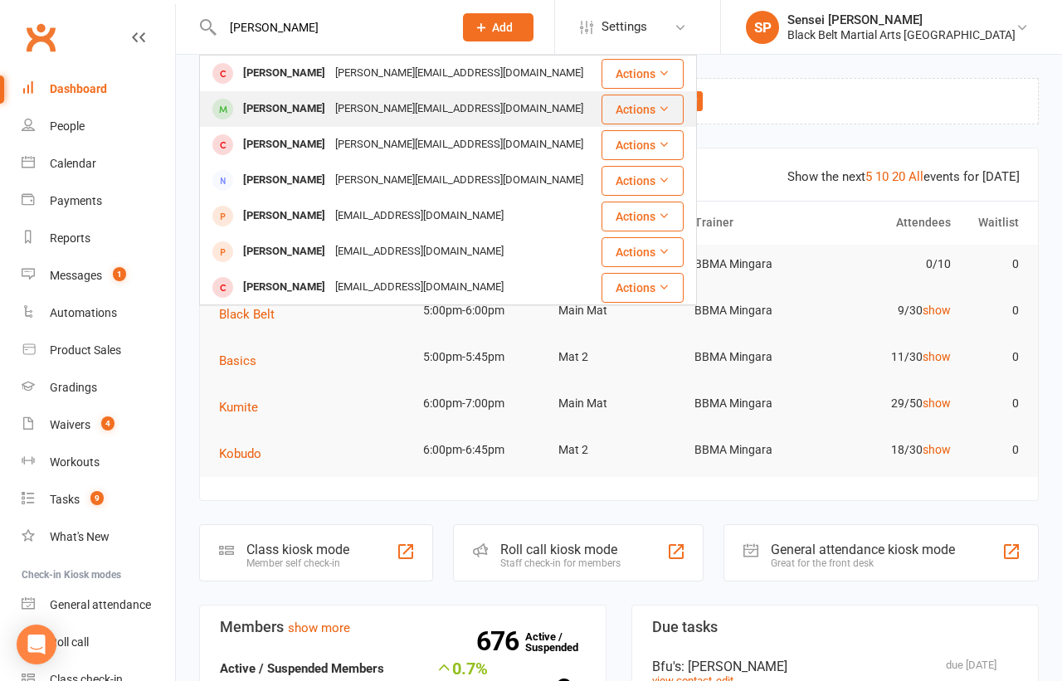
type input "[PERSON_NAME]"
click at [330, 103] on div "[PERSON_NAME][EMAIL_ADDRESS][DOMAIN_NAME]" at bounding box center [459, 109] width 258 height 24
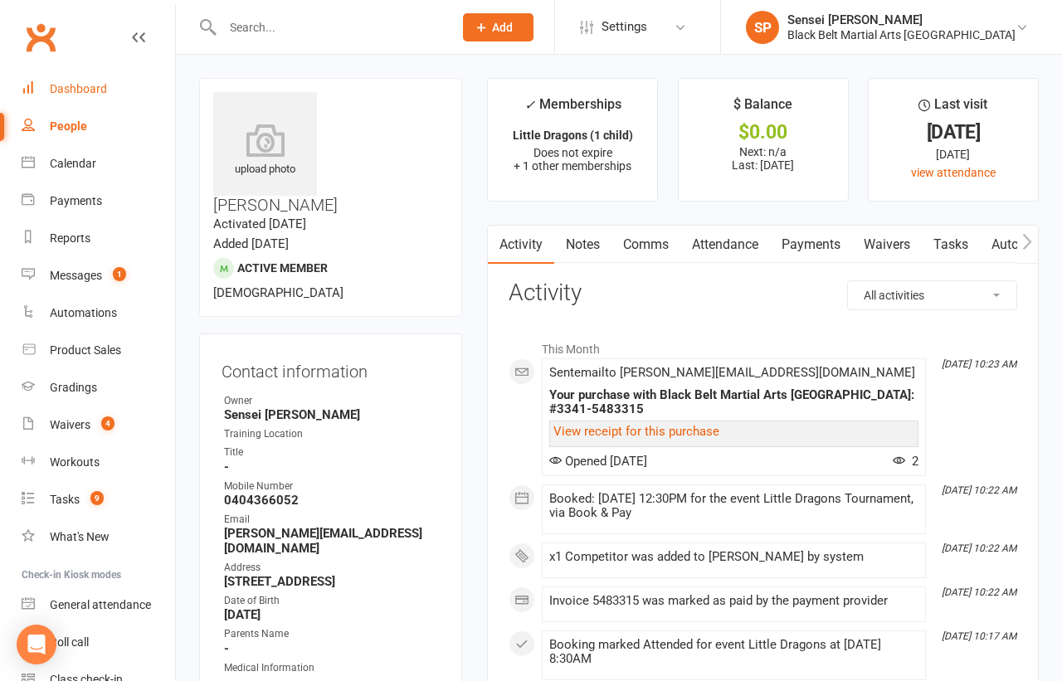
click at [72, 90] on div "Dashboard" at bounding box center [78, 88] width 57 height 13
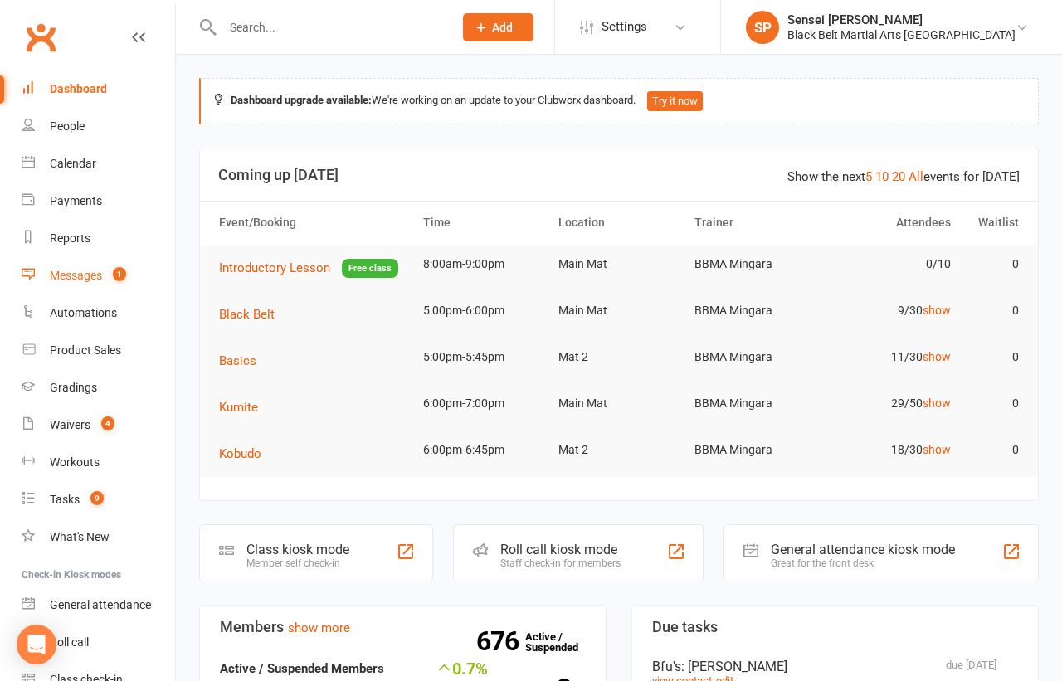
click at [88, 267] on link "Messages 1" at bounding box center [98, 275] width 153 height 37
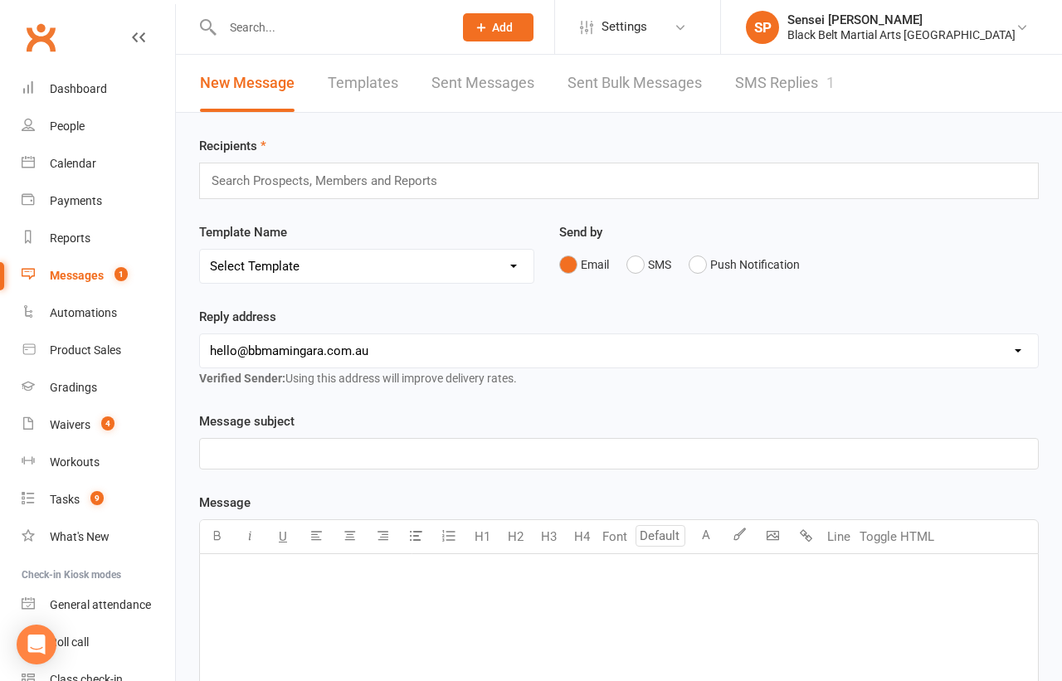
click at [772, 79] on link "SMS Replies 1" at bounding box center [785, 83] width 100 height 57
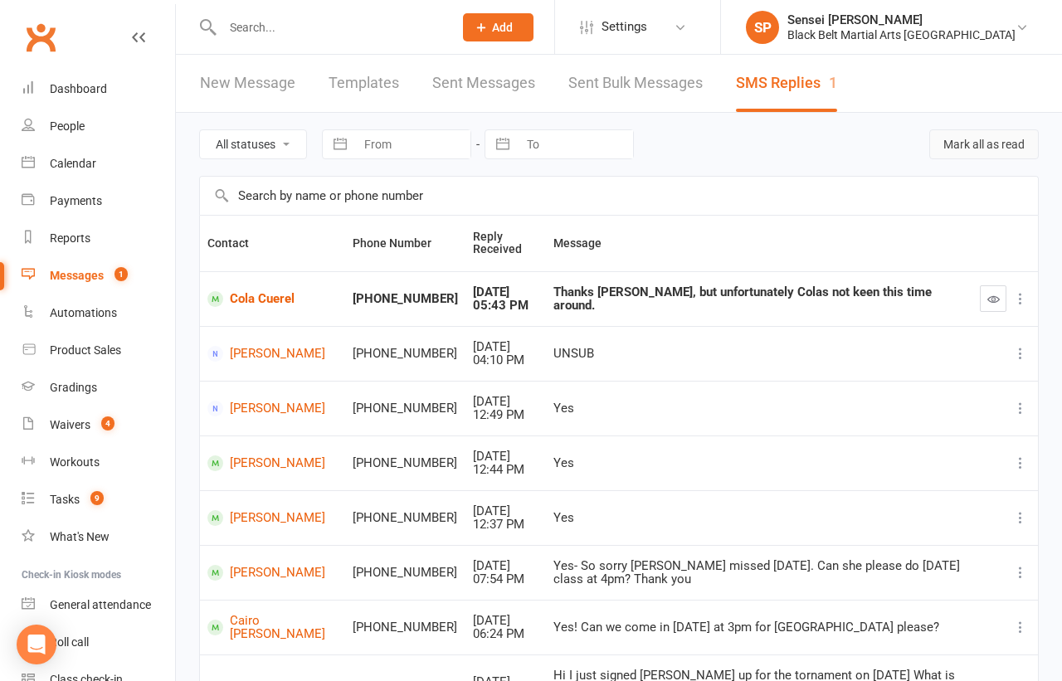
click at [968, 144] on button "Mark all as read" at bounding box center [984, 144] width 110 height 30
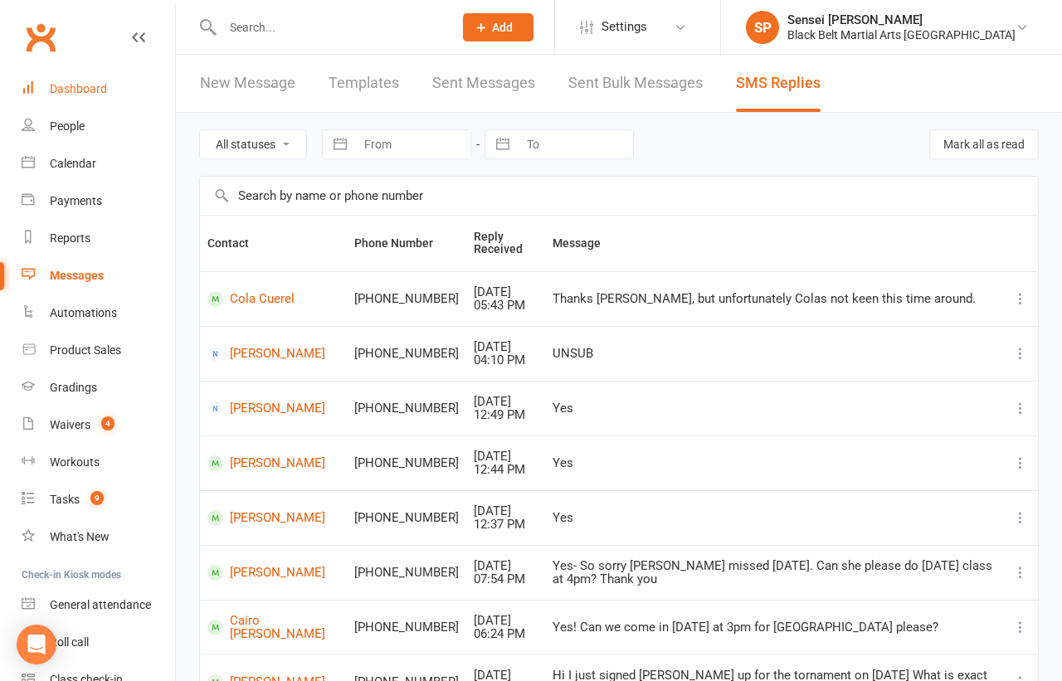
click at [82, 85] on div "Dashboard" at bounding box center [78, 88] width 57 height 13
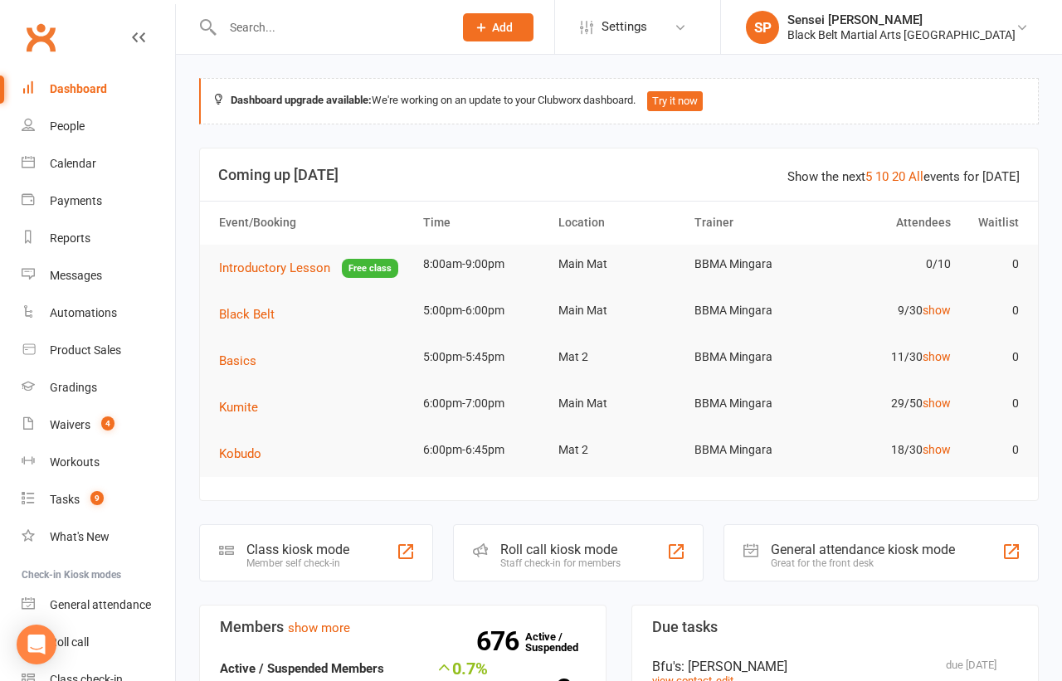
click at [85, 155] on link "Calendar" at bounding box center [98, 163] width 153 height 37
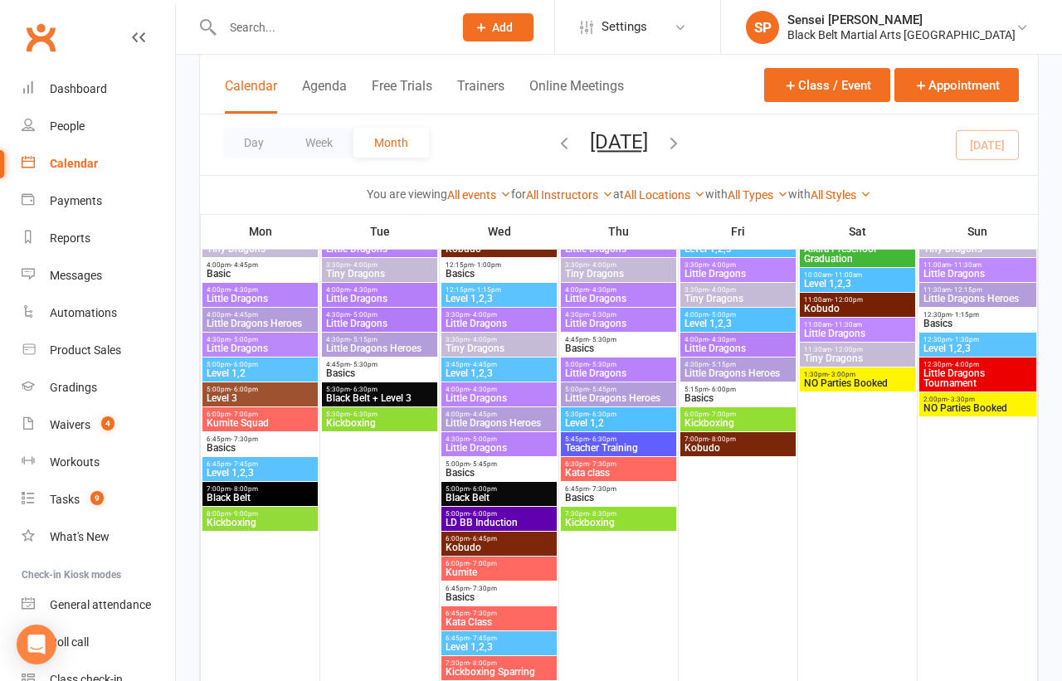
scroll to position [2688, 0]
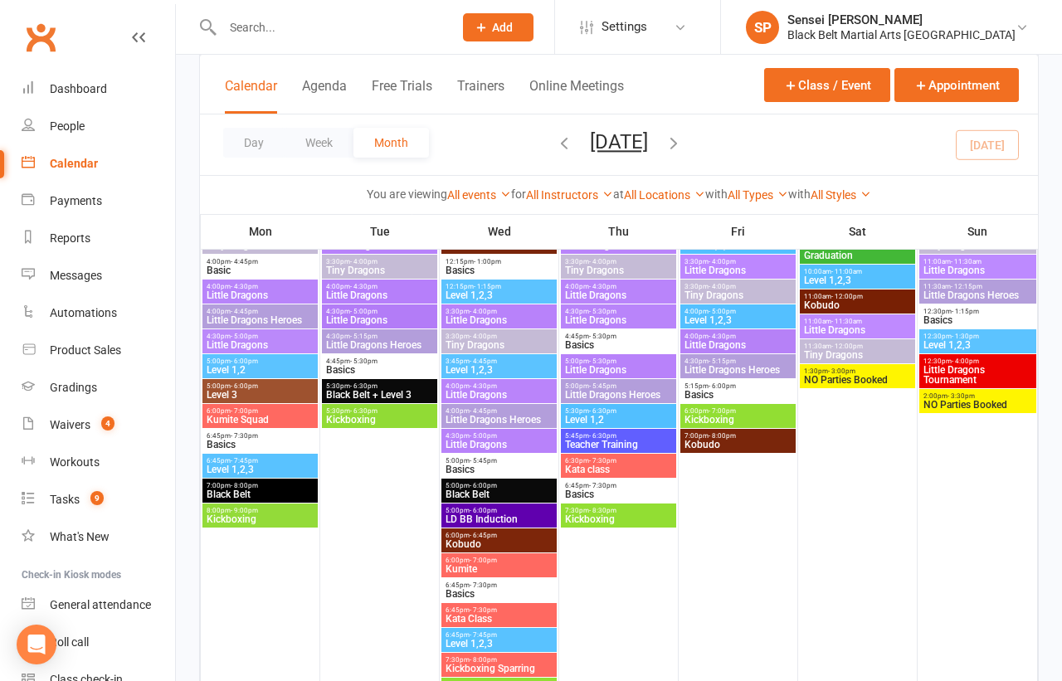
click at [535, 507] on span "5:00pm - 6:00pm" at bounding box center [499, 510] width 109 height 7
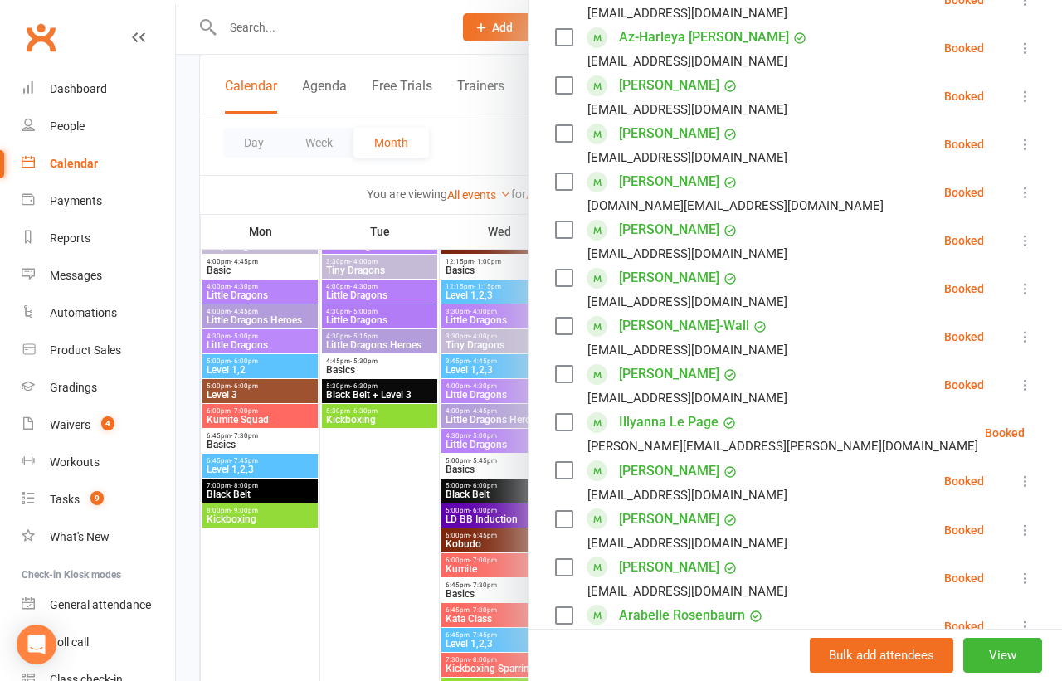
scroll to position [578, 0]
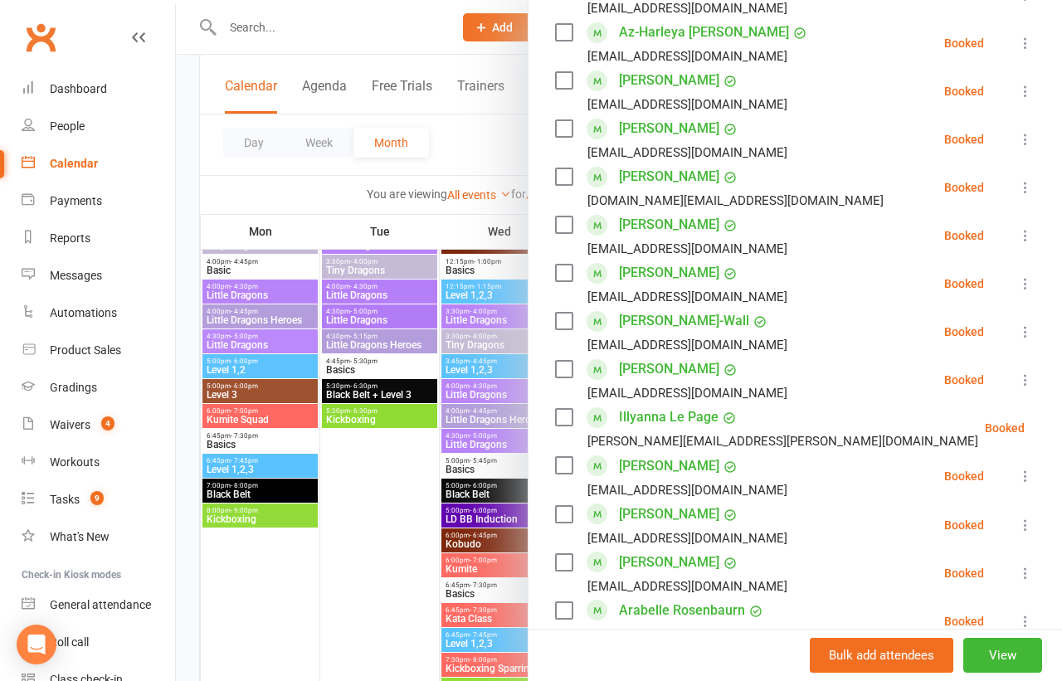
click at [1022, 282] on icon at bounding box center [1025, 283] width 17 height 17
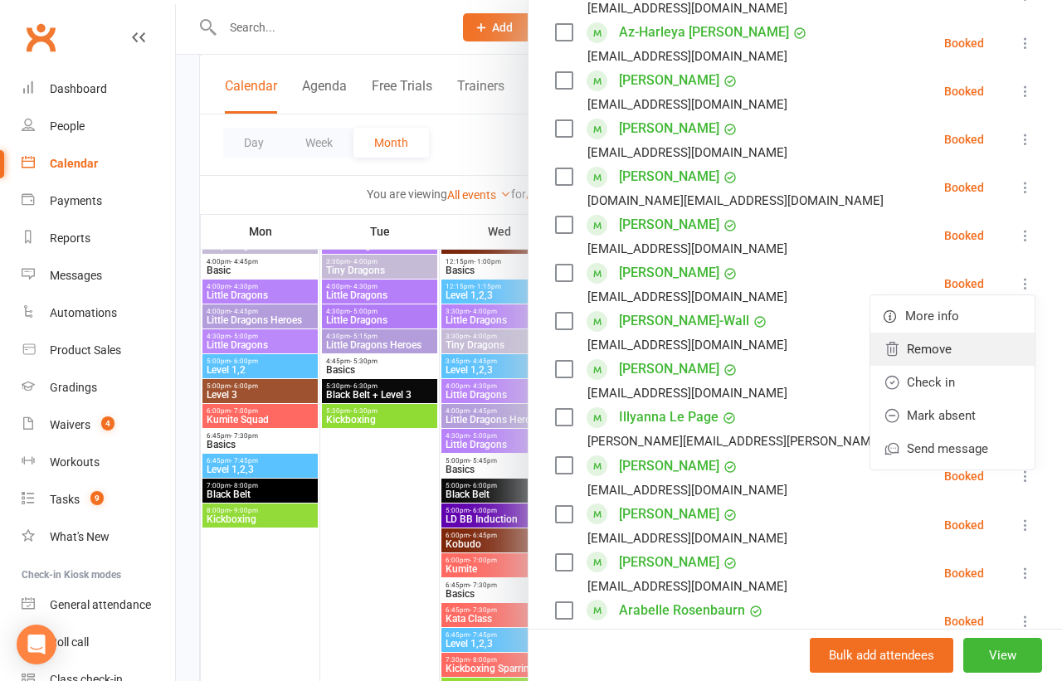
click at [932, 340] on link "Remove" at bounding box center [952, 349] width 164 height 33
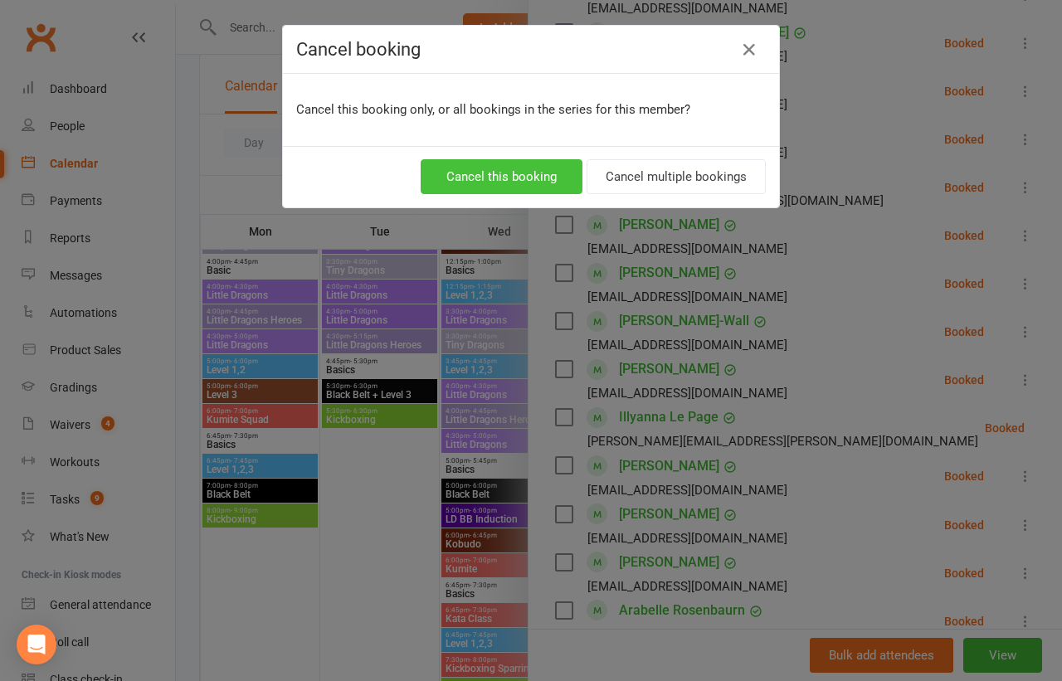
click at [558, 177] on button "Cancel this booking" at bounding box center [502, 176] width 162 height 35
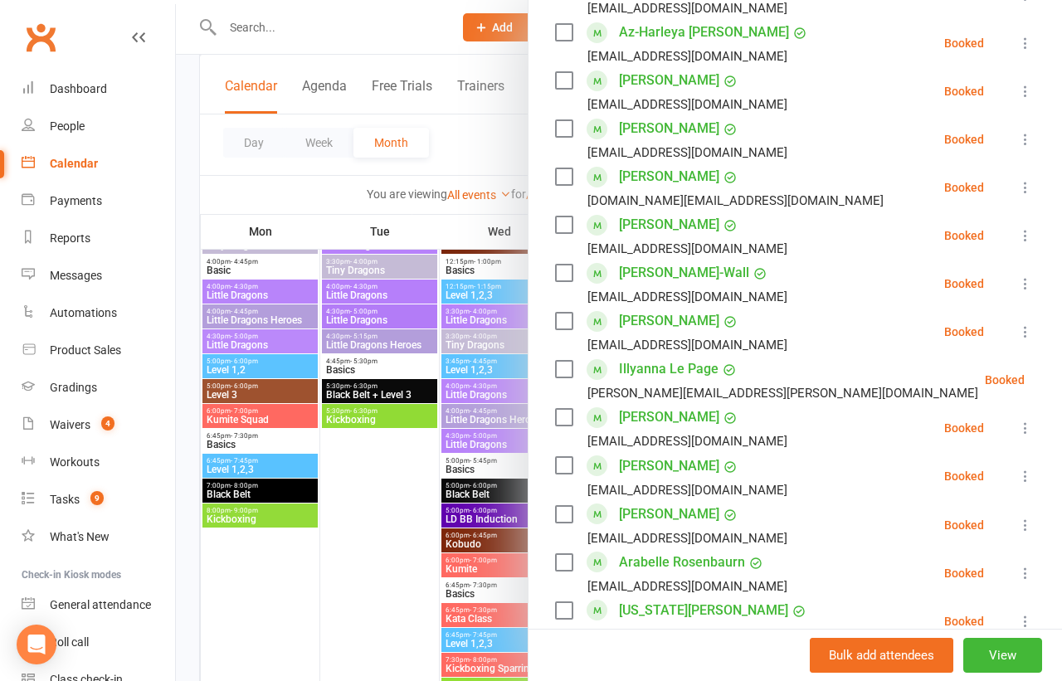
click at [1021, 330] on icon at bounding box center [1025, 332] width 17 height 17
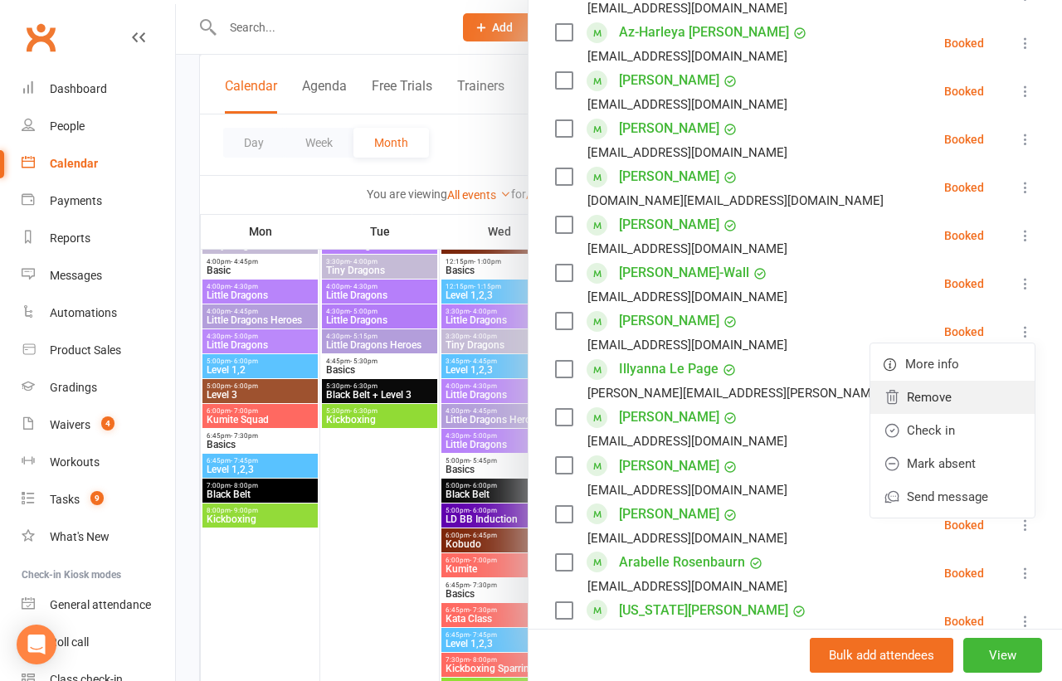
click at [917, 387] on link "Remove" at bounding box center [952, 397] width 164 height 33
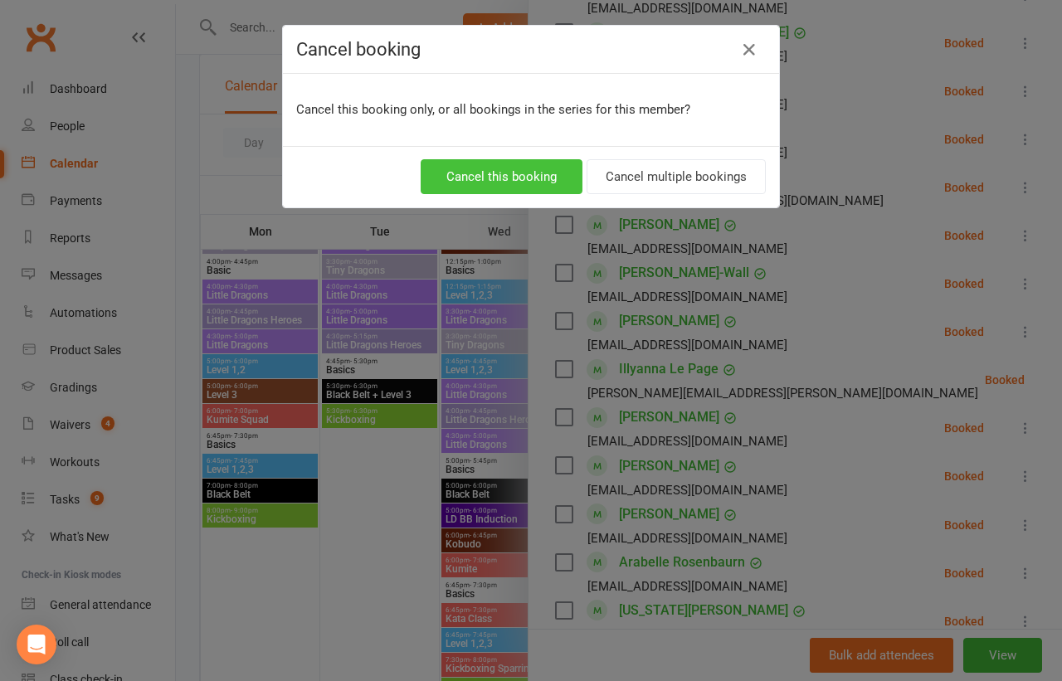
click at [568, 178] on button "Cancel this booking" at bounding box center [502, 176] width 162 height 35
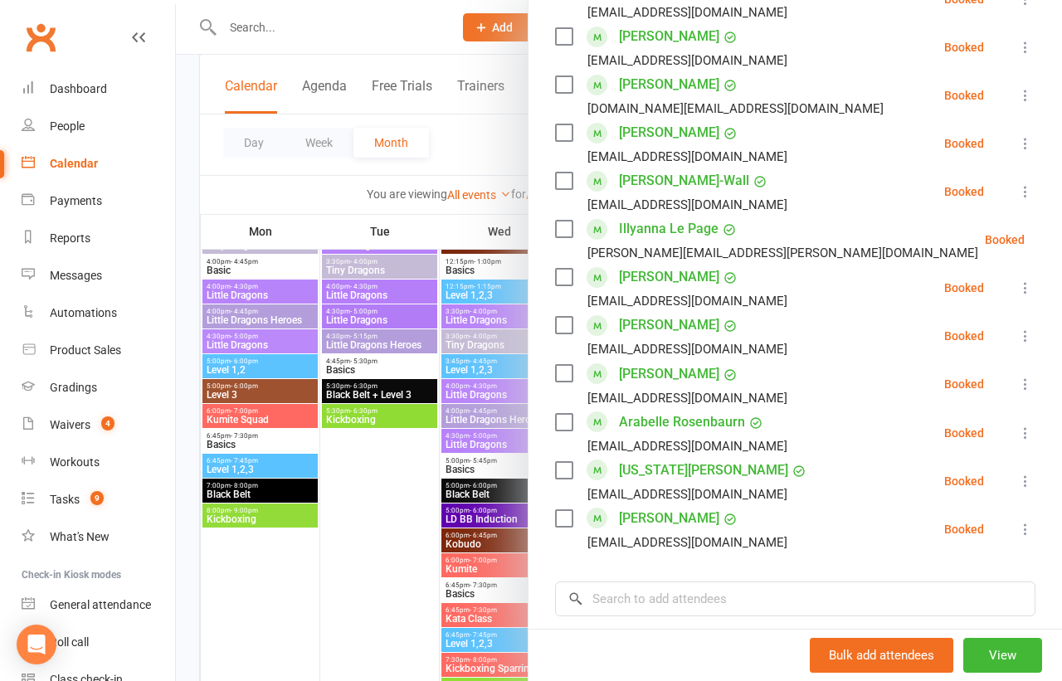
scroll to position [725, 0]
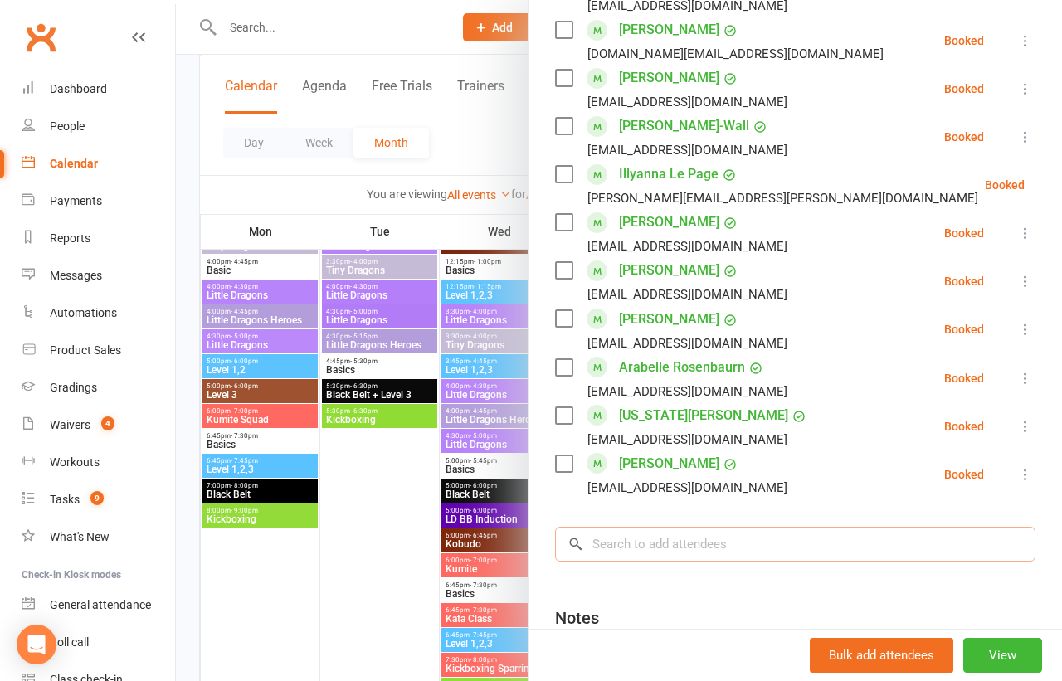
click at [704, 537] on input "search" at bounding box center [795, 544] width 480 height 35
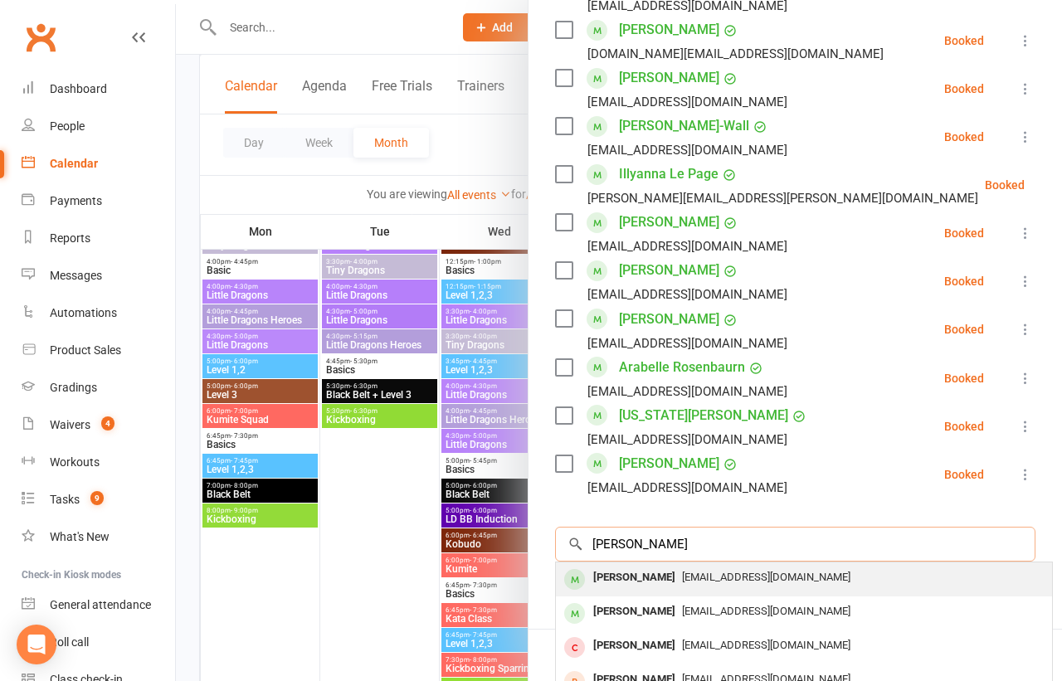
type input "charlie batterha"
click at [695, 568] on div "e_arnott@hotmail.com" at bounding box center [804, 578] width 483 height 24
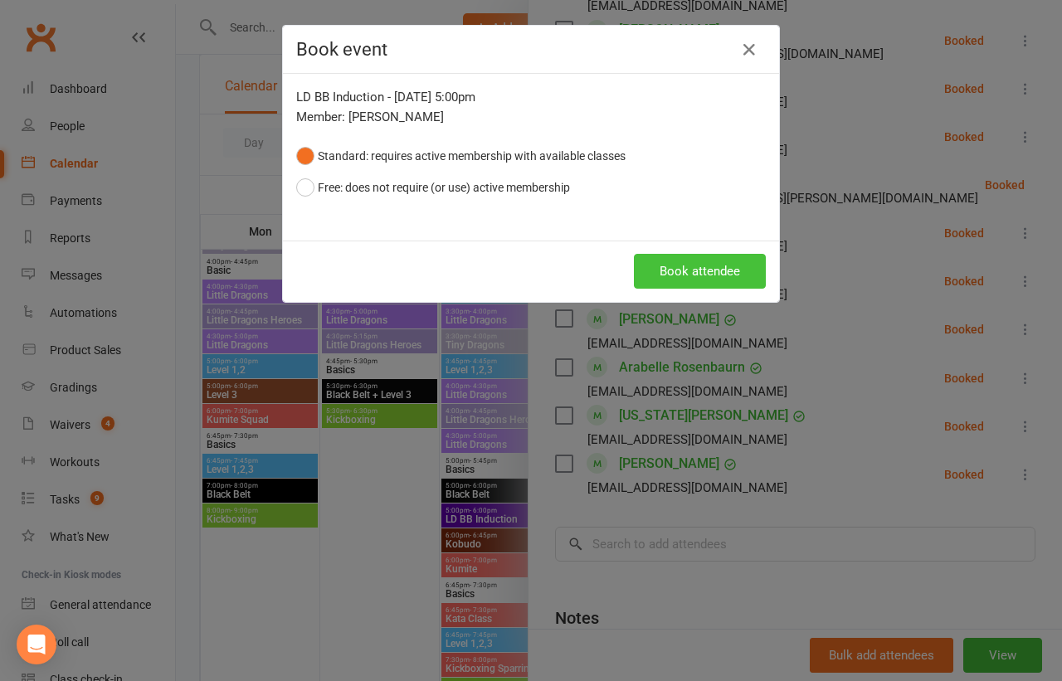
click at [696, 264] on button "Book attendee" at bounding box center [700, 271] width 132 height 35
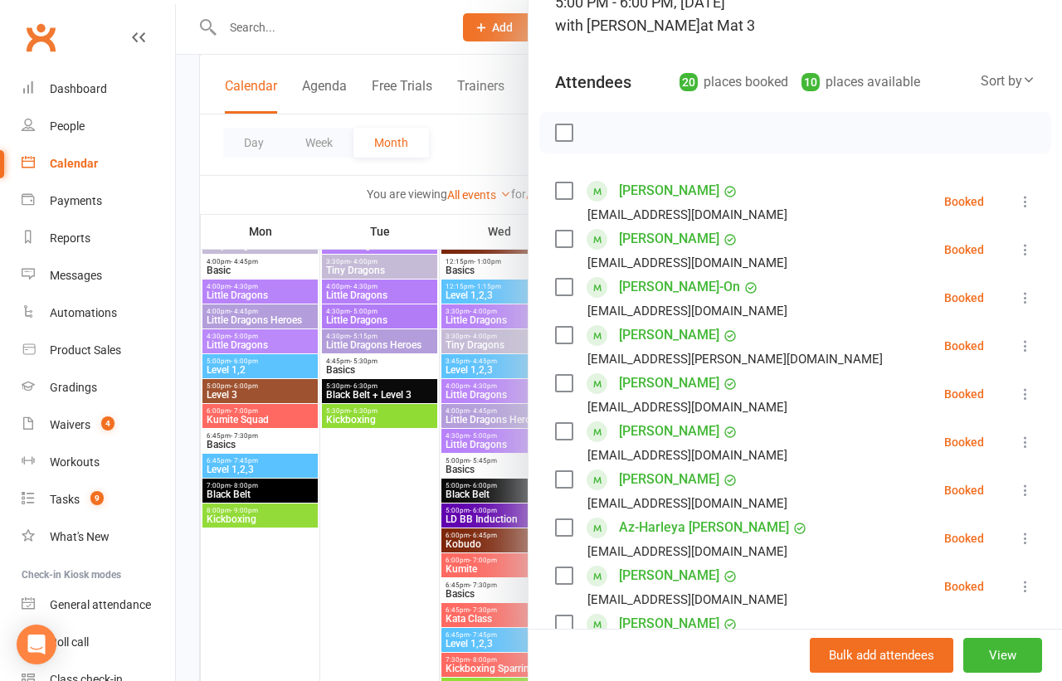
scroll to position [14, 0]
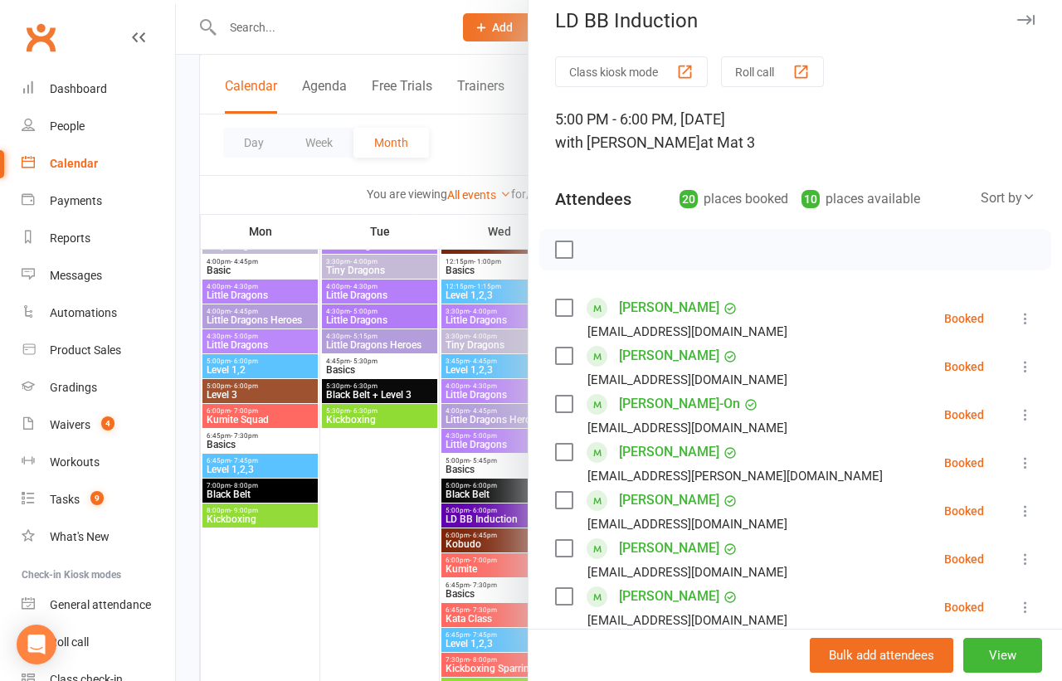
click at [565, 250] on label at bounding box center [563, 249] width 17 height 17
click at [670, 243] on icon "button" at bounding box center [670, 250] width 18 height 18
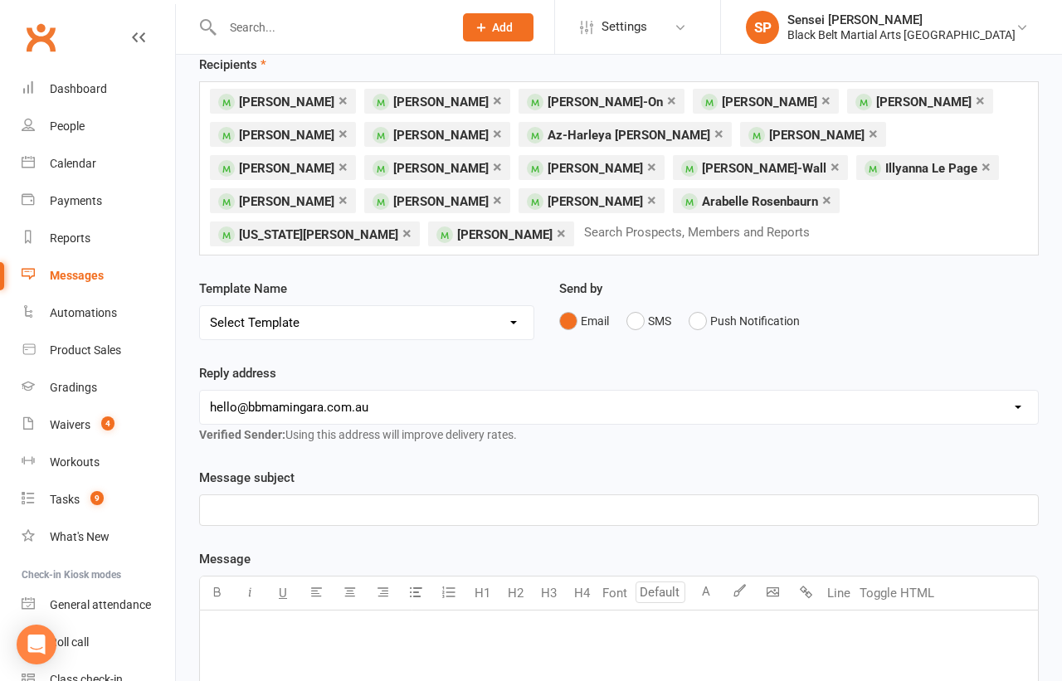
scroll to position [118, 0]
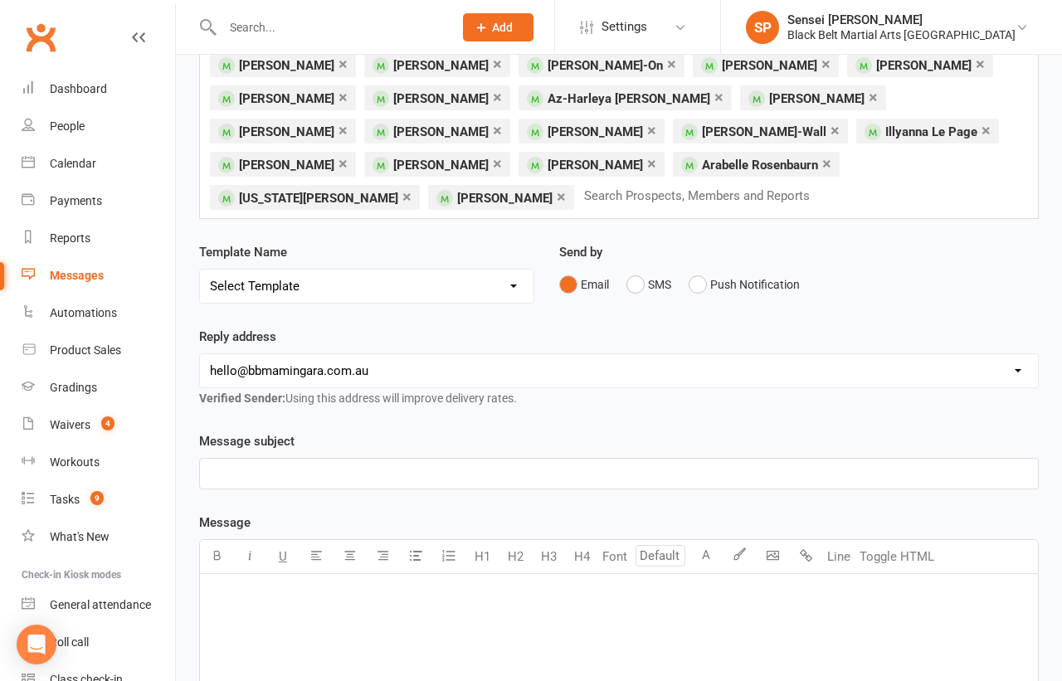
click at [486, 279] on select "Select Template [SMS] 14 Day Absentee AFU Lil Dragons [SMS] 14 day Absentee AFU…" at bounding box center [367, 286] width 334 height 33
select select "26"
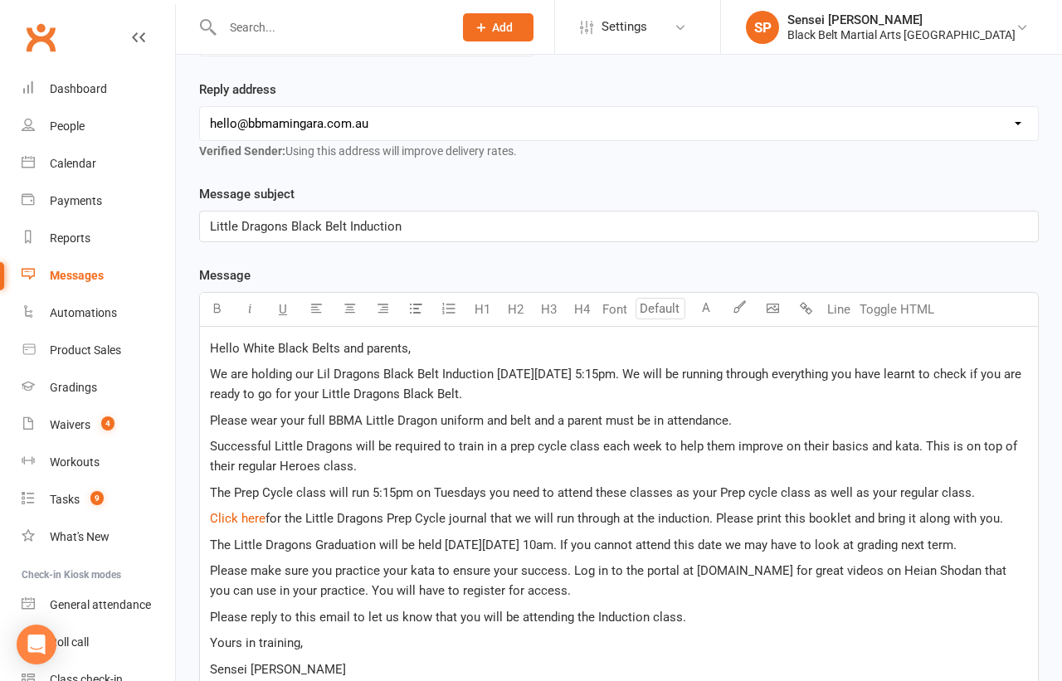
scroll to position [451, 0]
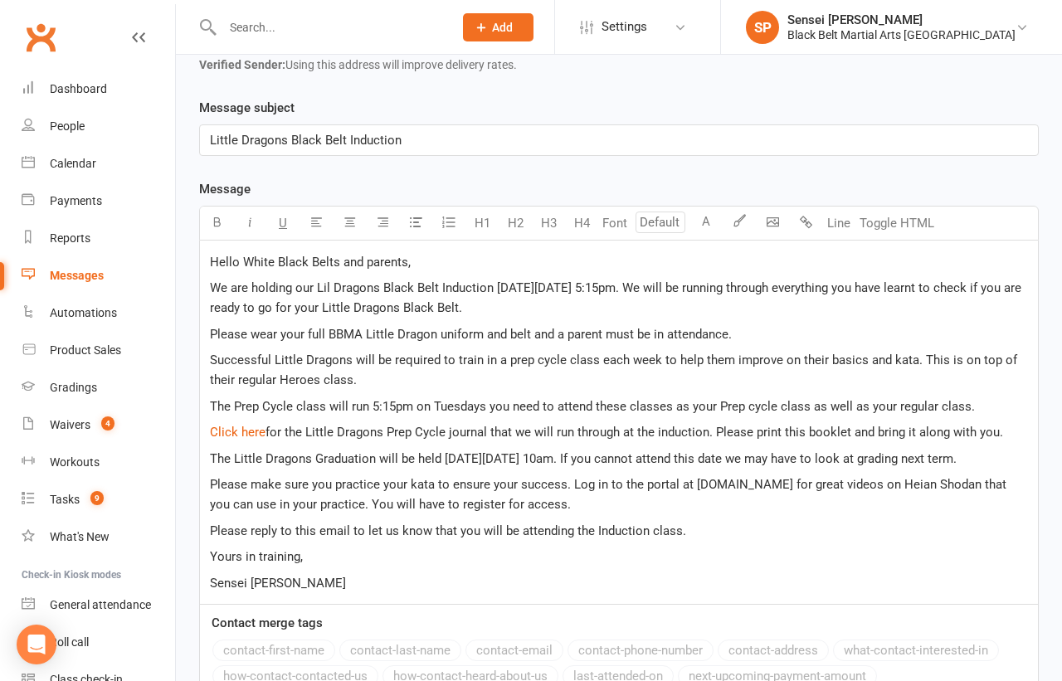
click at [538, 280] on span "We are holding our Lil Dragons Black Belt Induction on Tuesday 4/7/25 at 5:15pm…" at bounding box center [617, 297] width 815 height 35
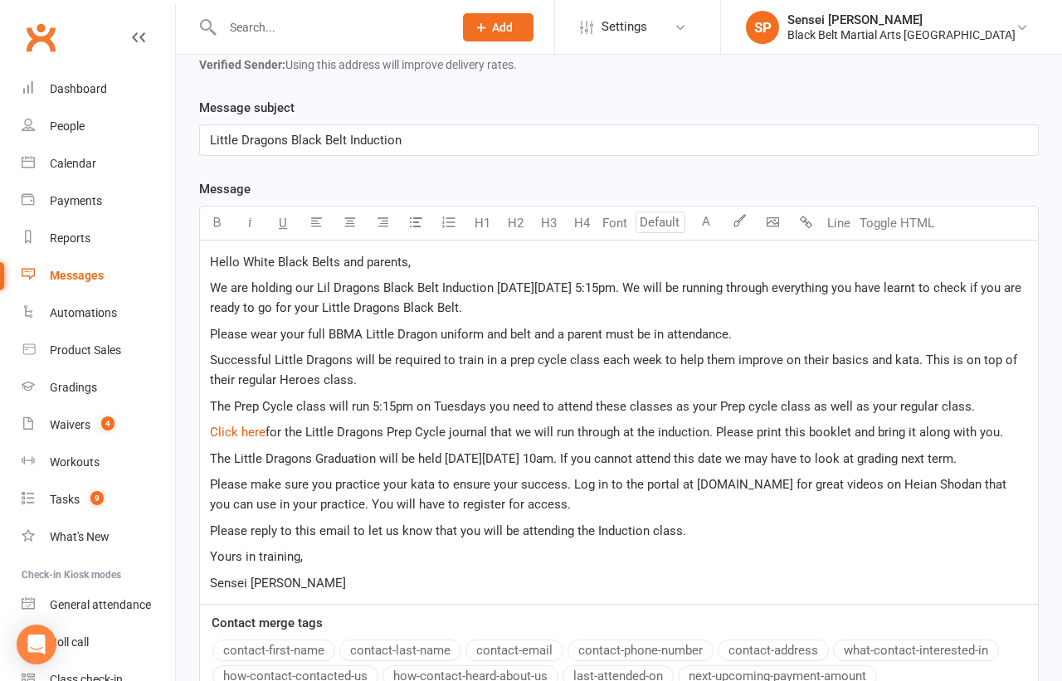
click at [597, 280] on span "We are holding our Lil Dragons Black Belt Induction on Wednesday 4/7/25 at 5:15…" at bounding box center [617, 297] width 815 height 35
click at [662, 280] on span "We are holding our Lil Dragons Black Belt Induction on Wednesday 27/8/25 at 5:1…" at bounding box center [617, 297] width 815 height 35
click at [739, 432] on div "Hello White Black Belts and parents, We are holding our Lil Dragons Black Belt …" at bounding box center [619, 422] width 838 height 363
click at [393, 399] on span "The Prep Cycle class will run 5:15pm on Tuesdays you need to attend these class…" at bounding box center [592, 406] width 765 height 15
click at [442, 399] on span "The Prep Cycle class will run 5pm on Tuesdays you need to attend these classes …" at bounding box center [584, 406] width 748 height 15
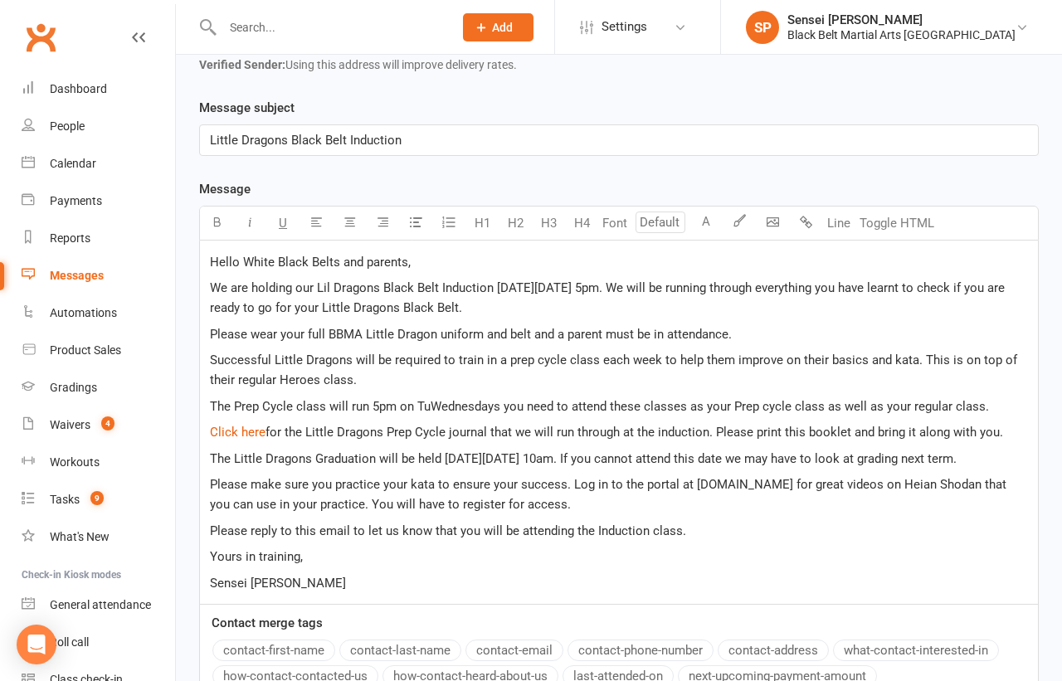
click at [428, 399] on span "The Prep Cycle class will run 5pm on TuWednesdays you need to attend these clas…" at bounding box center [599, 406] width 779 height 15
click at [981, 397] on p "The Prep Cycle class will run 5pm on Wednesdays you need to attend these classe…" at bounding box center [619, 407] width 818 height 20
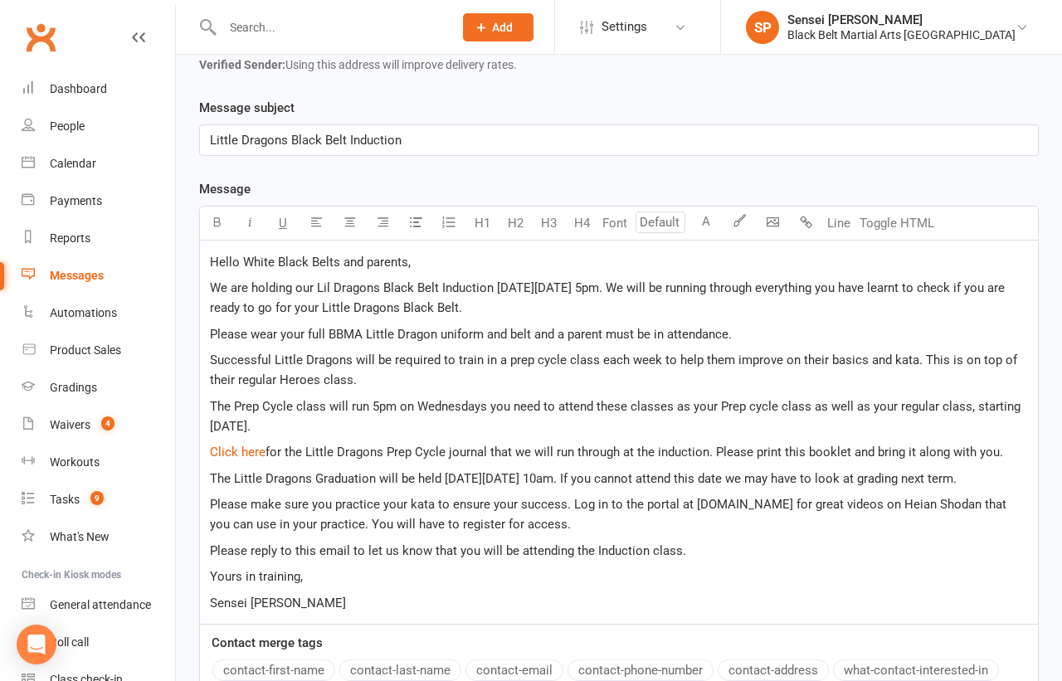
click at [475, 471] on span "The Little Dragons Graduation will be held on Friday 10/6/25 at 10am. If you ca…" at bounding box center [583, 478] width 747 height 15
click at [463, 471] on span "The Little Dragons Graduation will be held on FSunday 10/6/25 at 10am. If you c…" at bounding box center [598, 478] width 777 height 15
click at [533, 479] on div "Hello White Black Belts and parents, We are holding our Lil Dragons Black Belt …" at bounding box center [619, 432] width 838 height 383
click at [529, 471] on span "The Little Dragons Graduation will be held on Sunday 10/6/25 at 10am. If you ca…" at bounding box center [583, 478] width 747 height 15
click at [587, 471] on span "The Little Dragons Graduation will be held on Sunday 28/9/25 at 10am. If you ca…" at bounding box center [583, 478] width 747 height 15
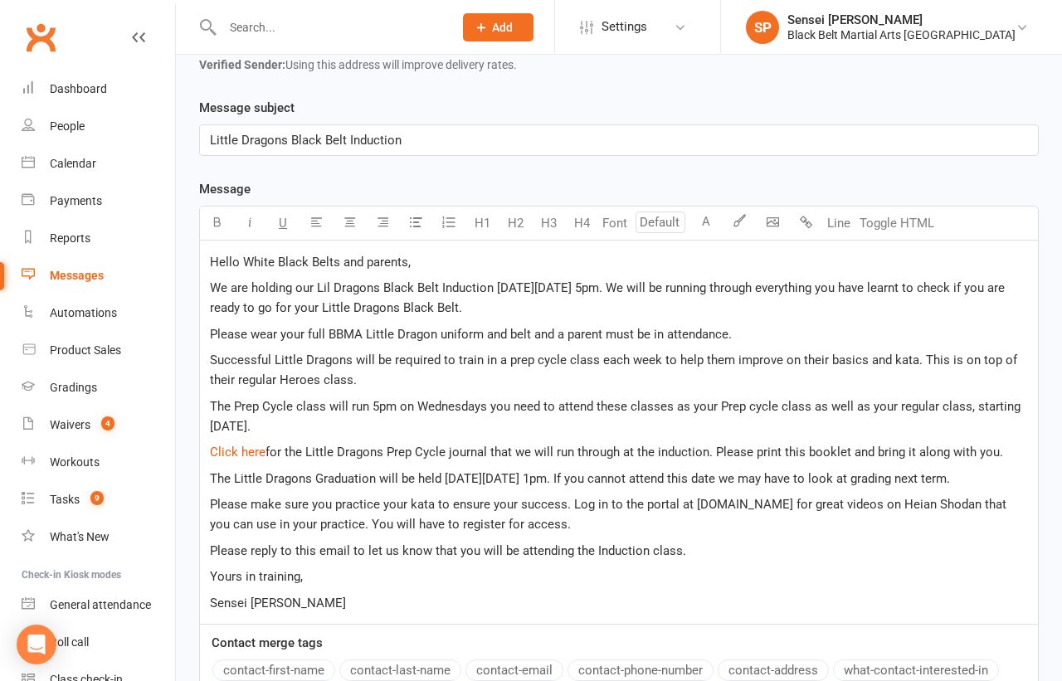
click at [692, 497] on span "Please make sure you practice your kata to ensure your success. Log in to the p…" at bounding box center [610, 514] width 800 height 35
click at [728, 526] on div "Hello White Black Belts and parents, We are holding our Lil Dragons Black Belt …" at bounding box center [619, 432] width 838 height 383
click at [829, 497] on span "Please make sure you practice your kata to ensure your success. Log in to the p…" at bounding box center [610, 514] width 800 height 35
click at [818, 541] on p "Please reply to this email to let us know that you will be attending the Induct…" at bounding box center [619, 551] width 818 height 20
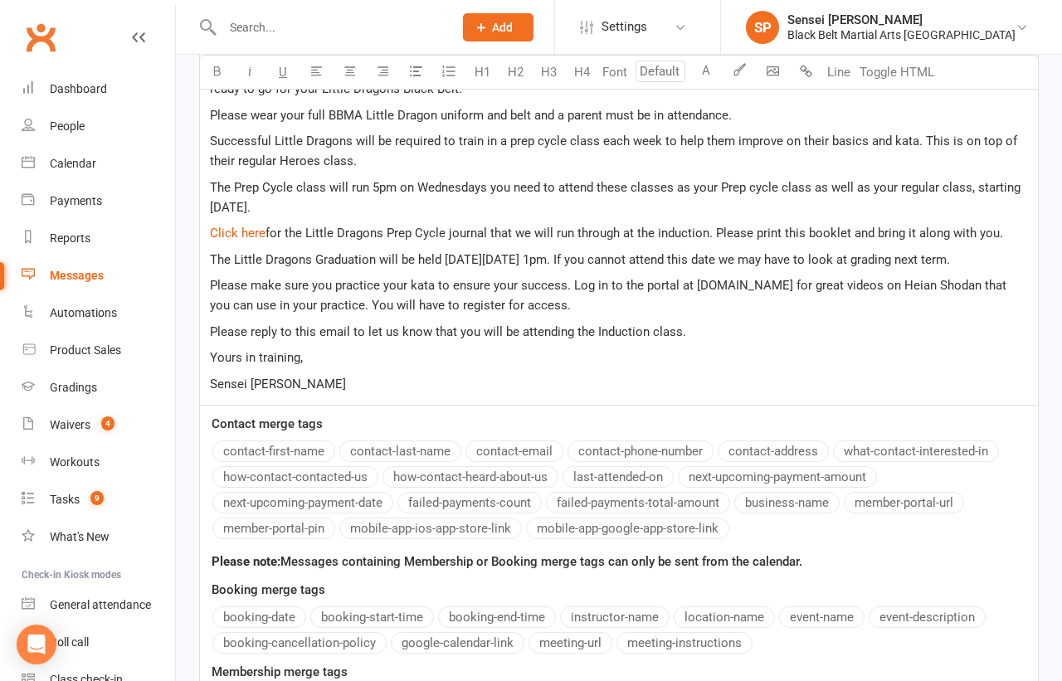
scroll to position [923, 0]
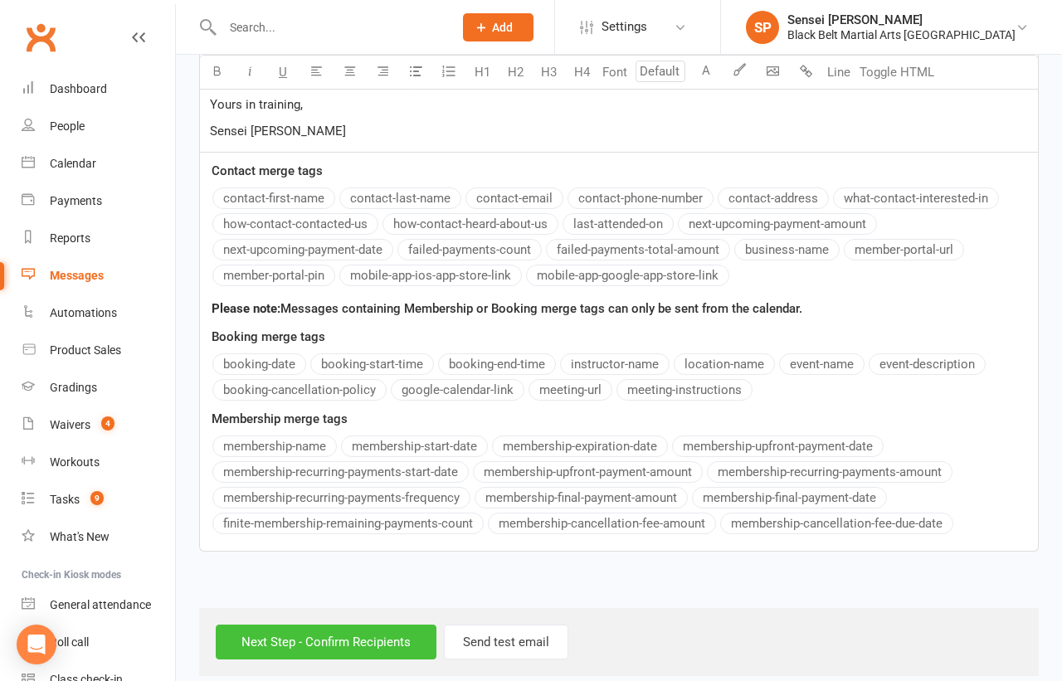
click at [302, 627] on input "Next Step - Confirm Recipients" at bounding box center [326, 642] width 221 height 35
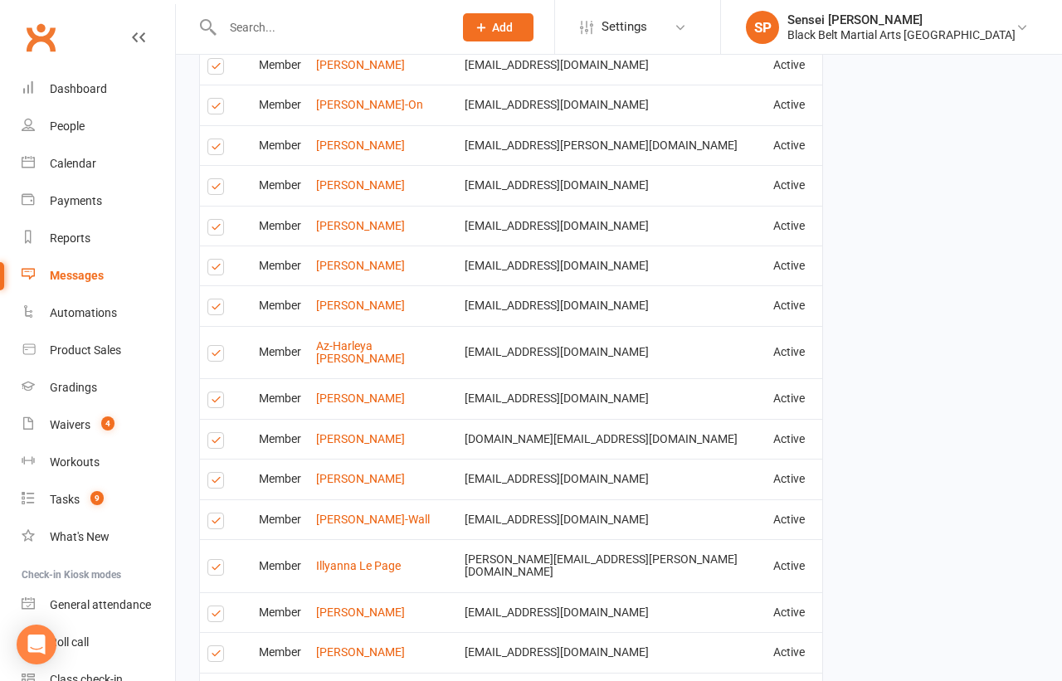
scroll to position [1155, 0]
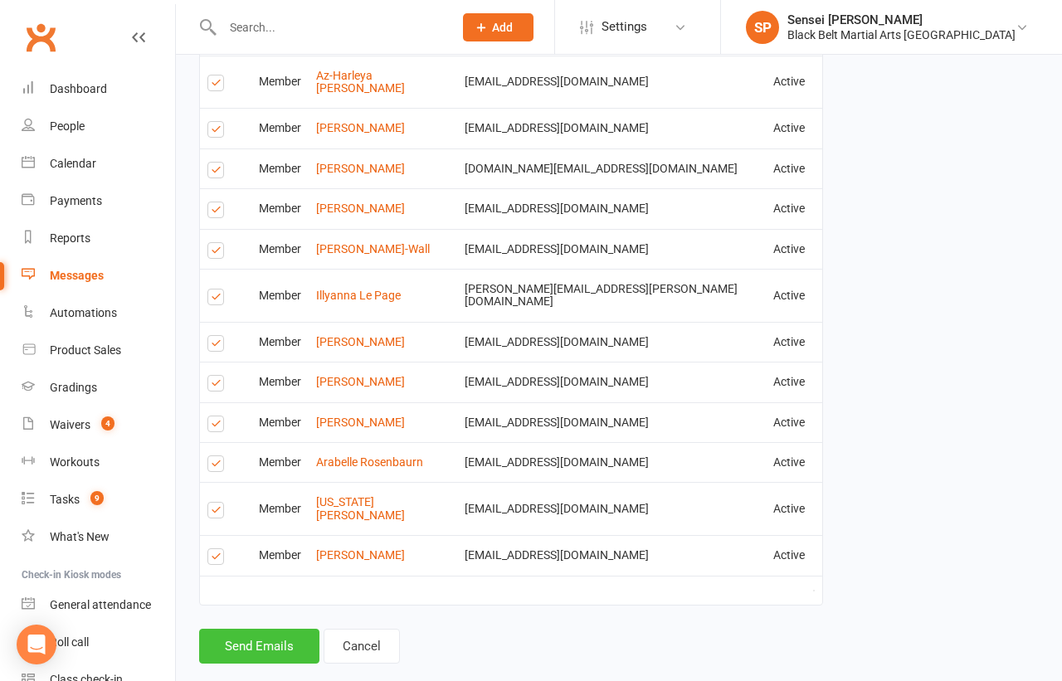
click at [261, 629] on button "Send Emails" at bounding box center [259, 646] width 120 height 35
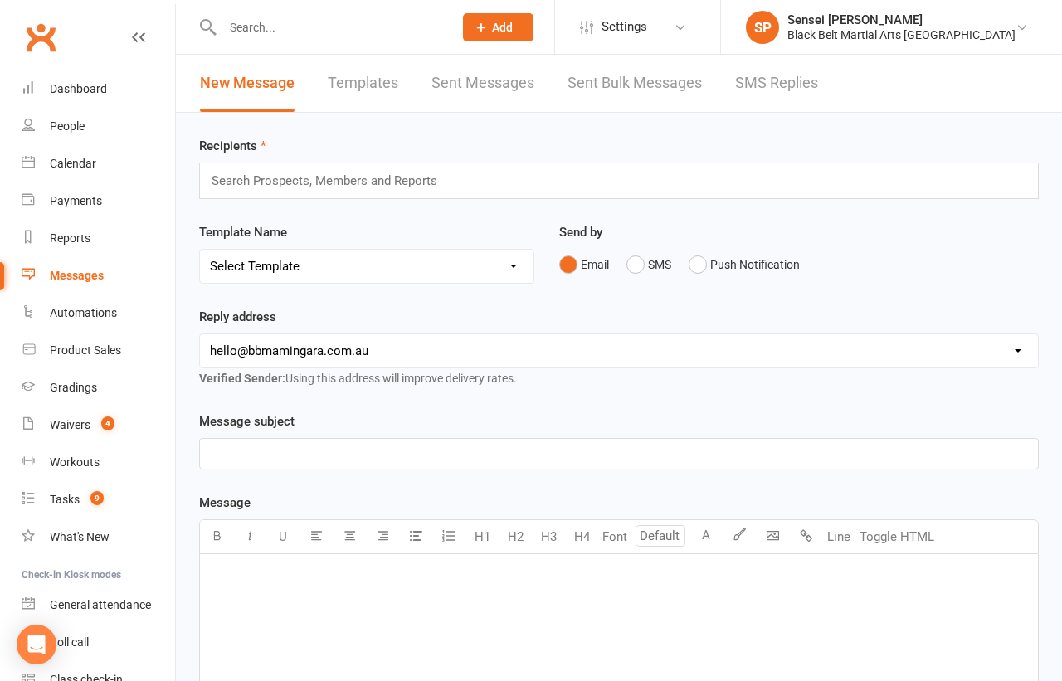
click at [312, 27] on input "text" at bounding box center [329, 27] width 224 height 23
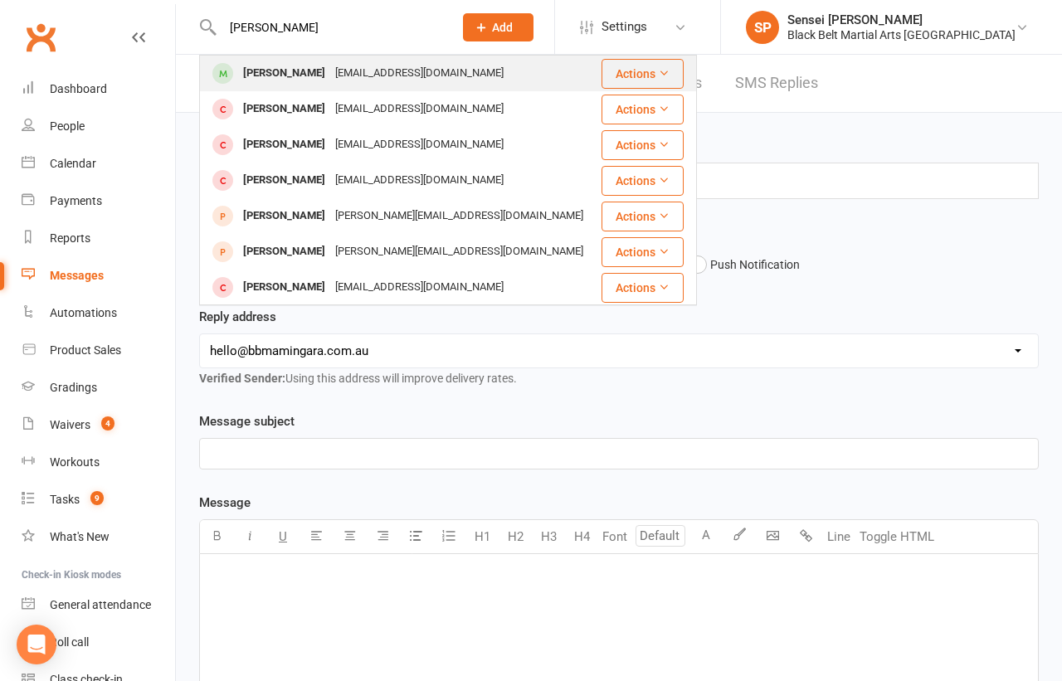
type input "brodie crump"
click at [282, 75] on div "Brodie Crump" at bounding box center [284, 73] width 92 height 24
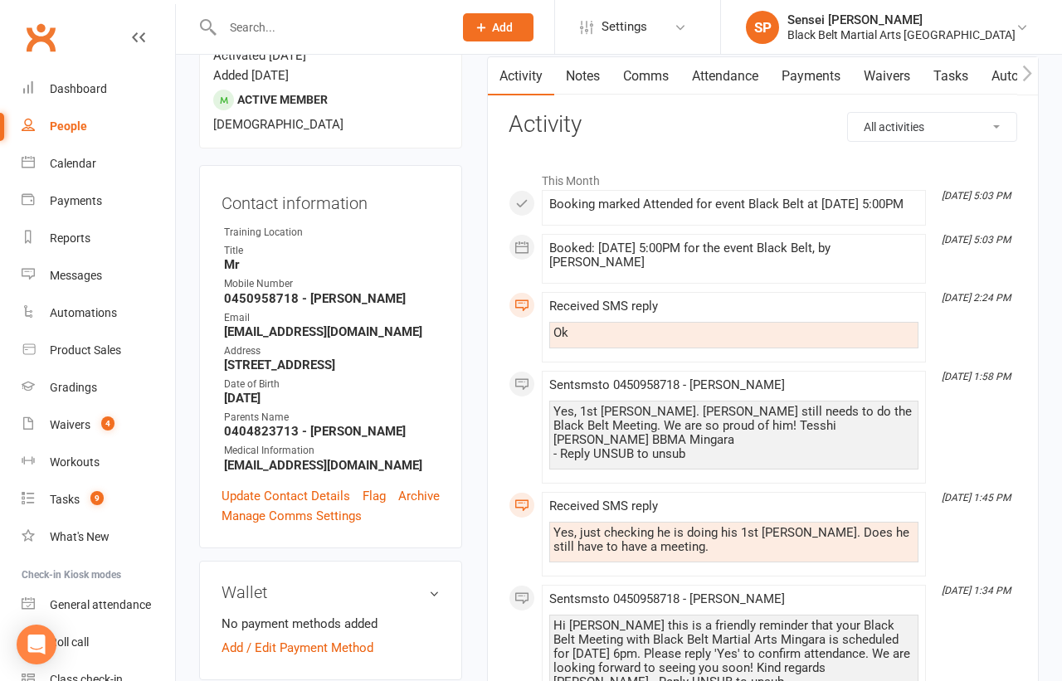
scroll to position [37, 0]
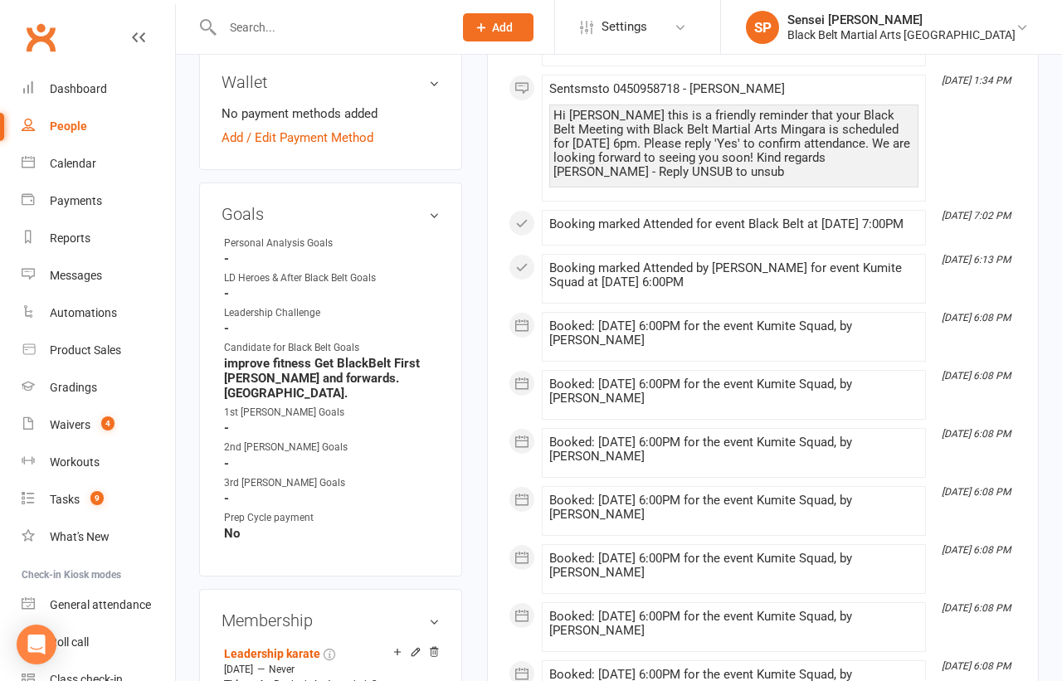
scroll to position [680, 0]
click at [413, 205] on link "edit" at bounding box center [410, 212] width 20 height 14
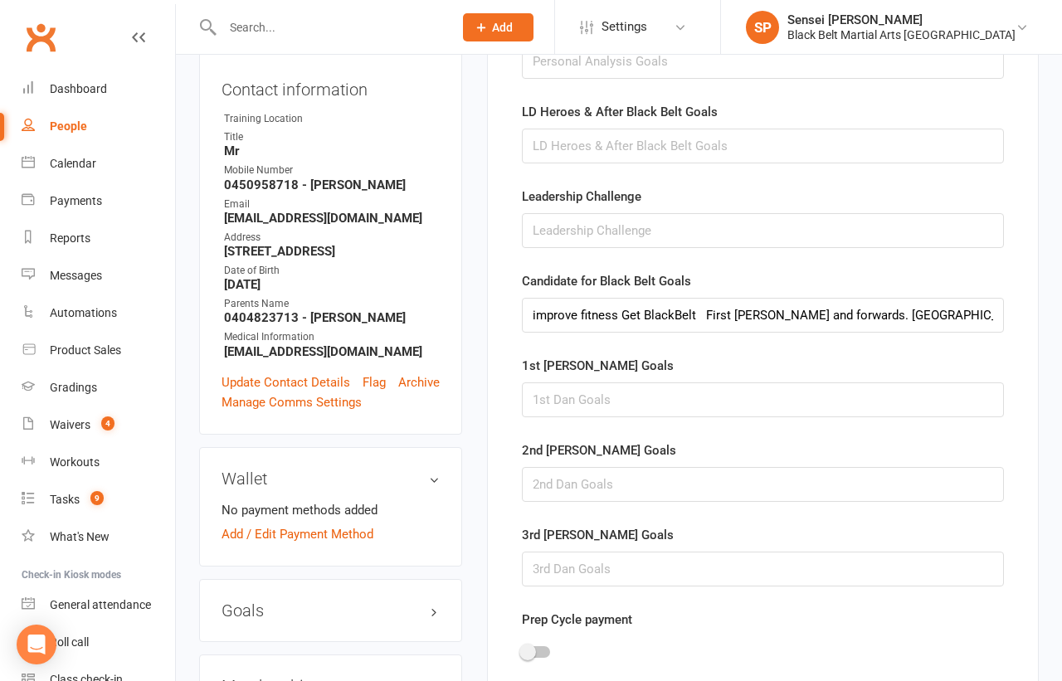
scroll to position [289, 0]
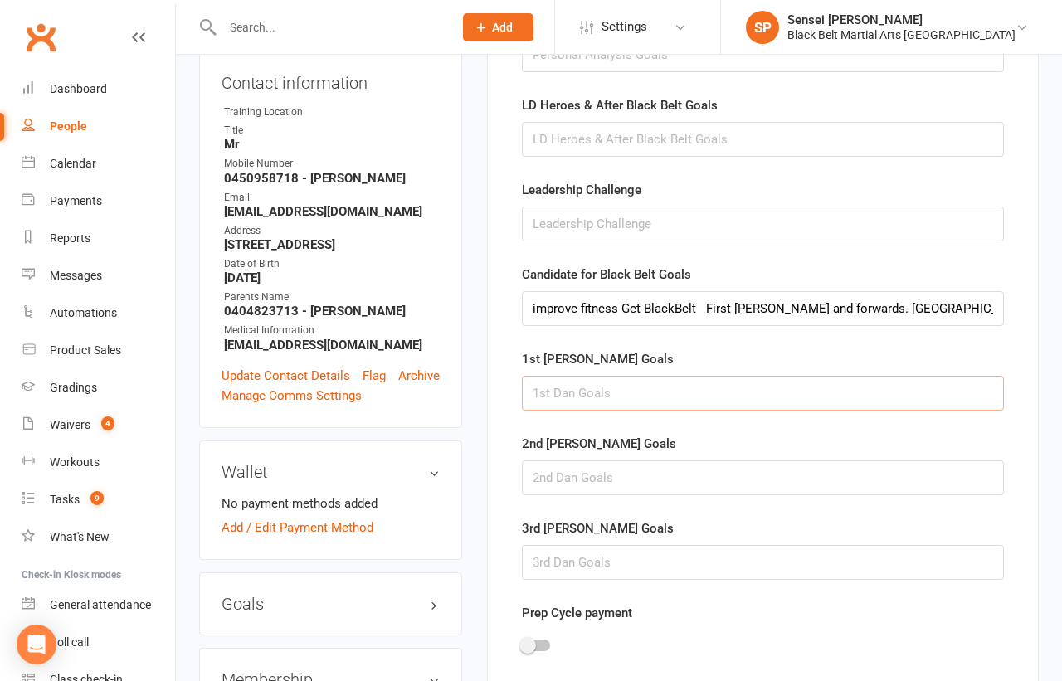
click at [650, 384] on input "text" at bounding box center [763, 393] width 482 height 35
click at [562, 390] on input "runnig has improved," at bounding box center [763, 393] width 482 height 35
click at [672, 383] on input "running has improved," at bounding box center [763, 393] width 482 height 35
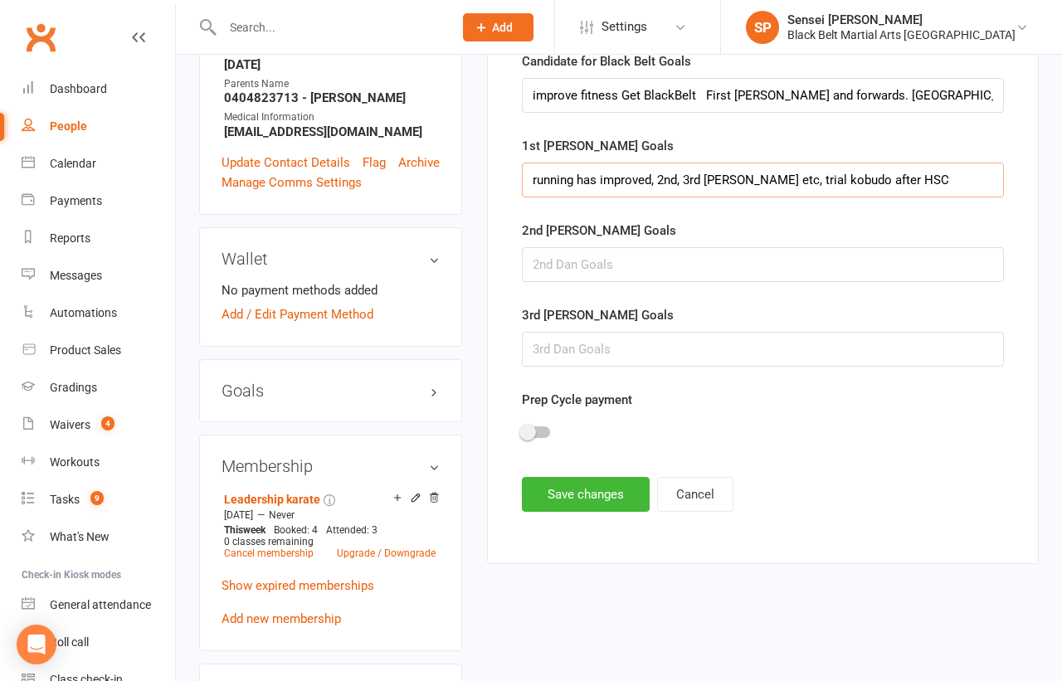
scroll to position [519, 0]
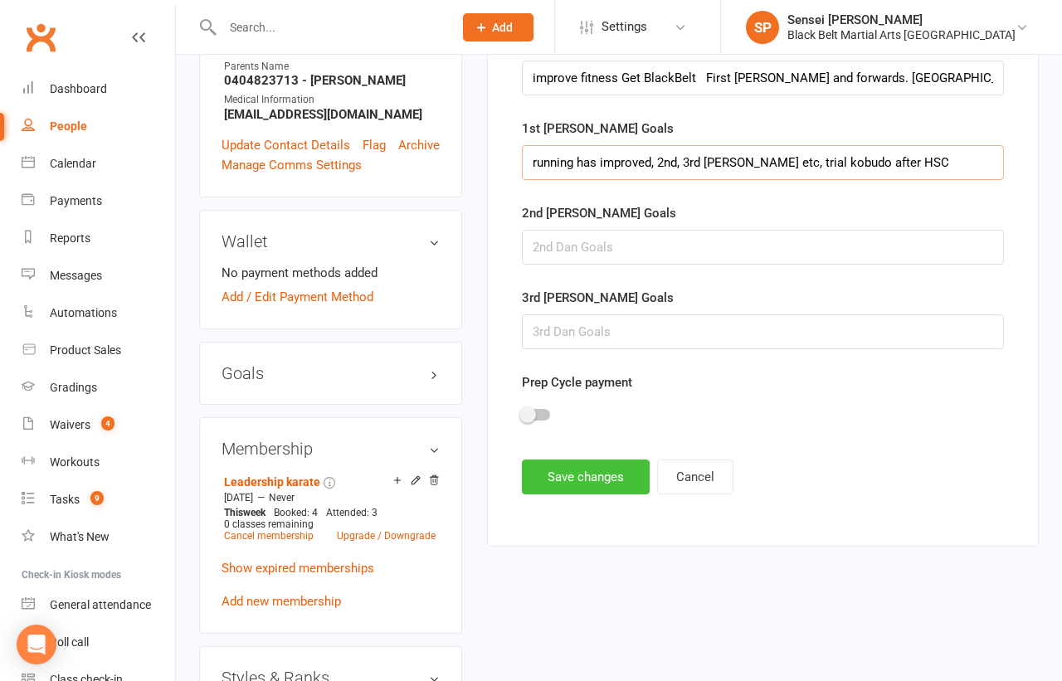
type input "running has improved, 2nd, 3rd dan etc, trial kobudo after HSC"
click at [592, 471] on button "Save changes" at bounding box center [586, 477] width 128 height 35
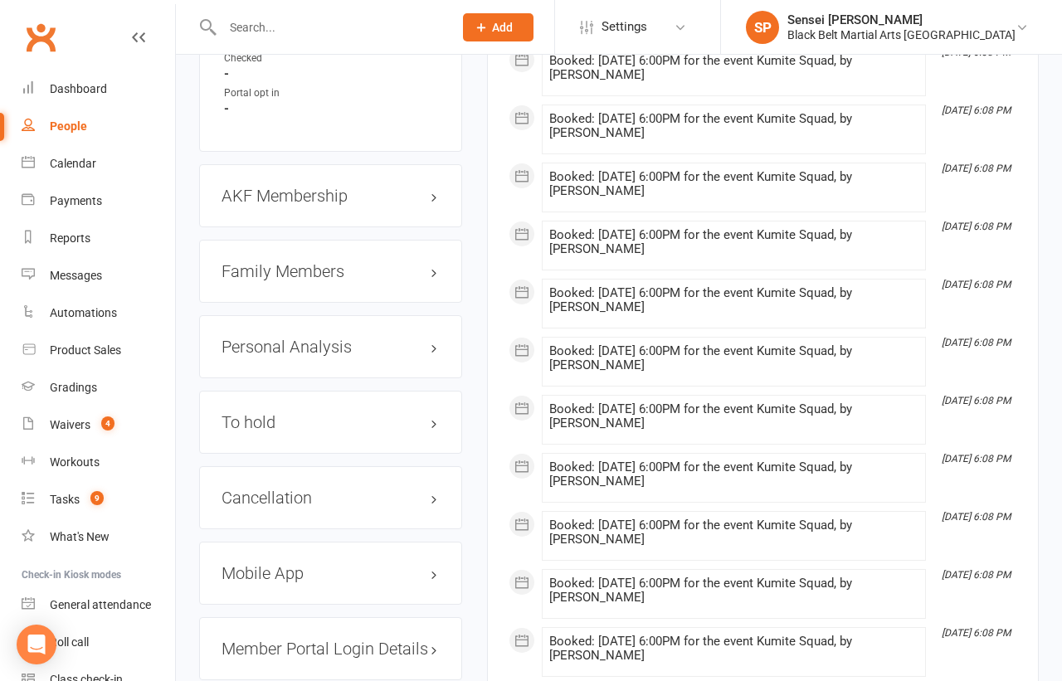
scroll to position [1531, 0]
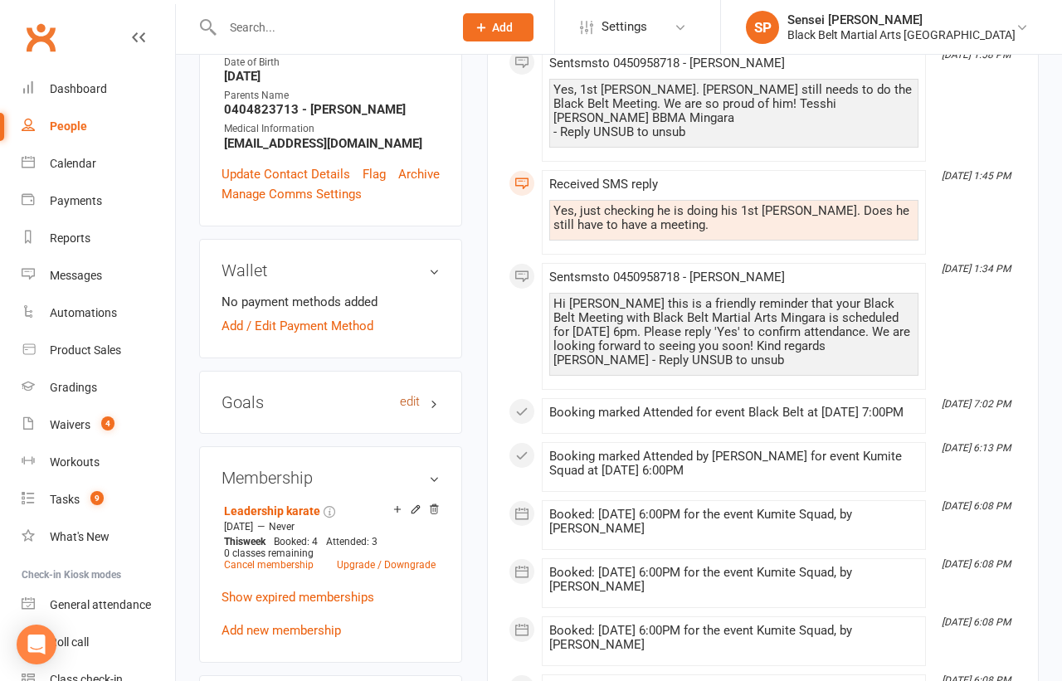
click at [417, 395] on link "edit" at bounding box center [410, 402] width 20 height 14
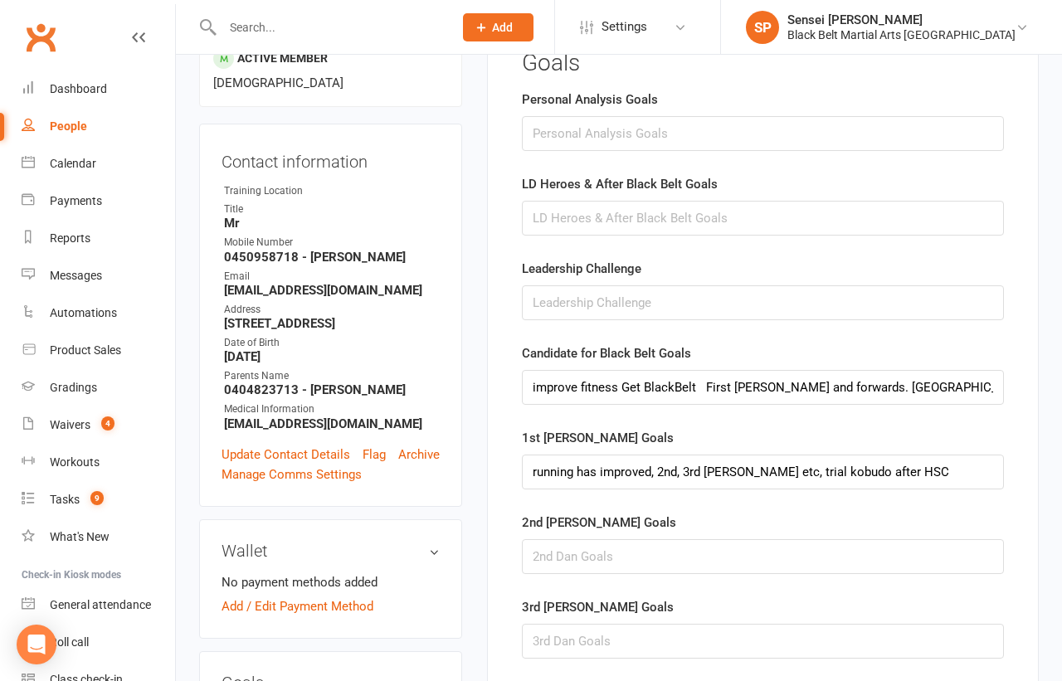
scroll to position [329, 0]
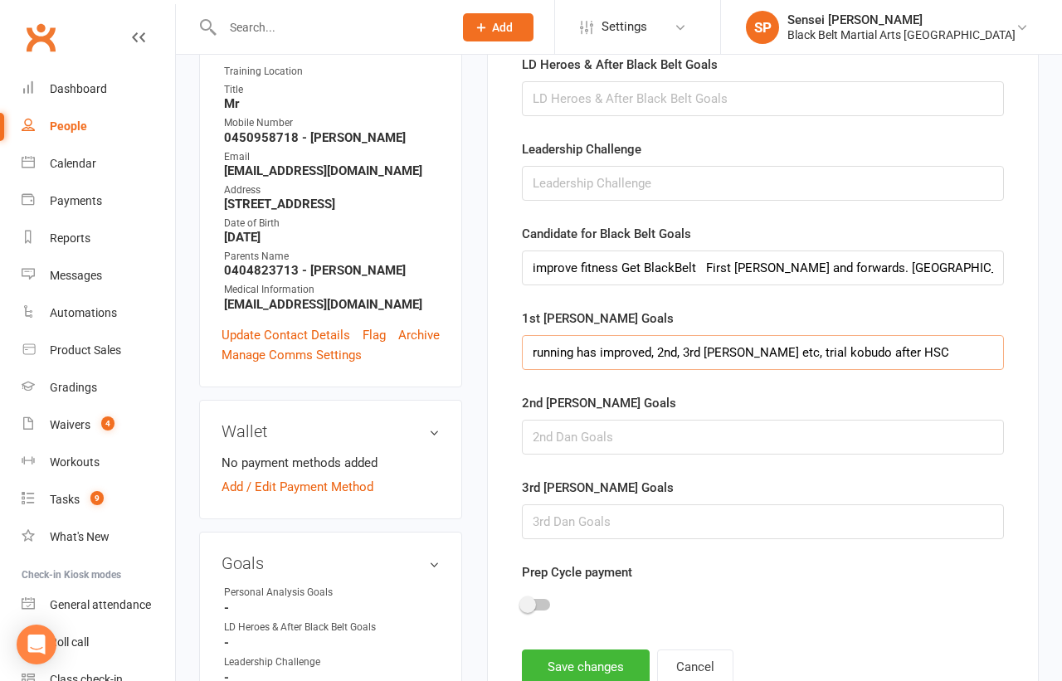
click at [879, 353] on input "running has improved, 2nd, 3rd dan etc, trial kobudo after HSC" at bounding box center [763, 352] width 482 height 35
type input "running has improved, 2nd, 3rd dan etc, trial kobudo after HSC, get into uni to…"
click at [551, 657] on button "Save changes" at bounding box center [586, 667] width 128 height 35
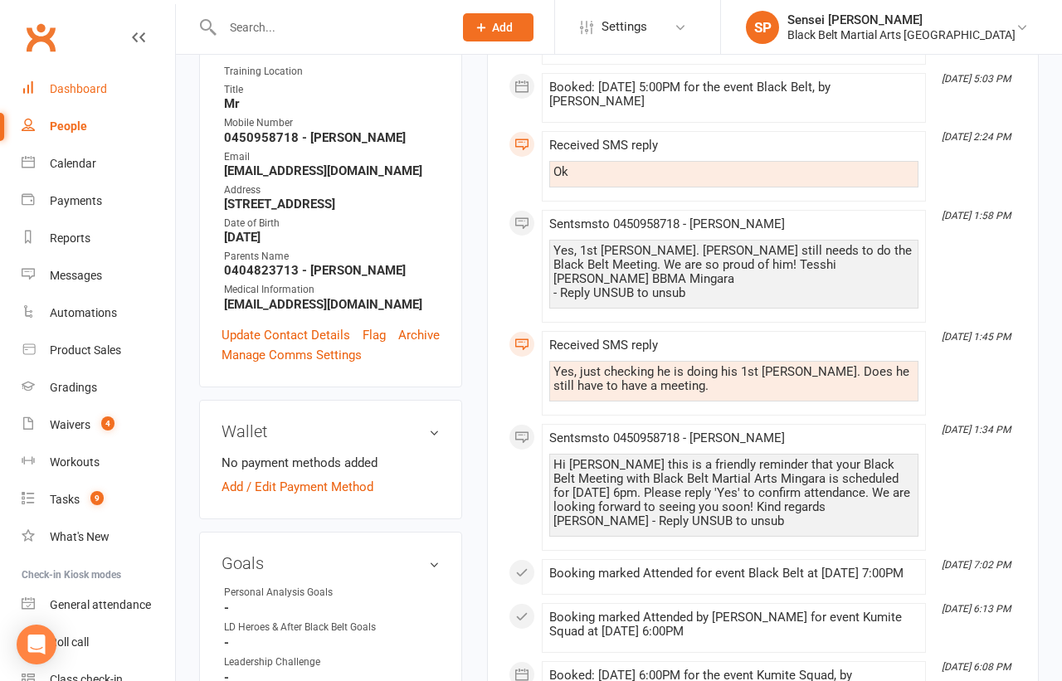
click at [75, 92] on div "Dashboard" at bounding box center [78, 88] width 57 height 13
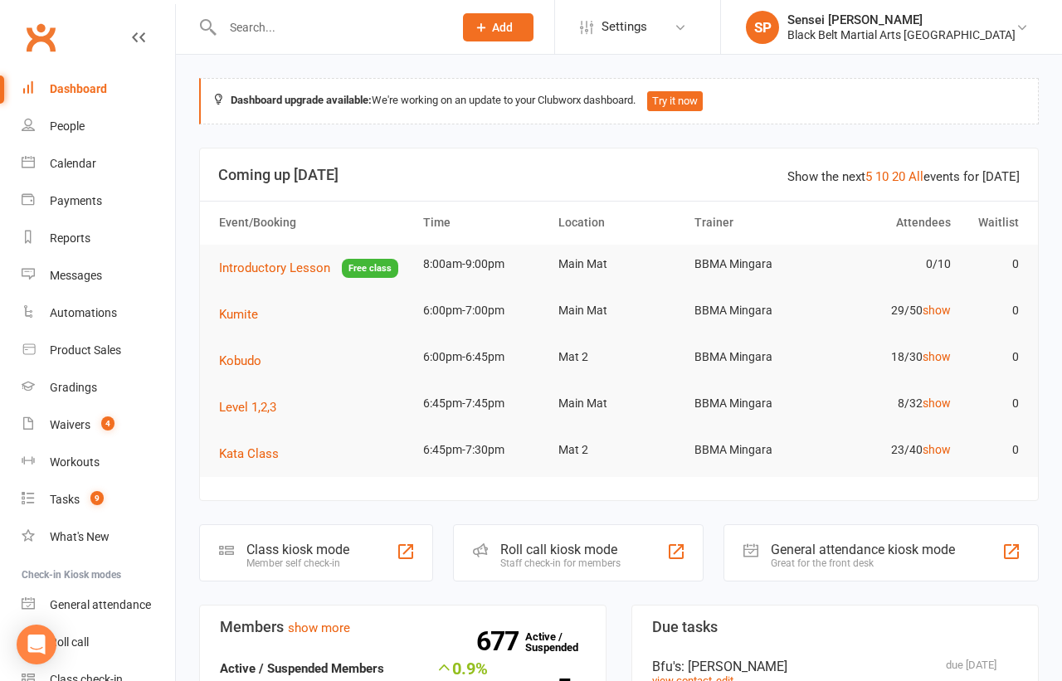
click at [909, 27] on div "Sensei [PERSON_NAME]" at bounding box center [901, 19] width 228 height 15
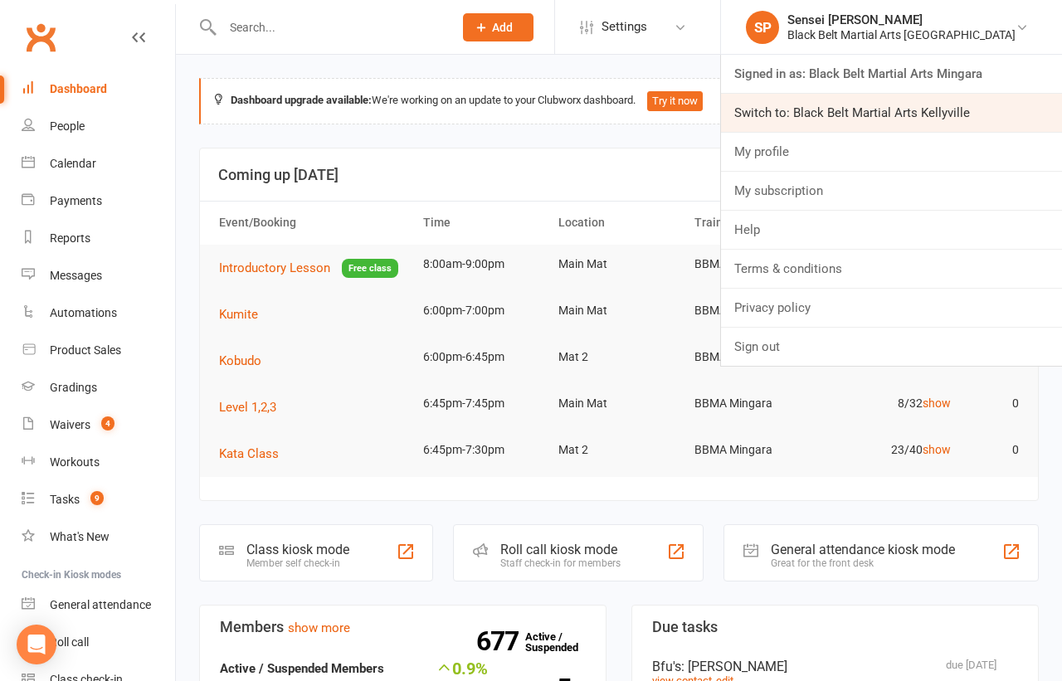
click at [889, 108] on link "Switch to: Black Belt Martial Arts Kellyville" at bounding box center [891, 113] width 341 height 38
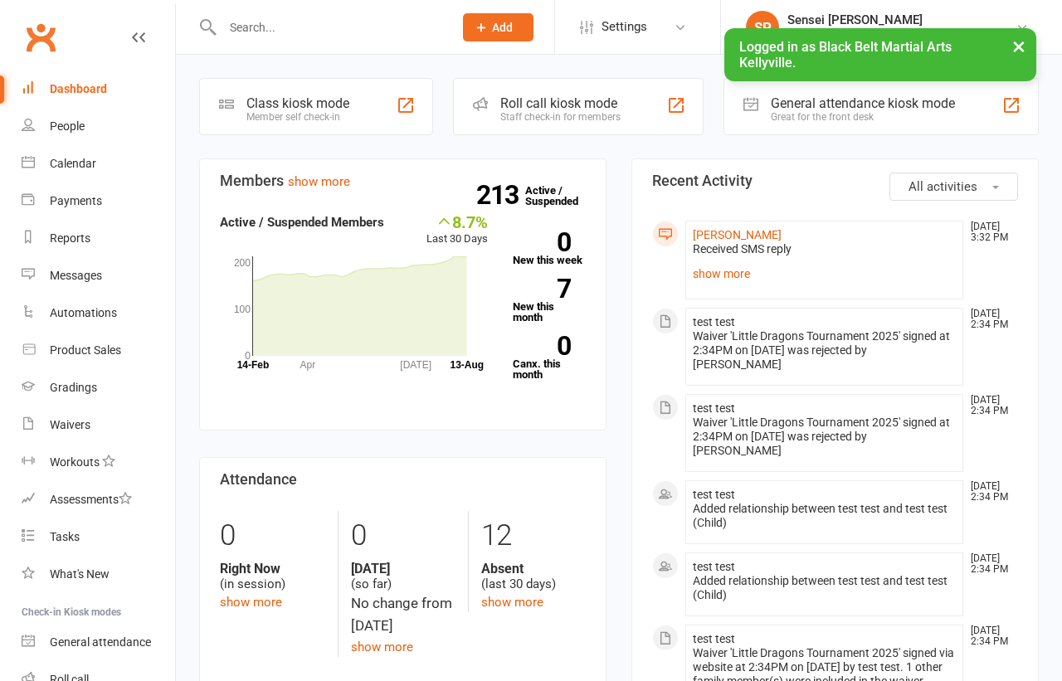
click at [290, 26] on input "text" at bounding box center [329, 27] width 224 height 23
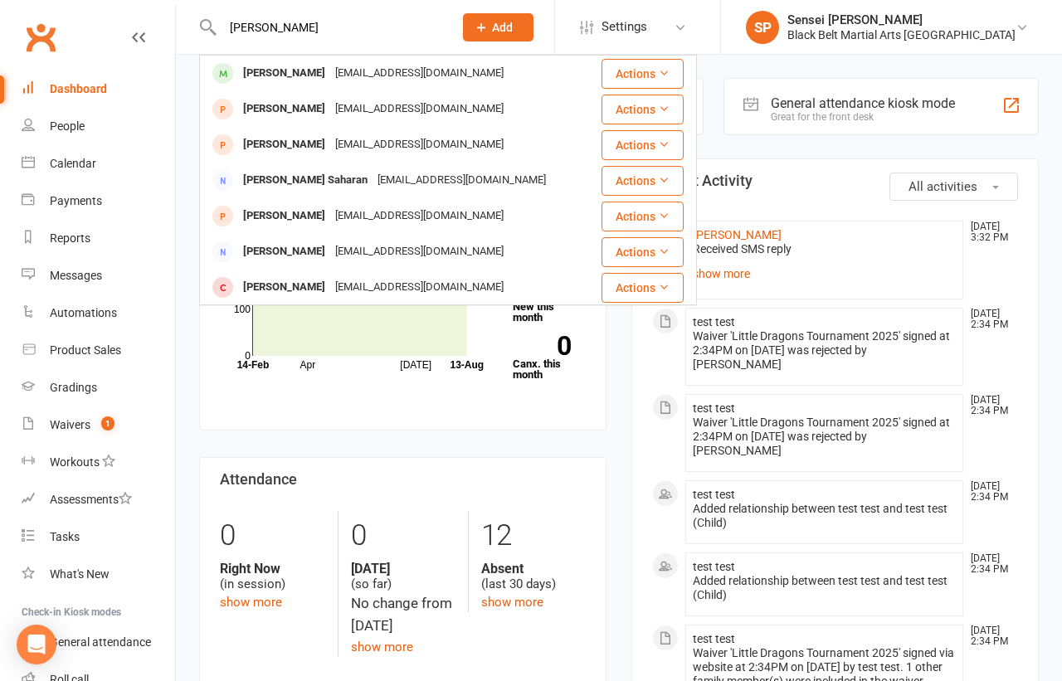
type input "[PERSON_NAME]"
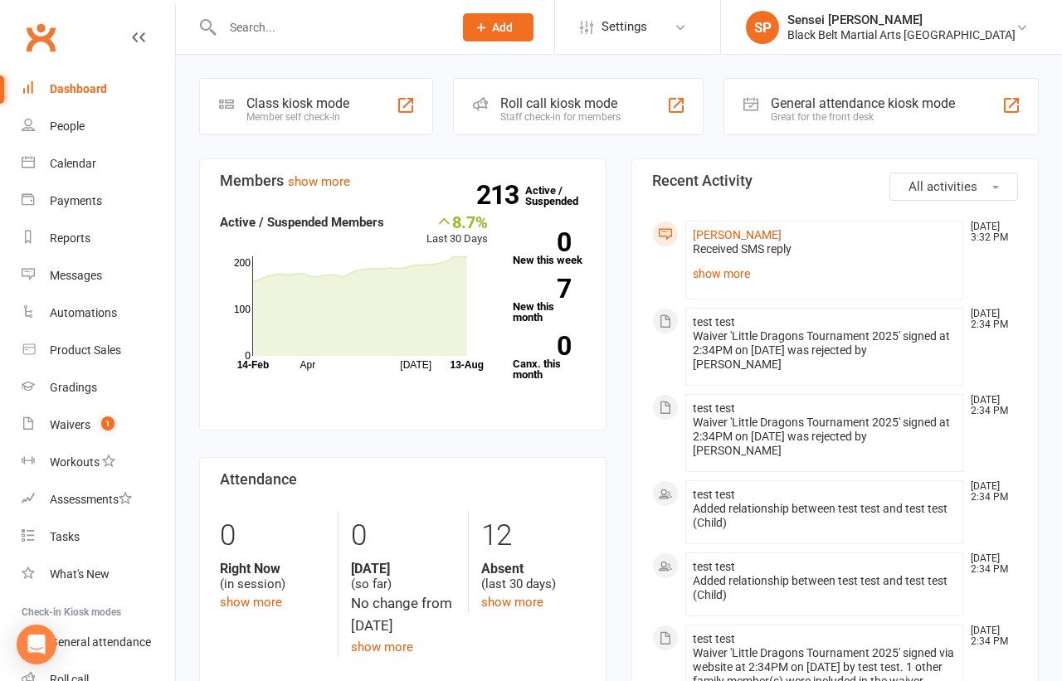
click at [959, 32] on div "Black Belt Martial Arts [GEOGRAPHIC_DATA]" at bounding box center [901, 34] width 228 height 15
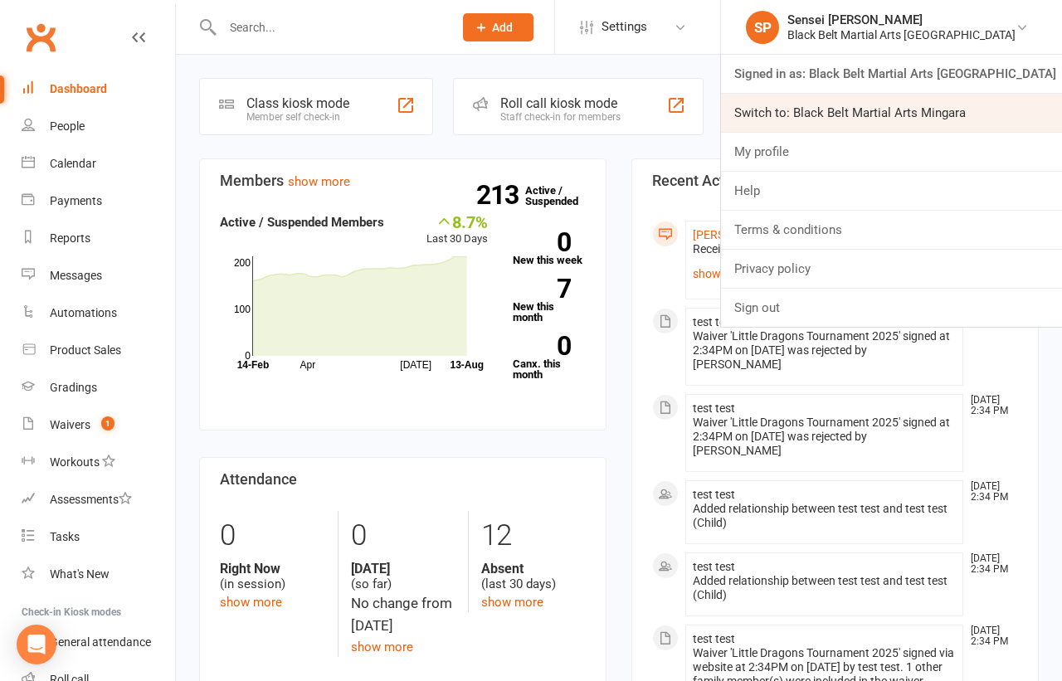
click at [925, 106] on link "Switch to: Black Belt Martial Arts Mingara" at bounding box center [891, 113] width 341 height 38
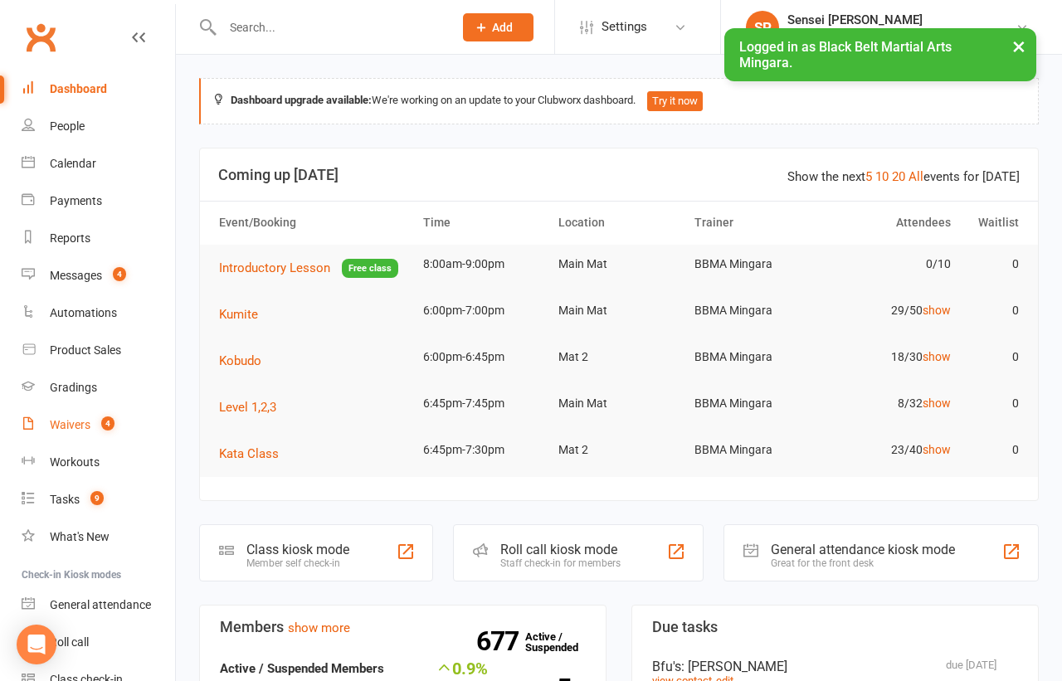
click at [76, 425] on div "Waivers" at bounding box center [70, 424] width 41 height 13
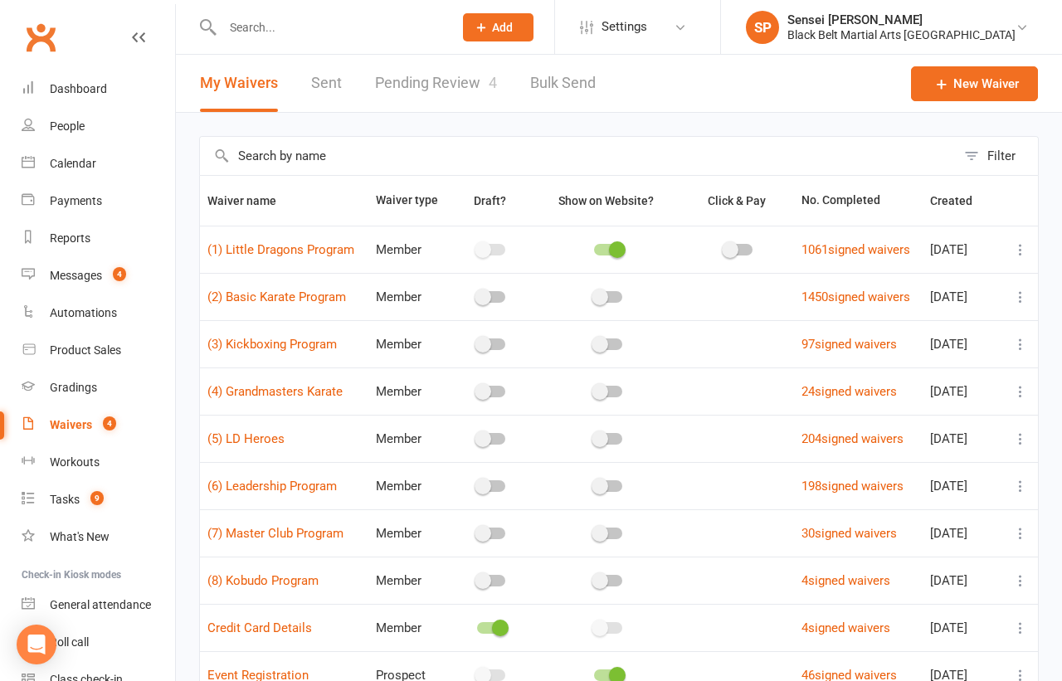
click at [414, 83] on link "Pending Review 4" at bounding box center [436, 83] width 122 height 57
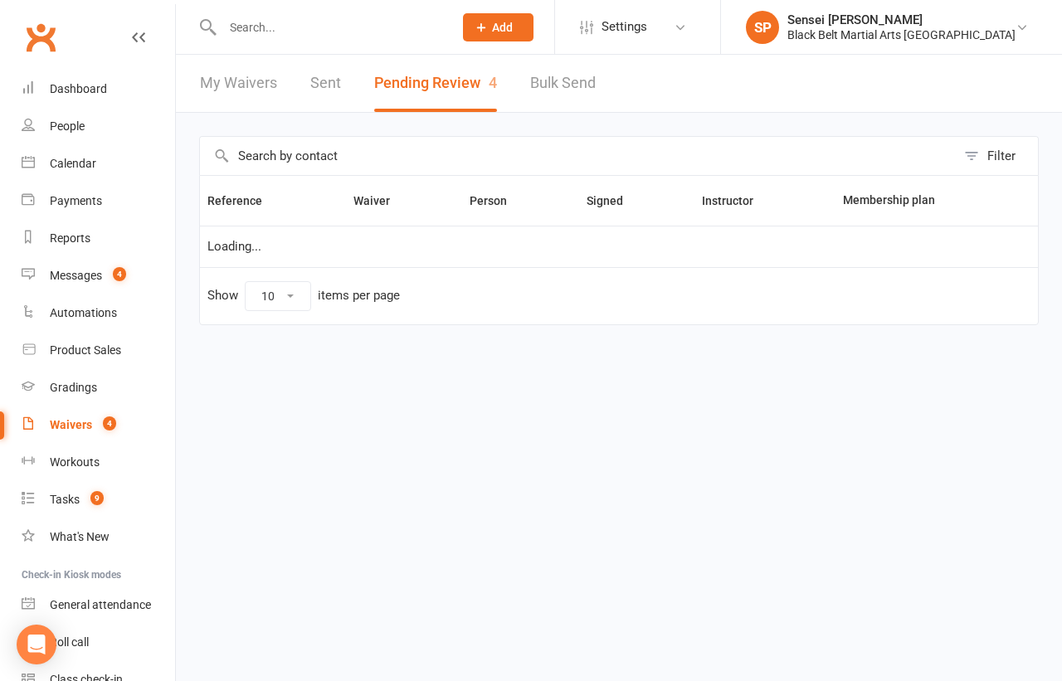
select select "50"
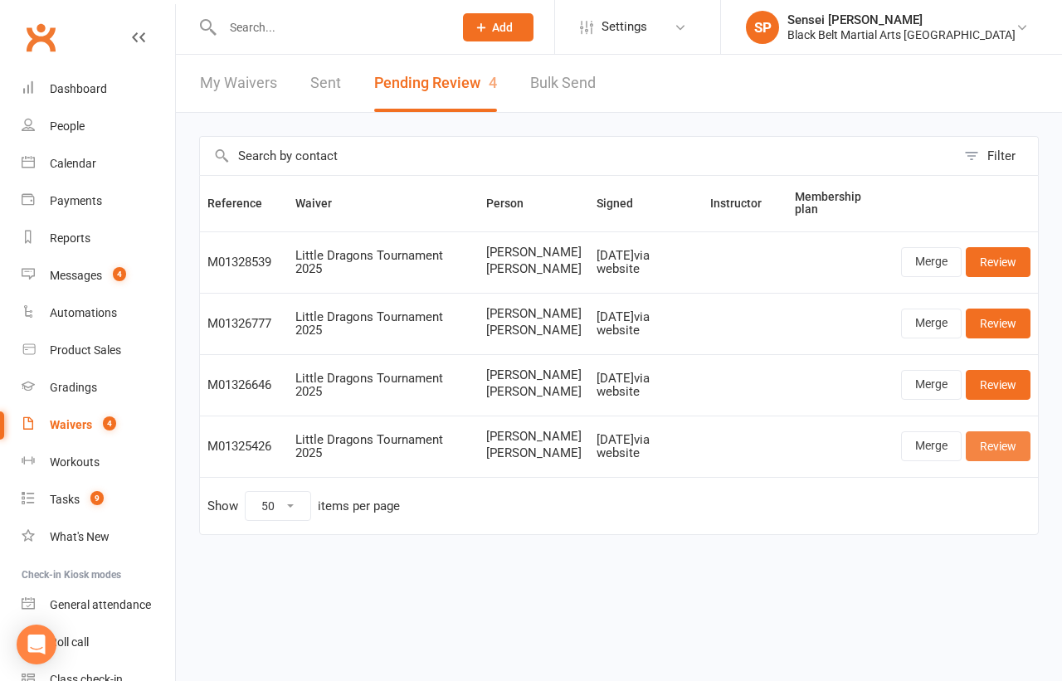
click at [981, 461] on link "Review" at bounding box center [998, 446] width 65 height 30
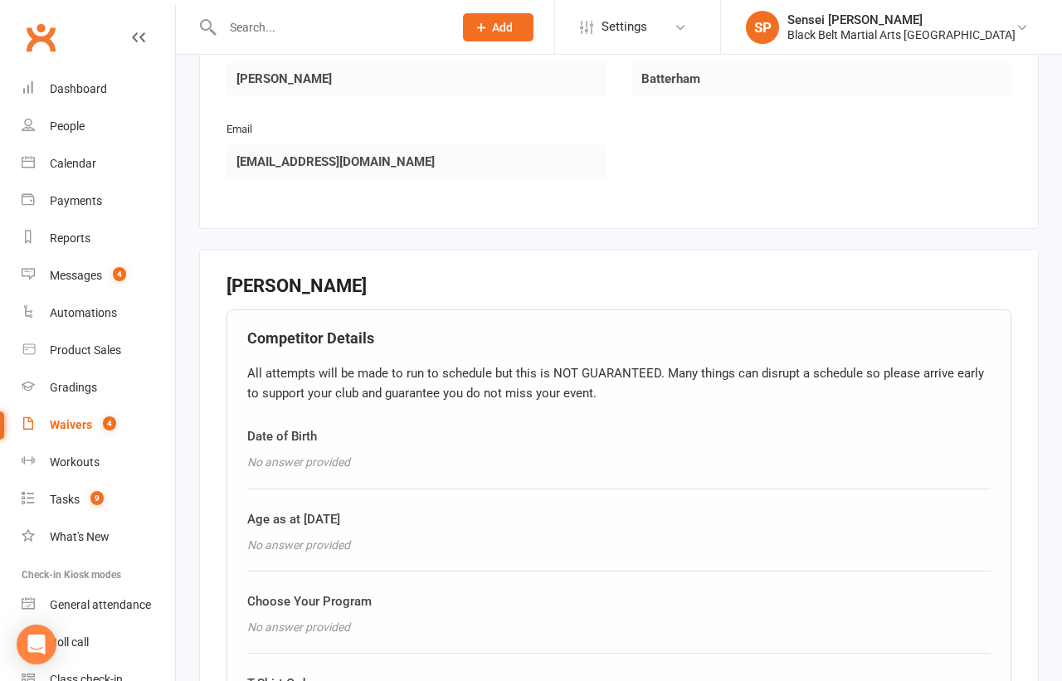
scroll to position [1250, 0]
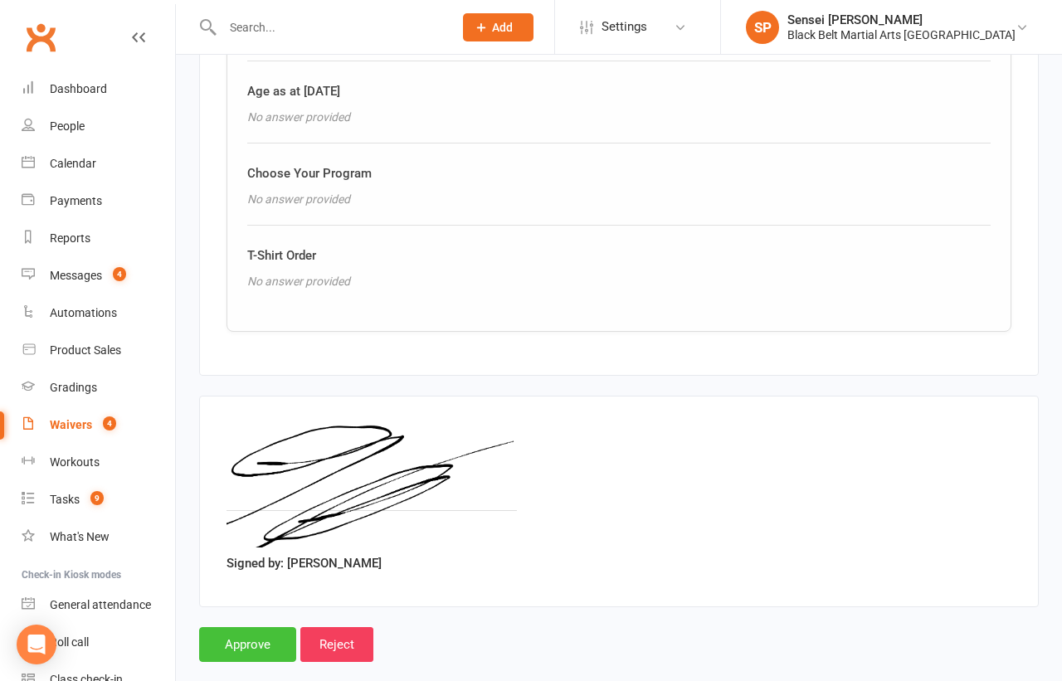
click at [246, 627] on input "Approve" at bounding box center [247, 644] width 97 height 35
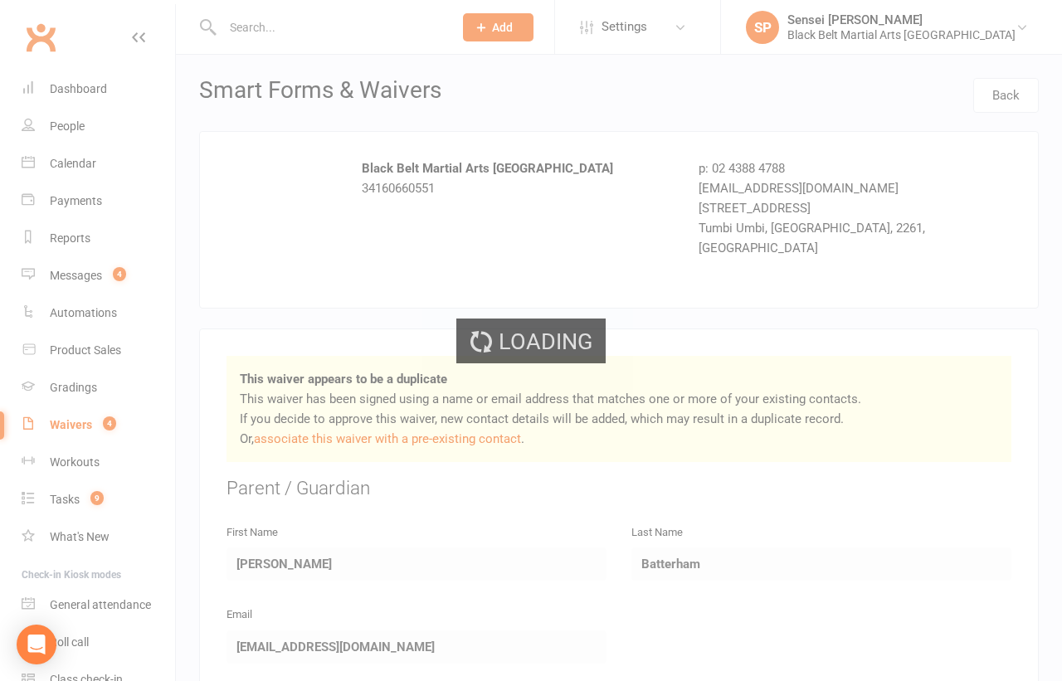
select select "50"
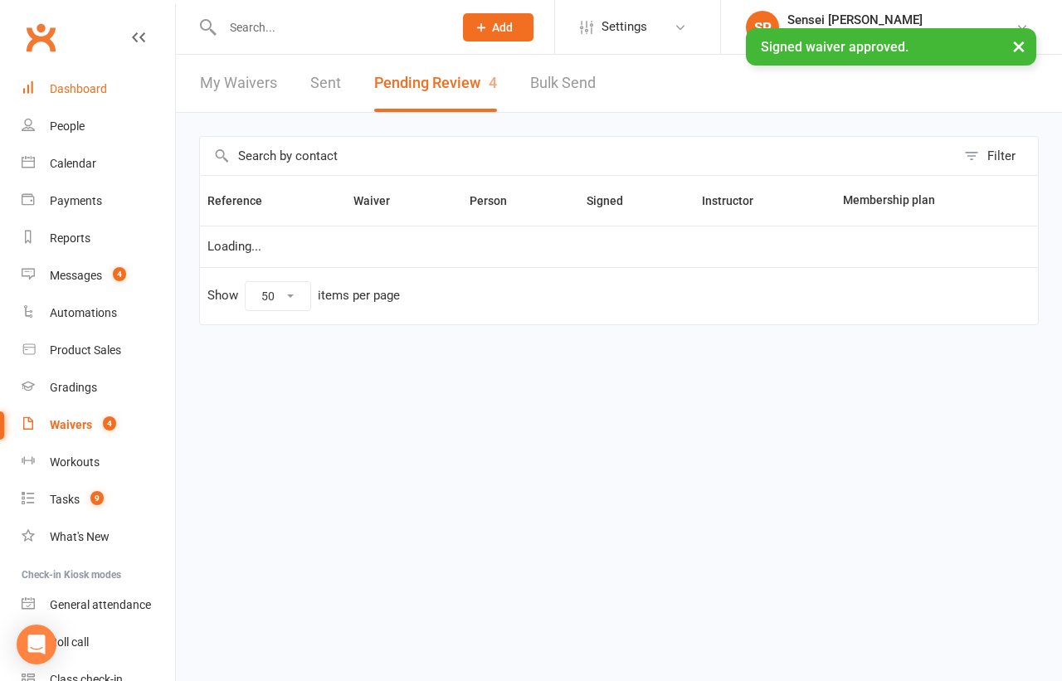
click at [86, 88] on div "Dashboard" at bounding box center [78, 88] width 57 height 13
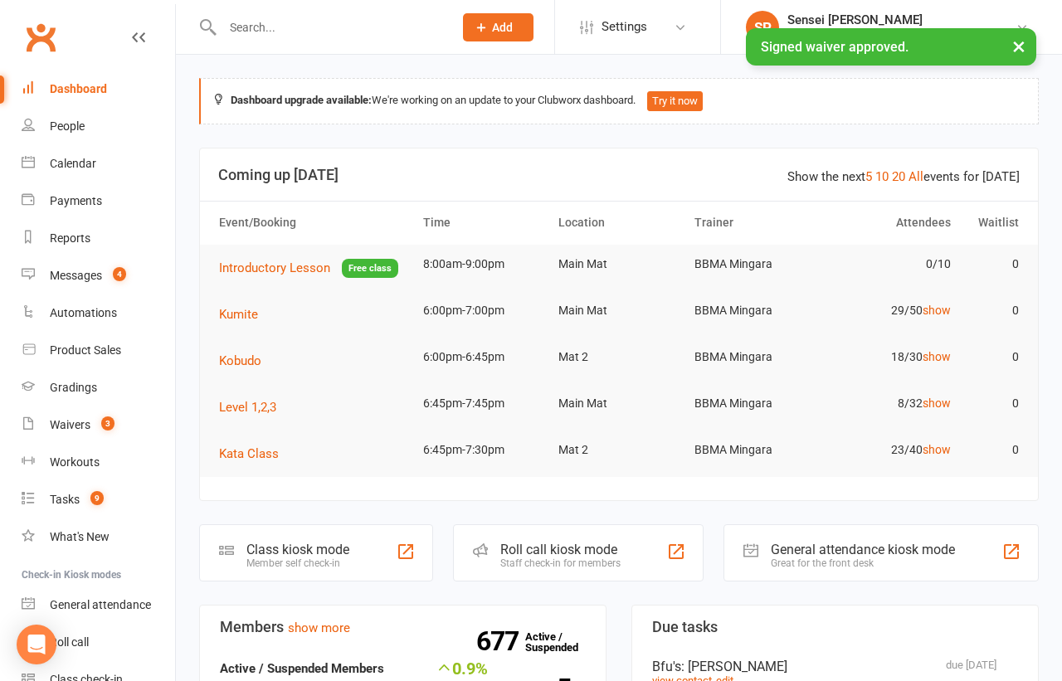
click at [81, 275] on div "Messages" at bounding box center [76, 275] width 52 height 13
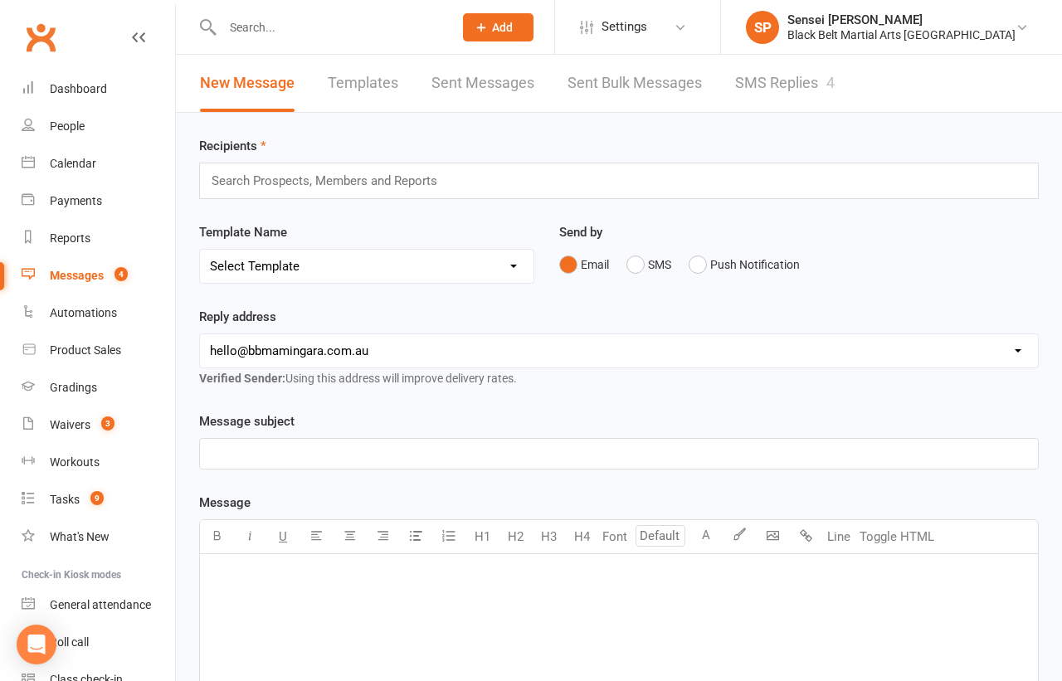
click at [767, 79] on link "SMS Replies 4" at bounding box center [785, 83] width 100 height 57
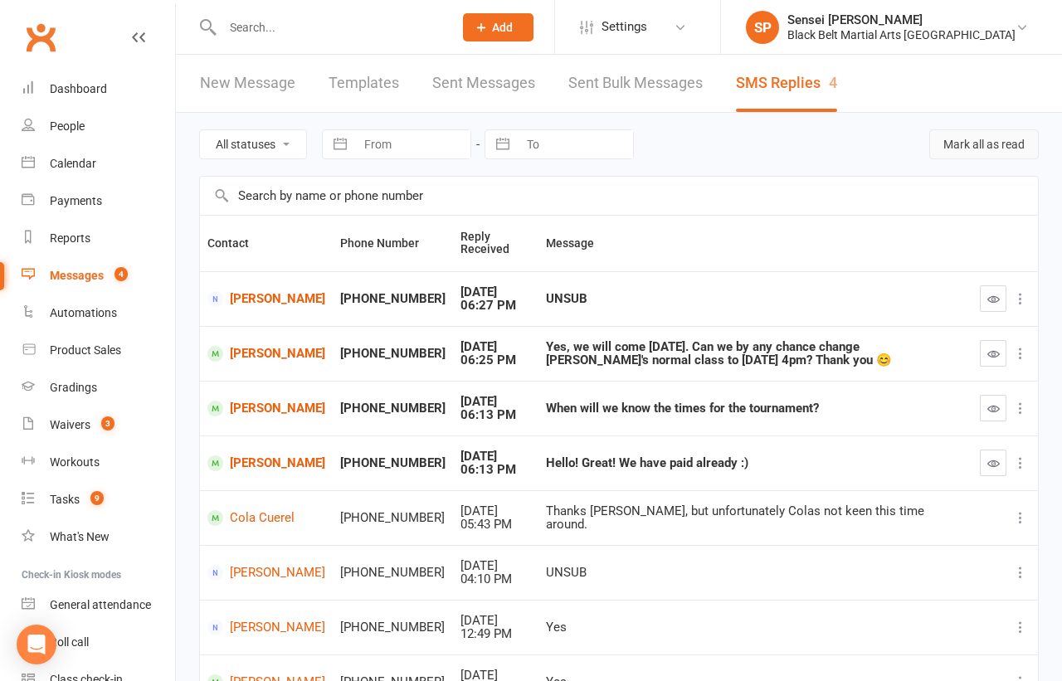
click at [974, 145] on button "Mark all as read" at bounding box center [984, 144] width 110 height 30
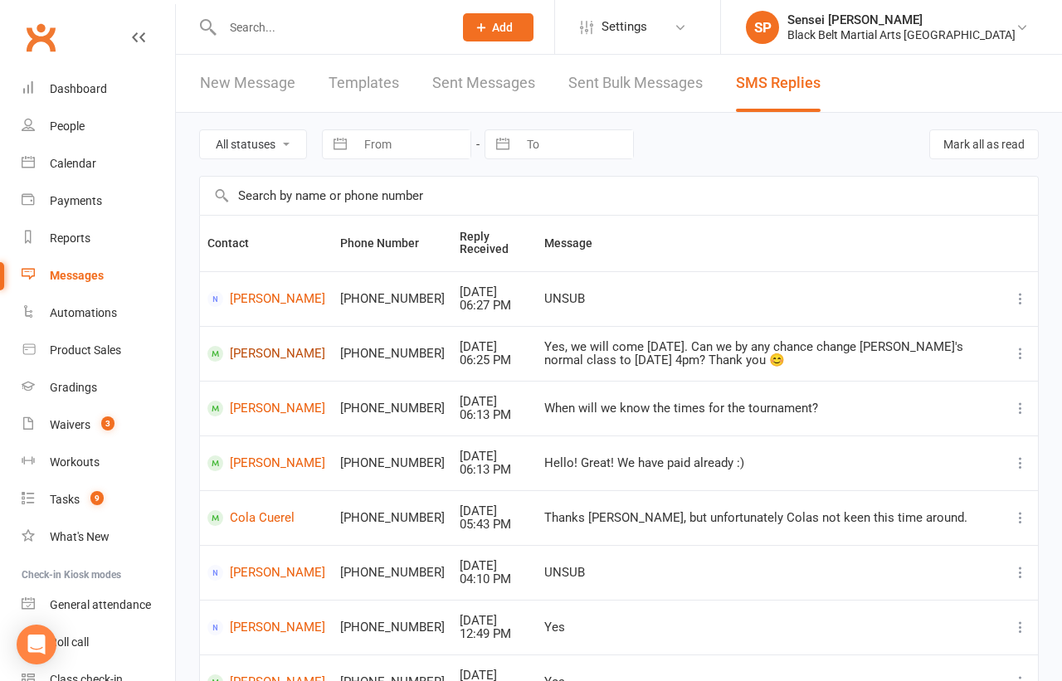
click at [263, 351] on link "[PERSON_NAME]" at bounding box center [266, 354] width 118 height 16
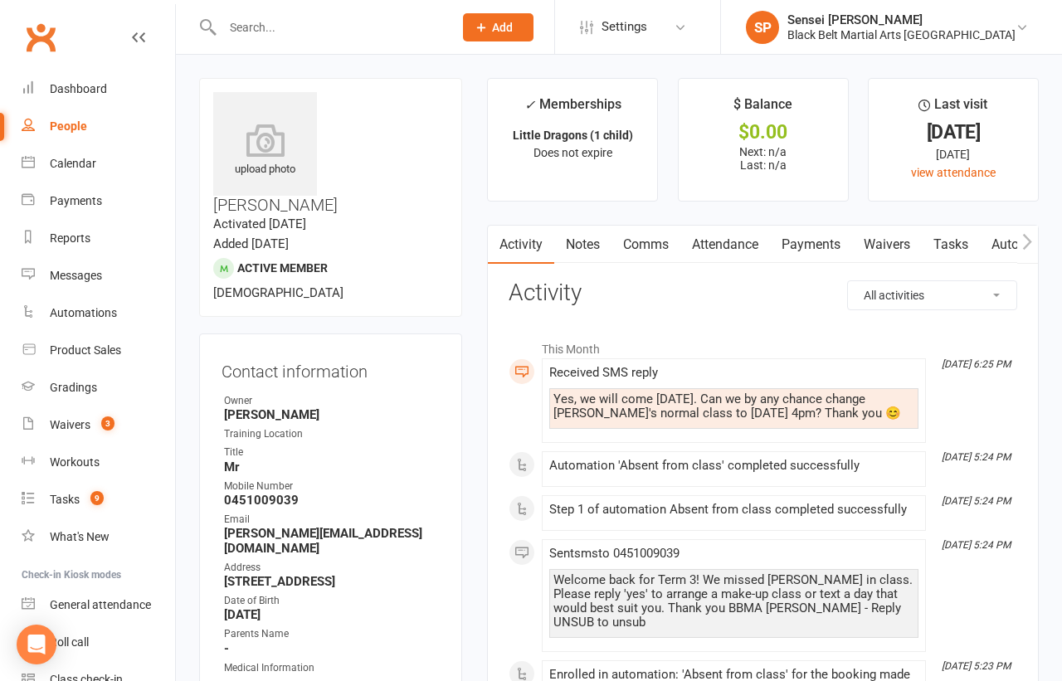
click at [648, 238] on link "Comms" at bounding box center [645, 245] width 69 height 38
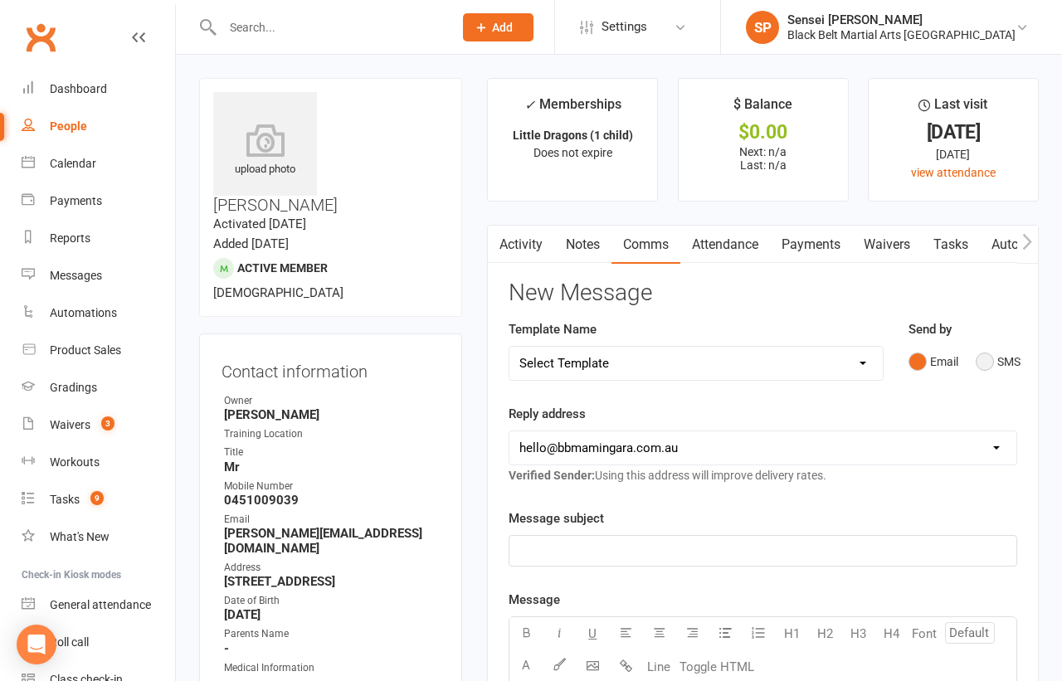
click at [991, 353] on button "SMS" at bounding box center [998, 362] width 45 height 32
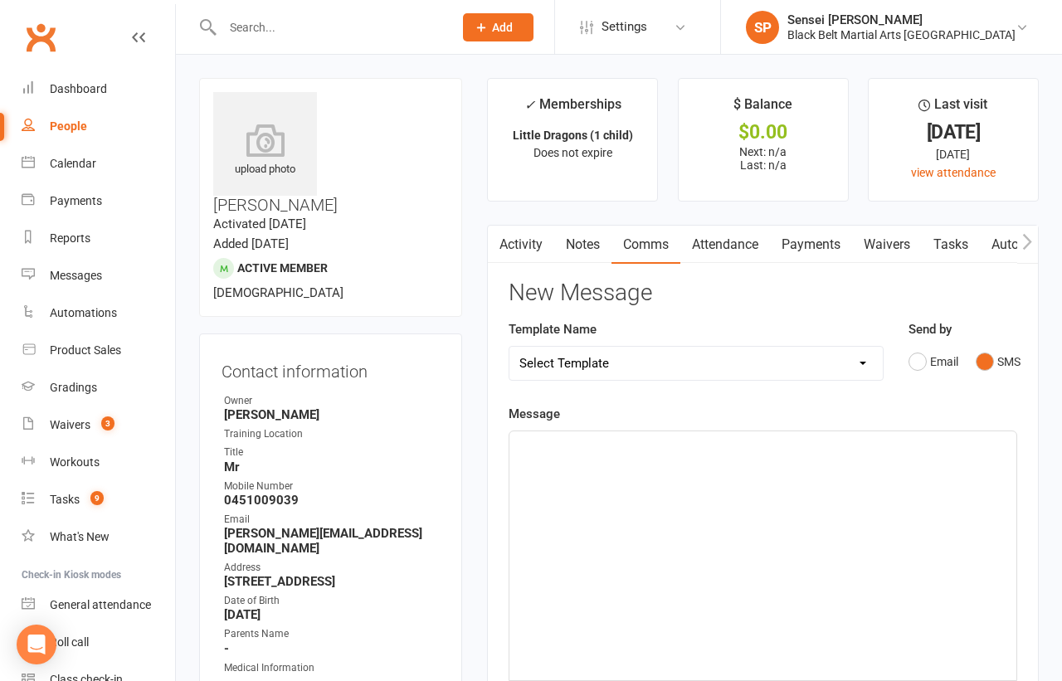
click at [834, 467] on div "﻿" at bounding box center [762, 555] width 507 height 249
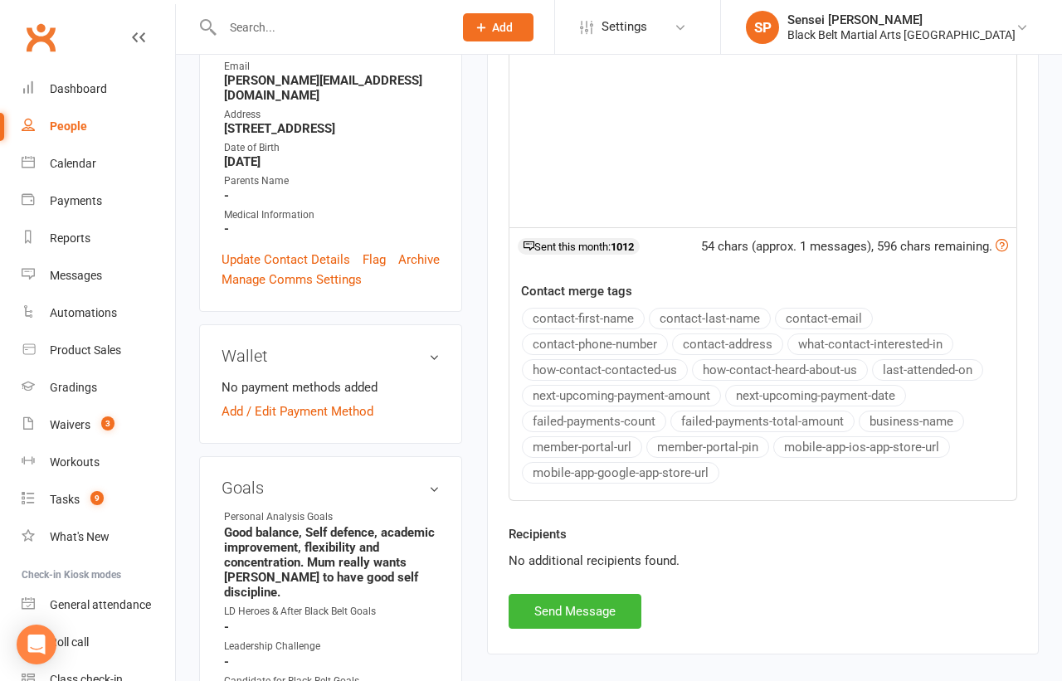
scroll to position [587, 0]
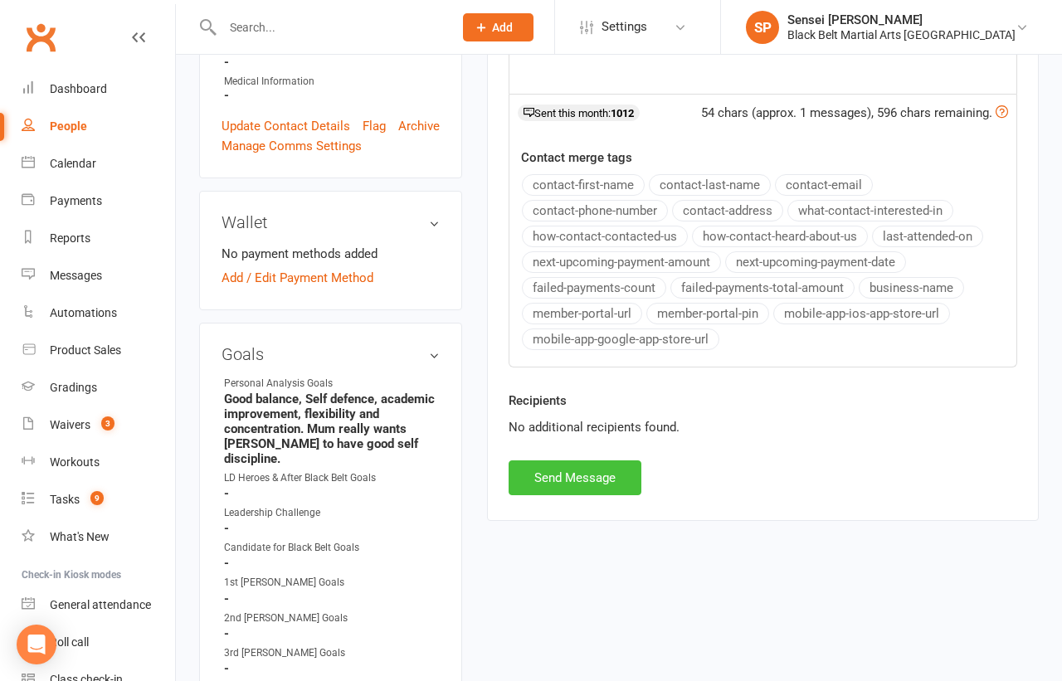
click at [601, 476] on button "Send Message" at bounding box center [575, 477] width 133 height 35
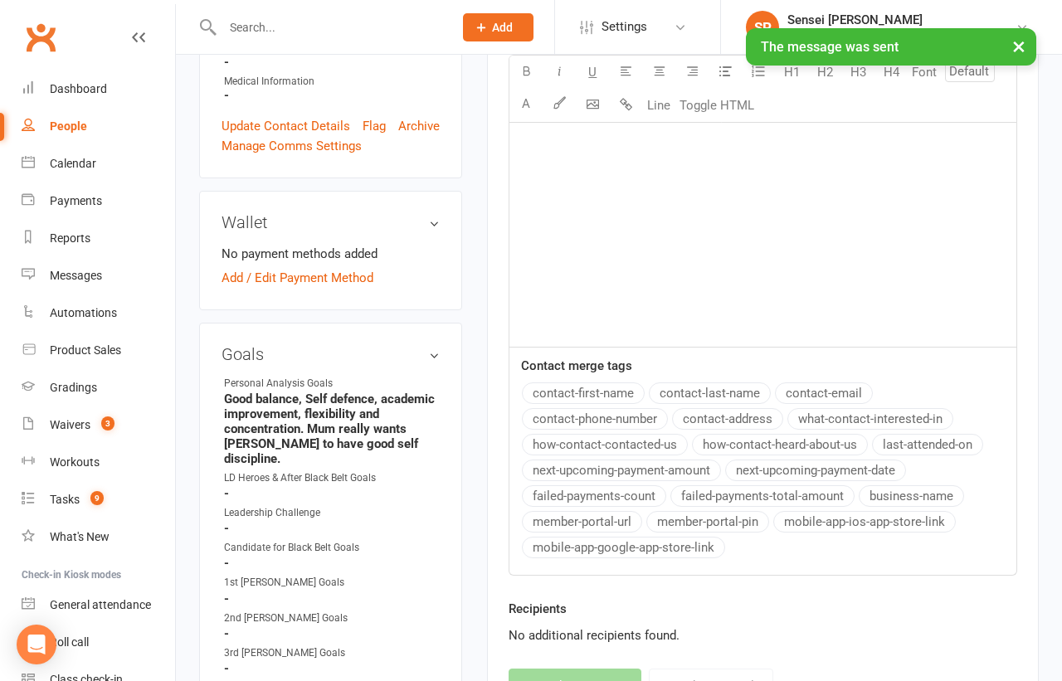
click at [292, 28] on div "× The message was sent" at bounding box center [520, 28] width 1040 height 0
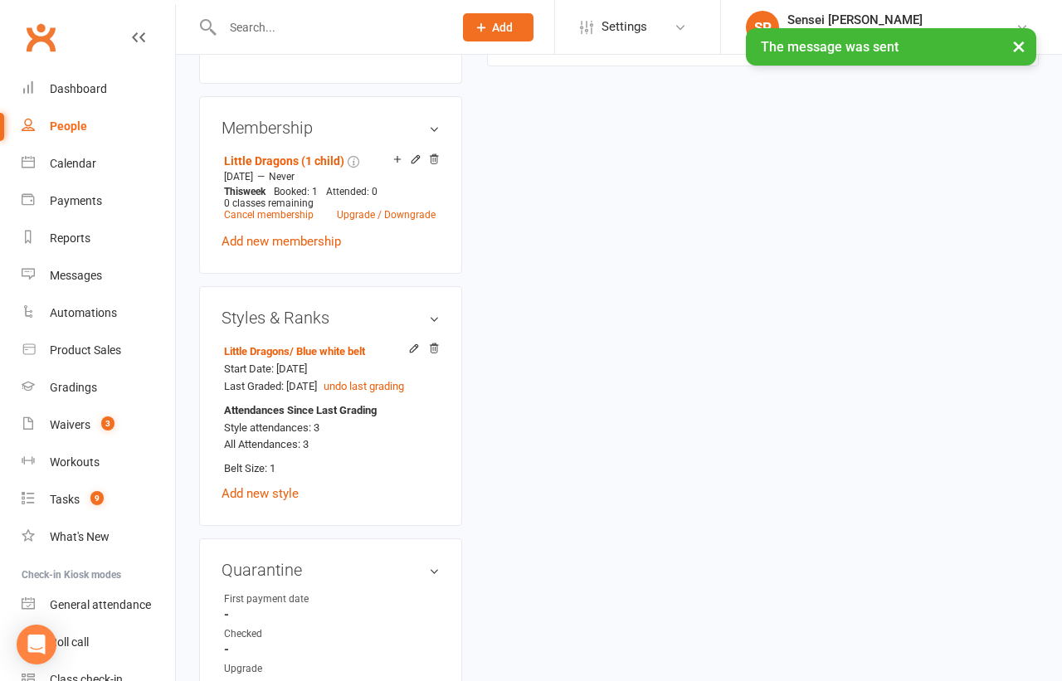
click at [292, 28] on div "× The message was sent" at bounding box center [520, 28] width 1040 height 0
click at [288, 21] on input "text" at bounding box center [329, 27] width 224 height 23
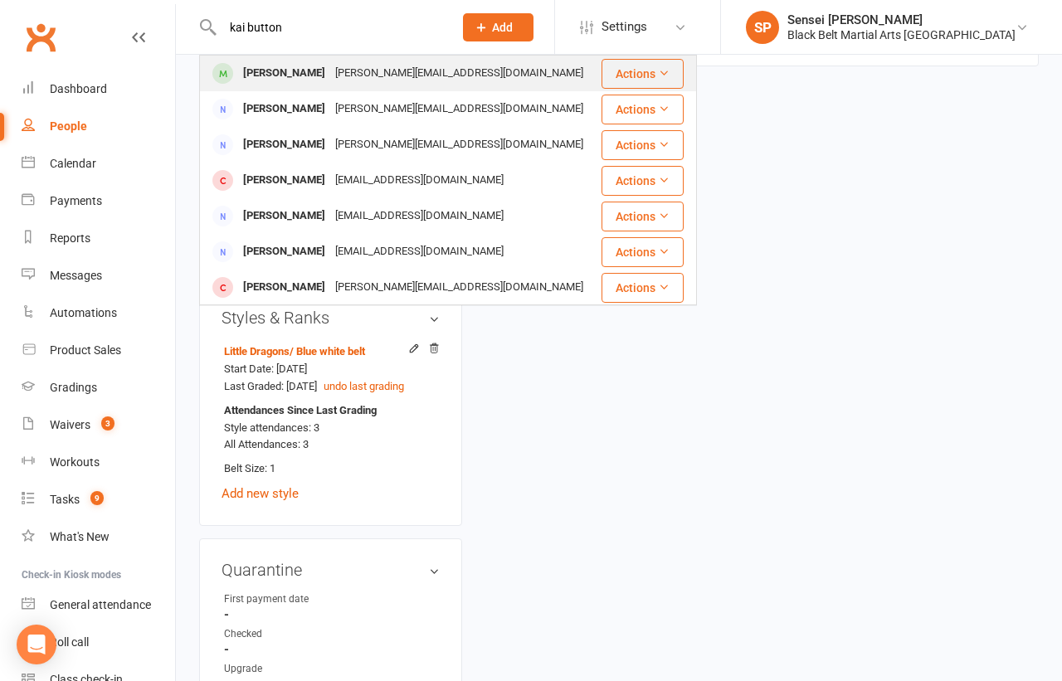
type input "kai button"
click at [286, 66] on div "[PERSON_NAME]" at bounding box center [284, 73] width 92 height 24
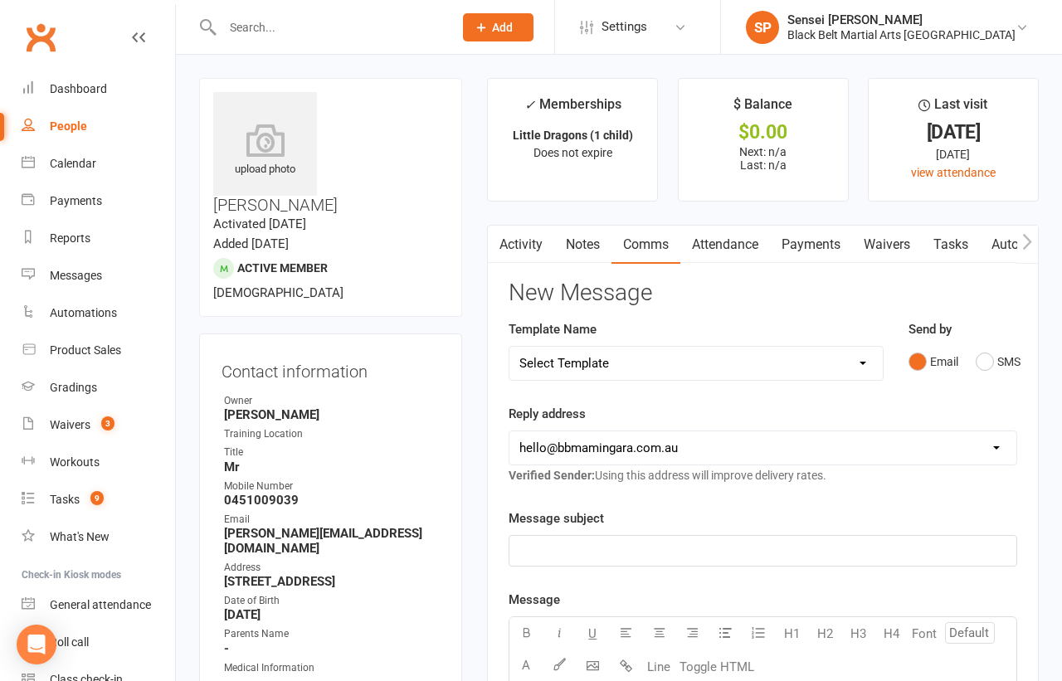
click at [739, 245] on link "Attendance" at bounding box center [725, 245] width 90 height 38
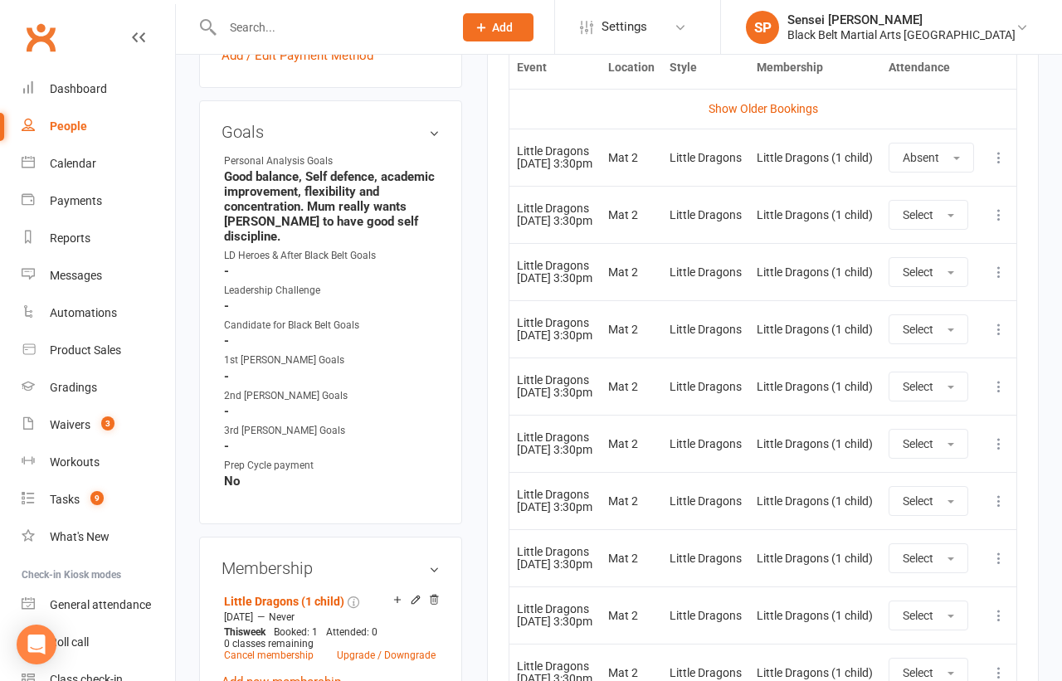
scroll to position [795, 0]
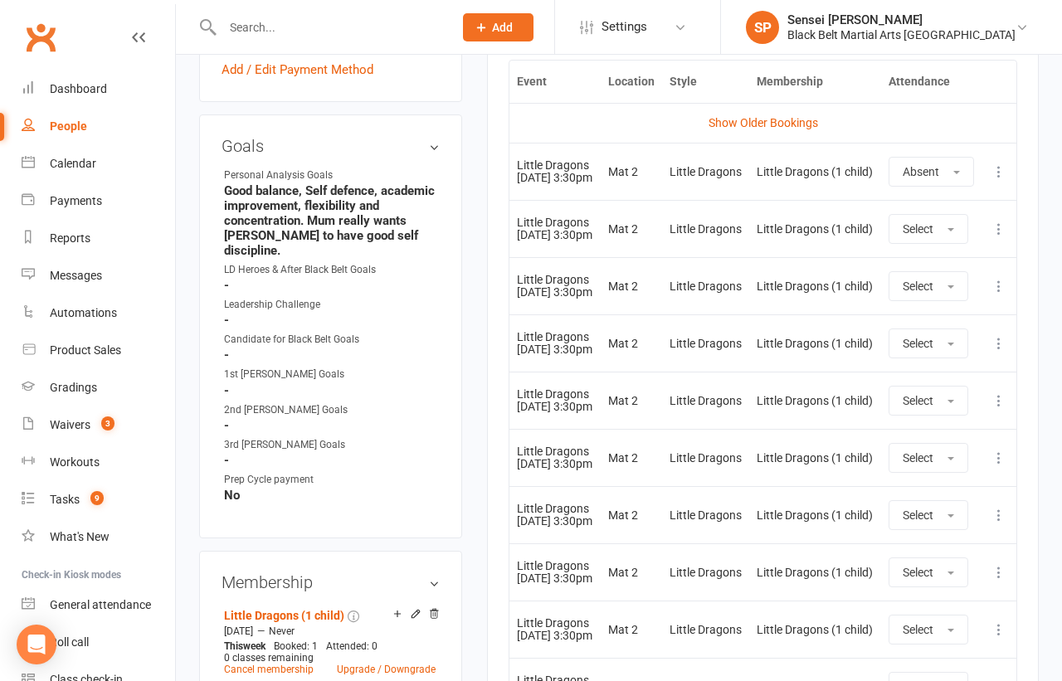
click at [1001, 352] on icon at bounding box center [999, 343] width 17 height 17
click at [908, 459] on link "Remove booking" at bounding box center [926, 442] width 164 height 33
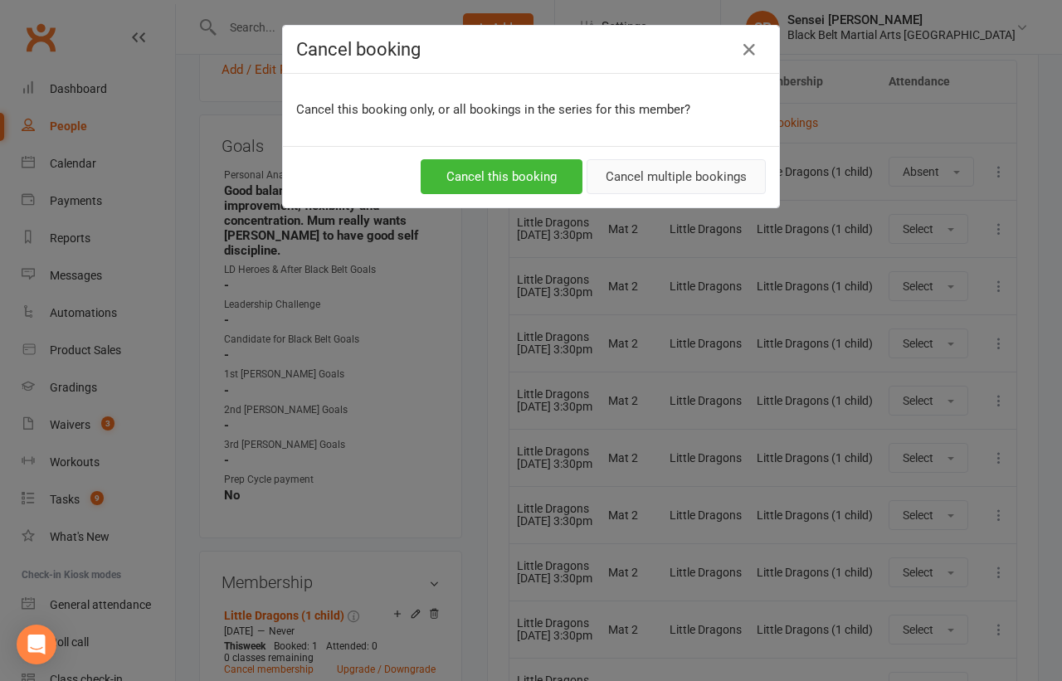
click at [683, 172] on button "Cancel multiple bookings" at bounding box center [676, 176] width 179 height 35
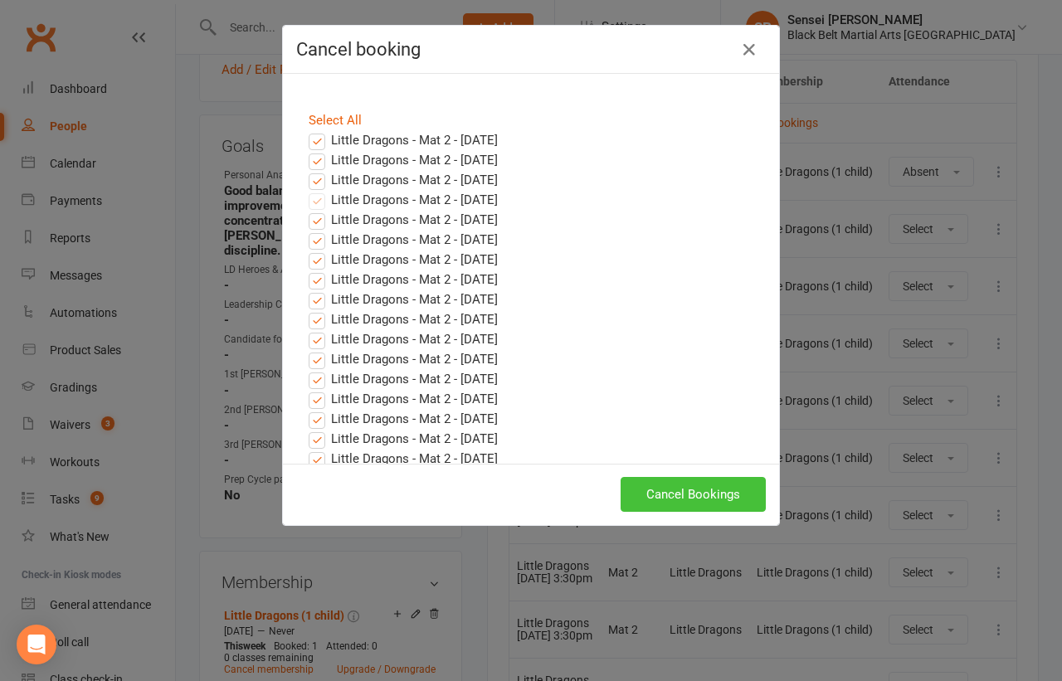
click at [646, 489] on button "Cancel Bookings" at bounding box center [693, 494] width 145 height 35
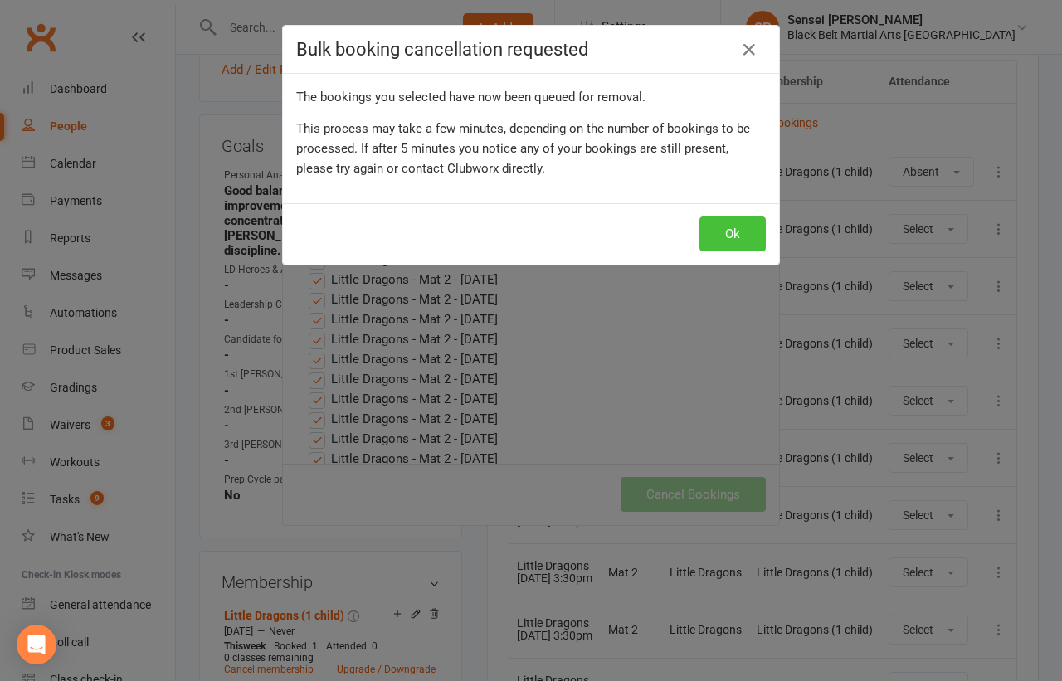
click at [721, 227] on button "Ok" at bounding box center [732, 234] width 66 height 35
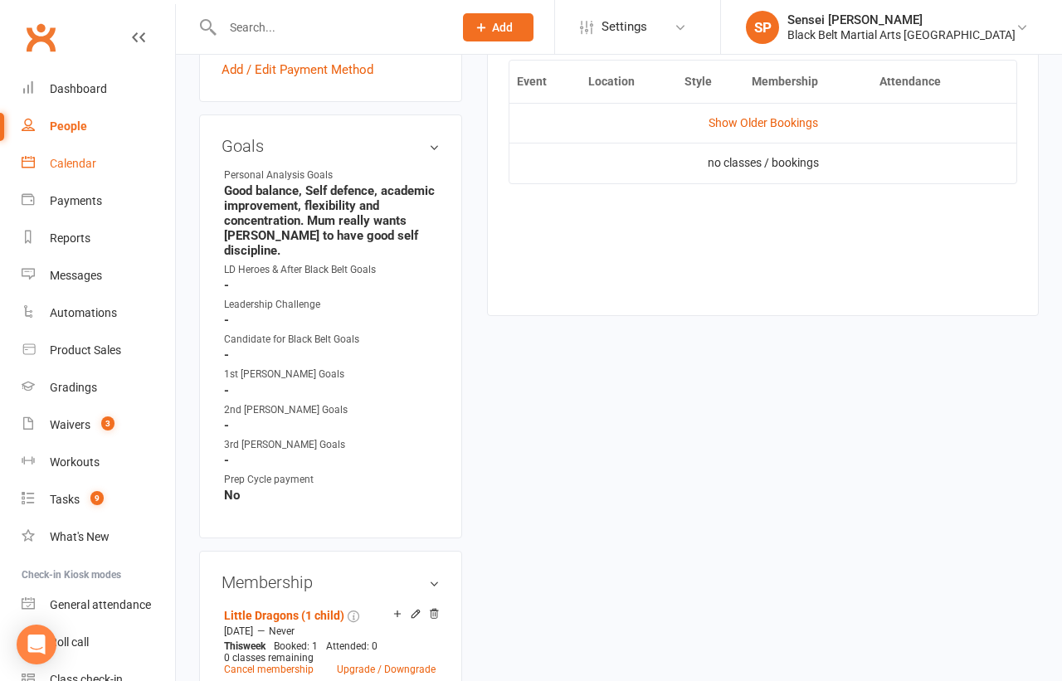
click at [66, 170] on div "Calendar" at bounding box center [73, 163] width 46 height 13
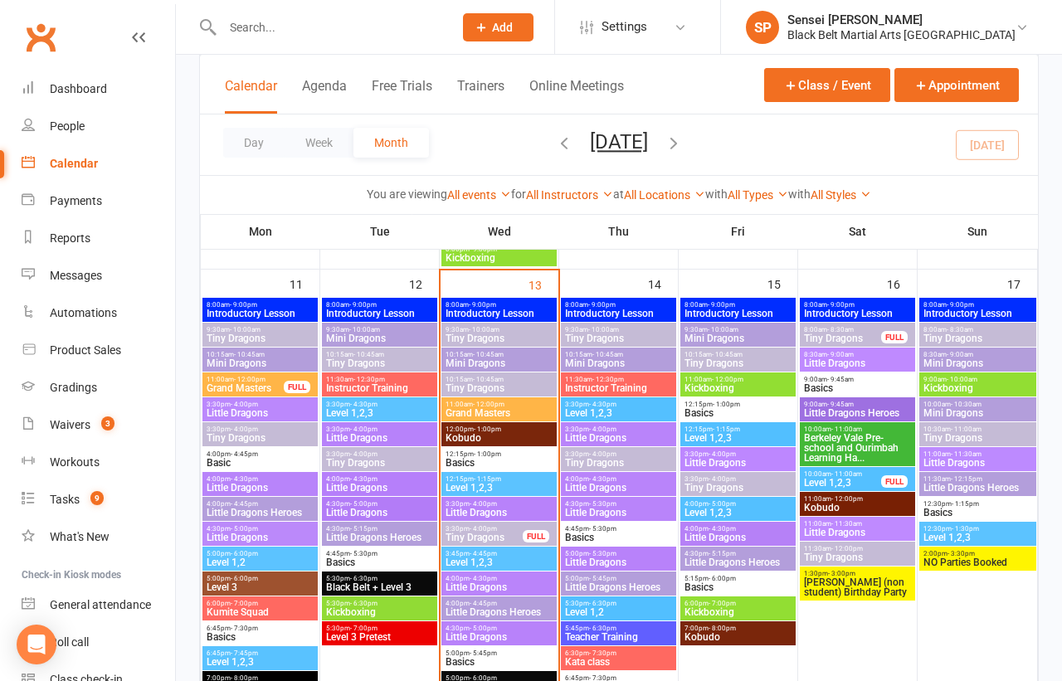
scroll to position [1345, 0]
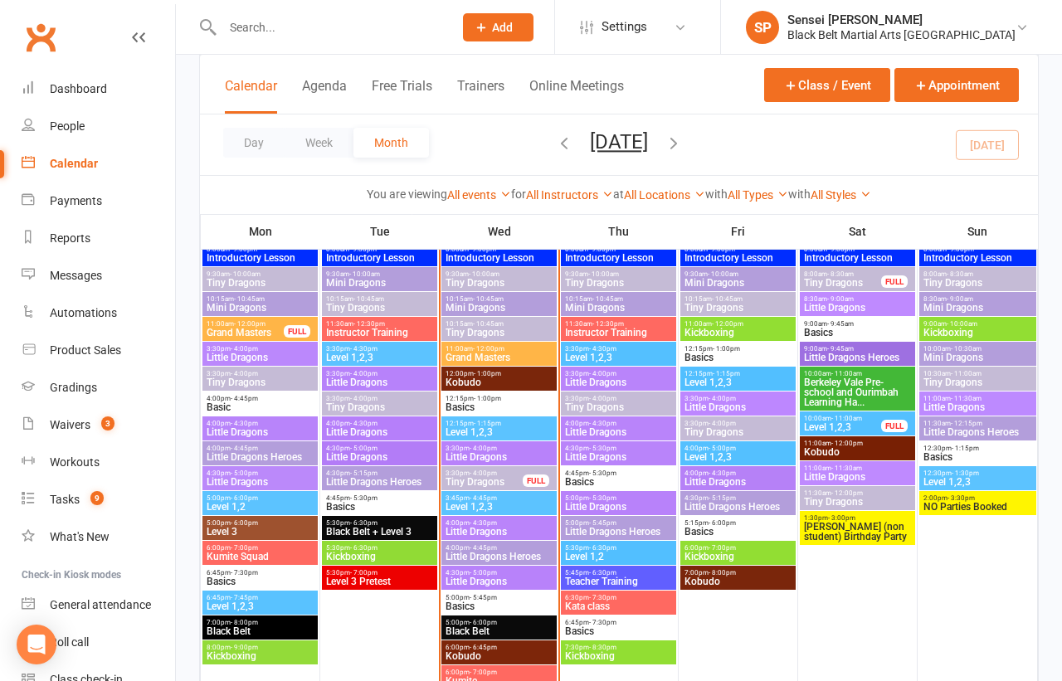
click at [709, 473] on span "- 4:30pm" at bounding box center [722, 473] width 27 height 7
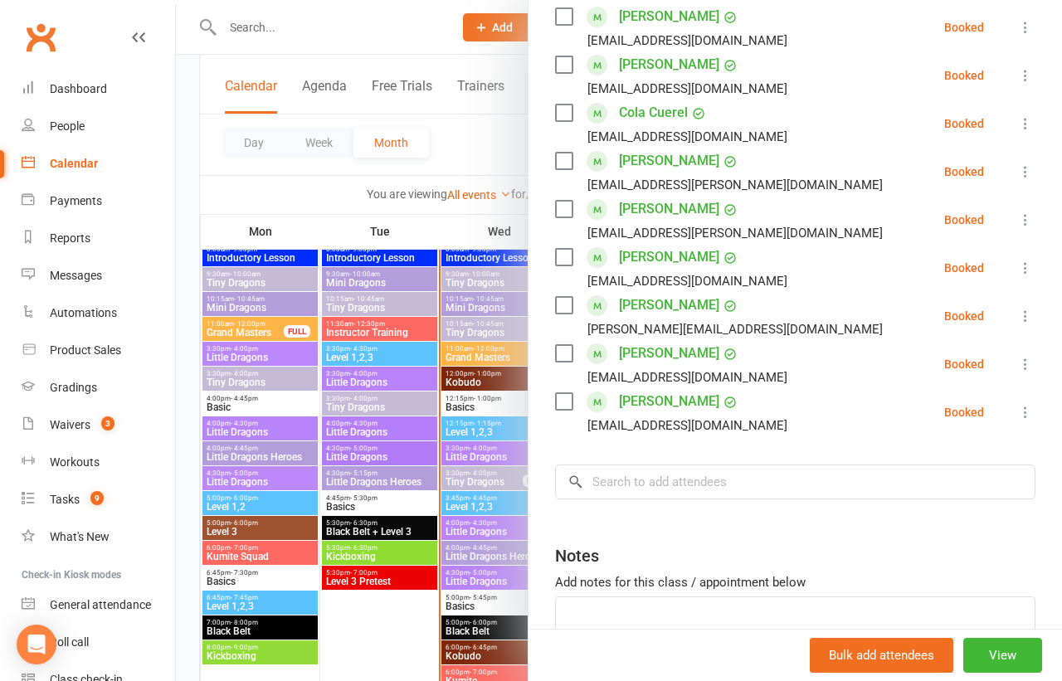
scroll to position [451, 0]
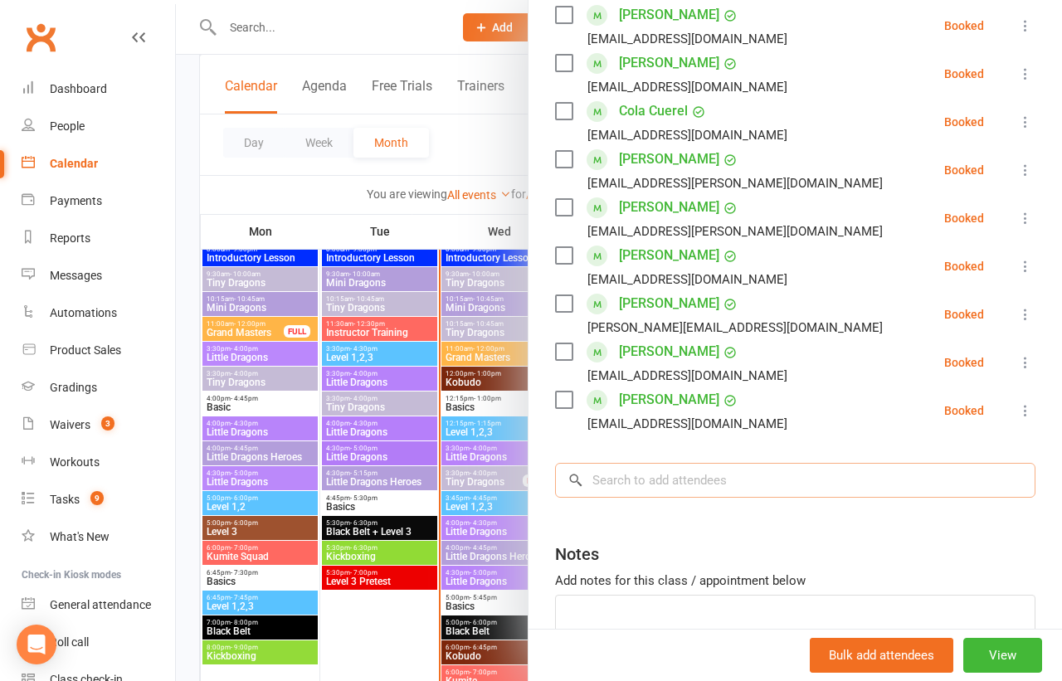
click at [832, 488] on input "search" at bounding box center [795, 480] width 480 height 35
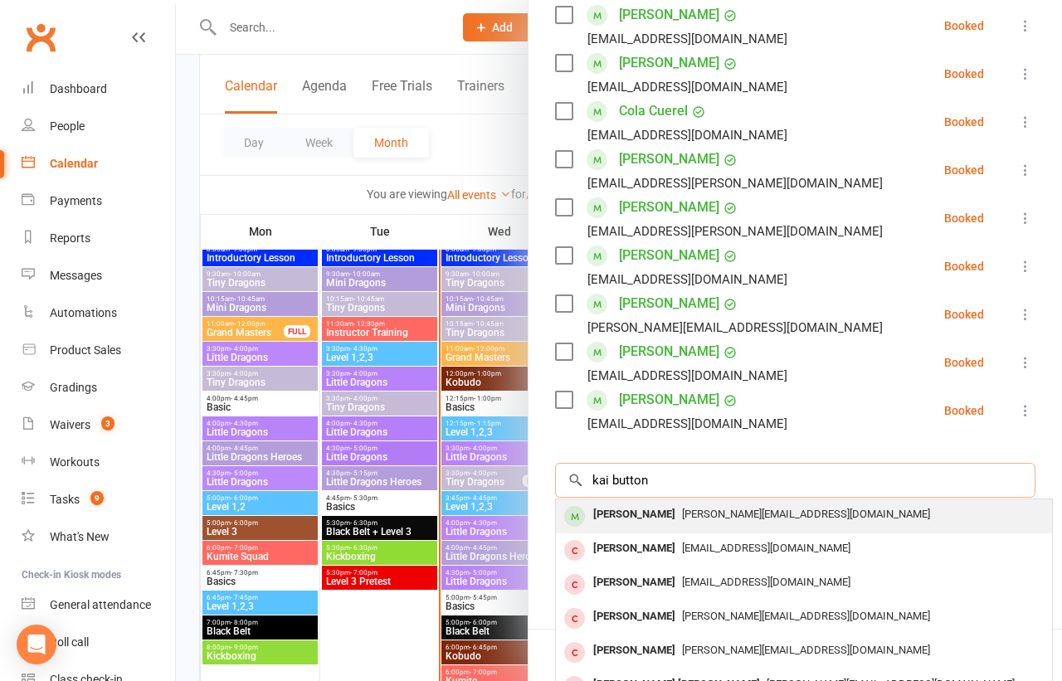
type input "kai button"
click at [811, 510] on div "[PERSON_NAME][EMAIL_ADDRESS][DOMAIN_NAME]" at bounding box center [804, 515] width 483 height 24
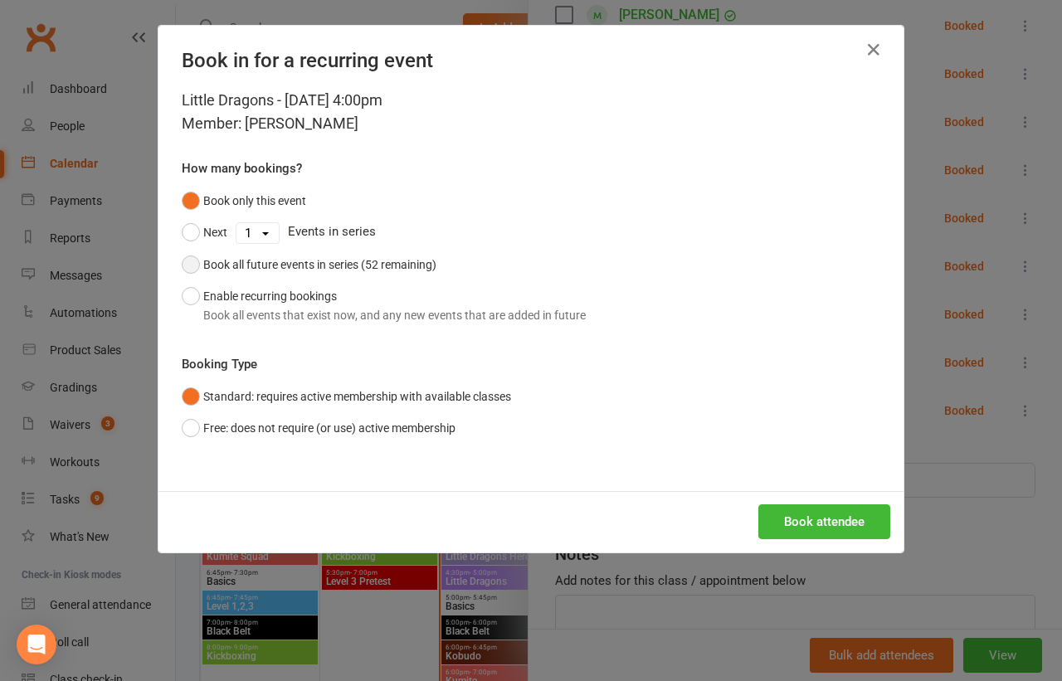
click at [412, 271] on div "Book all future events in series (52 remaining)" at bounding box center [319, 265] width 233 height 18
click at [818, 511] on button "Book attendee" at bounding box center [824, 521] width 132 height 35
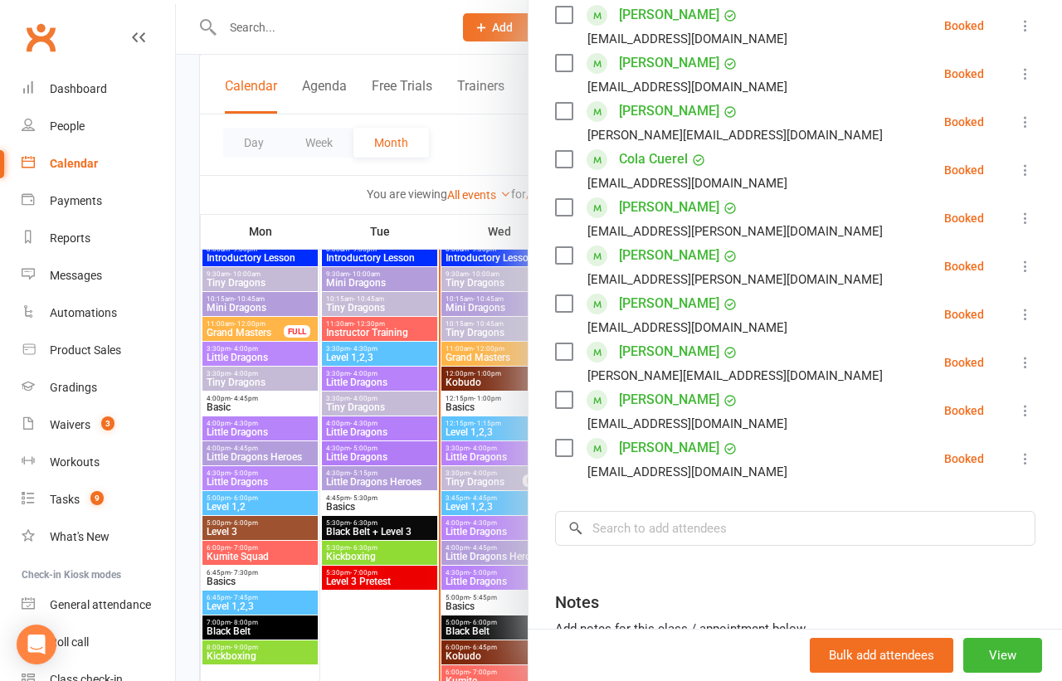
click at [236, 30] on div at bounding box center [619, 340] width 886 height 681
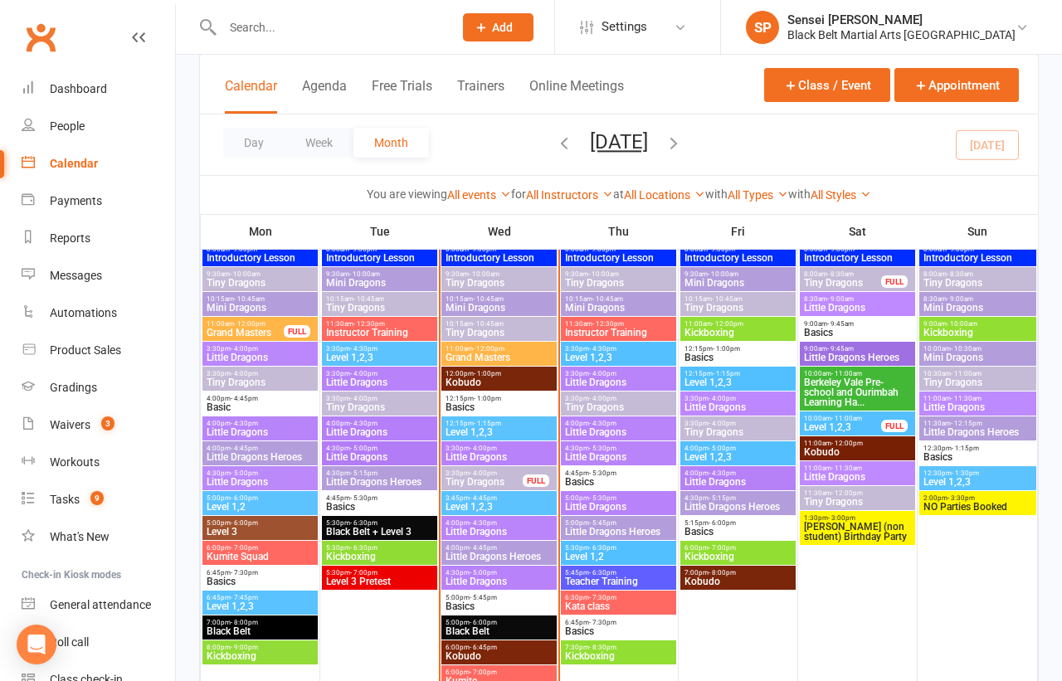
click at [257, 30] on input "text" at bounding box center [329, 27] width 224 height 23
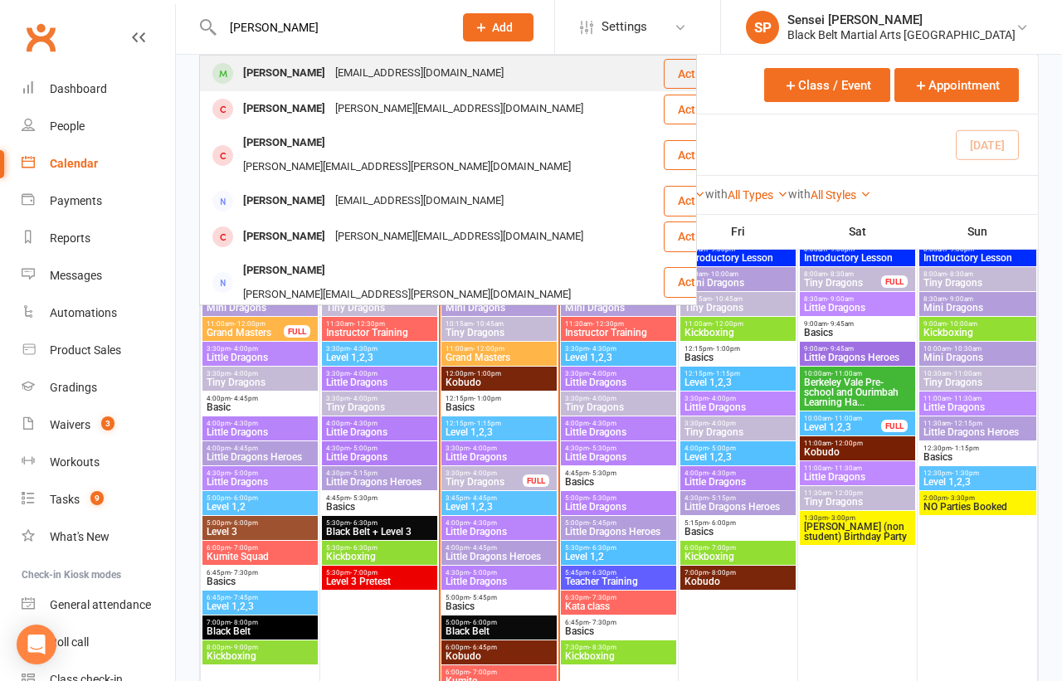
type input "[PERSON_NAME]"
click at [263, 70] on div "[PERSON_NAME]" at bounding box center [284, 73] width 92 height 24
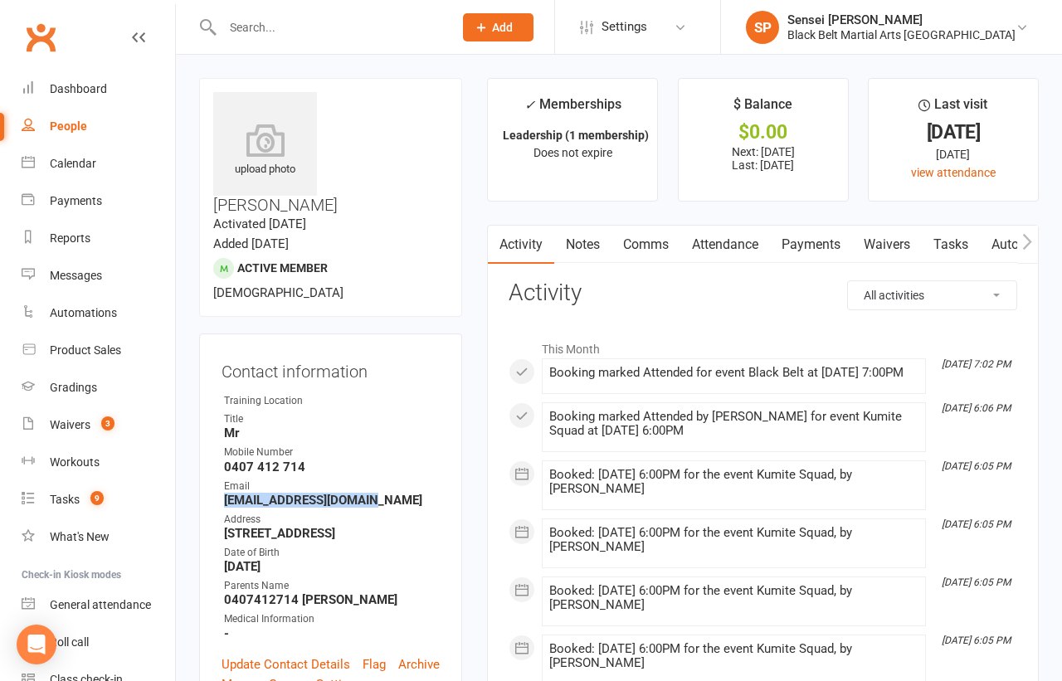
drag, startPoint x: 389, startPoint y: 451, endPoint x: 219, endPoint y: 457, distance: 170.2
click at [219, 457] on div "Contact information Owner Training Location Title Mr [PERSON_NAME] Number [PHON…" at bounding box center [330, 525] width 263 height 383
copy strong "[EMAIL_ADDRESS][DOMAIN_NAME]"
click at [241, 23] on input "text" at bounding box center [329, 27] width 224 height 23
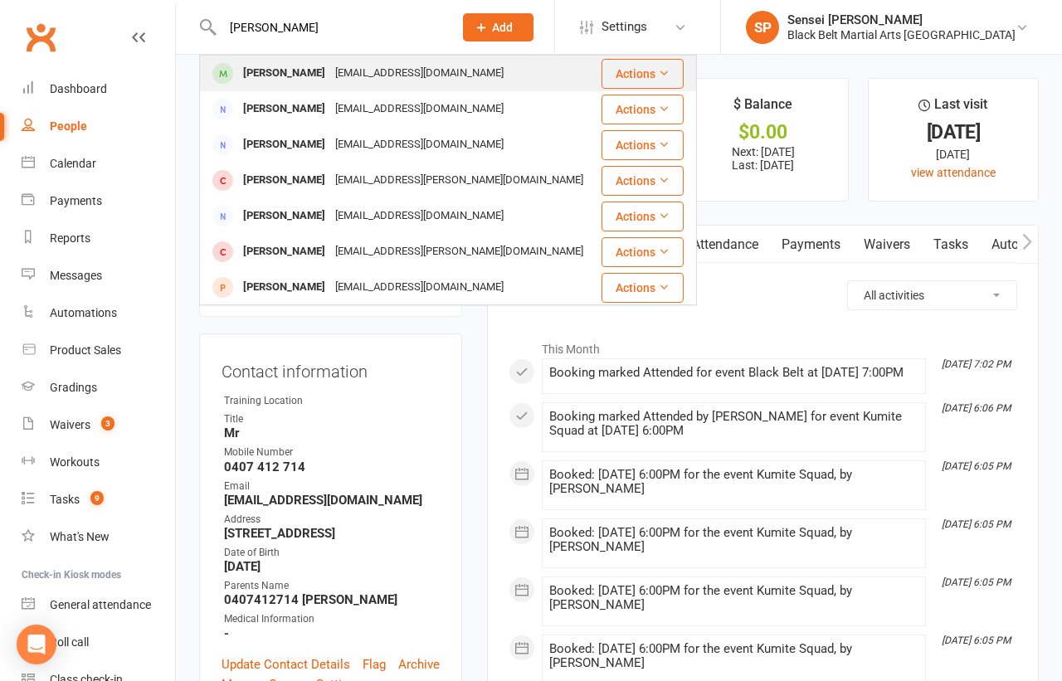
type input "[PERSON_NAME]"
click at [246, 71] on div "[PERSON_NAME]" at bounding box center [284, 73] width 92 height 24
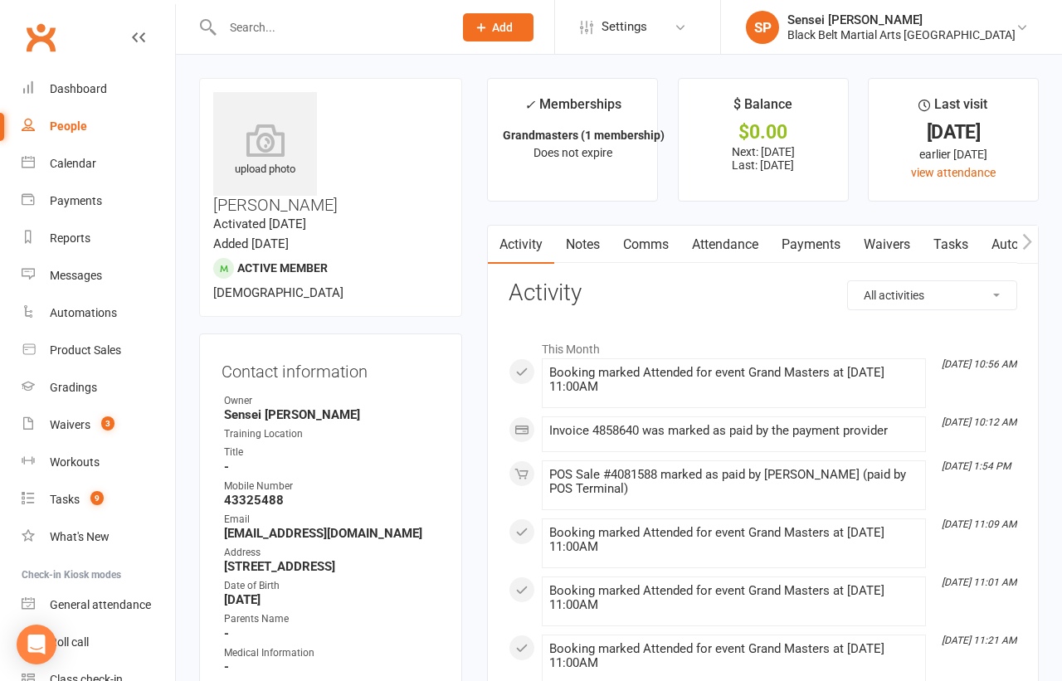
click at [816, 242] on link "Payments" at bounding box center [811, 245] width 82 height 38
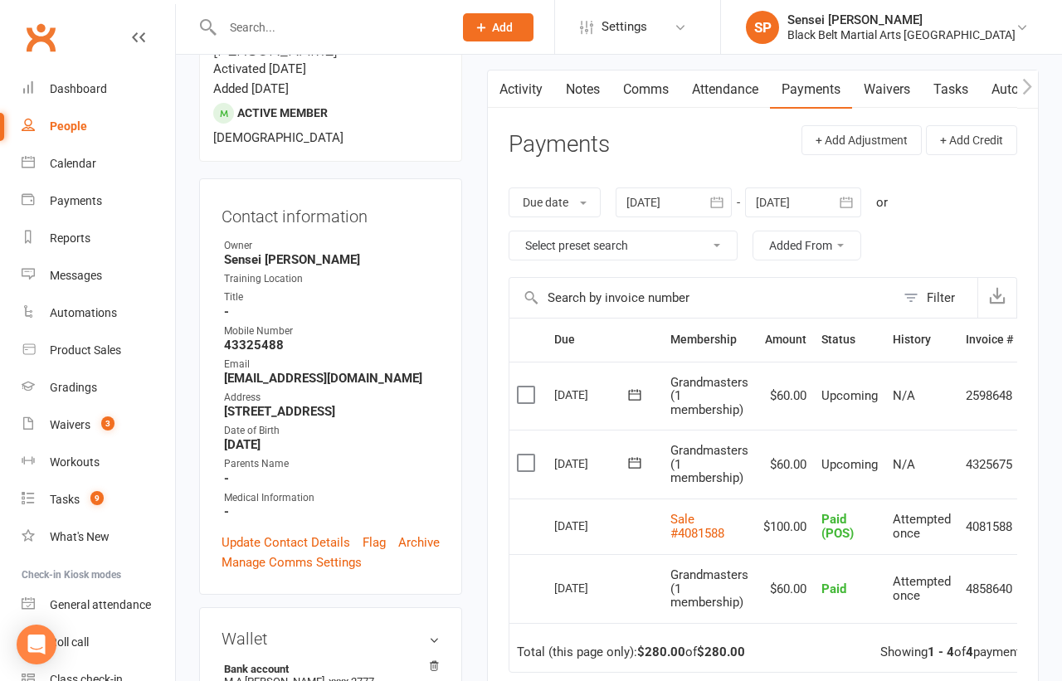
scroll to position [241, 0]
